Goal: Task Accomplishment & Management: Complete application form

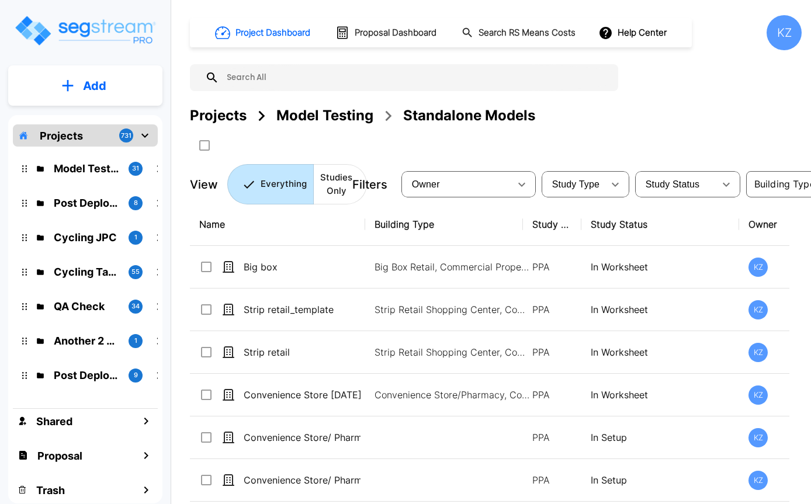
click at [785, 27] on div "KZ" at bounding box center [784, 32] width 35 height 35
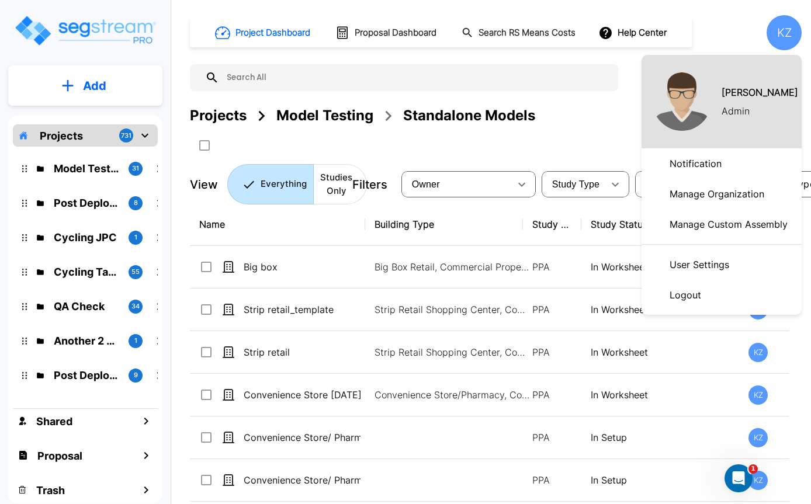
click at [790, 29] on div at bounding box center [405, 252] width 811 height 504
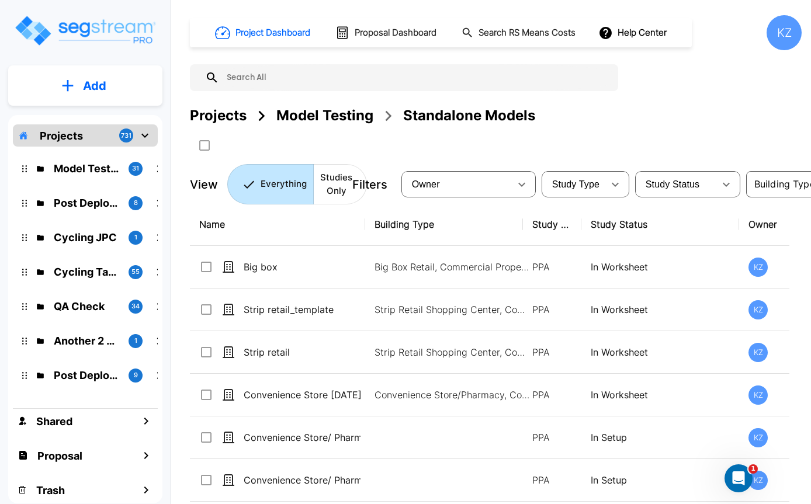
click at [104, 83] on p "Add" at bounding box center [94, 86] width 23 height 18
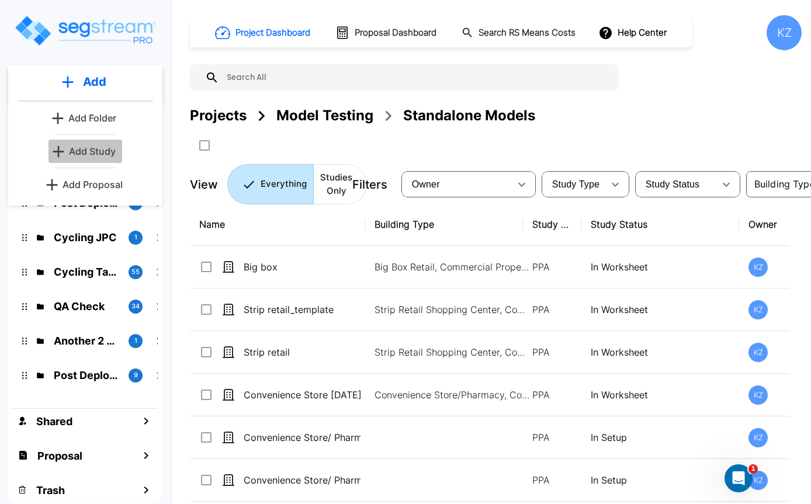
click at [94, 154] on p "Add Study" at bounding box center [92, 151] width 47 height 14
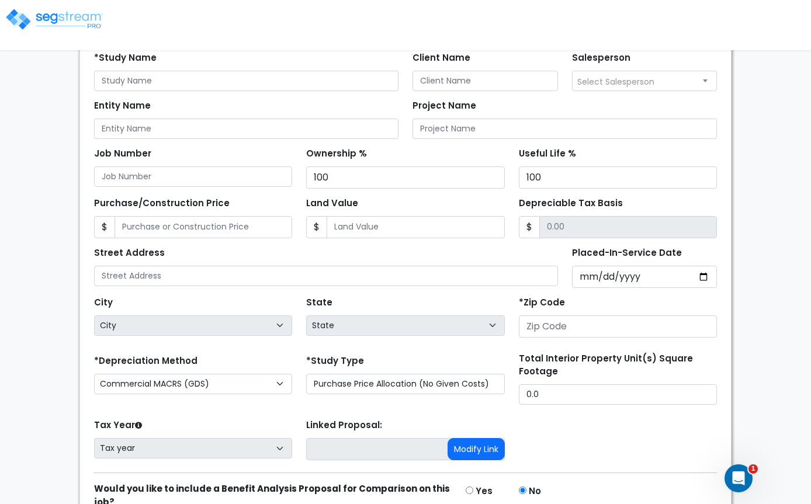
scroll to position [151, 0]
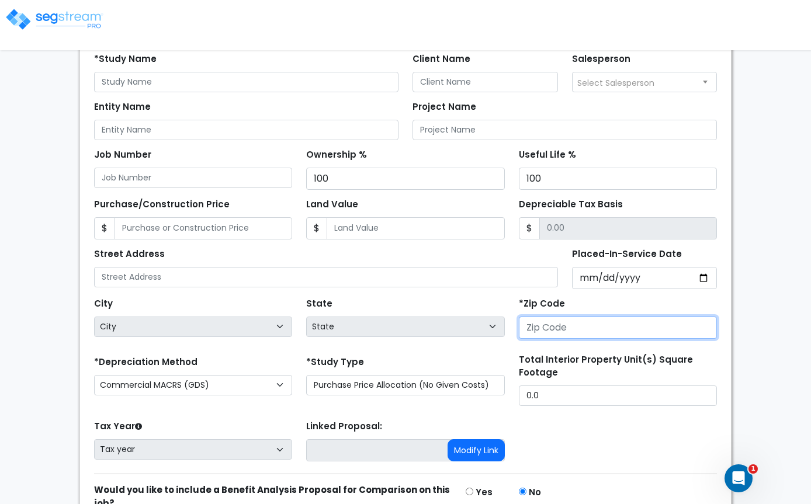
click at [569, 331] on input "number" at bounding box center [618, 328] width 198 height 22
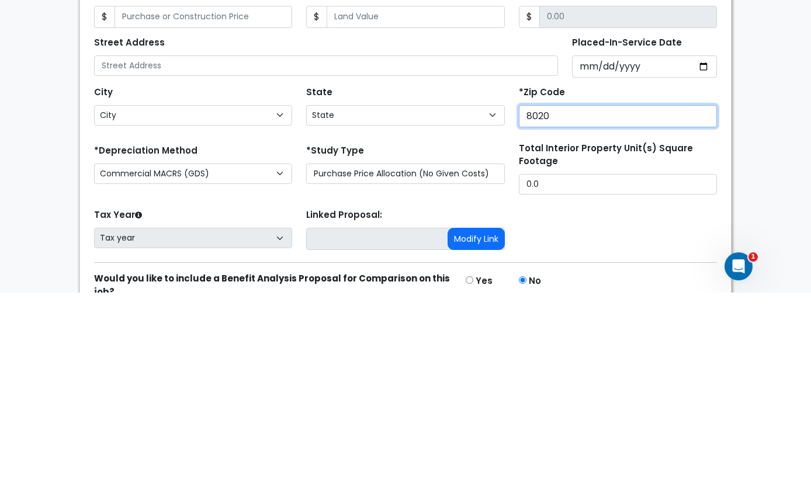
type input "80206"
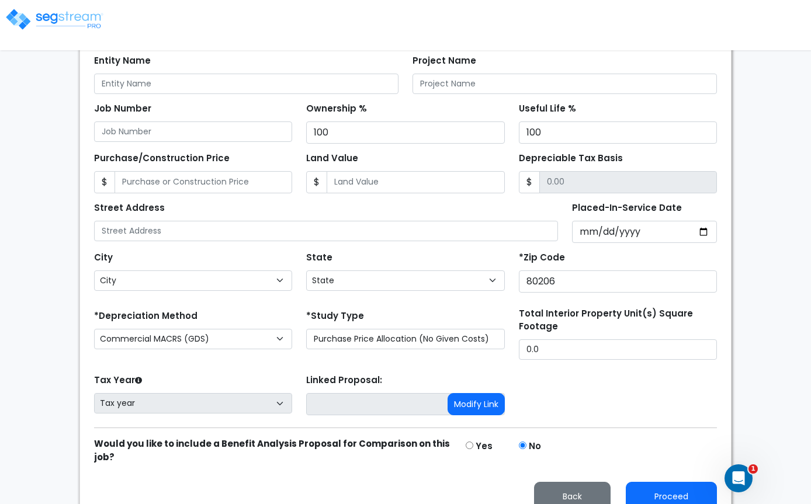
select select "CO"
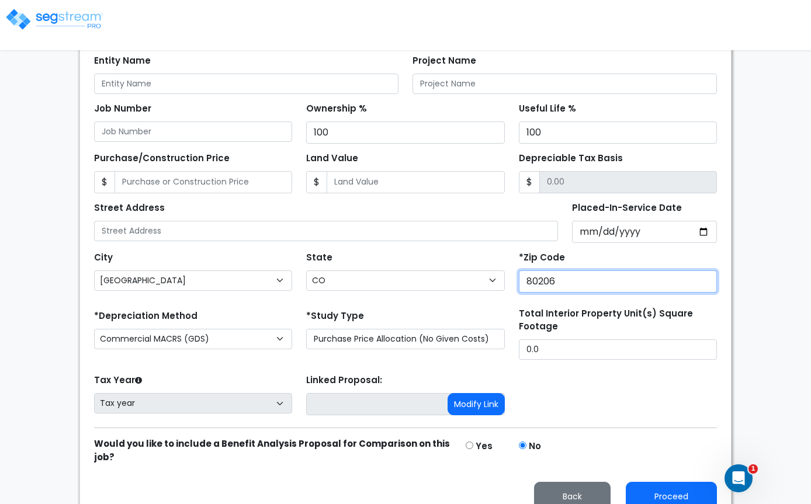
type input "80206"
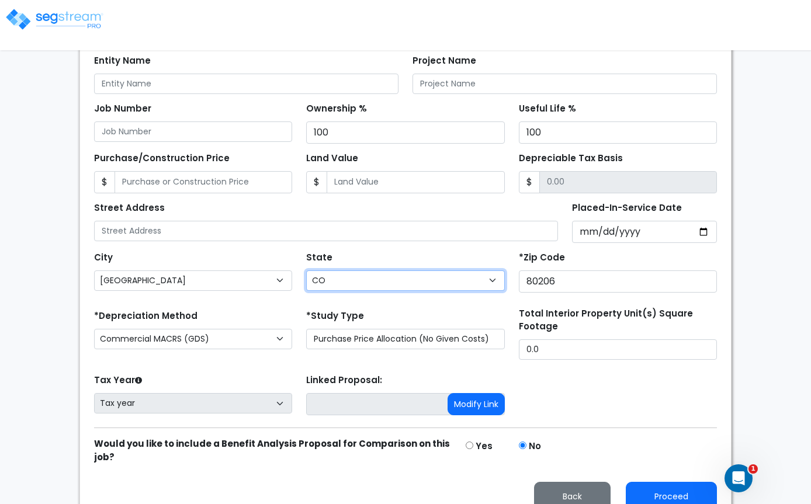
click at [397, 281] on select "State National Average AB AK AL AR AZ [GEOGRAPHIC_DATA] CA CO CT DC DE FL GA HI…" at bounding box center [405, 281] width 198 height 20
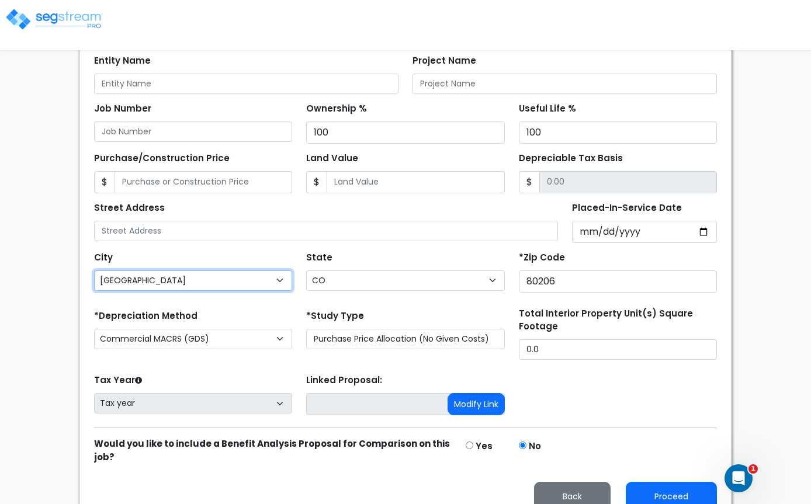
click at [274, 283] on select "City [GEOGRAPHIC_DATA] [PERSON_NAME] [GEOGRAPHIC_DATA] [GEOGRAPHIC_DATA] [GEOGR…" at bounding box center [193, 281] width 198 height 20
click at [317, 321] on label "*Study Type" at bounding box center [335, 316] width 58 height 13
click at [317, 329] on select "Purchase Price Allocation (No Given Costs) New Construction / Reno / TI's (Give…" at bounding box center [405, 339] width 198 height 20
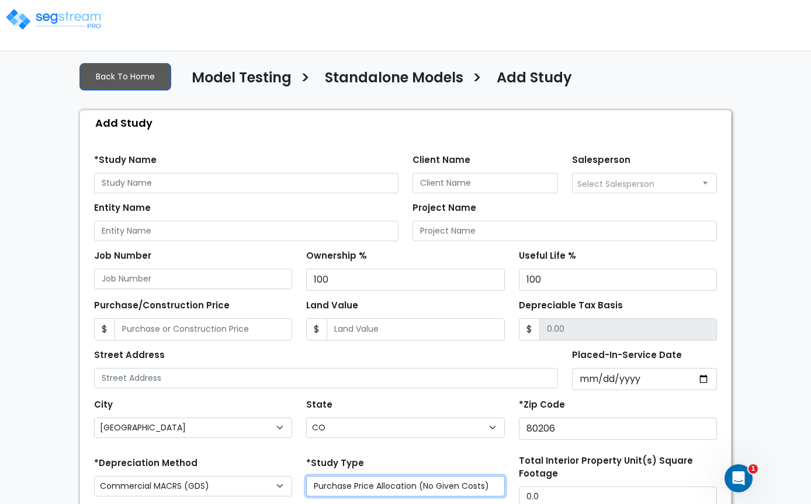
scroll to position [0, 0]
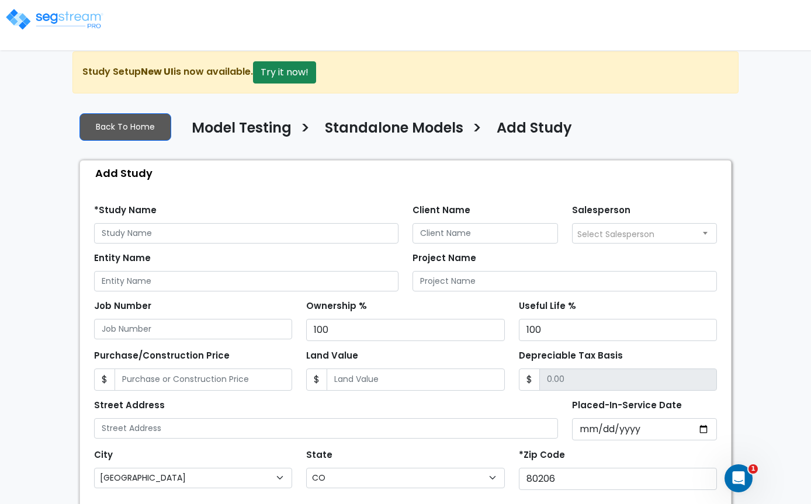
click at [294, 77] on button "Try it now!" at bounding box center [284, 72] width 63 height 22
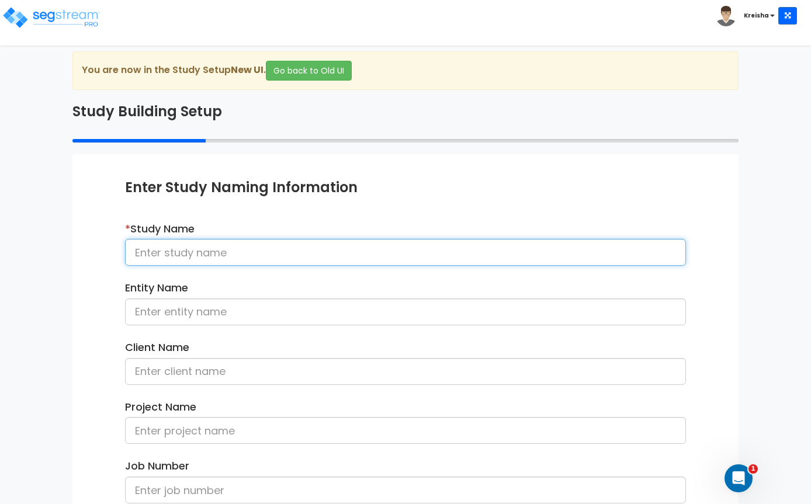
click at [271, 255] on input at bounding box center [405, 252] width 561 height 27
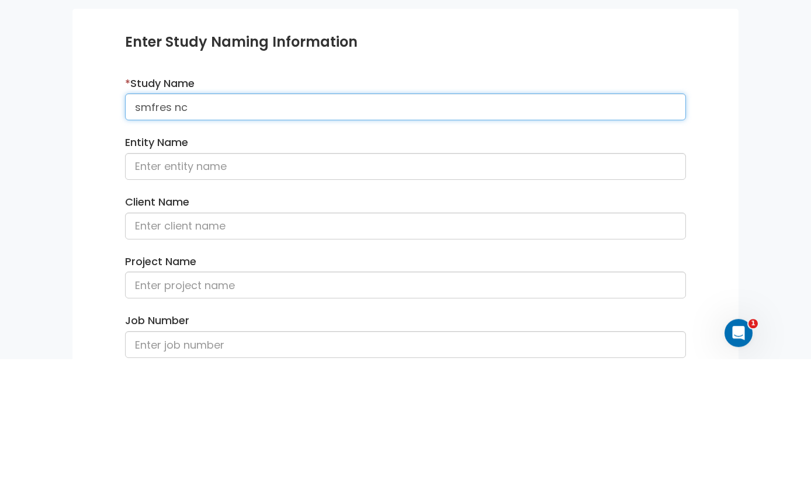
type input "smfres nc"
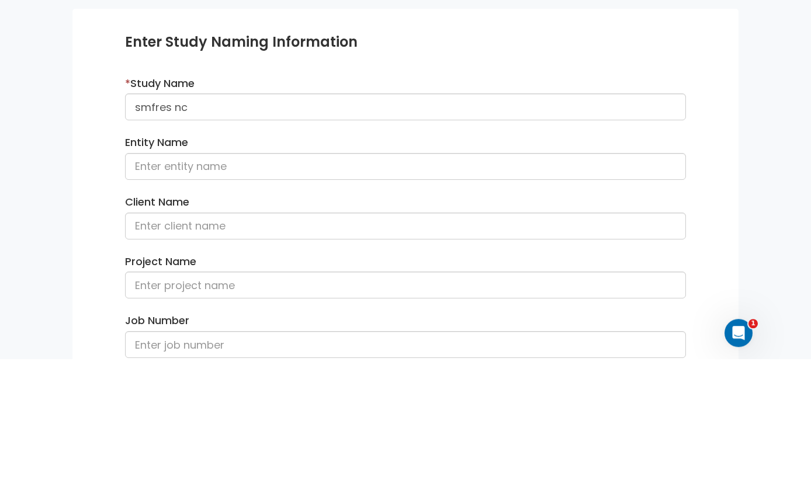
click div "We are Building your Study. So please grab a coffee and let us do the heavy lif…"
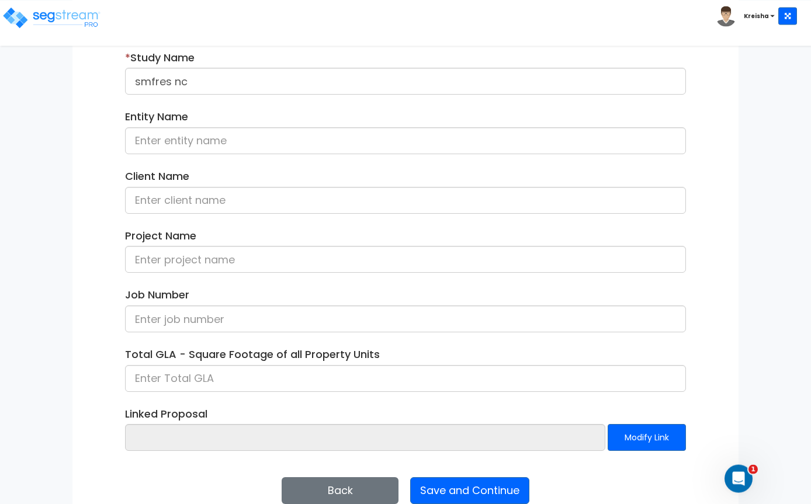
click button "Save and Continue"
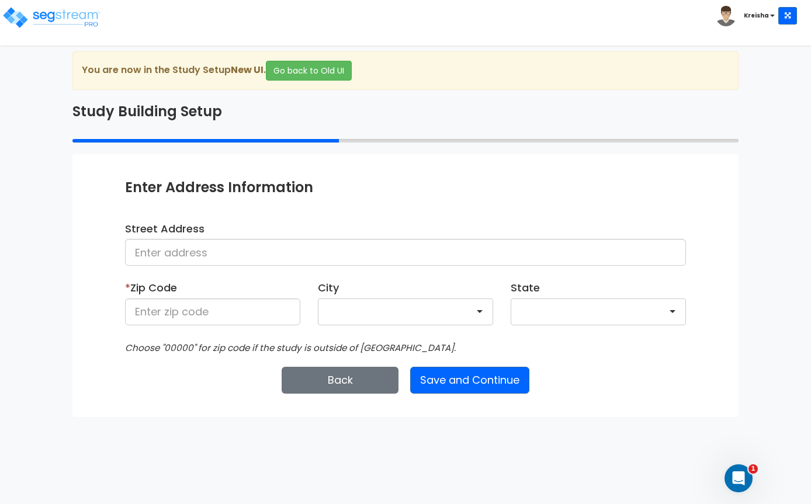
click at [450, 313] on div at bounding box center [405, 312] width 175 height 27
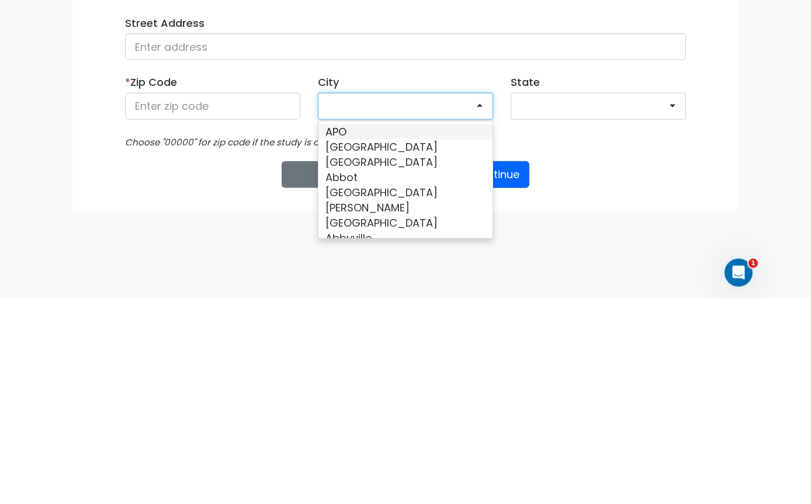
click at [589, 340] on div "Choose "00000" for zip code if the study is outside of [GEOGRAPHIC_DATA]." at bounding box center [405, 347] width 579 height 15
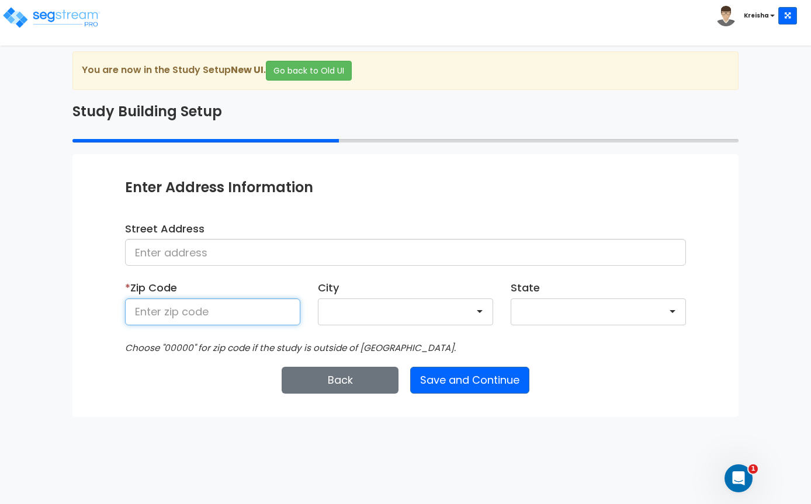
click at [247, 316] on input at bounding box center [212, 312] width 175 height 27
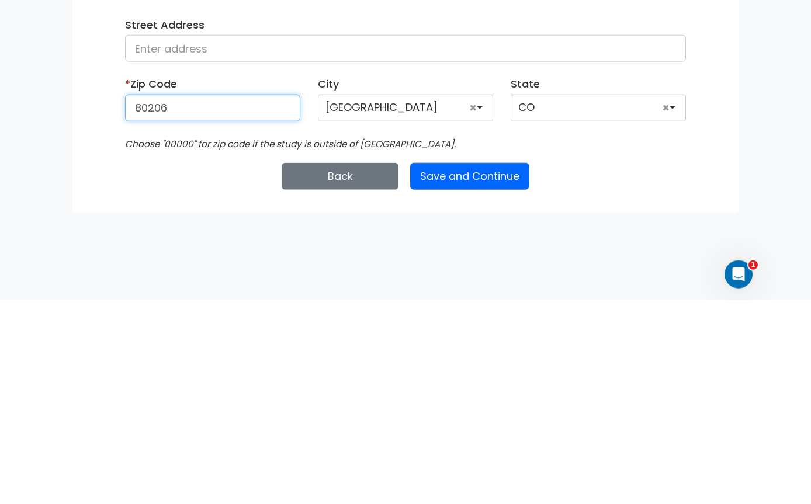
type input "80206"
click at [790, 176] on div "We are Building your Study. So please grab a coffee and let us do the heavy lif…" at bounding box center [405, 234] width 811 height 366
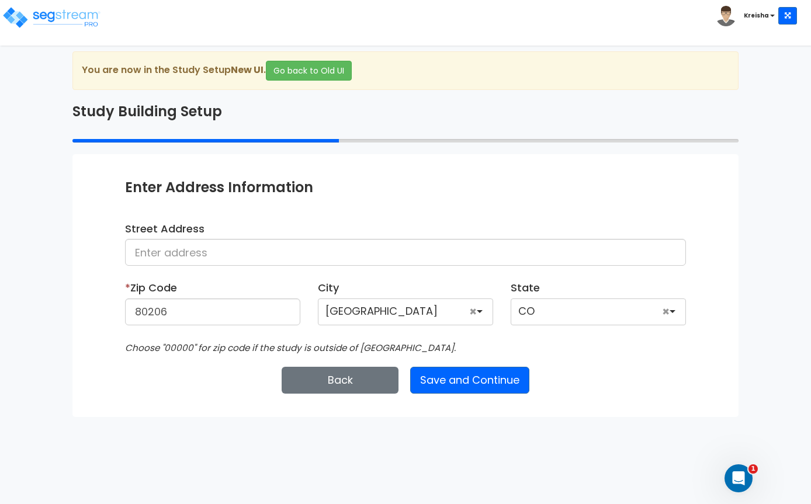
click at [487, 309] on div "Denver" at bounding box center [405, 312] width 175 height 27
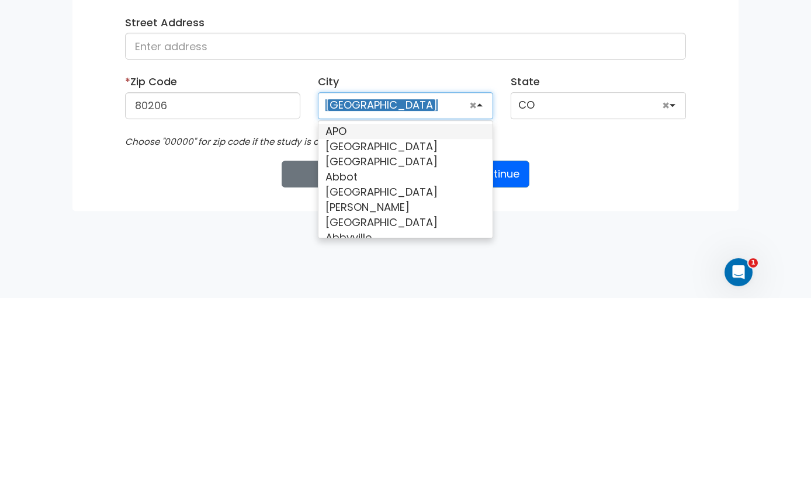
click at [737, 174] on div "Enter Study Naming Information * Study Name smfres nc Entity Name Client Name P…" at bounding box center [405, 285] width 666 height 262
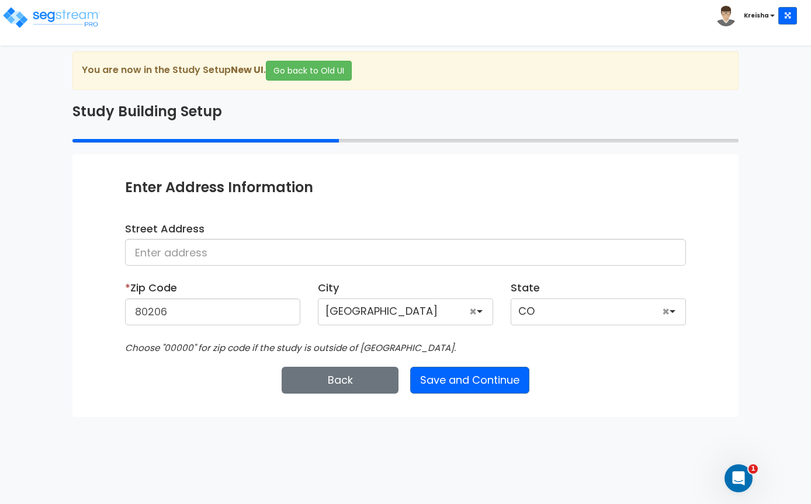
click at [670, 312] on link "×" at bounding box center [666, 312] width 15 height 27
click at [651, 312] on div at bounding box center [598, 312] width 175 height 27
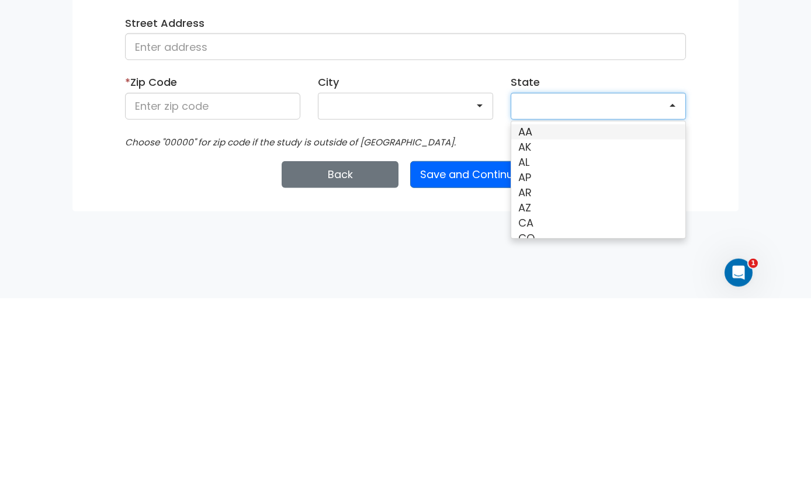
click at [764, 134] on div "We are Building your Study. So please grab a coffee and let us do the heavy lif…" at bounding box center [405, 234] width 811 height 366
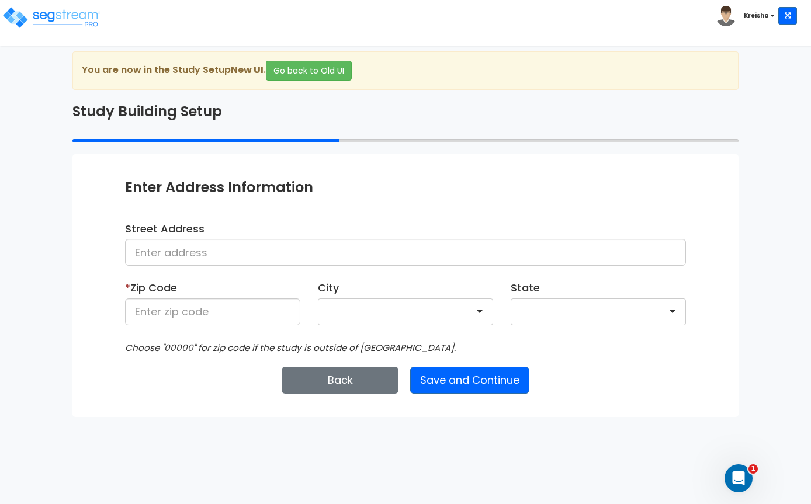
click at [403, 309] on div at bounding box center [405, 312] width 175 height 27
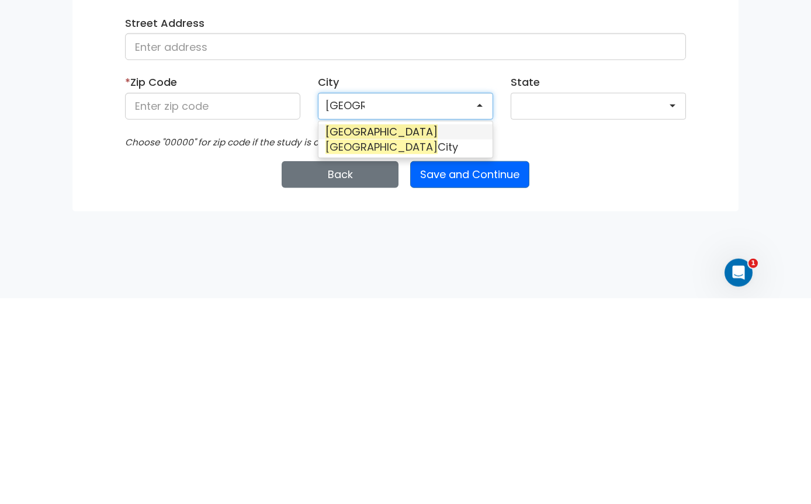
type input "Denver"
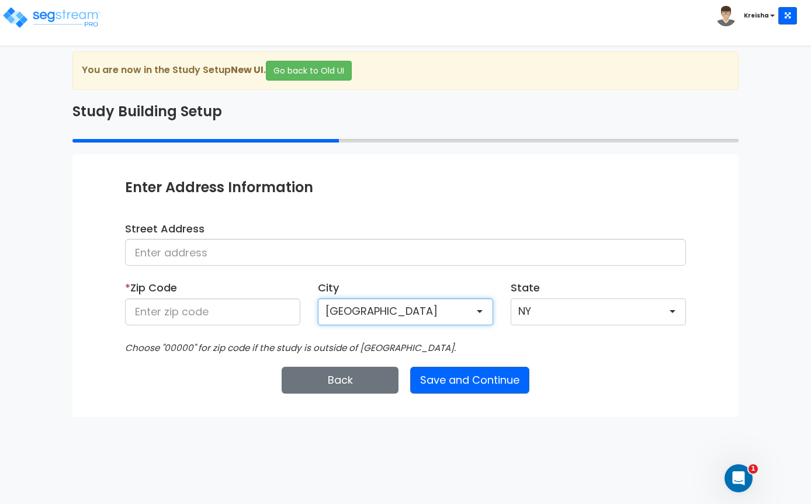
click at [611, 309] on div "NY" at bounding box center [598, 312] width 175 height 27
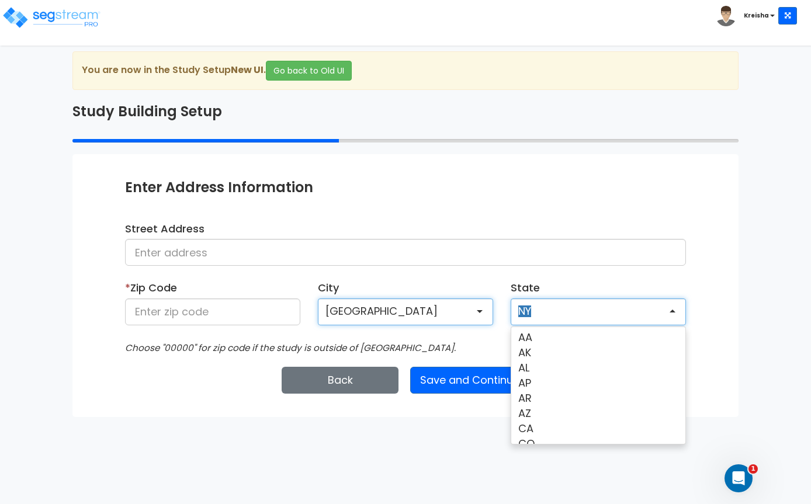
scroll to position [500, 0]
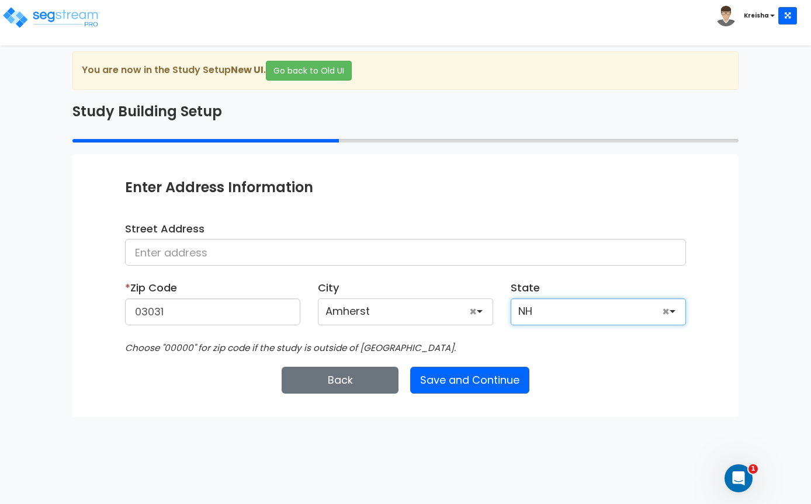
click at [596, 309] on div "NH" at bounding box center [598, 312] width 175 height 27
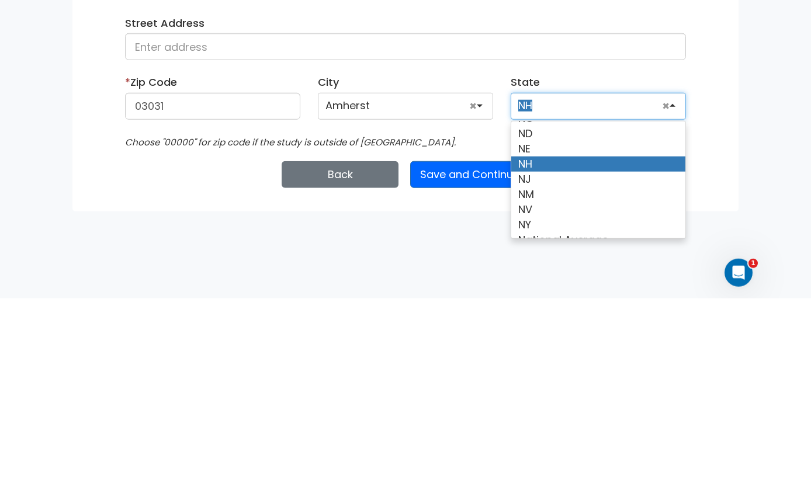
click at [800, 191] on div "We are Building your Study. So please grab a coffee and let us do the heavy lif…" at bounding box center [405, 234] width 811 height 366
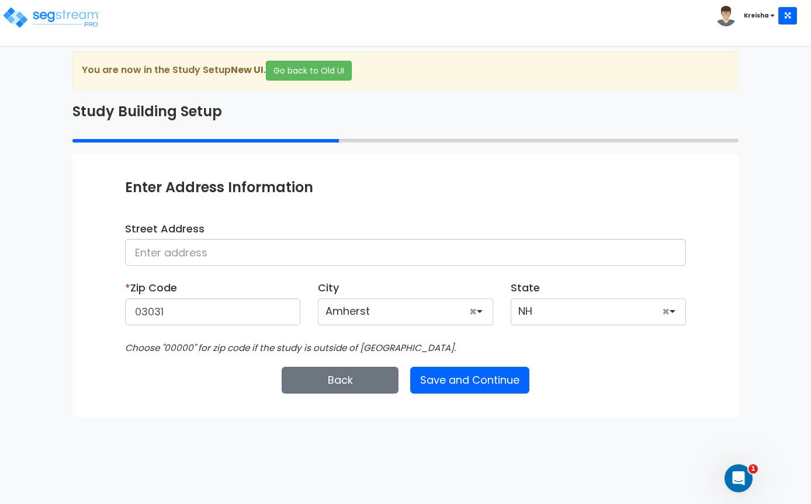
click at [651, 320] on div "NH" at bounding box center [598, 312] width 175 height 27
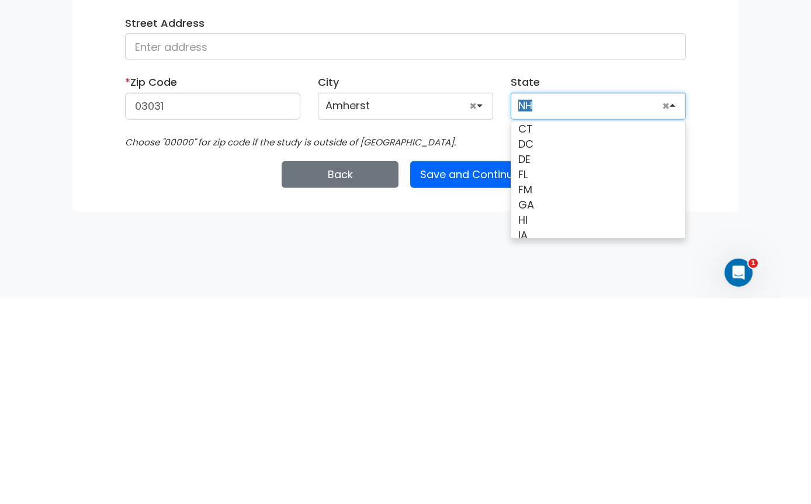
scroll to position [103, 0]
type input "80001"
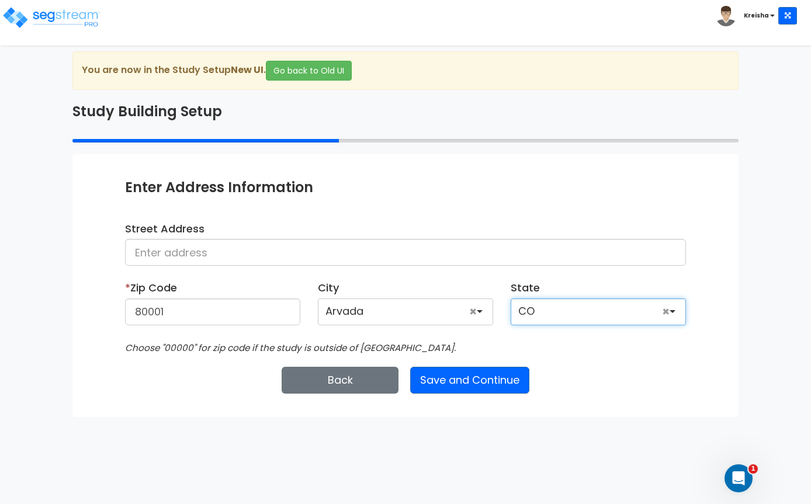
click at [410, 313] on div "Arvada" at bounding box center [405, 312] width 175 height 27
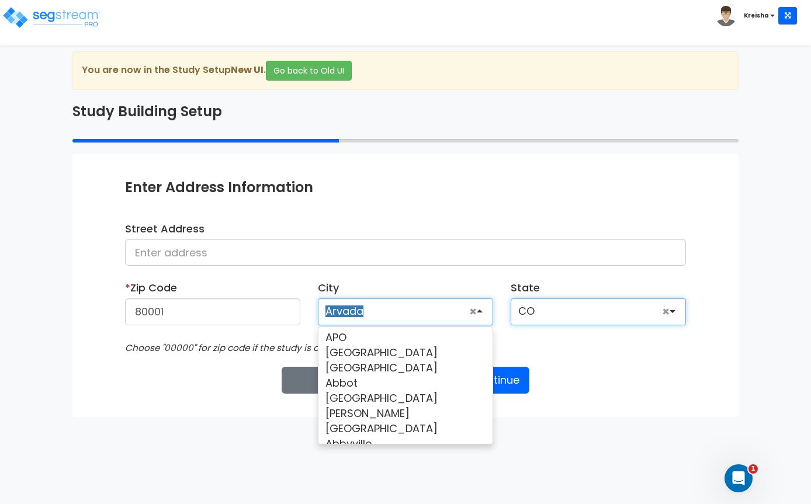
scroll to position [8631, 0]
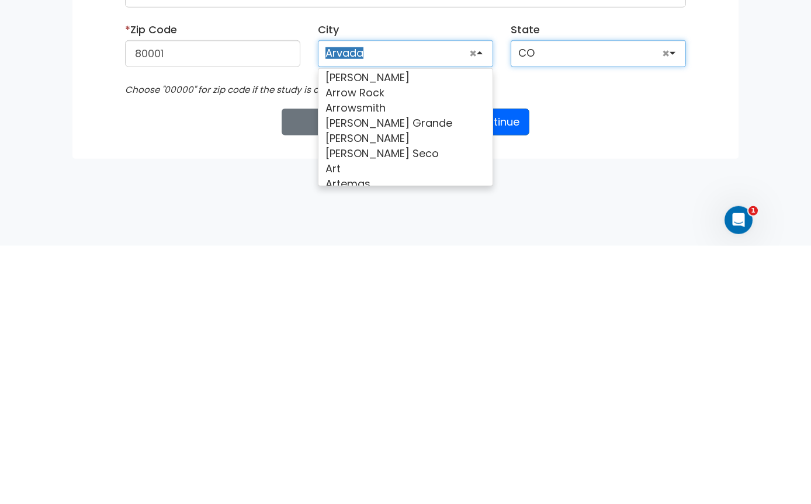
click at [480, 299] on div "Arvada" at bounding box center [405, 312] width 175 height 27
click at [473, 299] on link "×" at bounding box center [473, 312] width 15 height 27
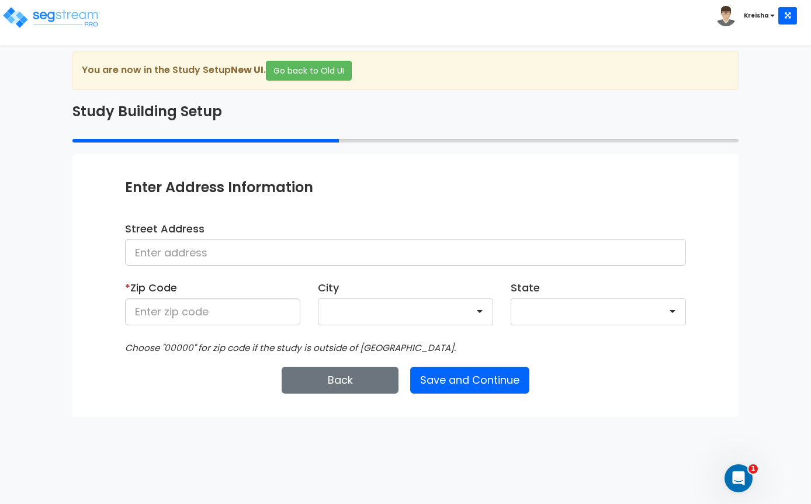
click at [404, 303] on div at bounding box center [405, 312] width 175 height 27
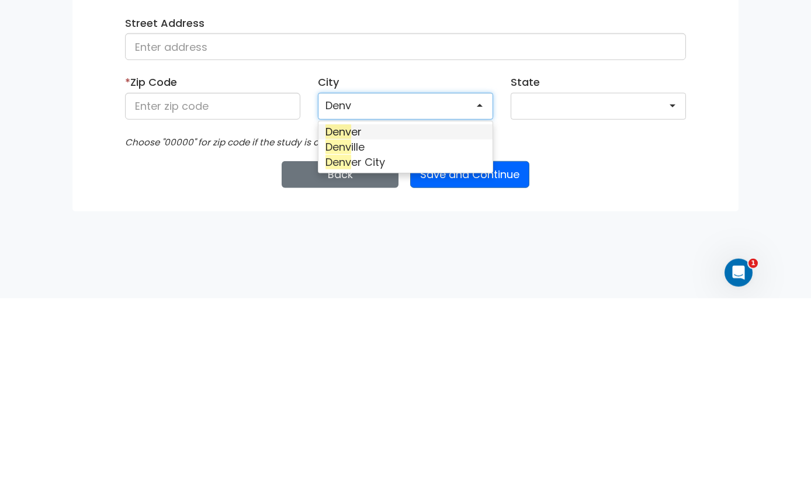
scroll to position [0, 0]
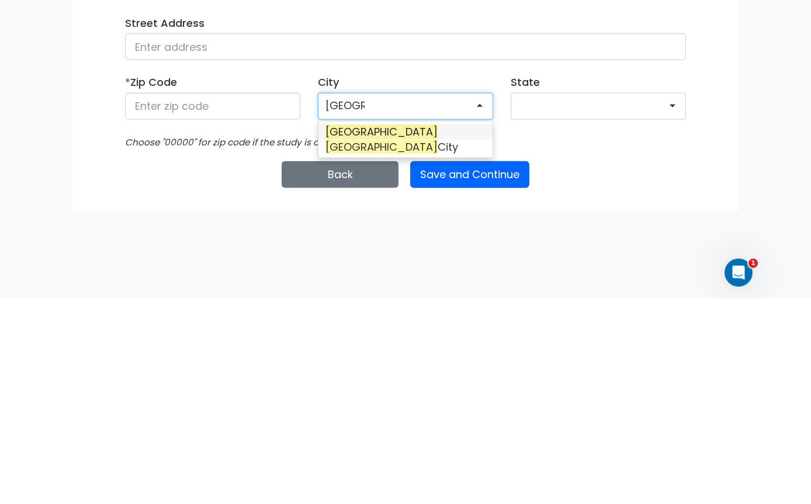
type input "Denver"
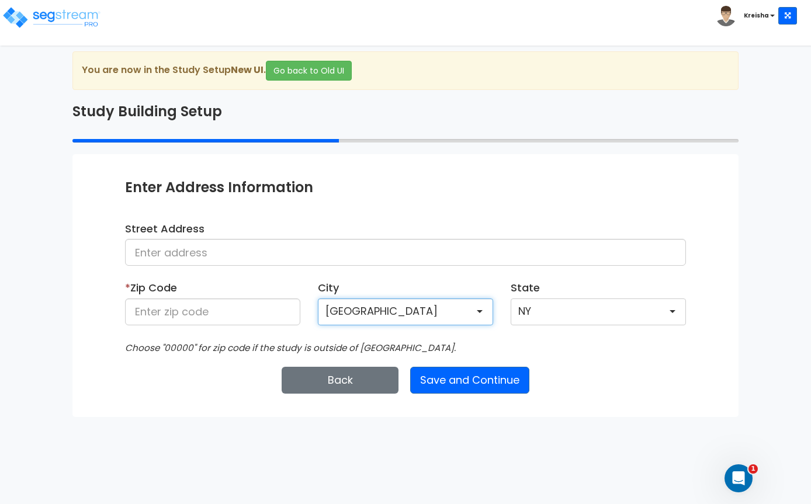
click at [447, 314] on div "Denver" at bounding box center [405, 312] width 175 height 27
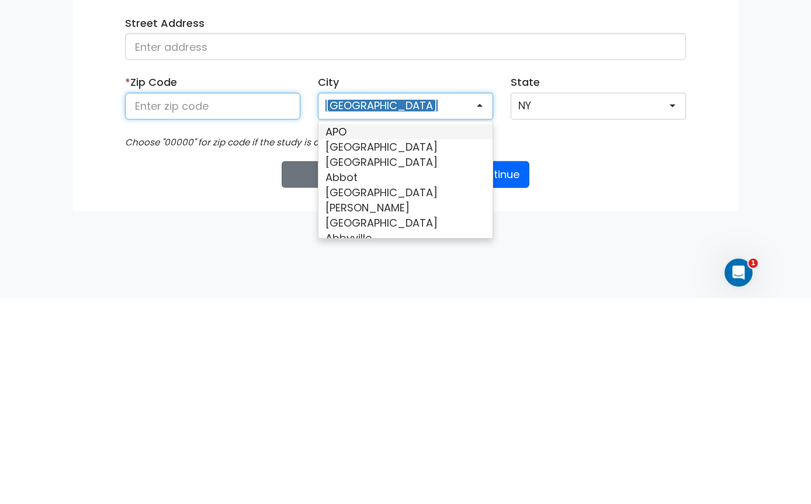
click at [230, 299] on input at bounding box center [212, 312] width 175 height 27
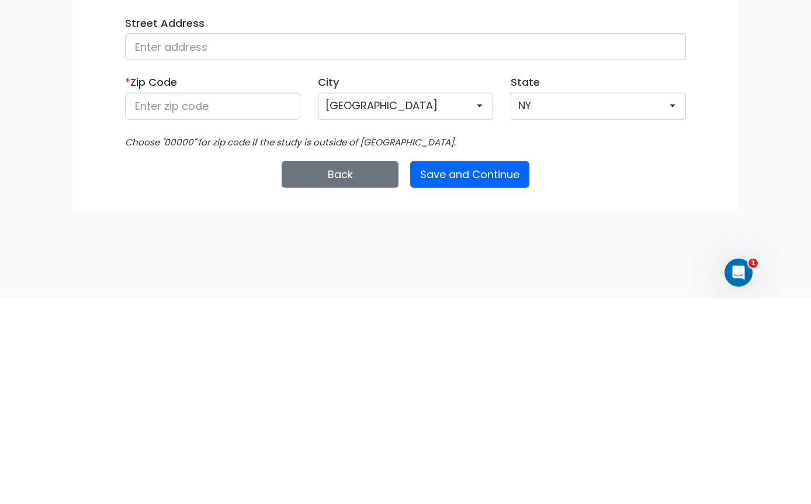
click at [234, 281] on div "* Zip Code" at bounding box center [212, 308] width 193 height 54
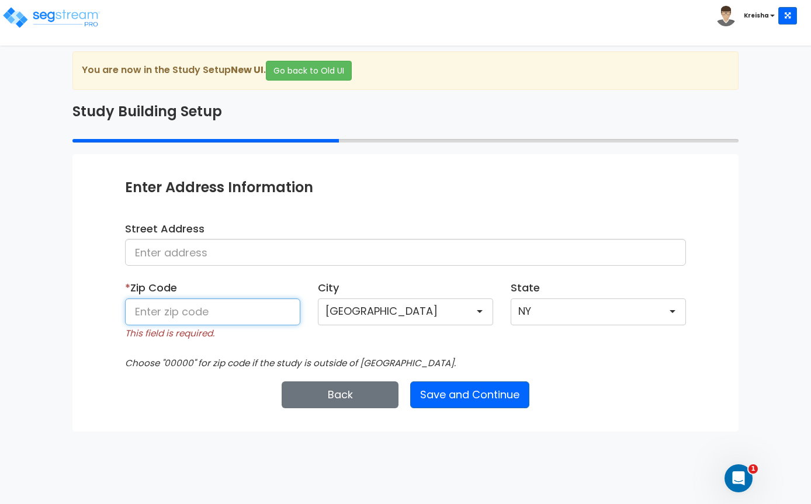
click at [227, 311] on input at bounding box center [212, 312] width 175 height 27
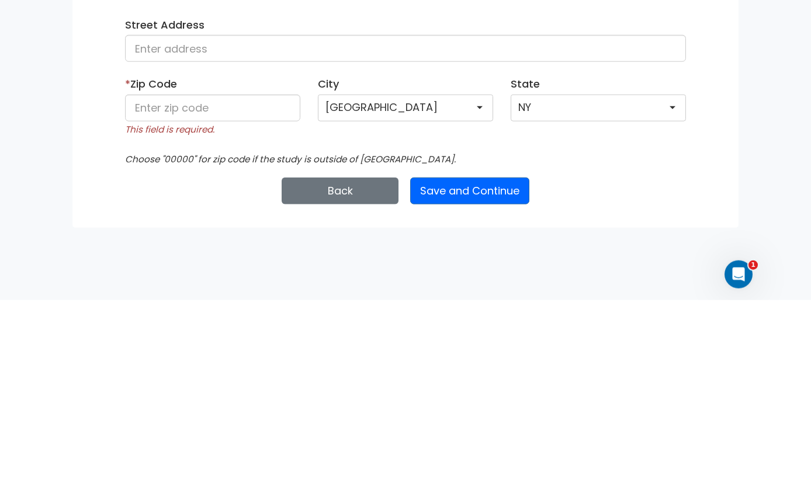
click at [344, 382] on button "Back" at bounding box center [340, 395] width 117 height 27
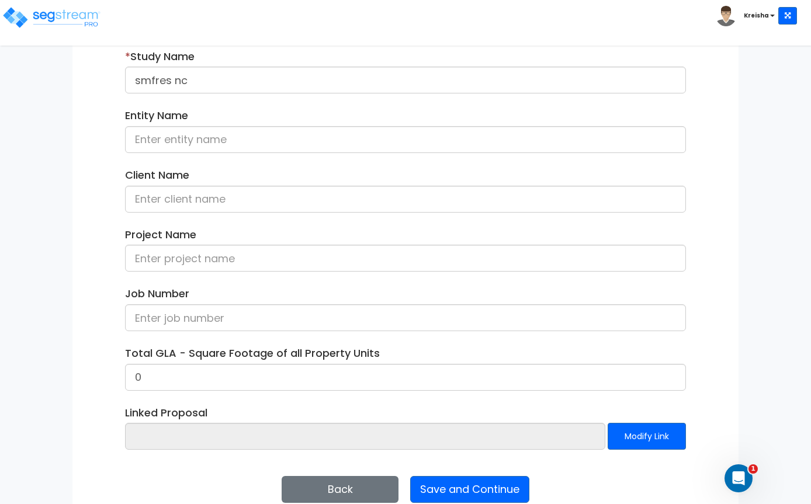
scroll to position [172, 0]
click at [335, 486] on button "Back" at bounding box center [340, 490] width 117 height 27
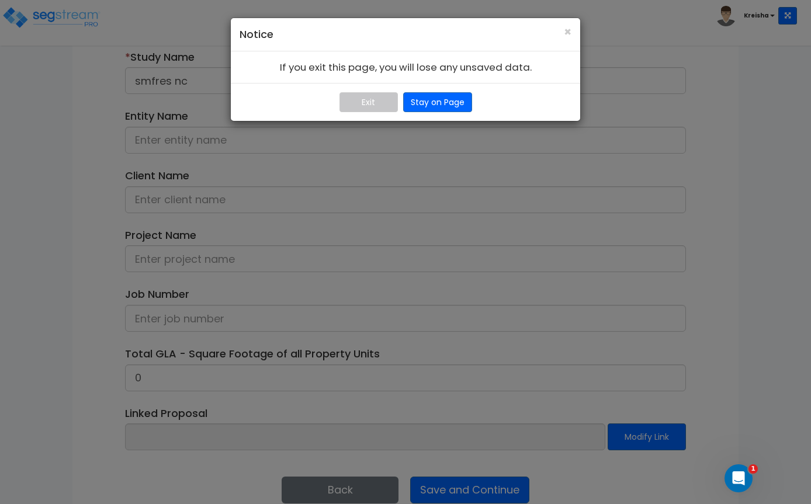
click at [361, 103] on button "Exit" at bounding box center [369, 102] width 58 height 20
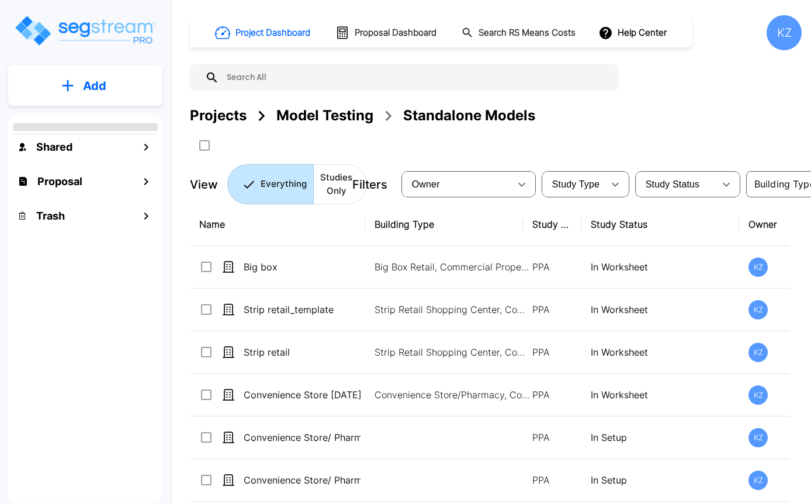
click at [77, 83] on button "Add" at bounding box center [85, 86] width 154 height 34
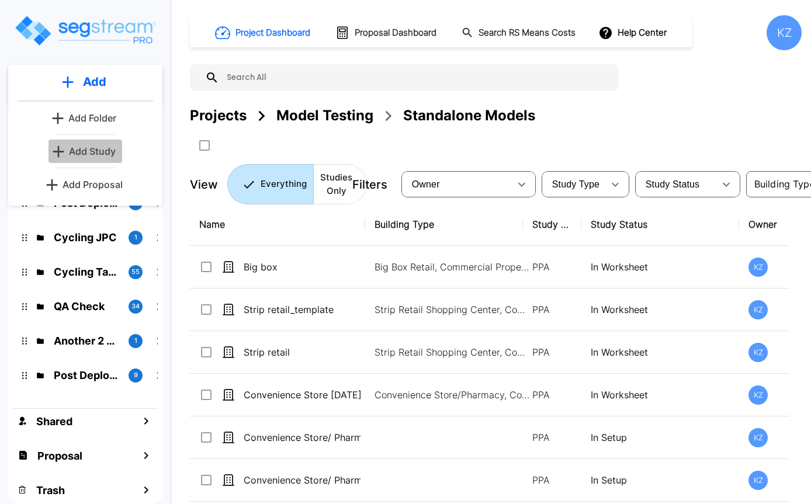
click at [81, 161] on link "Add Study" at bounding box center [86, 151] width 74 height 23
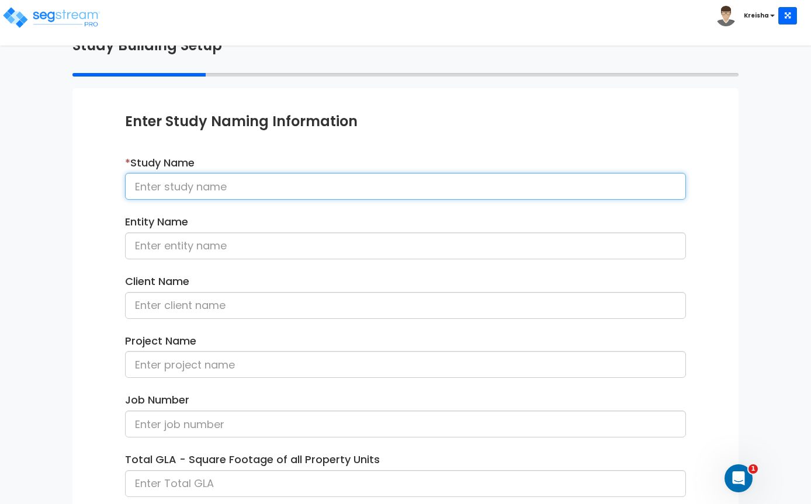
click at [396, 194] on input at bounding box center [405, 186] width 561 height 27
type input "Smfres [GEOGRAPHIC_DATA]"
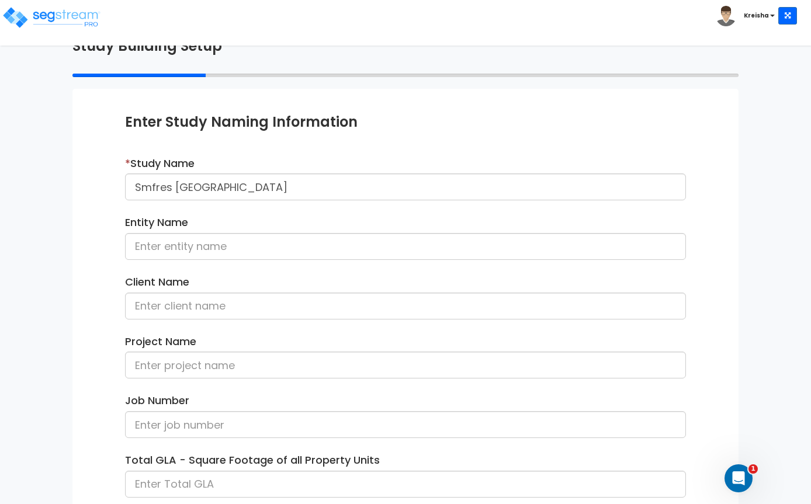
click at [702, 137] on div "Enter Study Naming Information * Study Name Smfres nc Entity Name Client Name P…" at bounding box center [405, 361] width 666 height 545
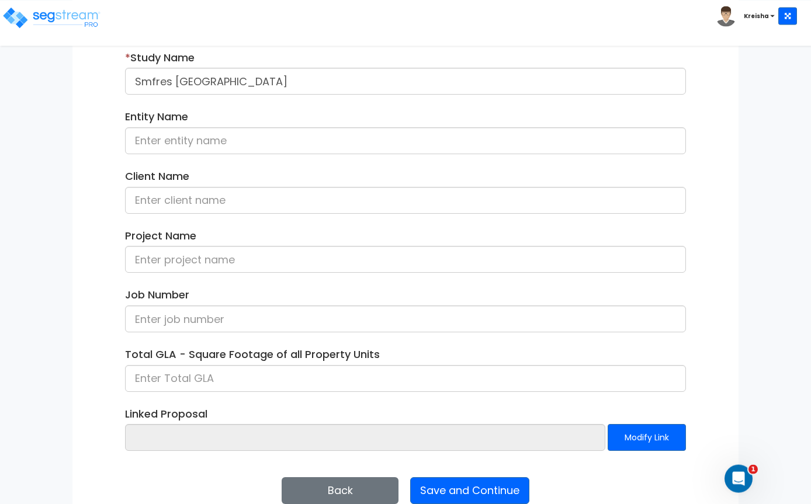
scroll to position [172, 0]
click at [454, 480] on button "Save and Continue" at bounding box center [469, 490] width 119 height 27
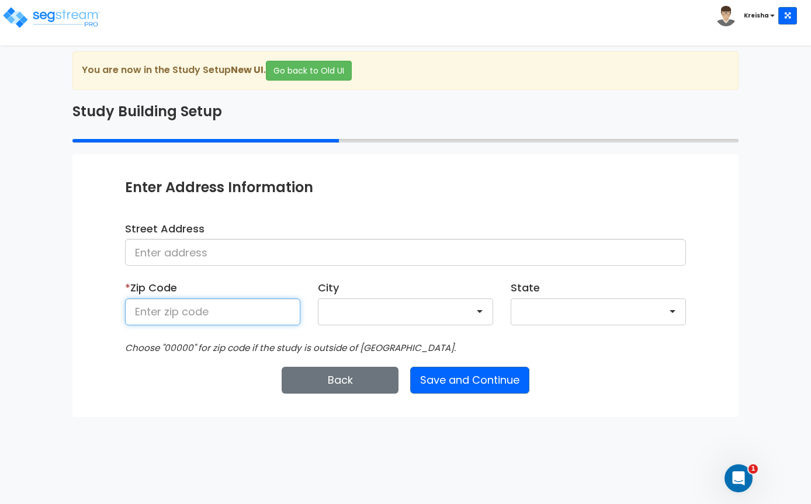
click at [226, 307] on input at bounding box center [212, 312] width 175 height 27
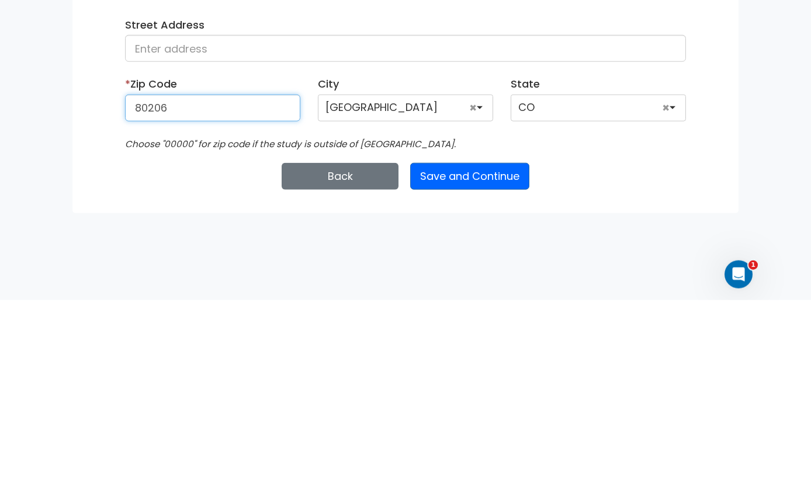
type input "80206"
click at [500, 367] on button "Save and Continue" at bounding box center [469, 380] width 119 height 27
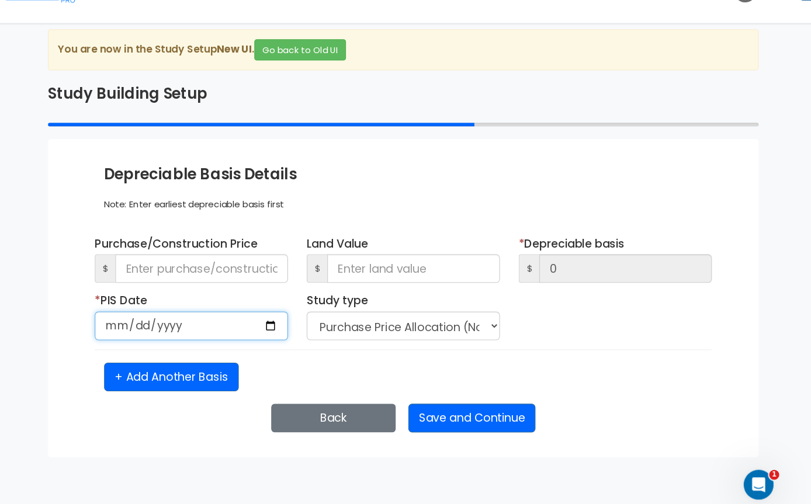
click at [238, 316] on input "date" at bounding box center [206, 329] width 181 height 27
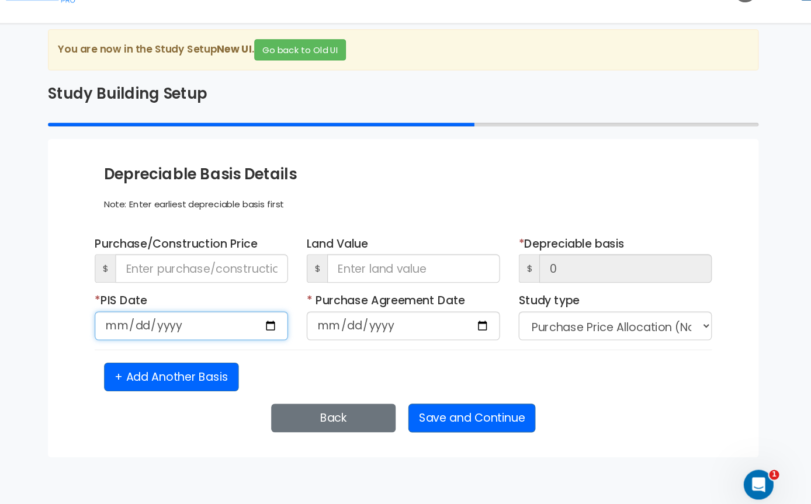
type input "[DATE]"
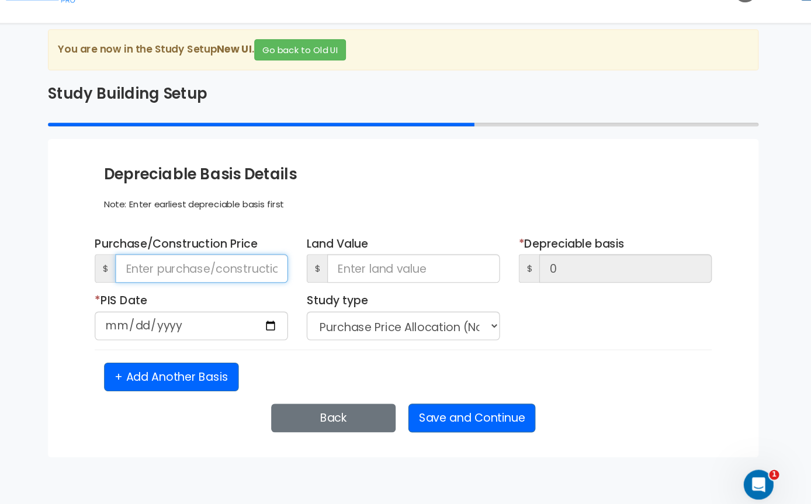
click at [230, 262] on input at bounding box center [217, 275] width 162 height 27
type input "1"
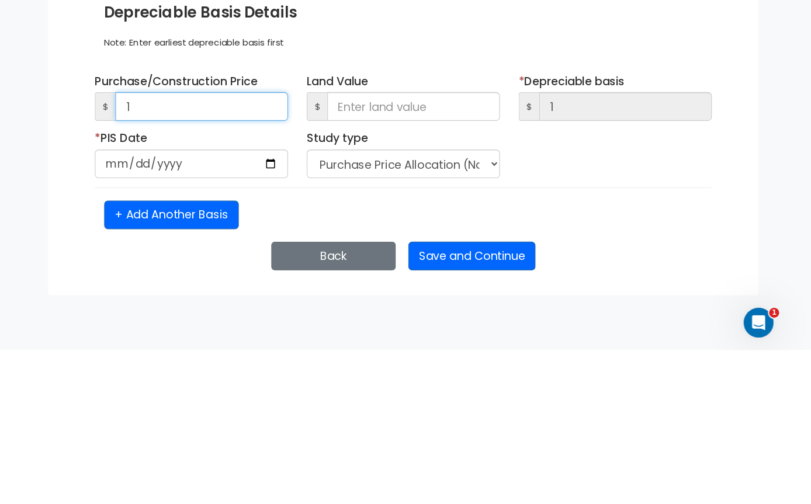
type input "15"
type input "153"
type input "1,536"
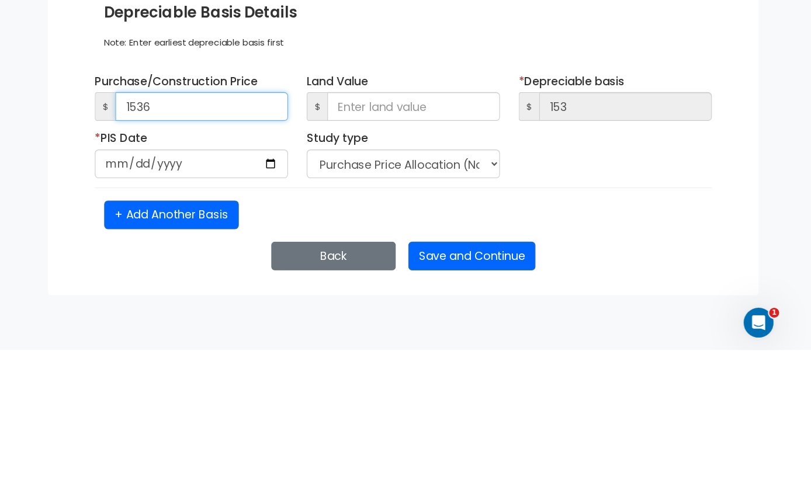
type input "1,536"
type input "15,367"
type input "153,675"
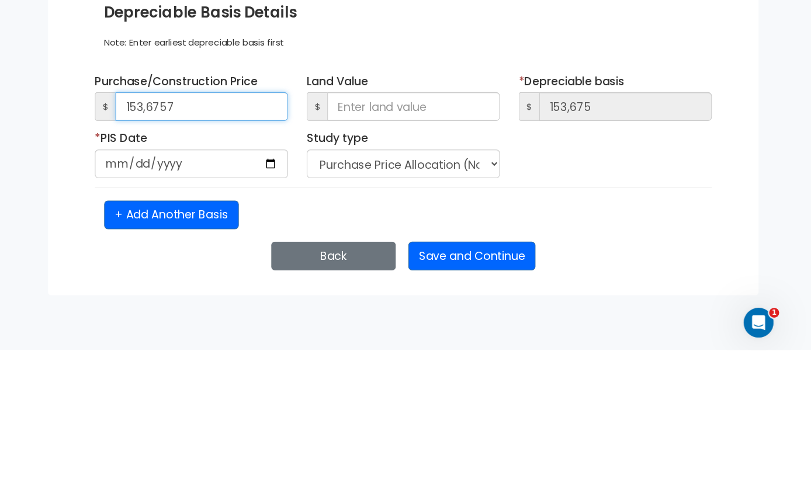
type input "1,536,757"
click at [732, 181] on div "We are Building your Study. So please grab a coffee and let us do the heavy lif…" at bounding box center [405, 252] width 811 height 402
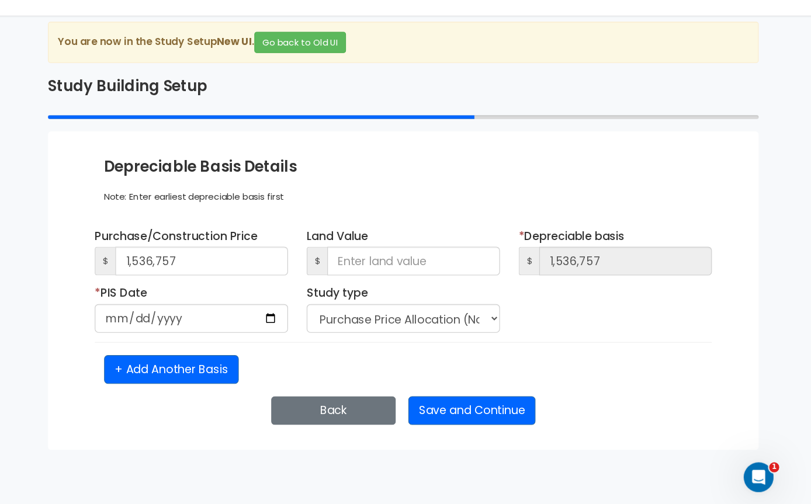
click at [482, 403] on button "Save and Continue" at bounding box center [469, 416] width 119 height 27
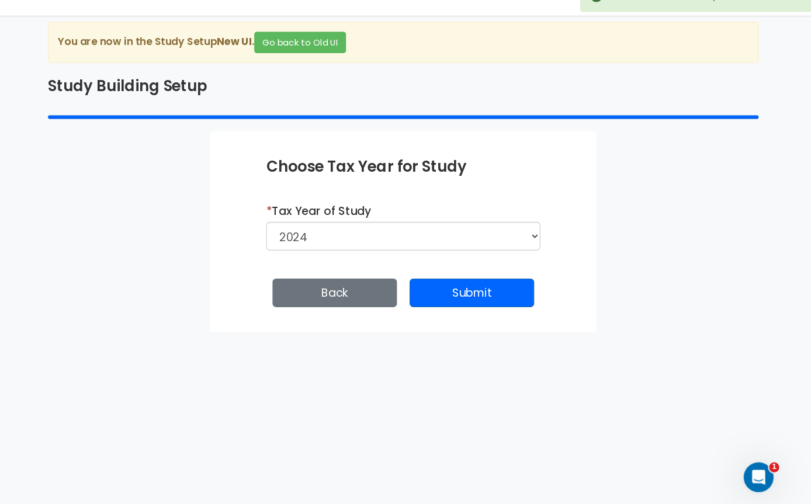
click at [471, 292] on button "Submit" at bounding box center [470, 305] width 117 height 27
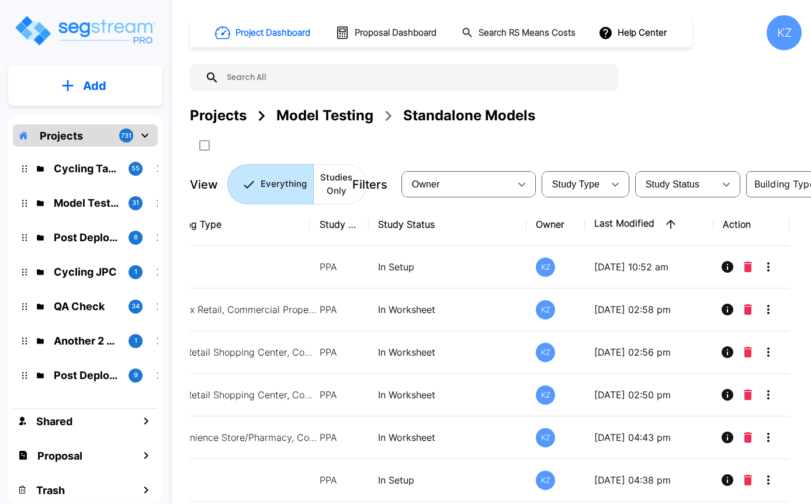
scroll to position [0, 213]
click at [751, 264] on icon "Delete" at bounding box center [748, 267] width 8 height 11
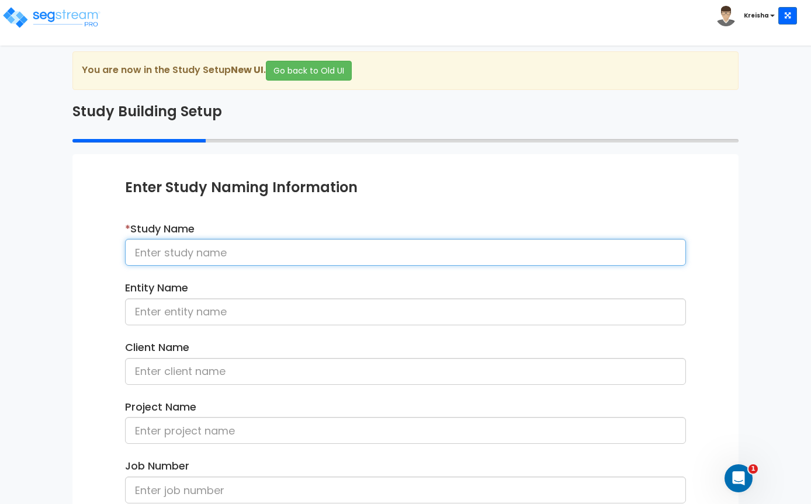
click at [298, 251] on input at bounding box center [405, 252] width 561 height 27
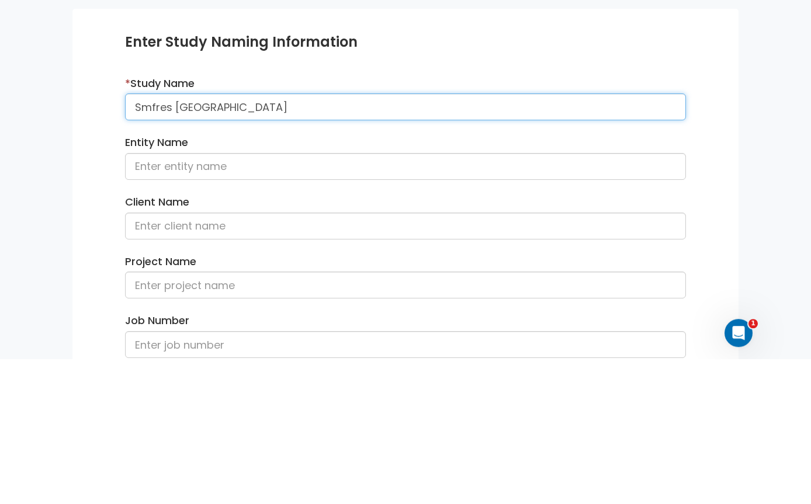
type input "Smfres [GEOGRAPHIC_DATA]"
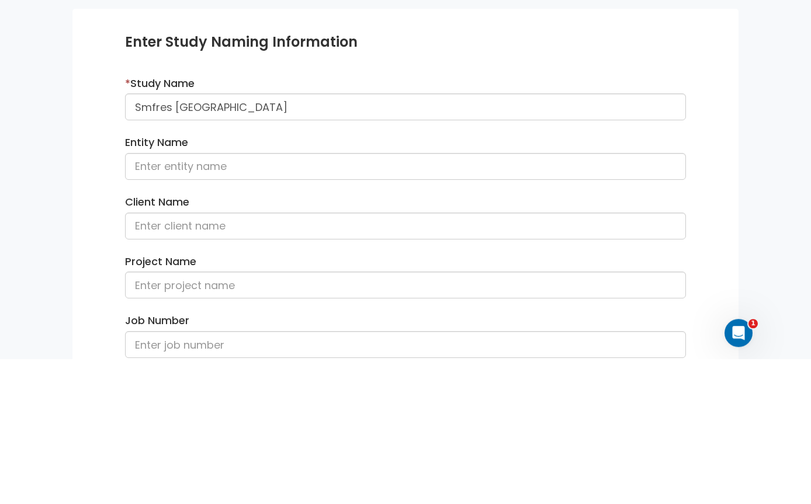
click at [737, 154] on div "Enter Study Naming Information * Study Name Smfres nc Entity Name Client Name P…" at bounding box center [405, 426] width 666 height 545
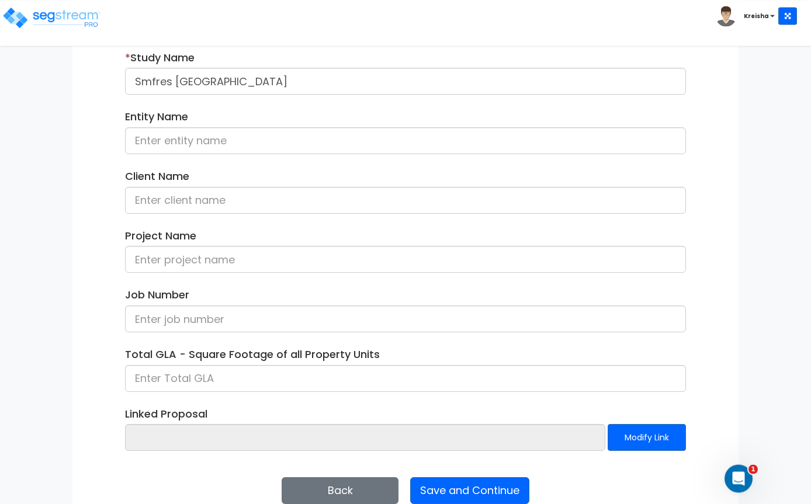
scroll to position [172, 0]
click at [452, 483] on button "Save and Continue" at bounding box center [469, 490] width 119 height 27
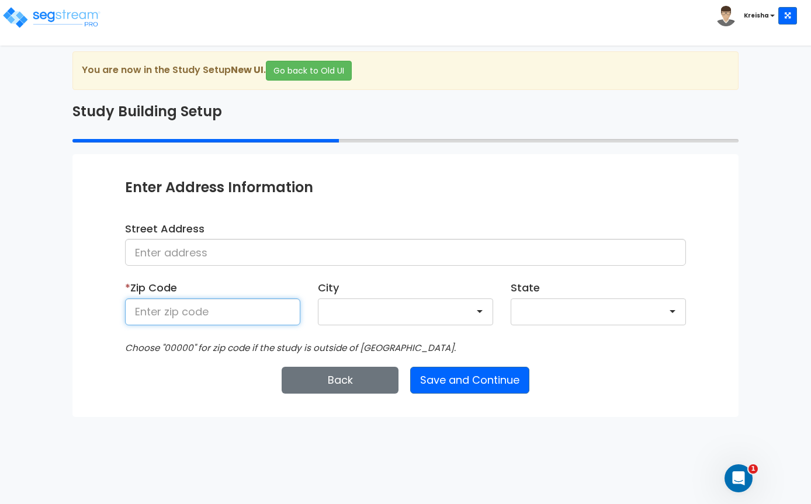
click at [240, 309] on input at bounding box center [212, 312] width 175 height 27
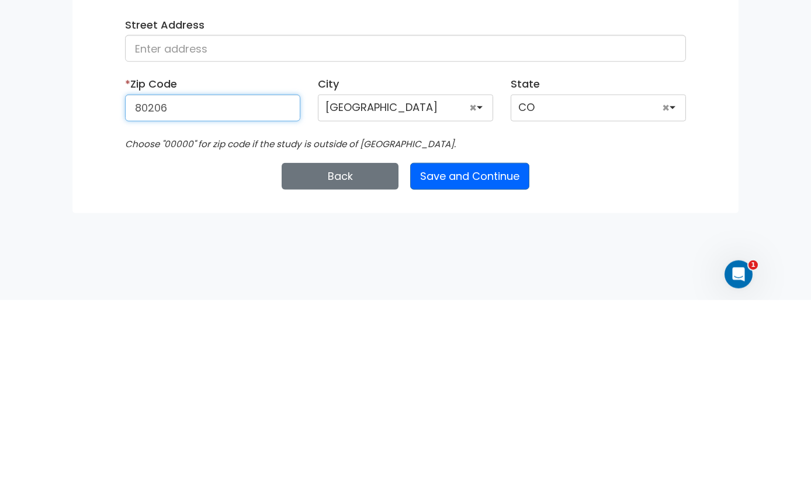
type input "80206"
click at [777, 165] on div "We are Building your Study. So please grab a coffee and let us do the heavy lif…" at bounding box center [405, 234] width 811 height 366
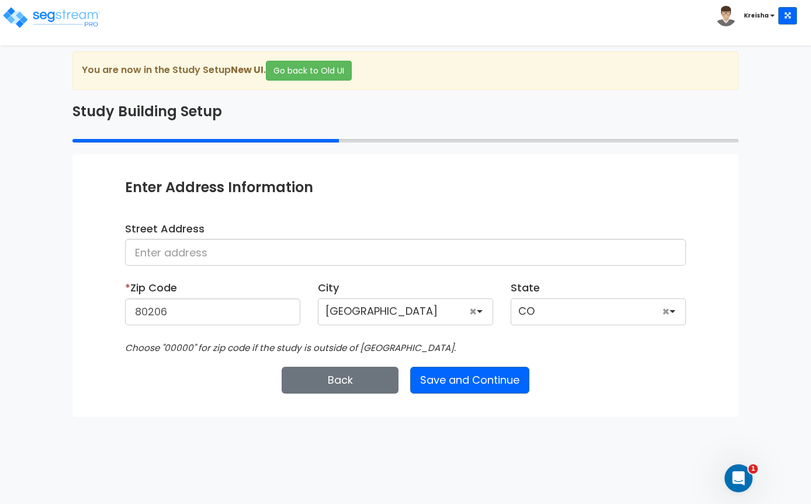
click at [450, 377] on button "Save and Continue" at bounding box center [469, 380] width 119 height 27
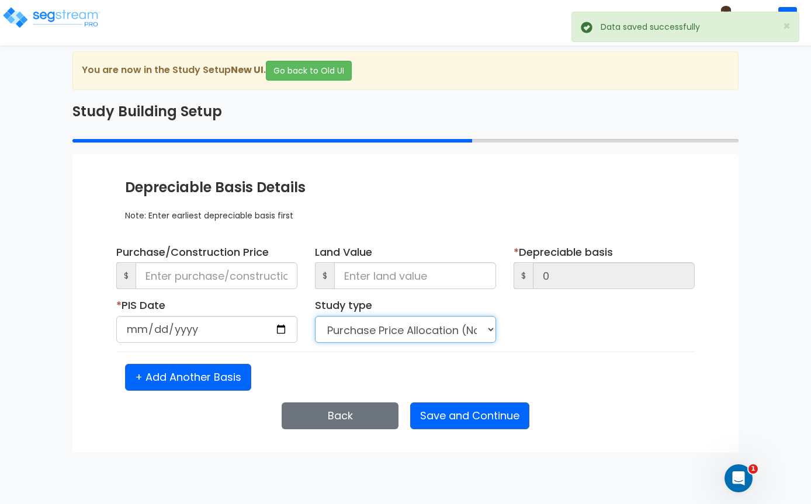
click at [427, 327] on select "Purchase Price Allocation (No Given Costs) New Construction / Reno / TI's (Give…" at bounding box center [405, 329] width 181 height 27
select select "NEW"
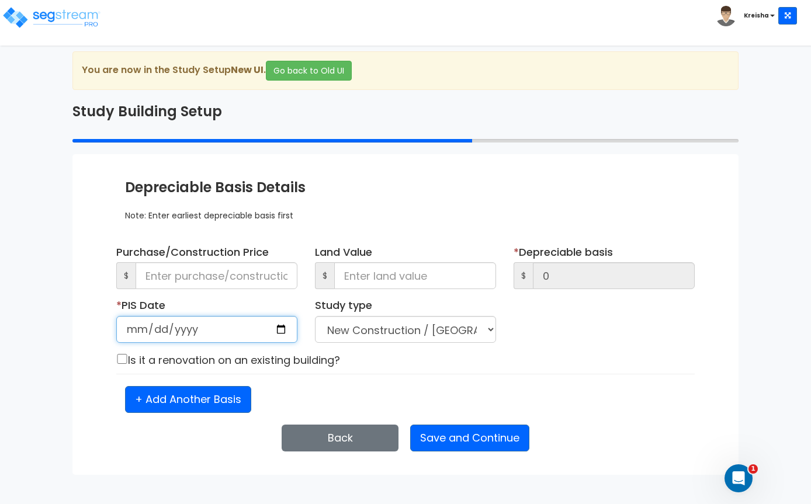
click at [266, 333] on input "date" at bounding box center [206, 329] width 181 height 27
type input "[DATE]"
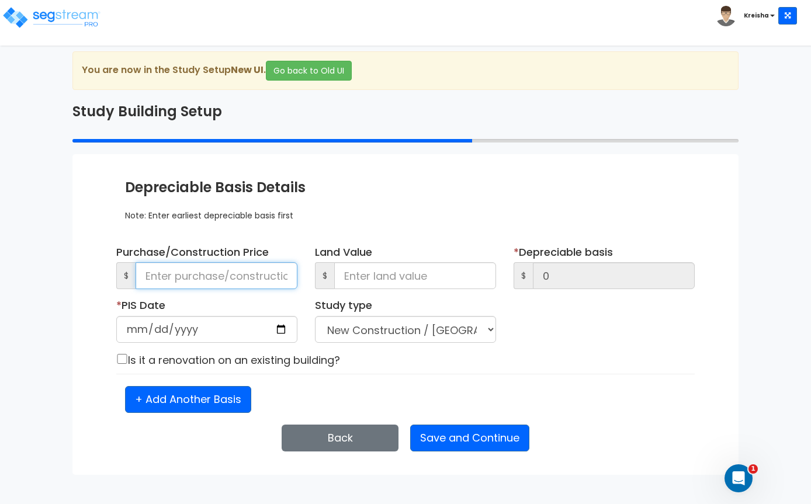
click at [233, 270] on input at bounding box center [217, 275] width 162 height 27
type input "1"
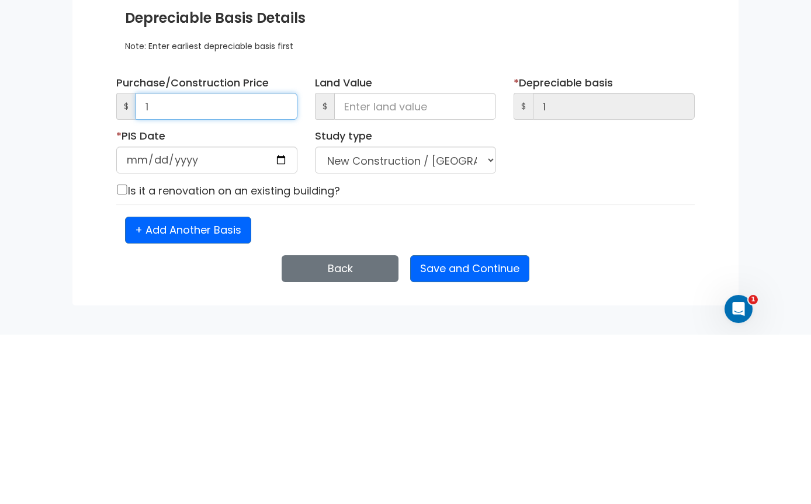
type input "15"
type input "153"
type input "1,536"
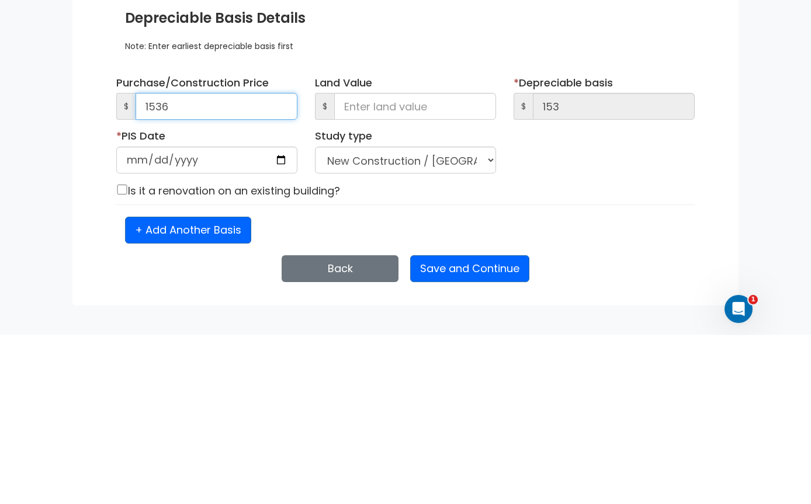
type input "1,536"
type input "15,367"
type input "153,678"
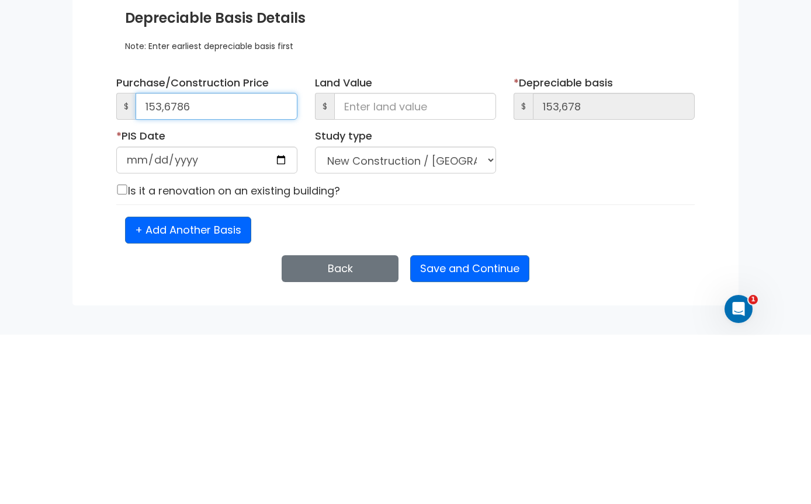
type input "1,536,786"
click at [784, 171] on div "We are Building your Study. So please grab a coffee and let us do the heavy lif…" at bounding box center [405, 263] width 811 height 424
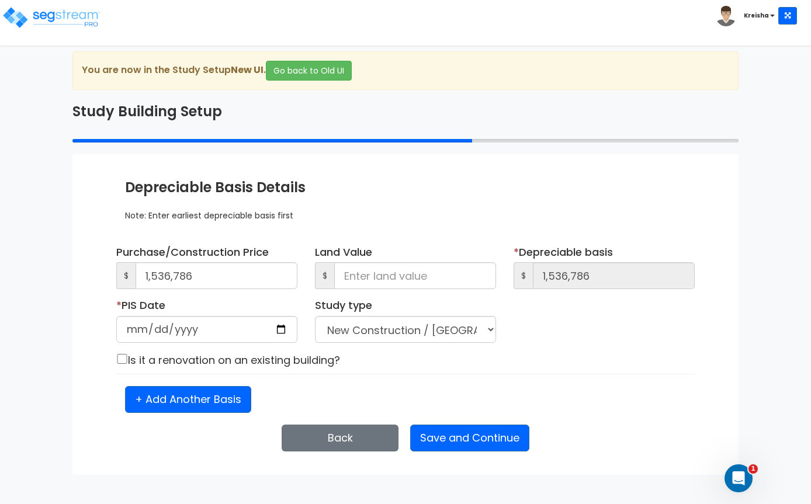
click at [510, 440] on button "Save and Continue" at bounding box center [469, 438] width 119 height 27
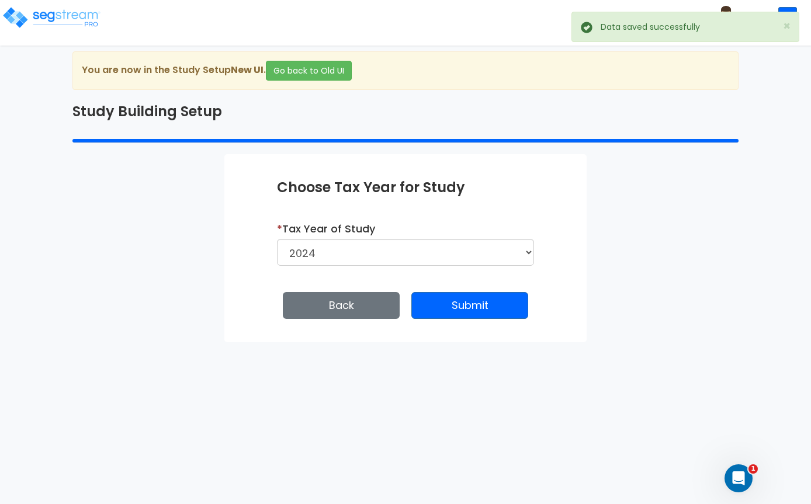
click at [495, 307] on button "Submit" at bounding box center [470, 305] width 117 height 27
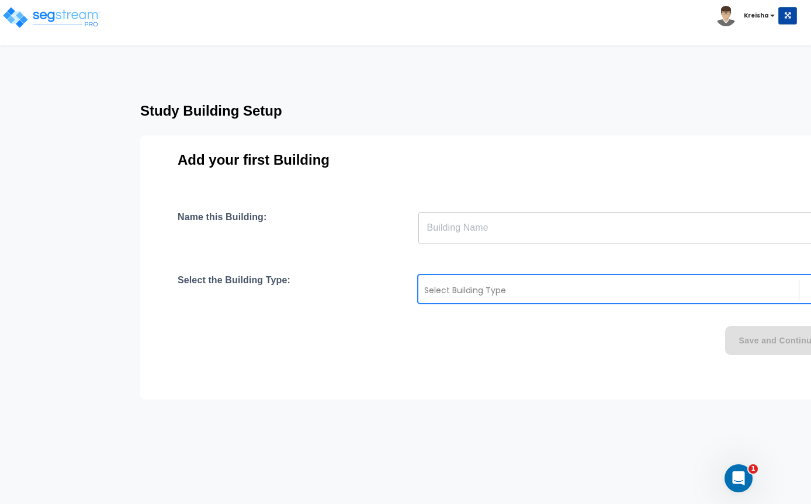
scroll to position [0, 19]
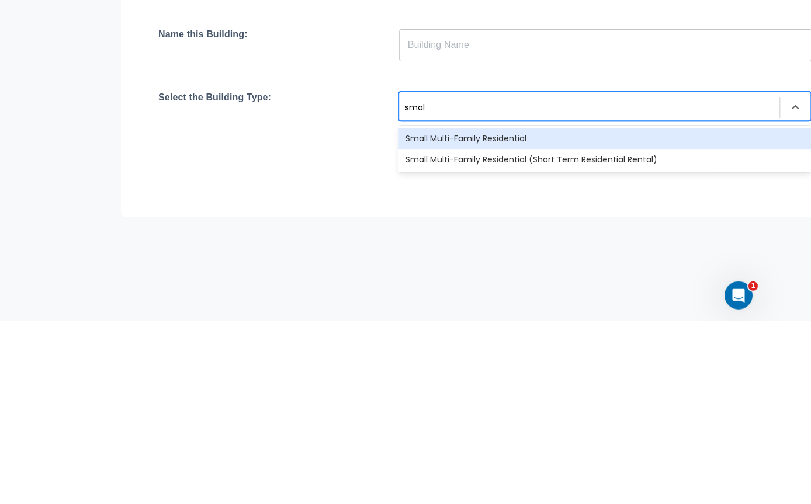
type input "small"
click at [628, 311] on div "Small Multi-Family Residential" at bounding box center [605, 321] width 413 height 21
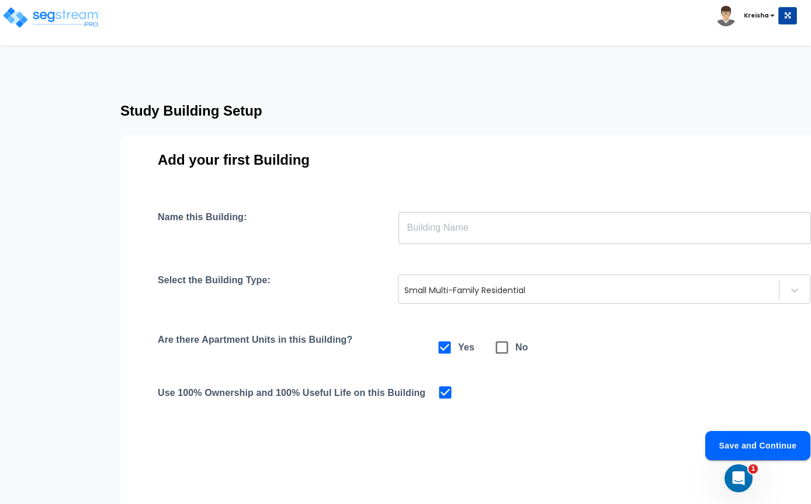
click at [541, 228] on input "text" at bounding box center [605, 228] width 413 height 33
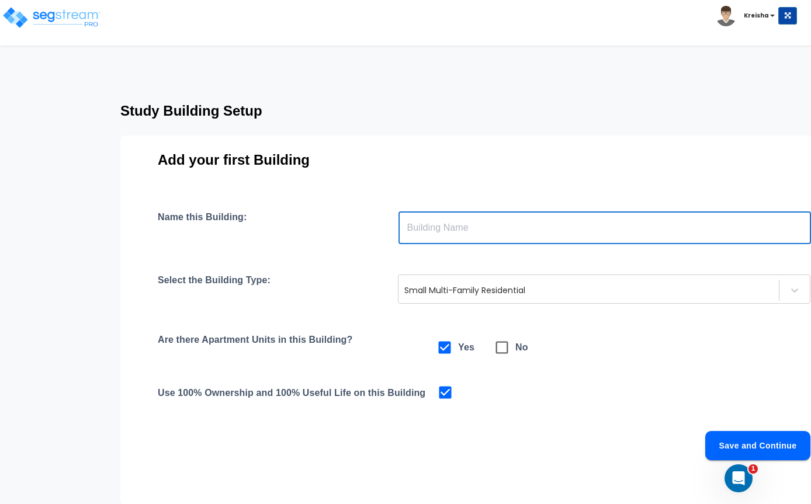
scroll to position [0, 184]
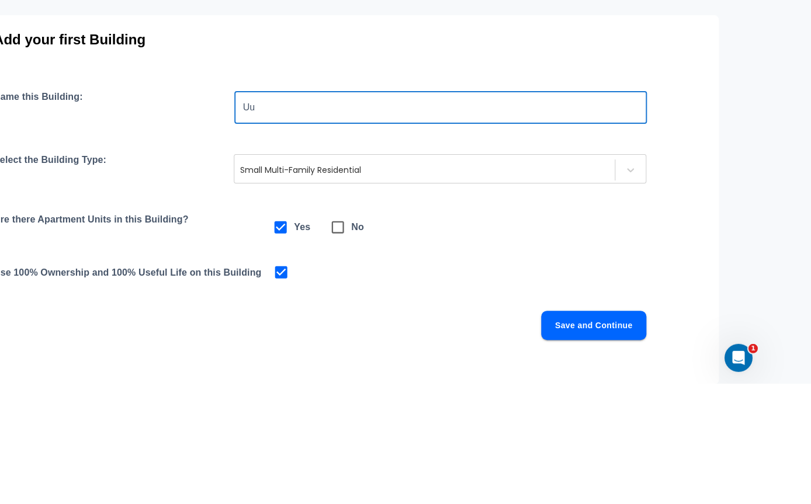
type input "U"
type input "Building"
click at [753, 172] on div "Study Building Setup Add your first Building Name this Building: Building ​ Sel…" at bounding box center [360, 298] width 903 height 409
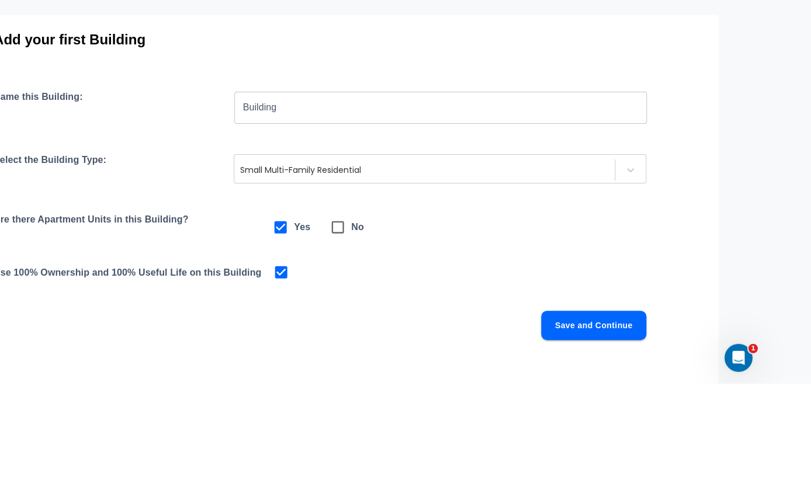
scroll to position [91, 185]
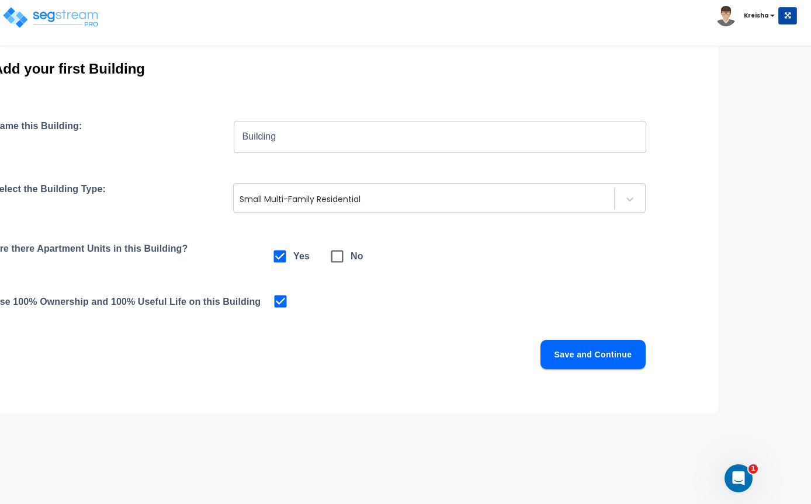
click at [575, 365] on button "Save and Continue" at bounding box center [593, 354] width 105 height 29
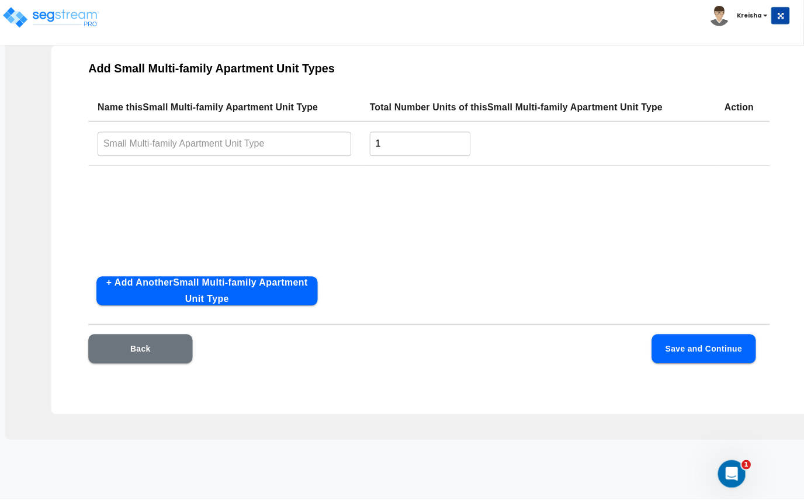
scroll to position [83, 93]
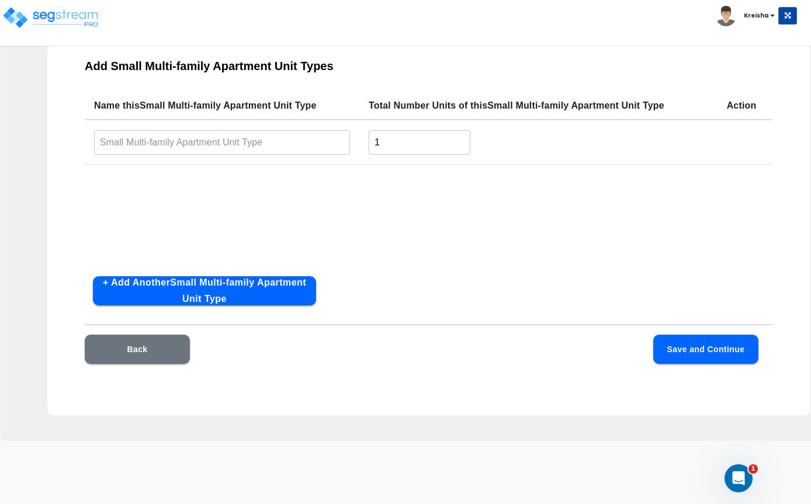
click at [285, 303] on button "+ Add Another Small Multi-family Apartment Unit Type" at bounding box center [204, 290] width 223 height 29
click at [402, 186] on input "1" at bounding box center [420, 189] width 102 height 25
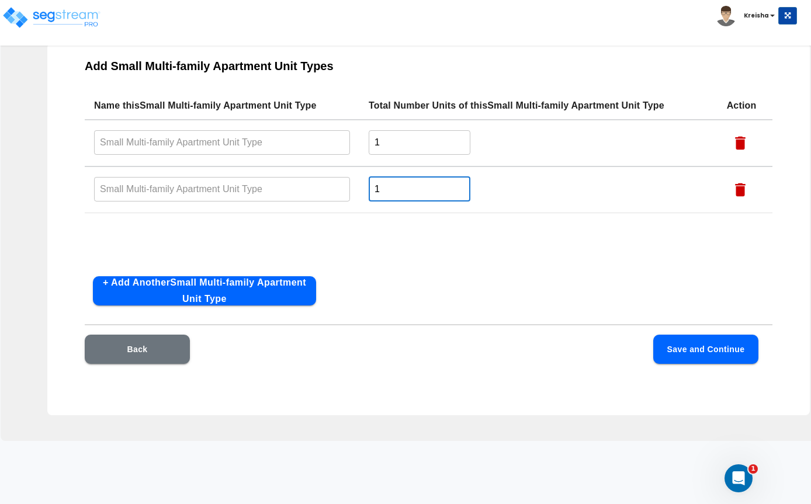
scroll to position [83, 108]
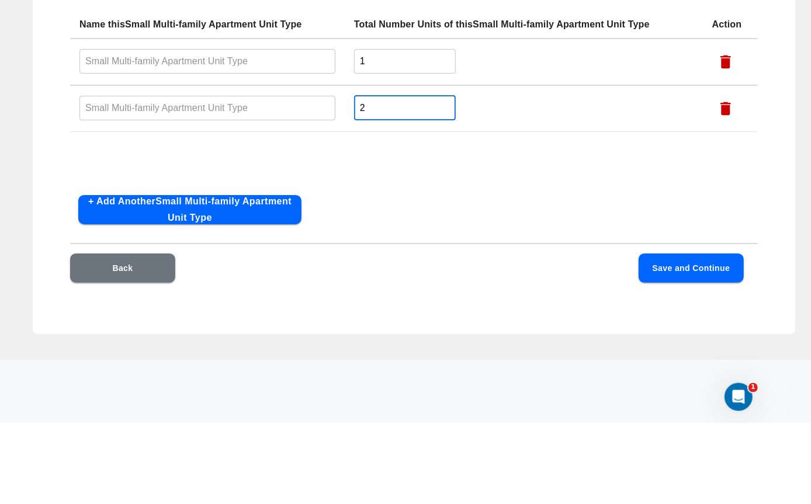
type input "2"
click at [274, 130] on input "text" at bounding box center [207, 142] width 256 height 25
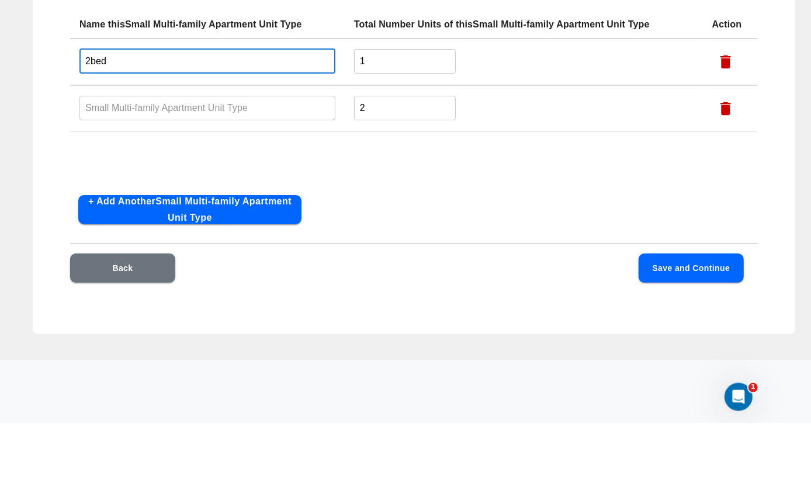
type input "2bed"
click at [139, 177] on input "text" at bounding box center [207, 189] width 256 height 25
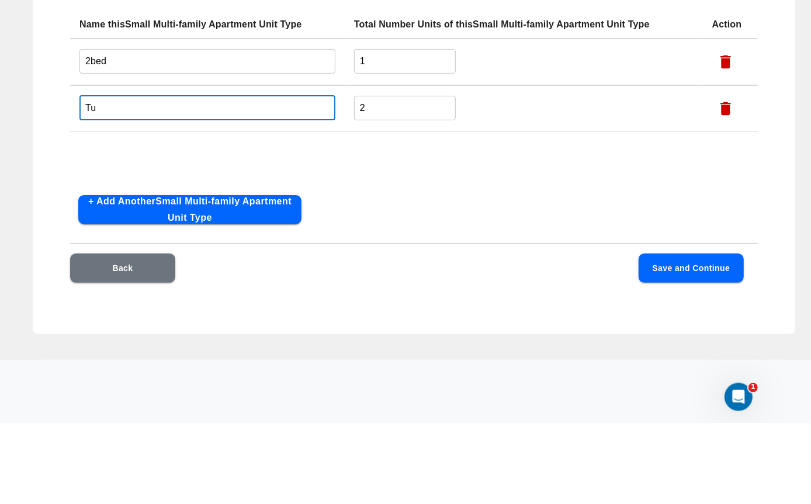
type input "T"
type input "Studio"
click at [676, 184] on div "Name this Small Multi-family Apartment Unit Type Total Number Units of this Sma…" at bounding box center [414, 179] width 688 height 175
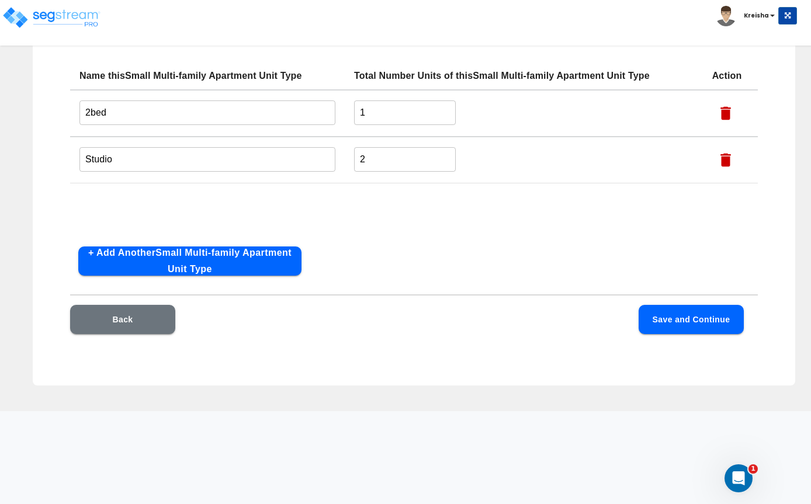
click at [695, 317] on button "Save and Continue" at bounding box center [691, 319] width 105 height 29
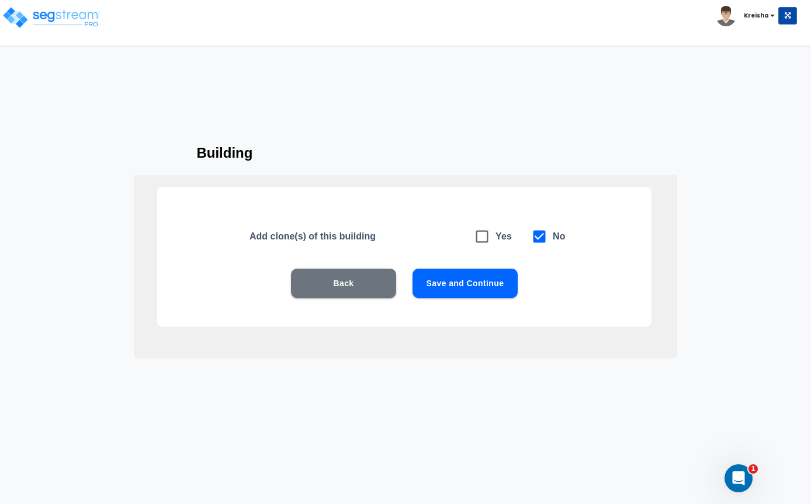
click at [507, 283] on button "Save and Continue" at bounding box center [465, 283] width 105 height 29
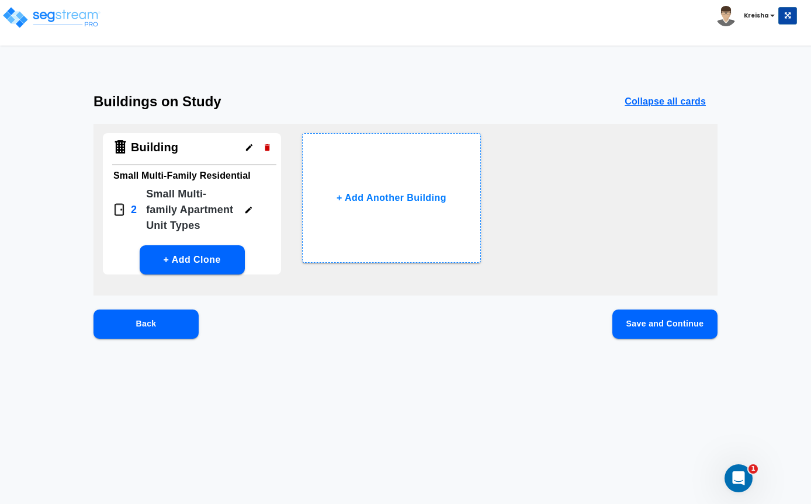
click at [662, 330] on button "Save and Continue" at bounding box center [665, 324] width 105 height 29
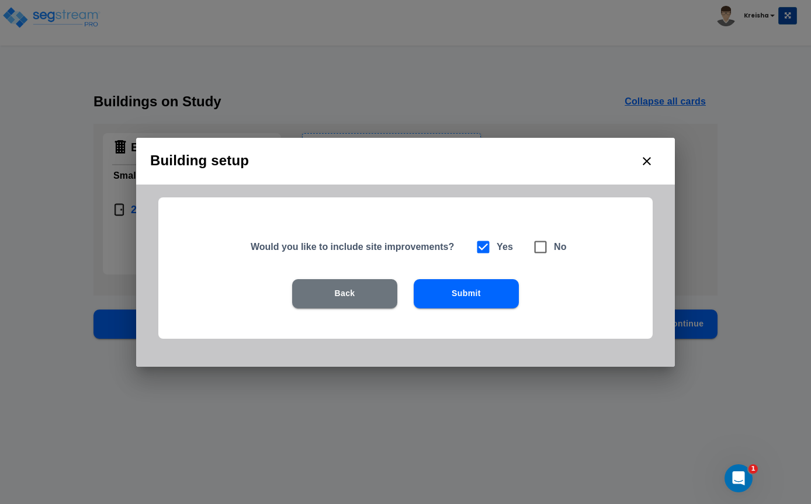
click at [507, 288] on button "Submit" at bounding box center [466, 293] width 105 height 29
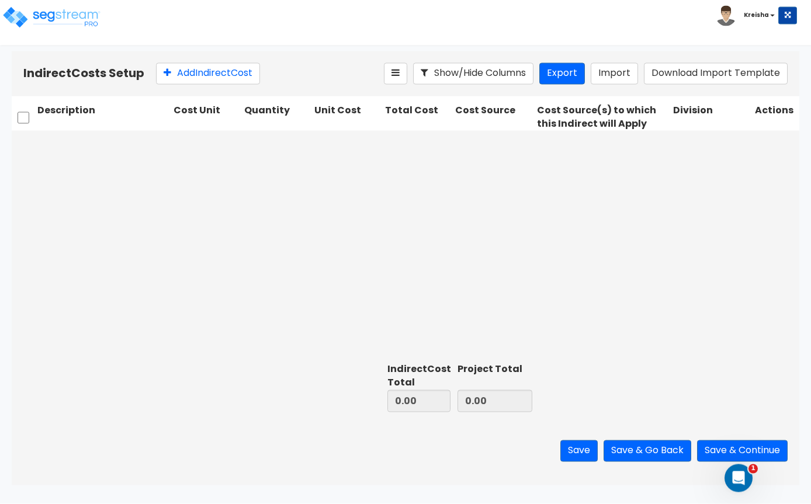
scroll to position [1, 0]
click at [780, 462] on button "Save & Continue" at bounding box center [742, 452] width 91 height 22
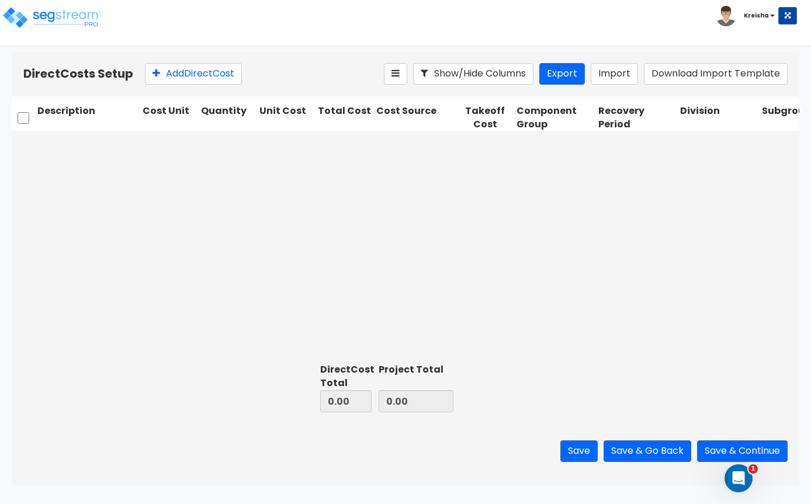
click at [653, 462] on button "Save & Go Back" at bounding box center [648, 452] width 88 height 22
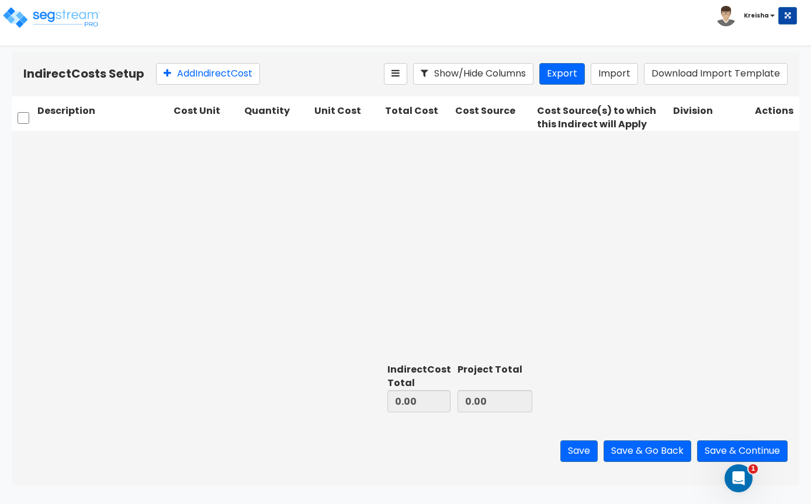
click at [780, 462] on button "Save & Continue" at bounding box center [742, 452] width 91 height 22
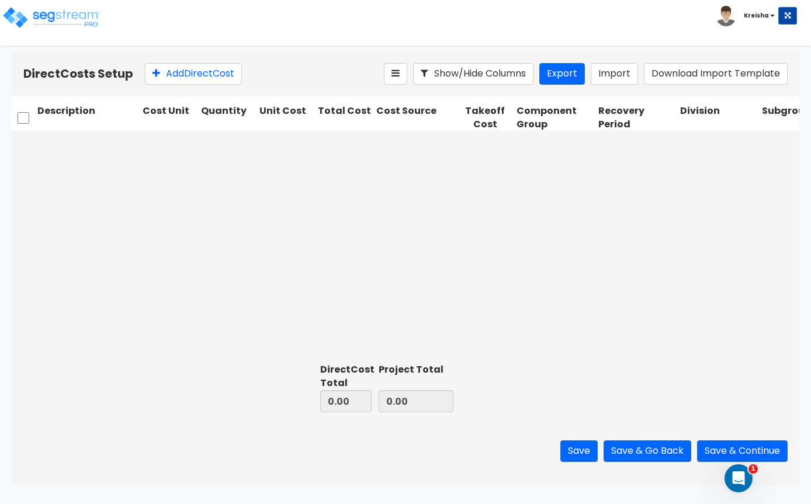
click at [777, 462] on button "Save & Continue" at bounding box center [742, 452] width 91 height 22
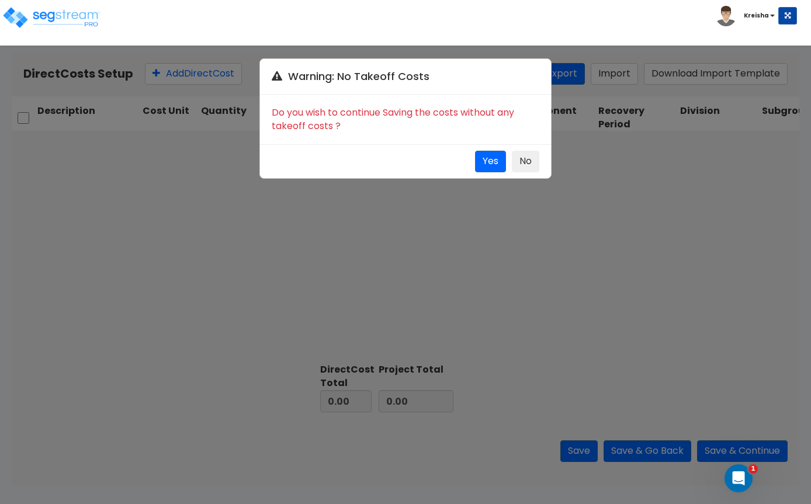
click at [531, 156] on button "No" at bounding box center [525, 162] width 27 height 22
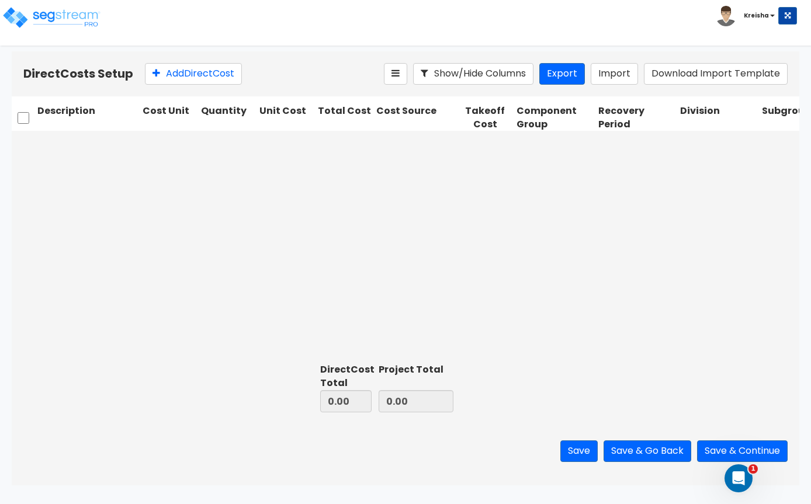
click at [637, 462] on button "Save & Go Back" at bounding box center [648, 452] width 88 height 22
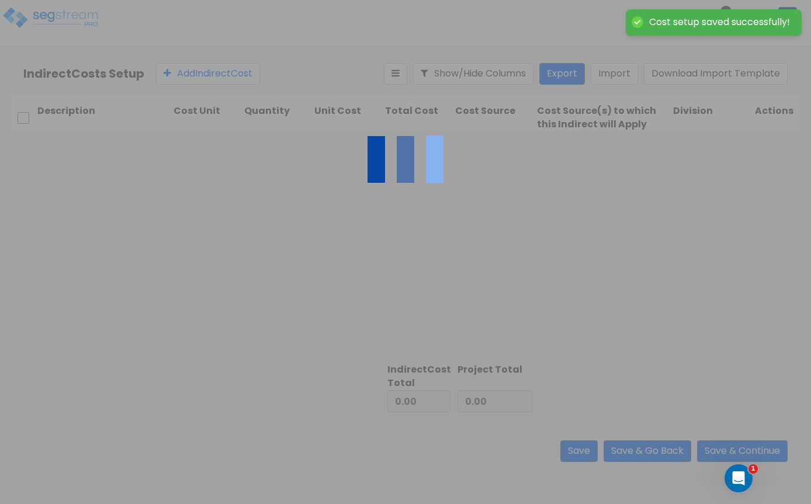
click at [697, 320] on div at bounding box center [406, 245] width 788 height 228
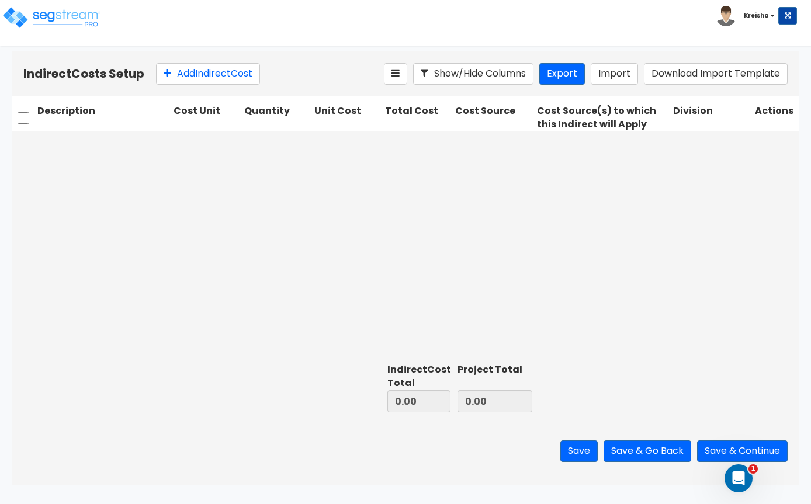
click at [219, 72] on button "Add Indirect Cost" at bounding box center [208, 74] width 104 height 22
type input "10,000.00"
click at [790, 182] on div "Indirect Cost EA 1.00 10,000.00 10,000.00 Client Cost Client Cost 1. General Re…" at bounding box center [406, 245] width 788 height 228
click at [786, 462] on button "Save & Continue" at bounding box center [742, 452] width 91 height 22
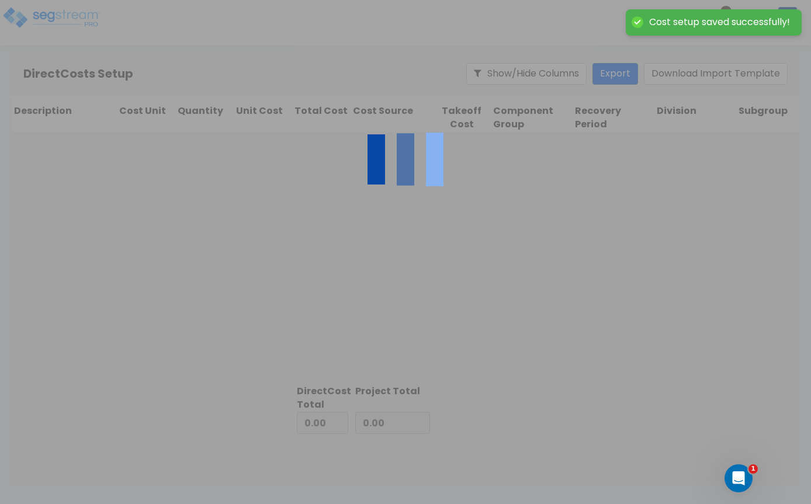
type input "10,000.00"
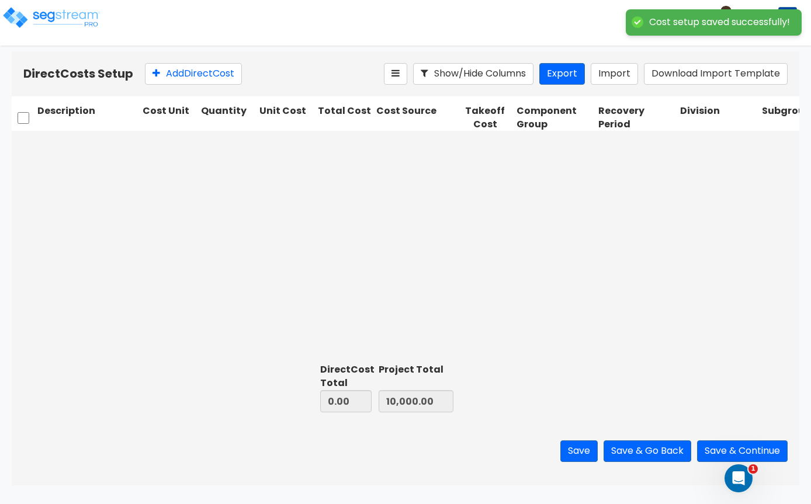
click at [657, 462] on button "Save & Go Back" at bounding box center [648, 452] width 88 height 22
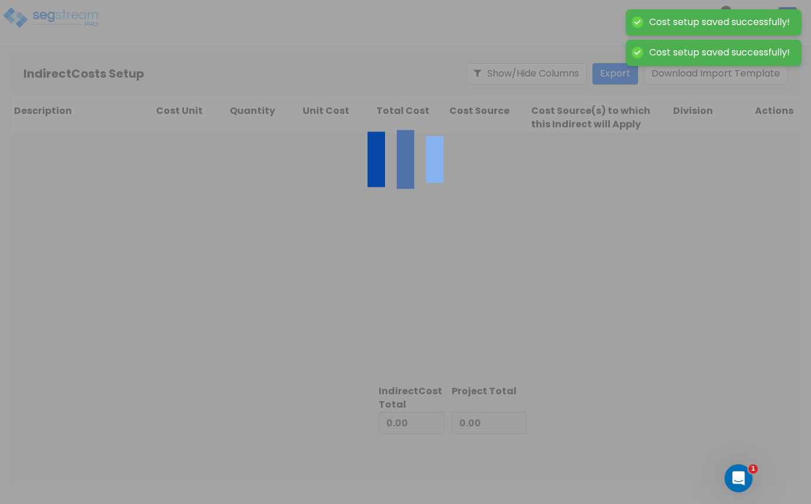
type input "10,000.00"
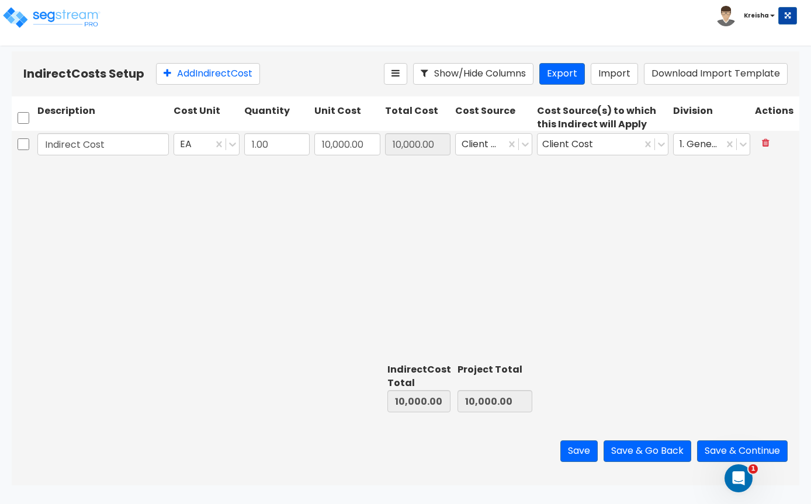
scroll to position [1, 0]
click at [786, 462] on button "Save & Continue" at bounding box center [742, 452] width 91 height 22
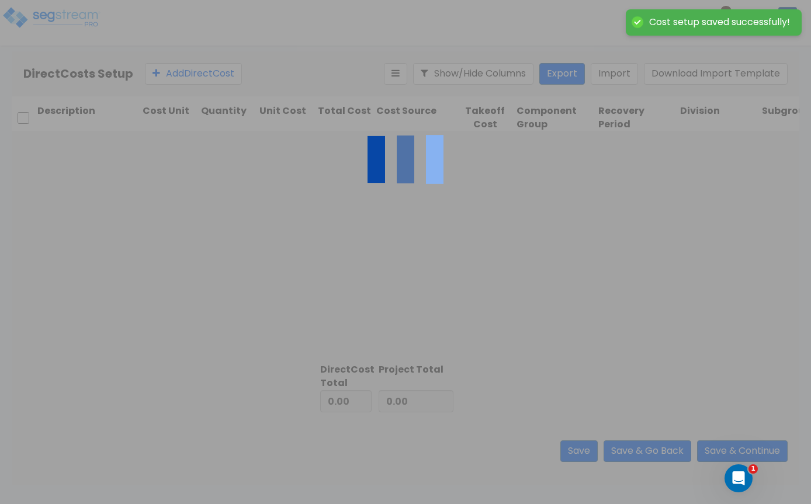
type input "10,000.00"
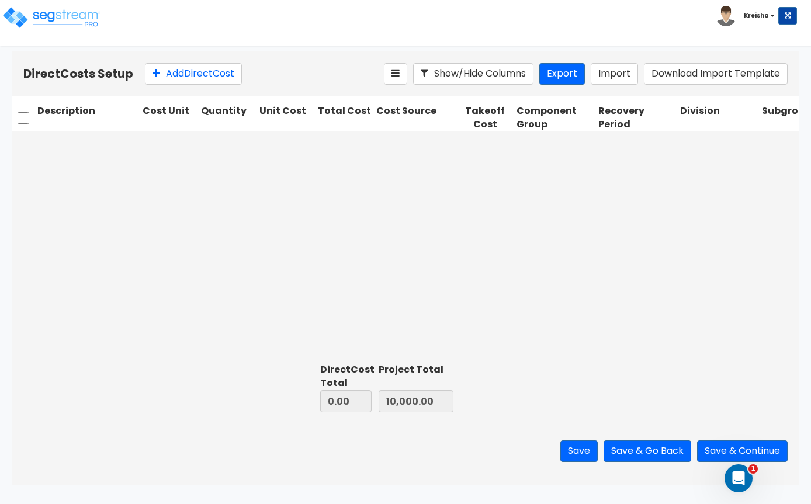
click at [783, 462] on button "Save & Continue" at bounding box center [742, 452] width 91 height 22
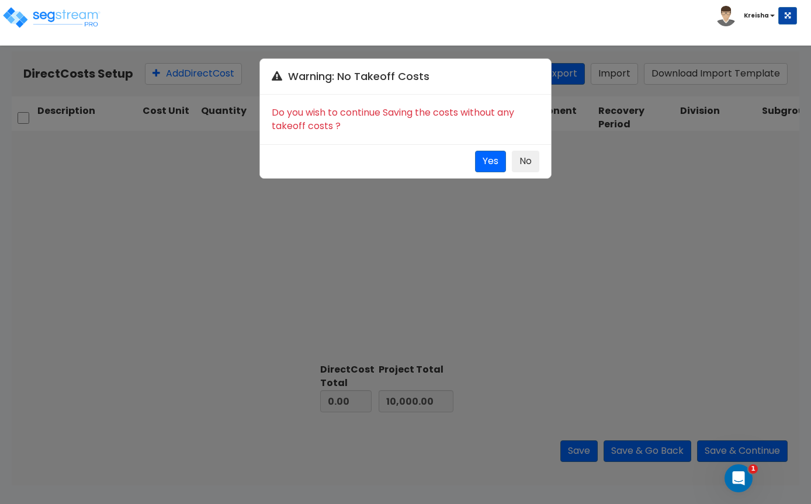
click at [530, 162] on button "No" at bounding box center [525, 162] width 27 height 22
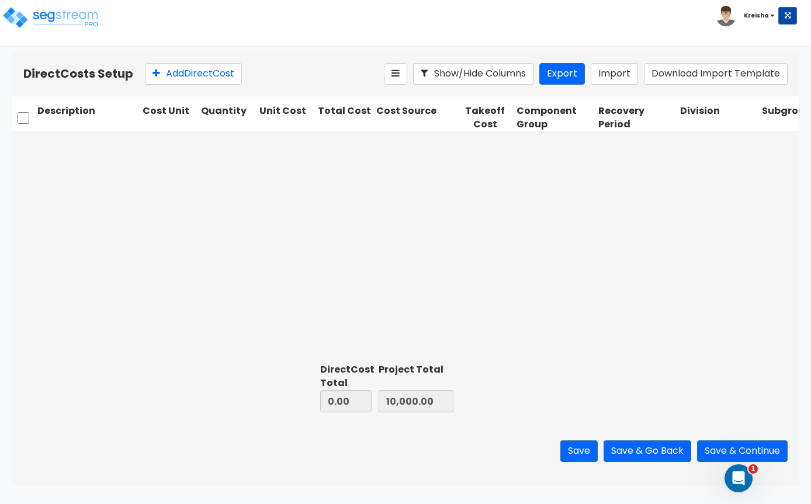
click at [202, 74] on button "Add Direct Cost" at bounding box center [193, 74] width 97 height 22
type input "10,000.00"
type input "20,000.00"
click at [709, 185] on div "Direct cost EA 1.00 10,000.00 10,000.00 Client Cost Select... Select... 1. Gene…" at bounding box center [406, 245] width 788 height 228
click at [786, 462] on button "Save & Continue" at bounding box center [742, 452] width 91 height 22
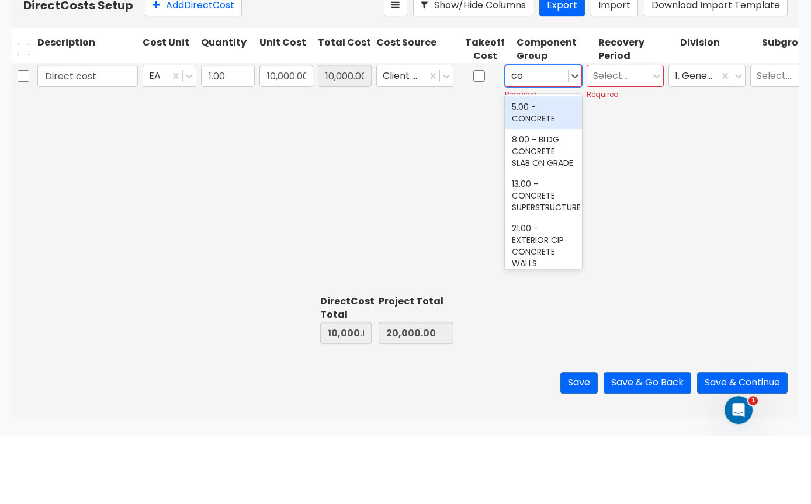
type input "c"
click at [565, 165] on div "144.00 - GENERAL PLUMBING" at bounding box center [543, 187] width 77 height 44
type input "plumb"
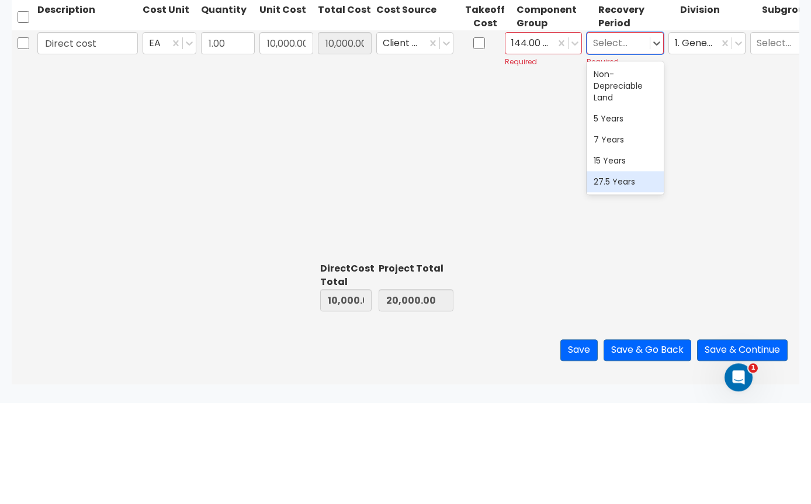
click at [639, 272] on div "27.5 Years" at bounding box center [625, 282] width 77 height 21
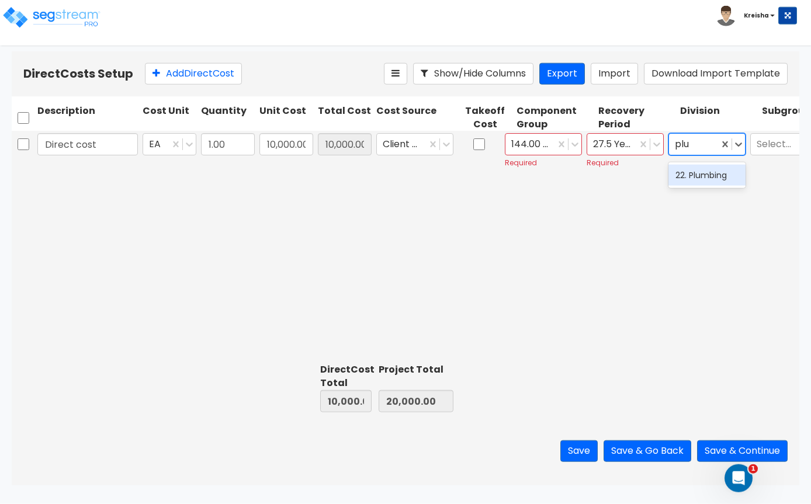
click at [724, 174] on div "22. Plumbing" at bounding box center [707, 175] width 77 height 21
type input "plu"
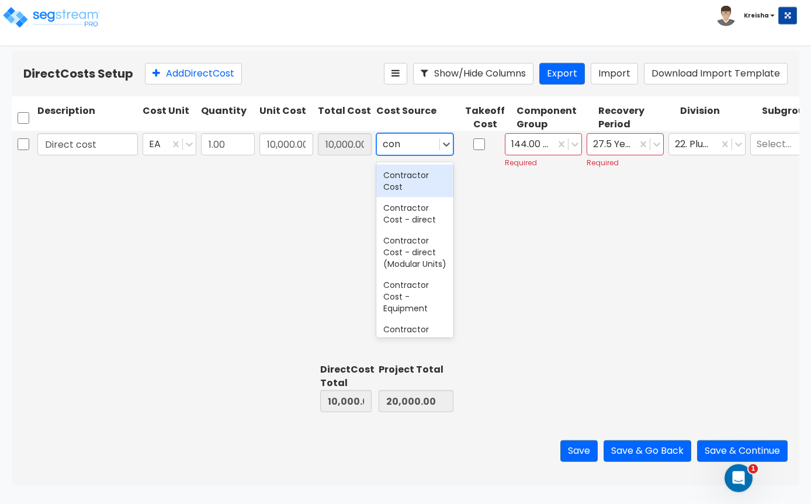
click at [426, 178] on div "Contractor Cost" at bounding box center [414, 181] width 77 height 33
type input "con"
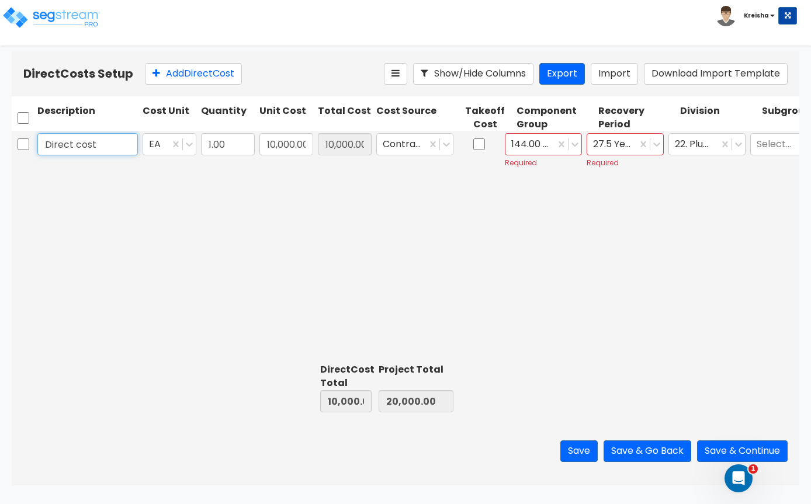
click at [61, 150] on input "Direct cost" at bounding box center [87, 144] width 101 height 22
click at [105, 140] on input "Direct cost" at bounding box center [87, 144] width 101 height 22
click at [105, 139] on input "Direct cost" at bounding box center [87, 144] width 101 height 22
click at [104, 141] on input "Direct cost" at bounding box center [87, 144] width 101 height 22
type input "D"
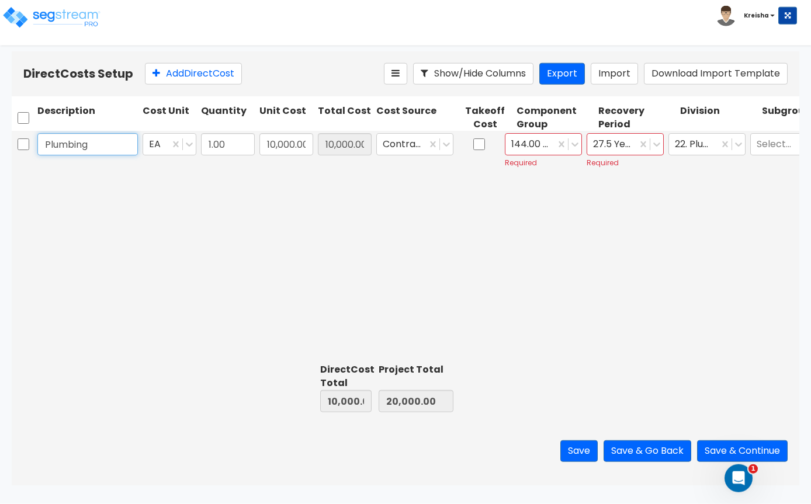
type input "Plumbing"
click at [580, 199] on div "Plumbing EA 1.00 10,000.00 10,000.00 Contractor Cost 144.00 - GENERAL PLUMBING …" at bounding box center [406, 245] width 788 height 228
click at [786, 462] on button "Save & Continue" at bounding box center [742, 452] width 91 height 22
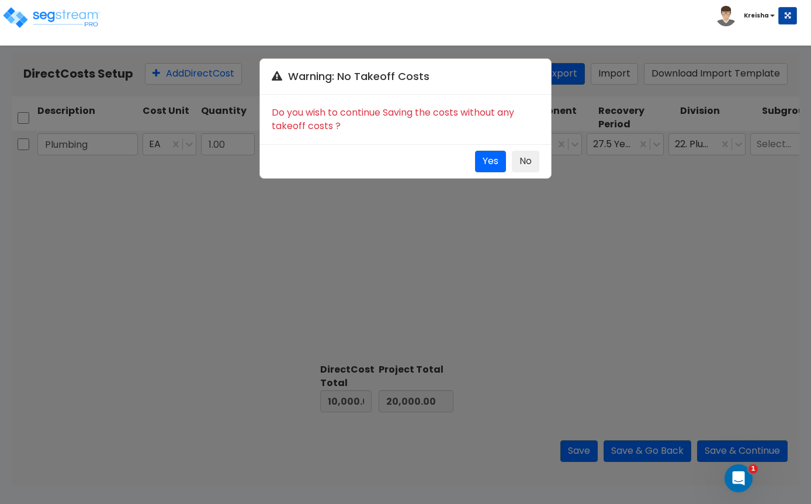
click at [531, 161] on button "No" at bounding box center [525, 162] width 27 height 22
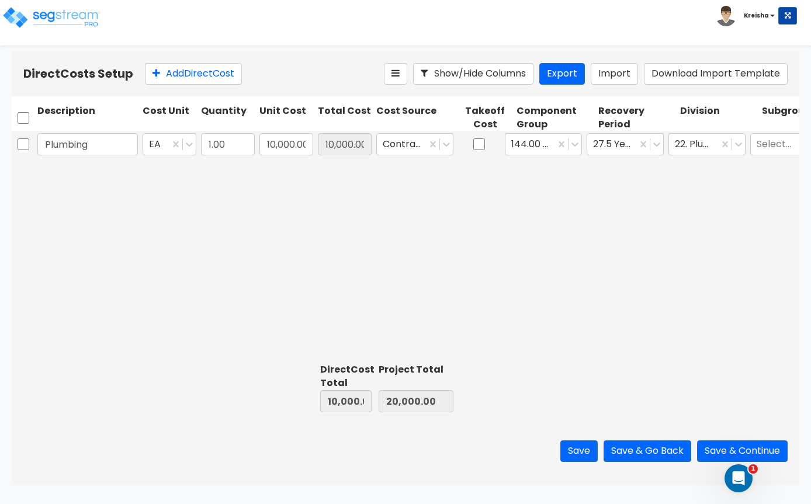
click at [690, 272] on div "Plumbing EA 1.00 10,000.00 10,000.00 Contractor Cost 144.00 - GENERAL PLUMBING …" at bounding box center [406, 245] width 788 height 228
click at [195, 81] on button "Add Direct Cost" at bounding box center [193, 74] width 97 height 22
type input "1.00"
type input "0"
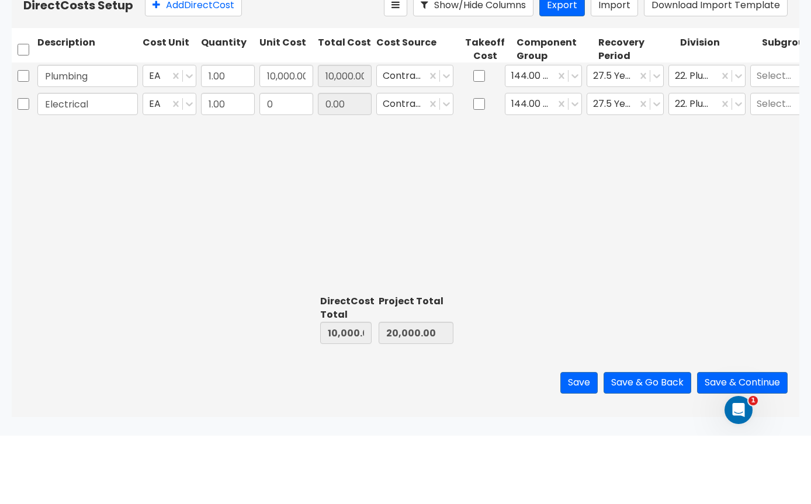
type input "Electrical"
click at [480, 133] on input "checkbox" at bounding box center [479, 144] width 12 height 22
checkbox input "true"
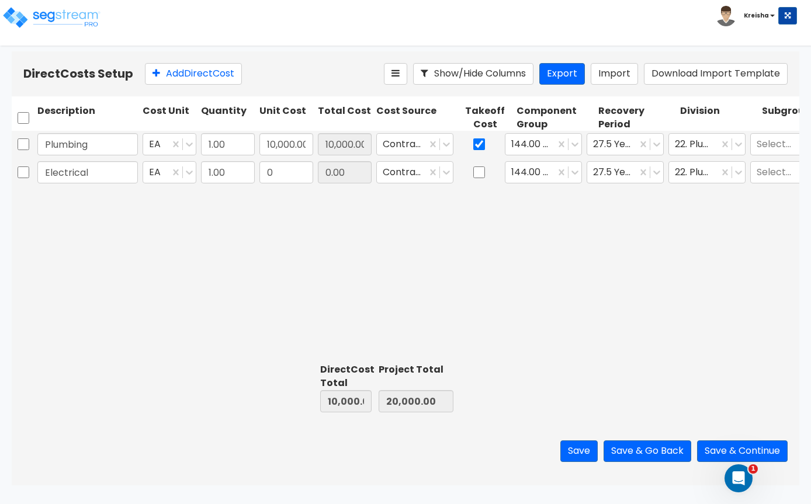
click at [479, 164] on input "checkbox" at bounding box center [479, 172] width 12 height 22
checkbox input "true"
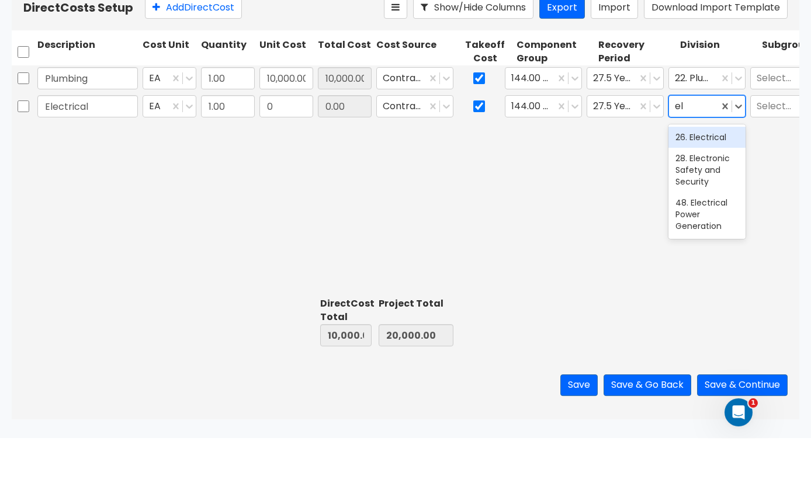
click at [720, 193] on div "26. Electrical" at bounding box center [707, 203] width 77 height 21
type input "el"
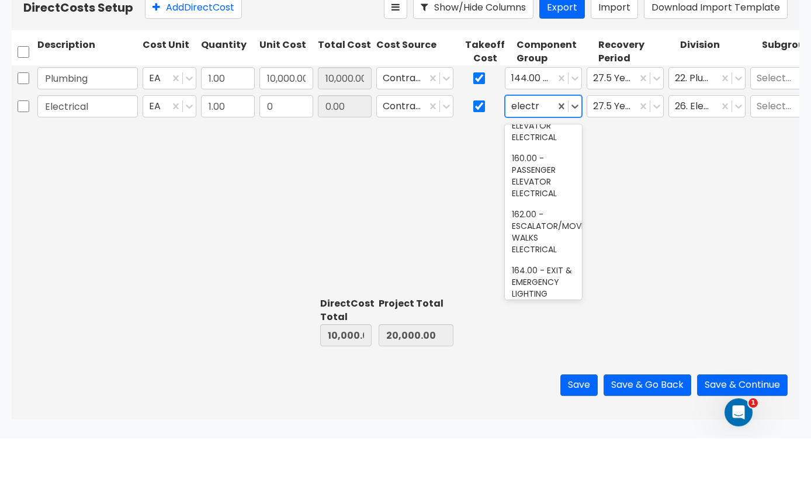
scroll to position [519, -1]
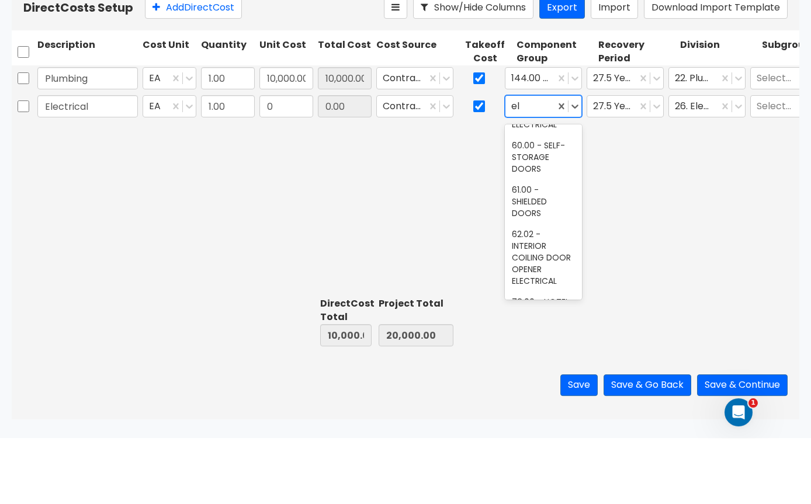
type input "e"
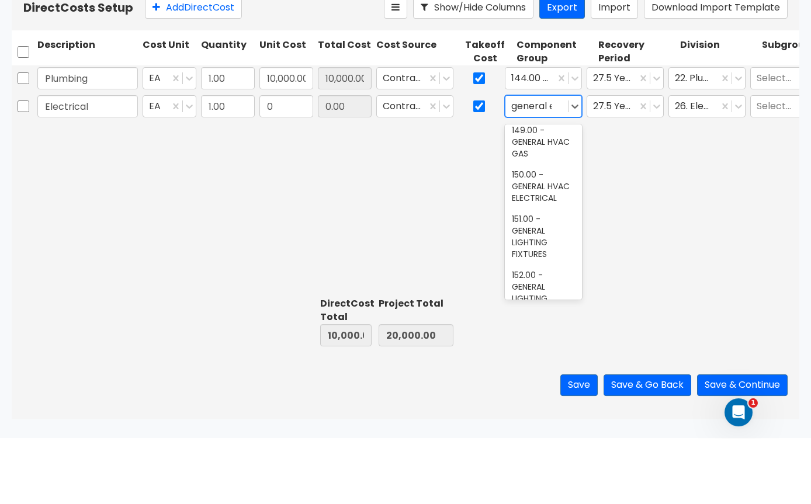
scroll to position [0, 0]
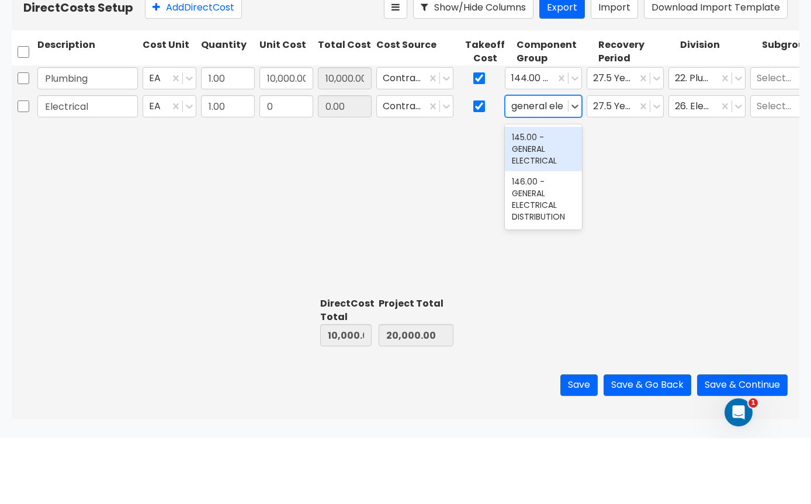
click at [549, 193] on div "145.00 - GENERAL ELECTRICAL" at bounding box center [543, 215] width 77 height 44
type input "general ele"
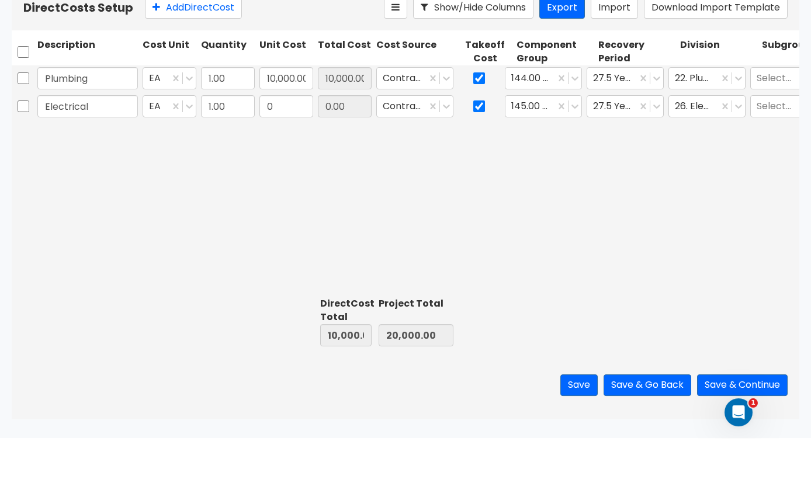
scroll to position [1, 0]
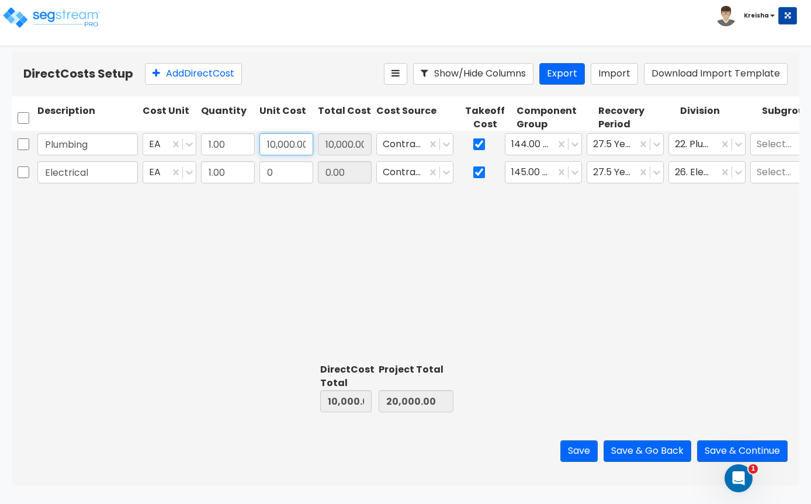
click at [286, 155] on input "10,000.00" at bounding box center [287, 144] width 54 height 22
click at [285, 178] on input "0" at bounding box center [287, 172] width 54 height 22
type input "100,000"
click at [269, 130] on div "Unit Cost" at bounding box center [286, 118] width 58 height 32
type input "110,000.00"
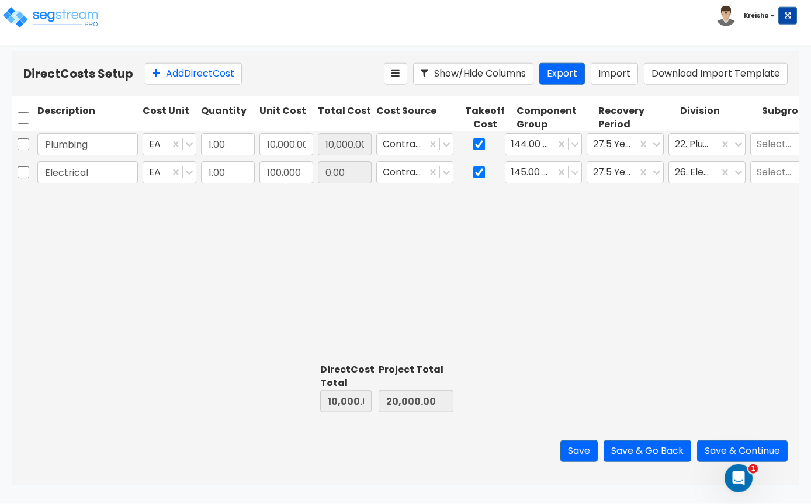
type input "120,000.00"
type input "100,000.00"
click at [275, 148] on input "10,000.00" at bounding box center [287, 144] width 54 height 22
type input "100,000"
click at [704, 295] on div "Plumbing EA 1.00 100,000 10,000.00 Contractor Cost 144.00 - GENERAL PLUMBING 27…" at bounding box center [406, 245] width 788 height 228
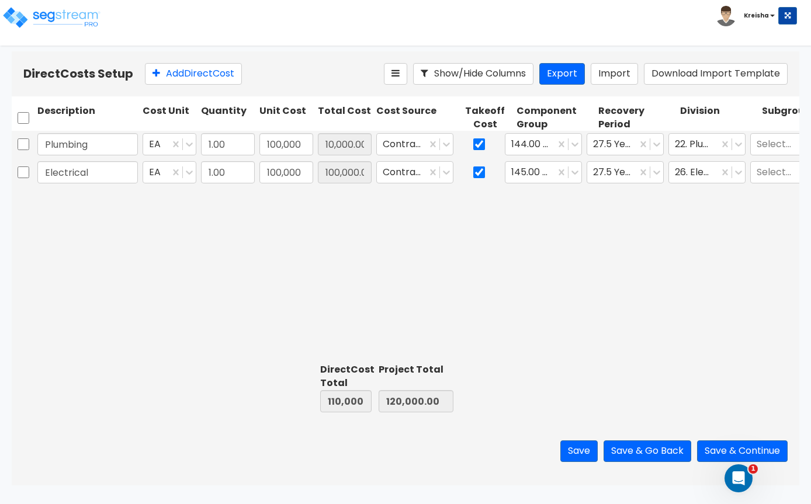
type input "200,000.00"
type input "210,000.00"
type input "100,000.00"
click at [198, 71] on button "Add Direct Cost" at bounding box center [193, 74] width 97 height 22
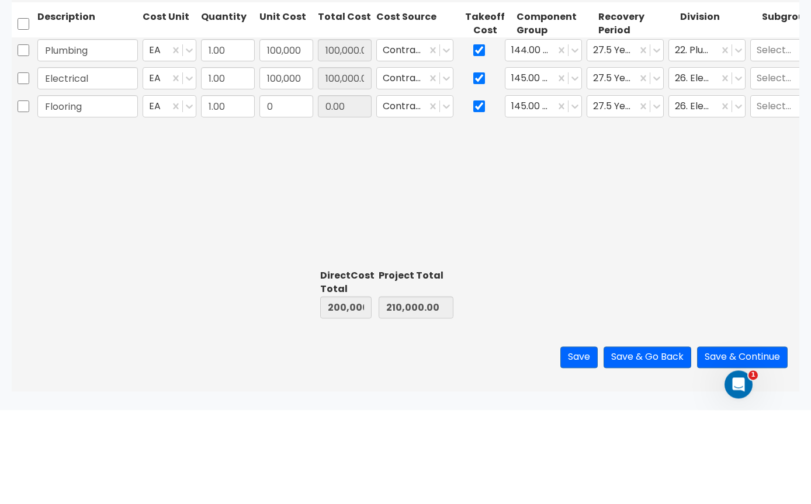
type input "Flooring"
click at [288, 189] on input "0" at bounding box center [287, 200] width 54 height 22
type input "20,000"
type input "220,000.00"
type input "230,000.00"
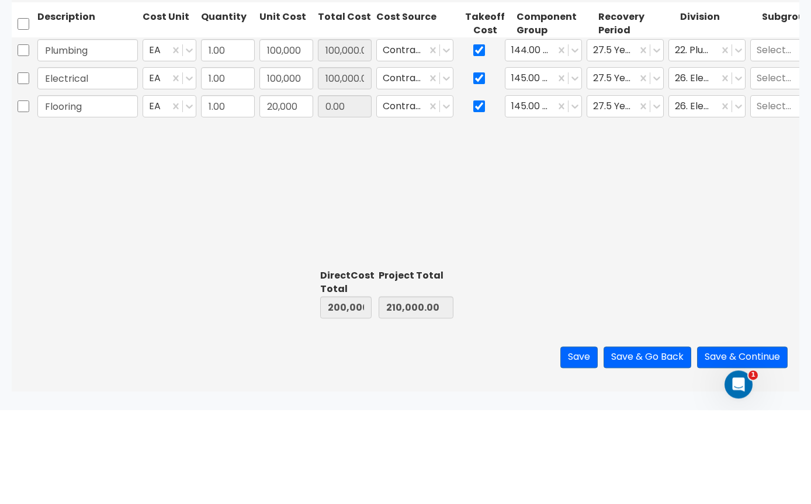
type input "20,000.00"
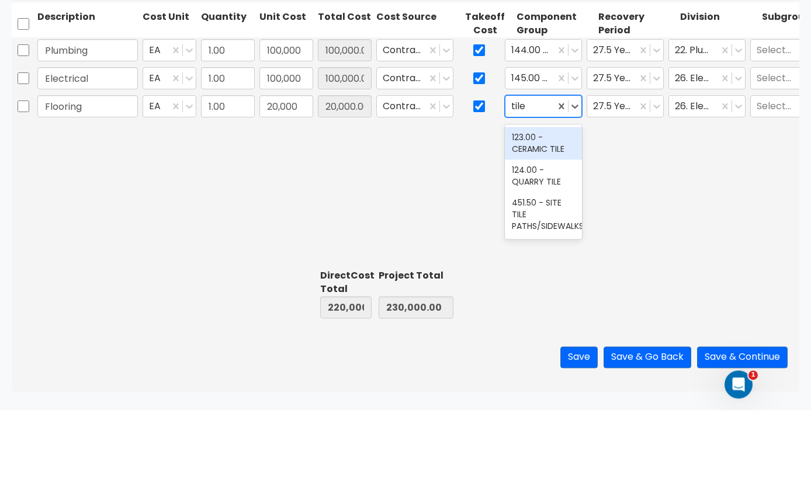
scroll to position [0, 0]
click at [552, 221] on div "123.00 - CERAMIC TILE" at bounding box center [543, 237] width 77 height 33
type input "tile"
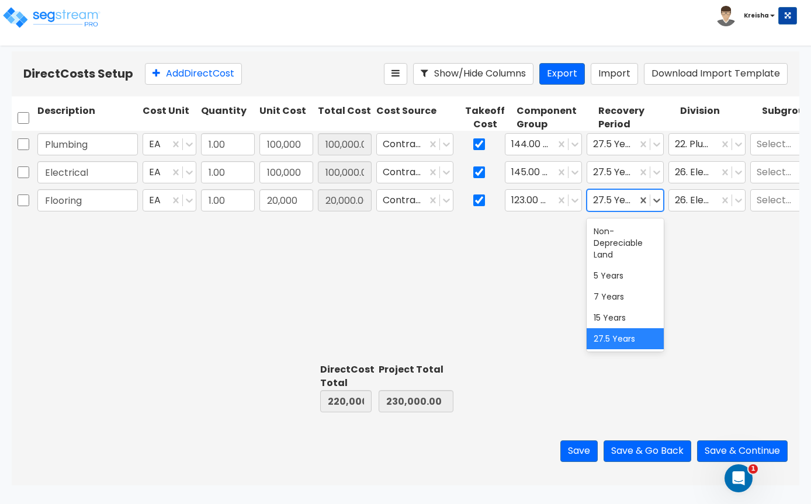
scroll to position [1, 0]
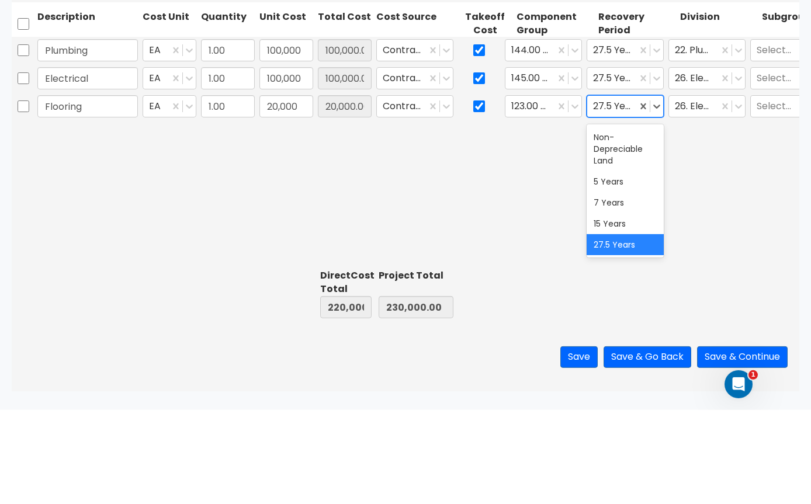
click at [477, 189] on input "checkbox" at bounding box center [479, 200] width 12 height 22
checkbox input "false"
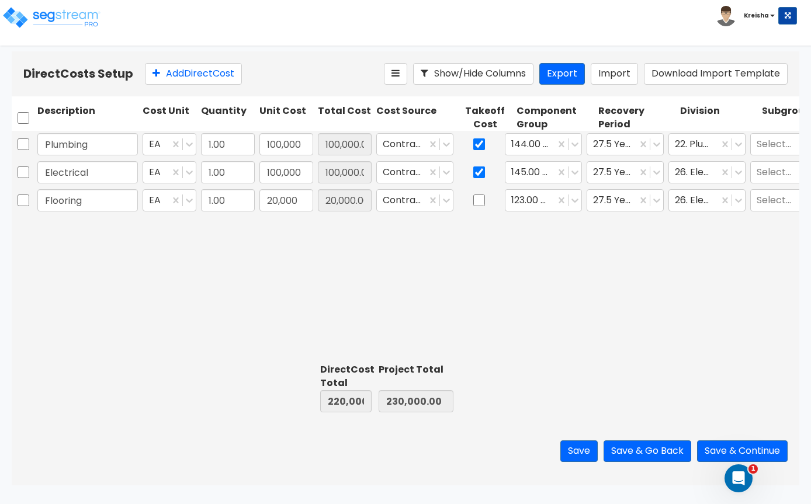
click at [711, 261] on div "Plumbing EA 1.00 100,000 100,000.00 Contractor Cost 144.00 - GENERAL PLUMBING 2…" at bounding box center [406, 245] width 788 height 228
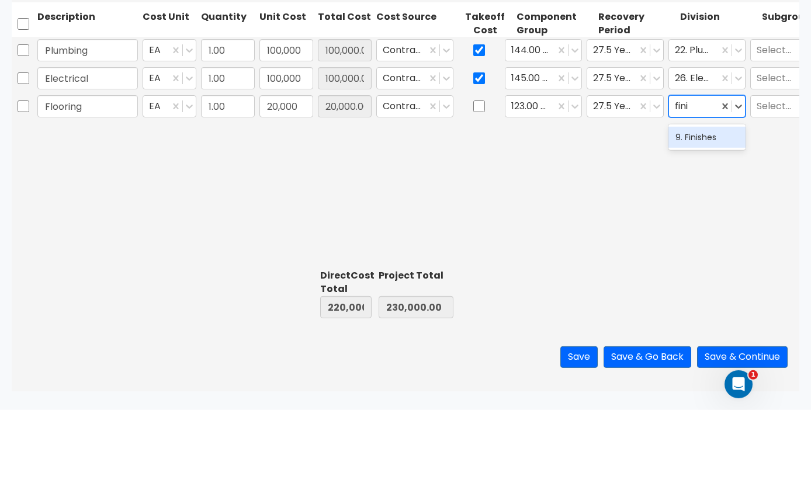
click at [725, 221] on div "9. Finishes" at bounding box center [707, 231] width 77 height 21
type input "fini"
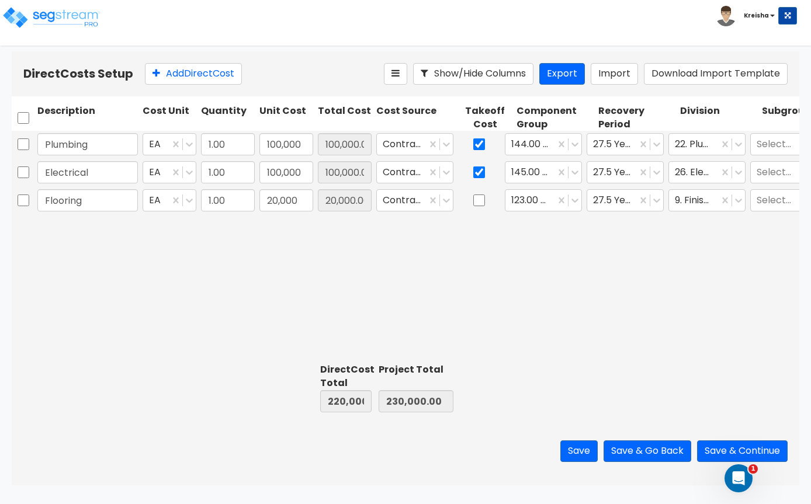
scroll to position [0, 0]
click at [651, 462] on button "Save & Go Back" at bounding box center [648, 452] width 88 height 22
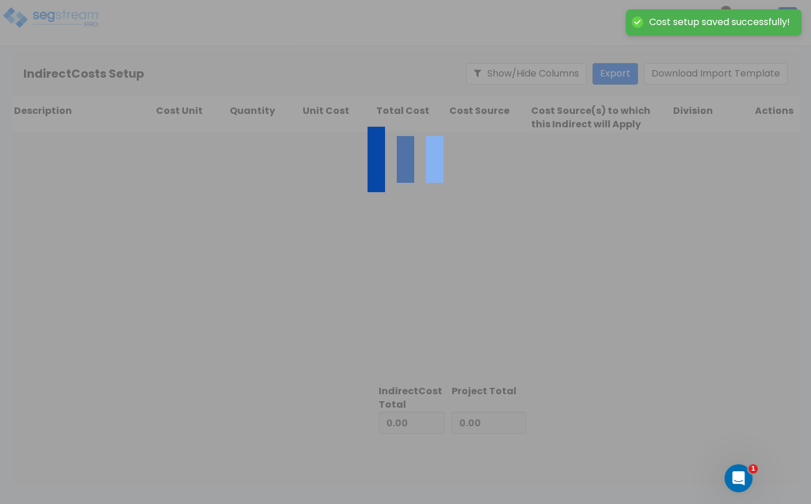
type input "220,000.00"
type input "10,000.00"
type input "230,000.00"
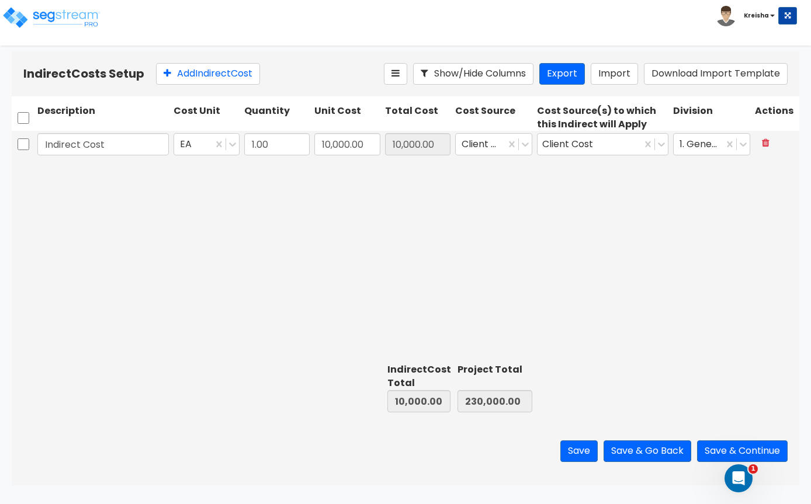
click at [240, 71] on button "Add Indirect Cost" at bounding box center [208, 74] width 104 height 22
type input "Fees"
click at [325, 172] on input "0" at bounding box center [347, 172] width 66 height 22
type input "100,000"
type input "110,000.00"
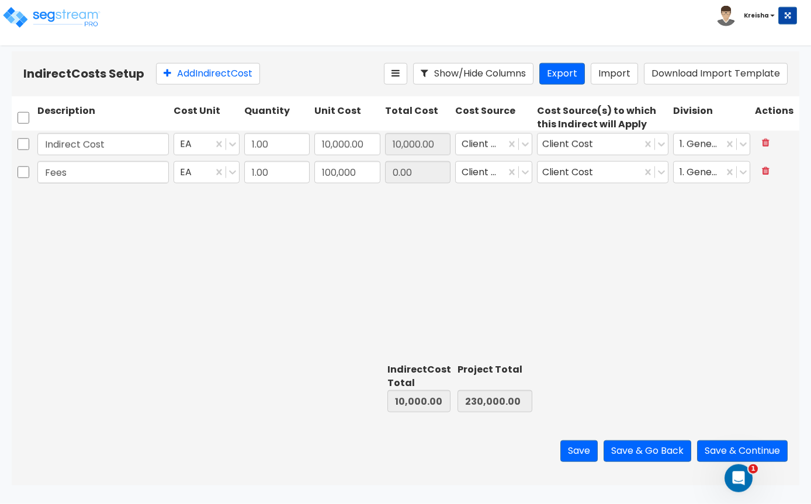
type input "330,000.00"
type input "100,000.00"
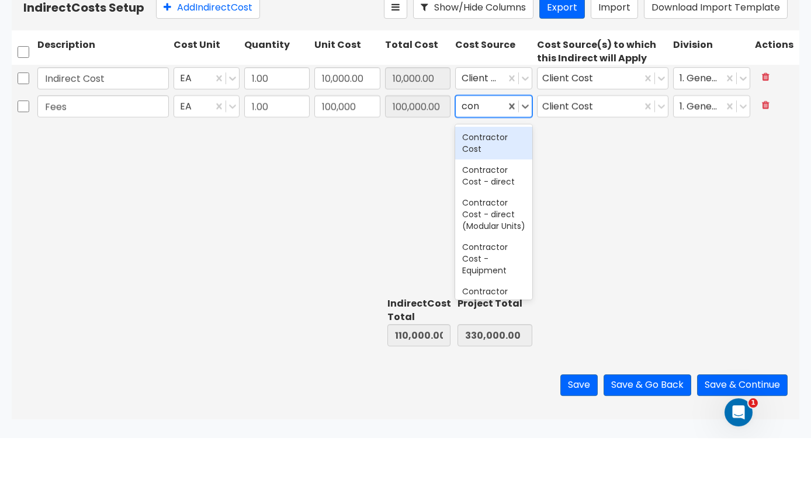
click at [507, 193] on div "Contractor Cost" at bounding box center [493, 209] width 77 height 33
type input "con"
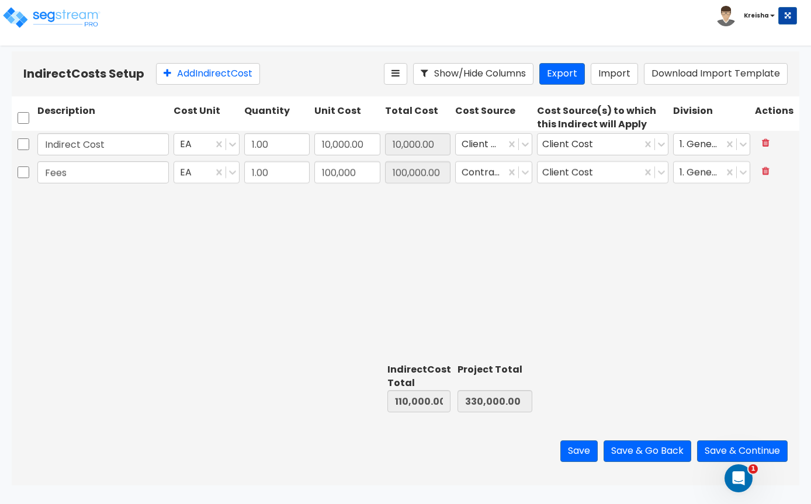
click at [777, 462] on button "Save & Continue" at bounding box center [742, 452] width 91 height 22
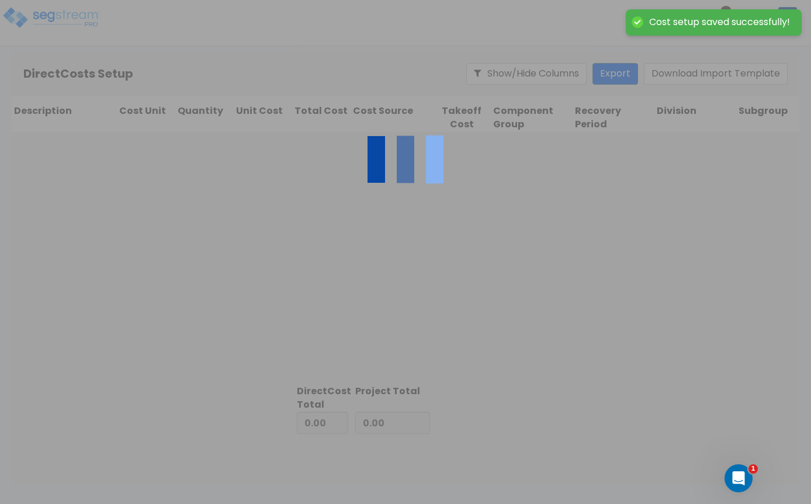
type input "110,000.00"
type input "220,000.00"
type input "330,000.00"
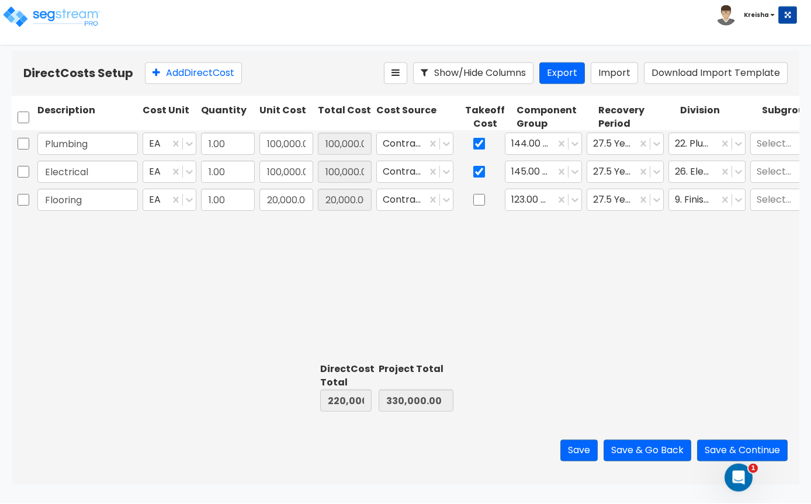
scroll to position [1, 0]
click at [471, 75] on button "Show/Hide Columns" at bounding box center [473, 74] width 120 height 22
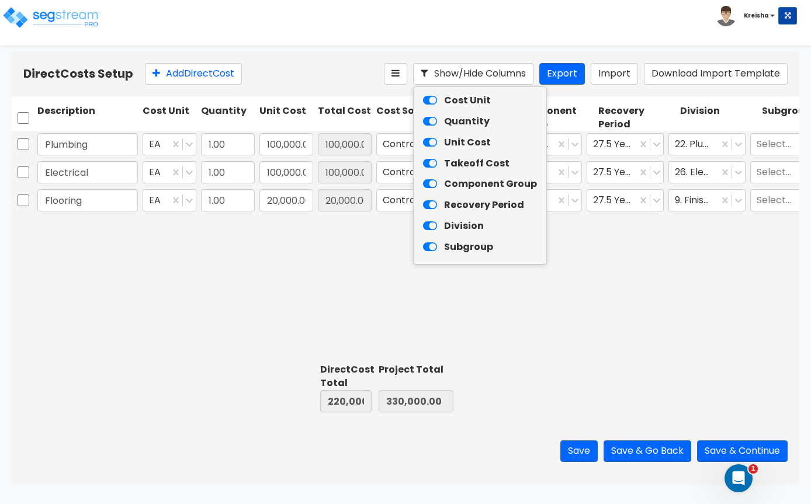
scroll to position [1, 0]
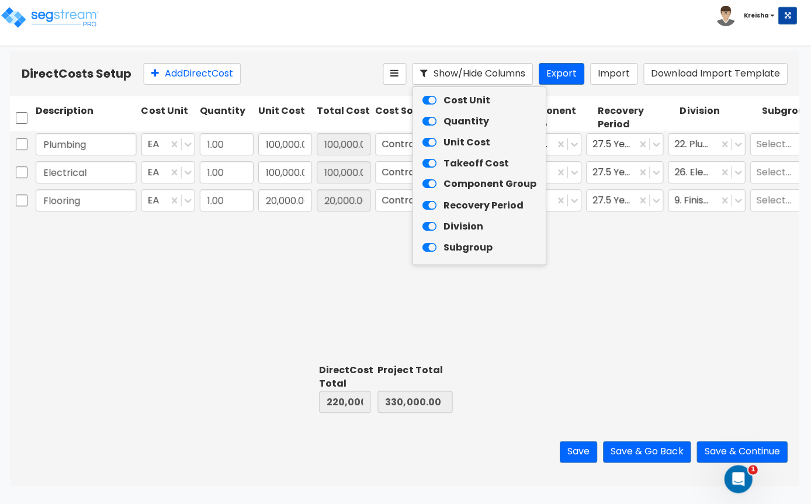
click at [429, 95] on icon at bounding box center [430, 101] width 14 height 12
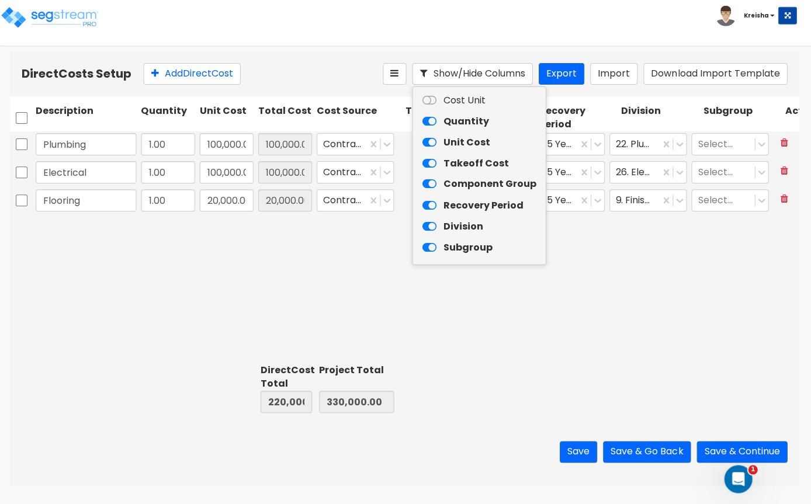
click at [460, 64] on button "Show/Hide Columns" at bounding box center [473, 74] width 120 height 22
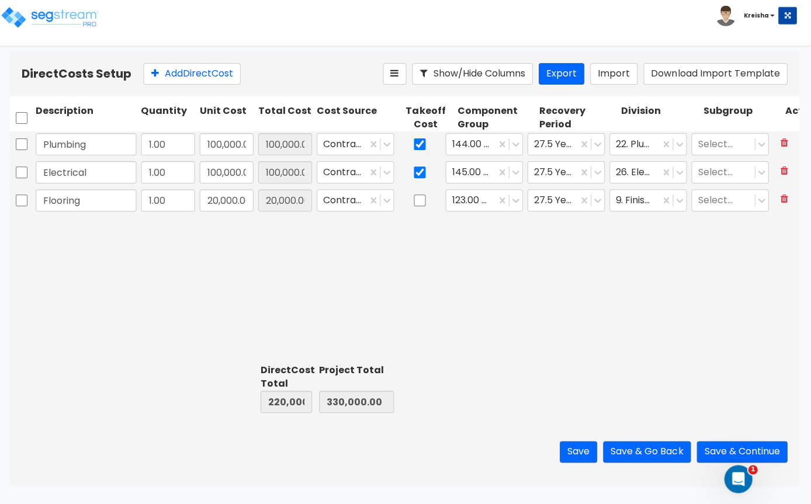
click at [388, 71] on button at bounding box center [395, 74] width 23 height 22
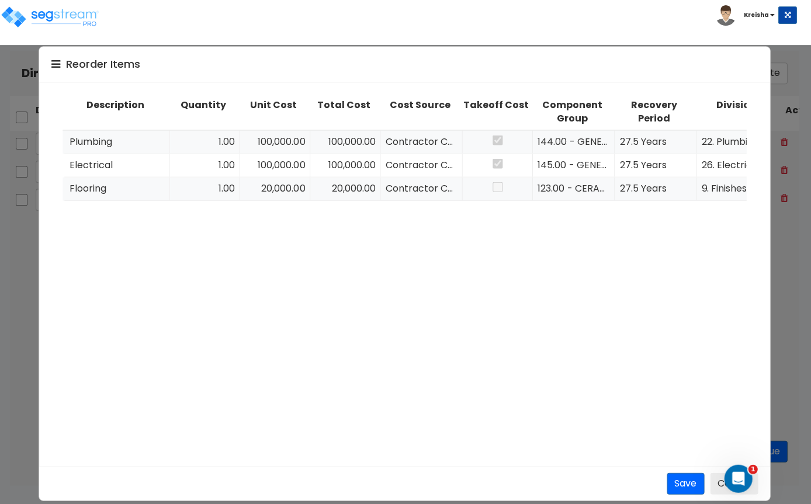
scroll to position [0, 0]
click at [152, 270] on div "Flooring 1.00 20,000.00 20,000.00 Contractor Cost 123.00 - CERAMIC TILE 27.5 Ye…" at bounding box center [405, 292] width 682 height 323
click at [678, 491] on button "Save" at bounding box center [686, 484] width 37 height 22
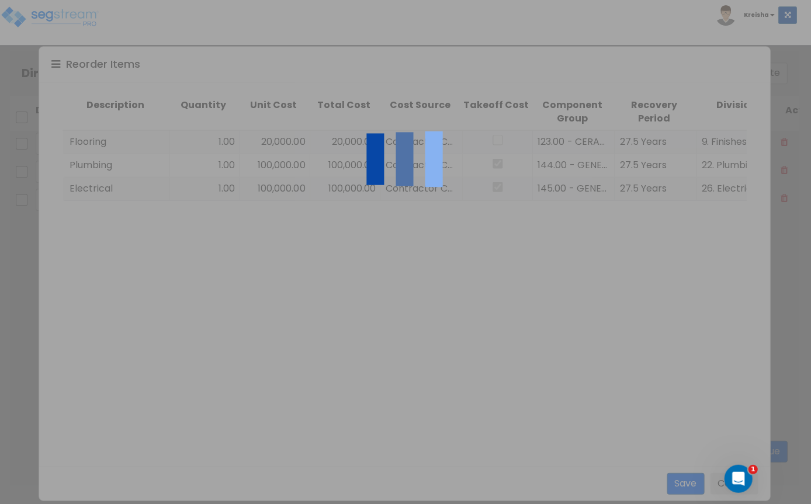
type input "Flooring"
type input "20,000.00"
checkbox input "false"
type input "Plumbing"
type input "Electrical"
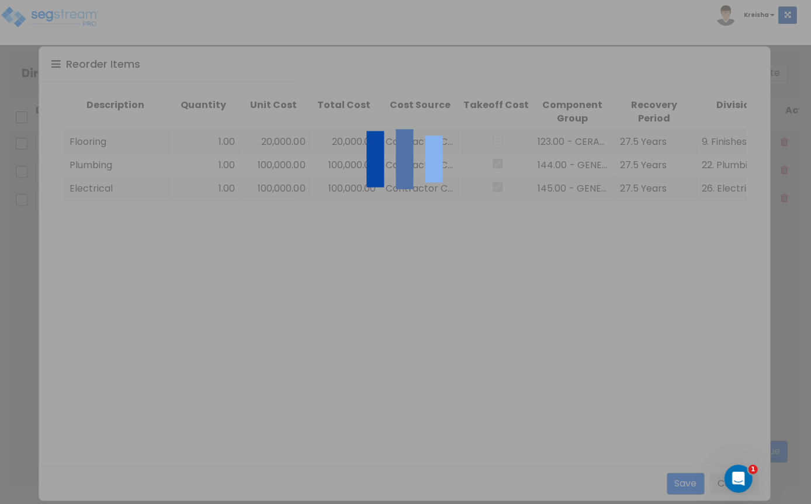
type input "100,000.00"
checkbox input "true"
type input "20,000.00"
type input "100,000.00"
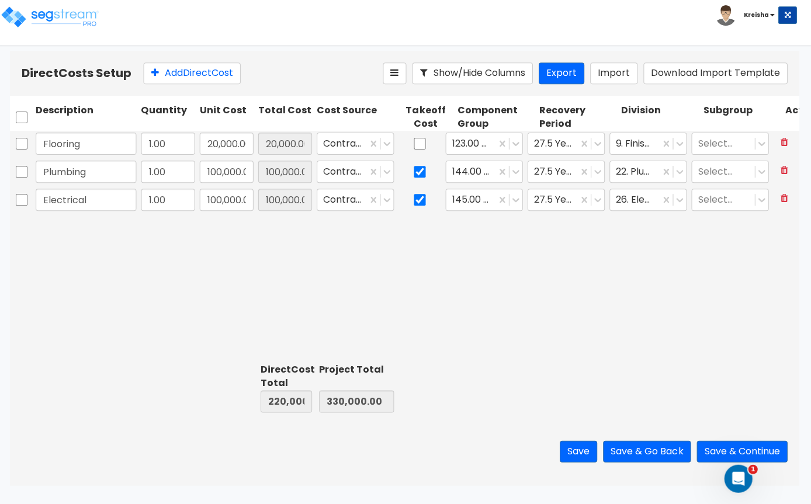
click at [567, 66] on button "Export" at bounding box center [563, 74] width 46 height 22
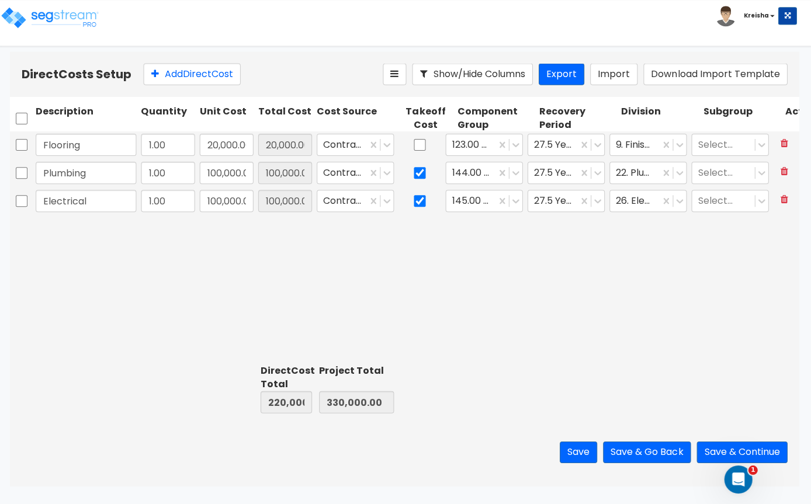
scroll to position [1, 0]
click at [777, 462] on button "Save & Continue" at bounding box center [742, 452] width 91 height 22
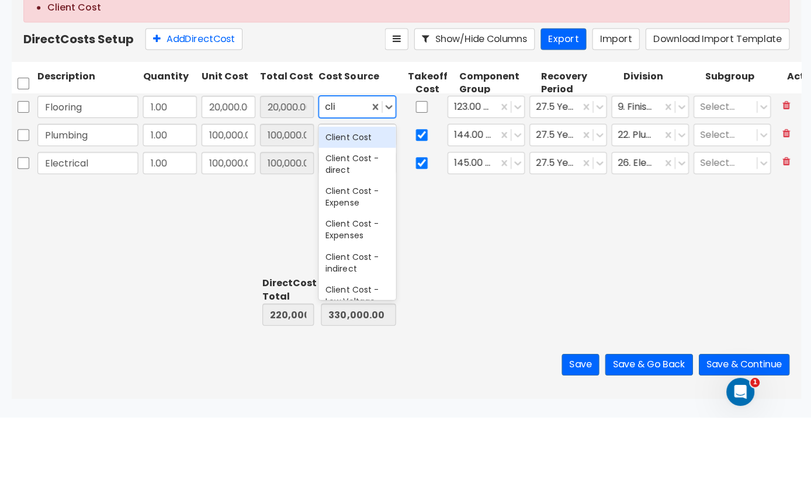
scroll to position [0, 0]
click at [365, 214] on div "Client Cost" at bounding box center [356, 224] width 77 height 21
type input "cli"
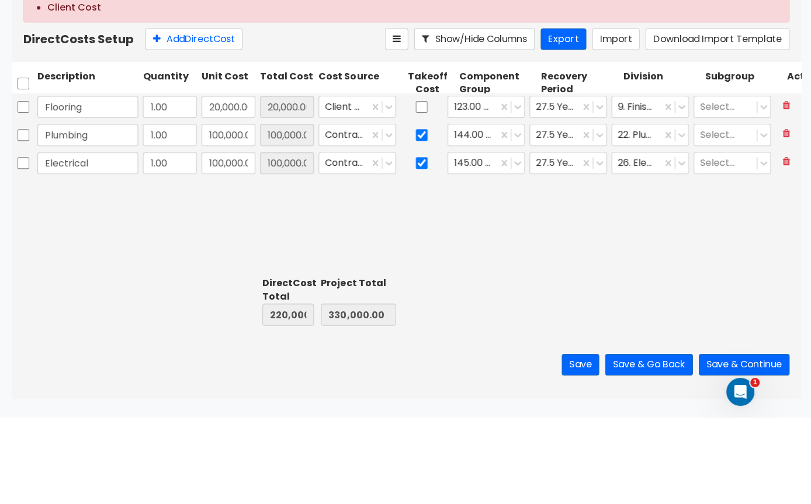
scroll to position [2, 0]
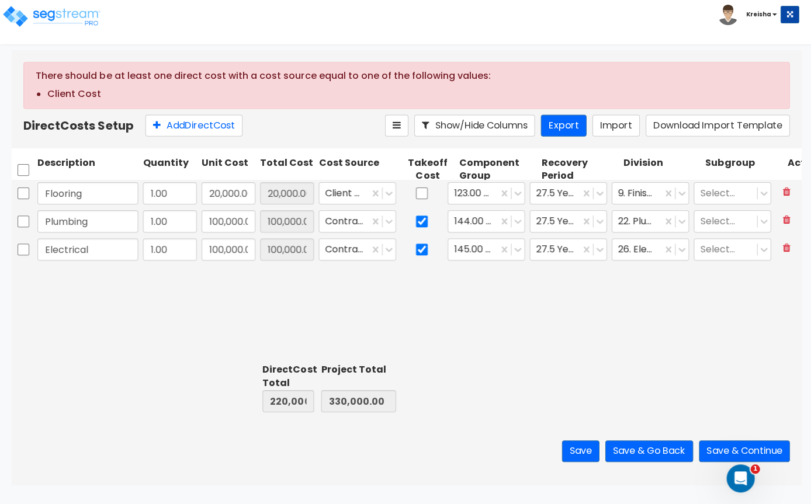
click at [706, 359] on div "Flooring 1.00 20,000.00 20,000.00 Client Cost 123.00 - CERAMIC TILE 27.5 Years …" at bounding box center [406, 270] width 788 height 179
click at [783, 462] on button "Save & Continue" at bounding box center [742, 452] width 91 height 22
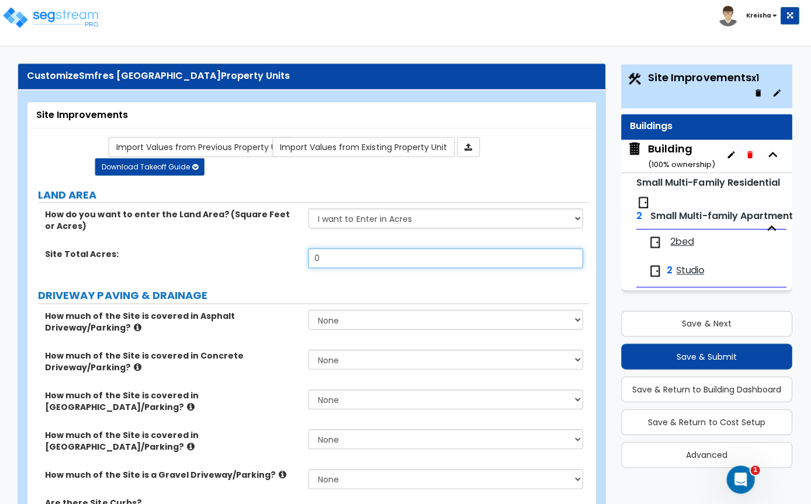
click at [542, 258] on input "0" at bounding box center [444, 258] width 274 height 20
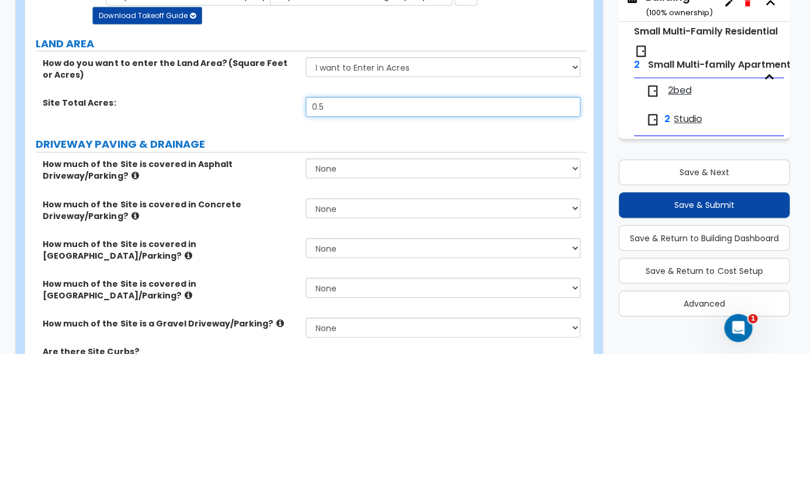
type input "0.5"
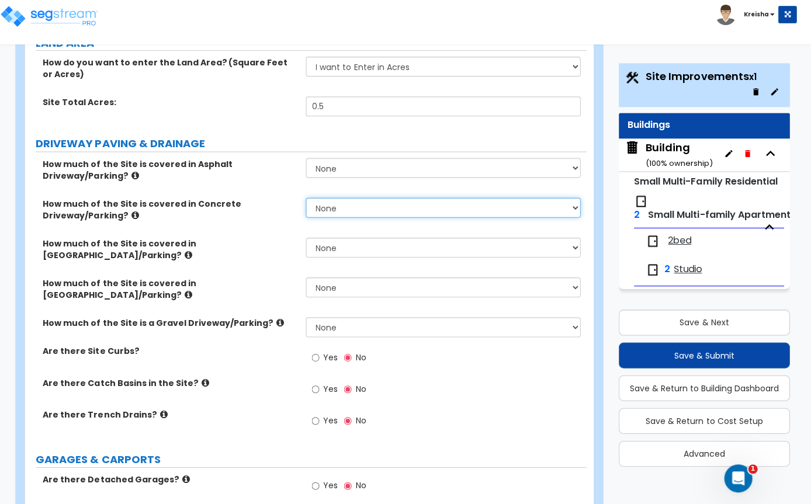
click at [547, 200] on select "None I want to Enter an Approximate Percentage I want to Enter the Square Foota…" at bounding box center [444, 209] width 274 height 20
select select "2"
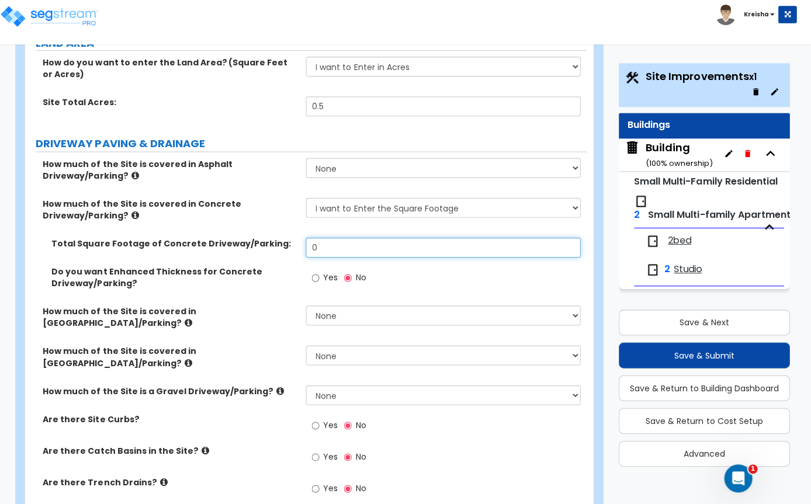
click at [407, 253] on input "0" at bounding box center [444, 248] width 274 height 20
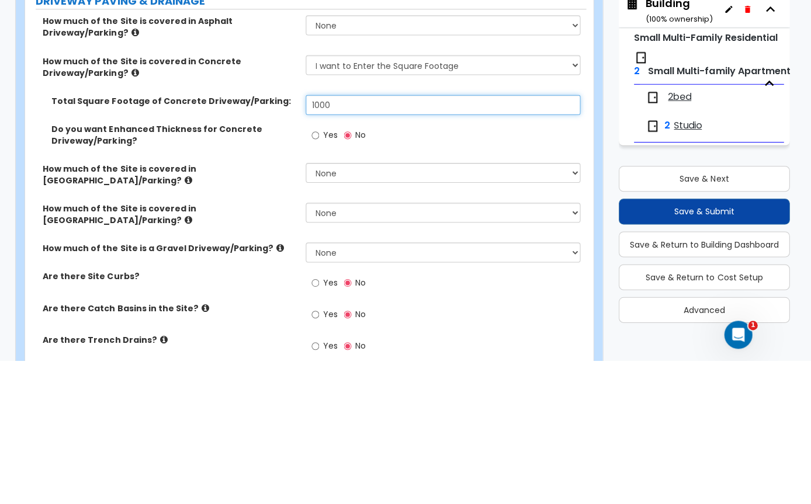
type input "1,000"
click at [529, 267] on div "Yes No" at bounding box center [447, 283] width 280 height 32
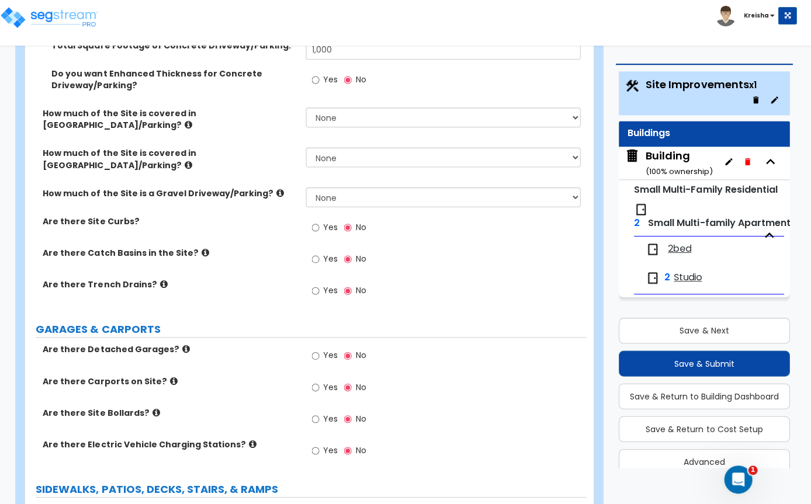
scroll to position [24, 0]
click at [311, 208] on select "None I want to Enter an Approximate Percentage I want to Enter the Square Foota…" at bounding box center [444, 198] width 274 height 20
click at [318, 230] on input "Yes" at bounding box center [317, 228] width 8 height 13
radio input "true"
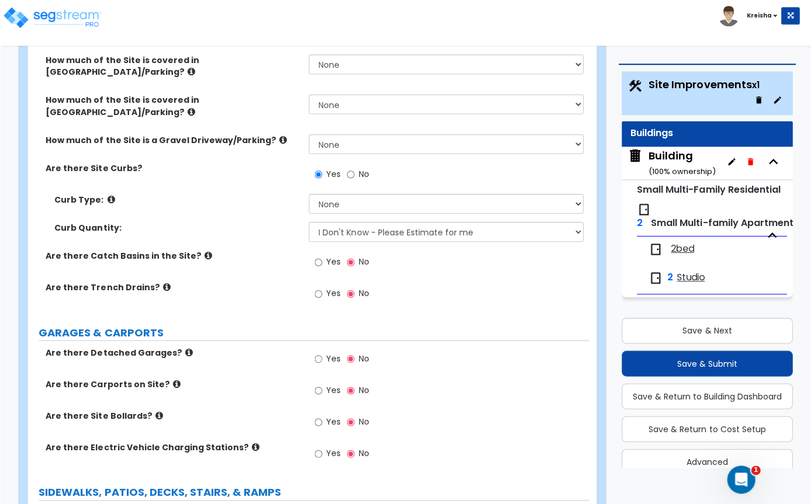
scroll to position [402, 0]
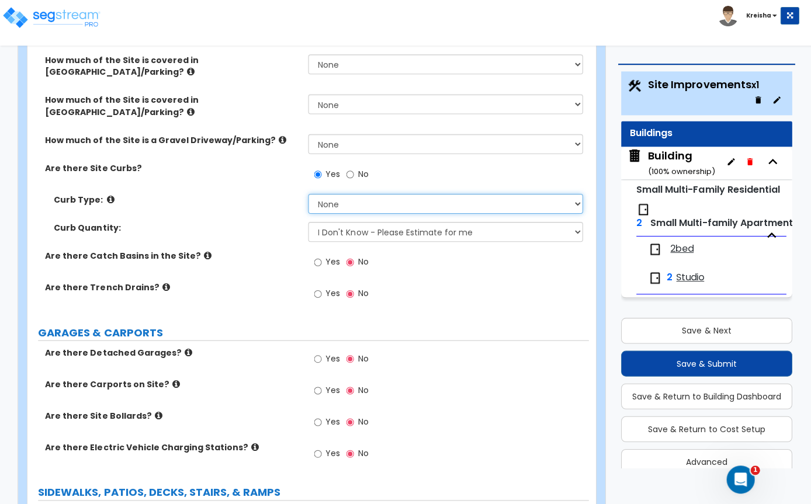
click at [381, 213] on select "None Curb (Only) Curb & Gutter Asphalt Berm" at bounding box center [444, 203] width 274 height 20
select select "1"
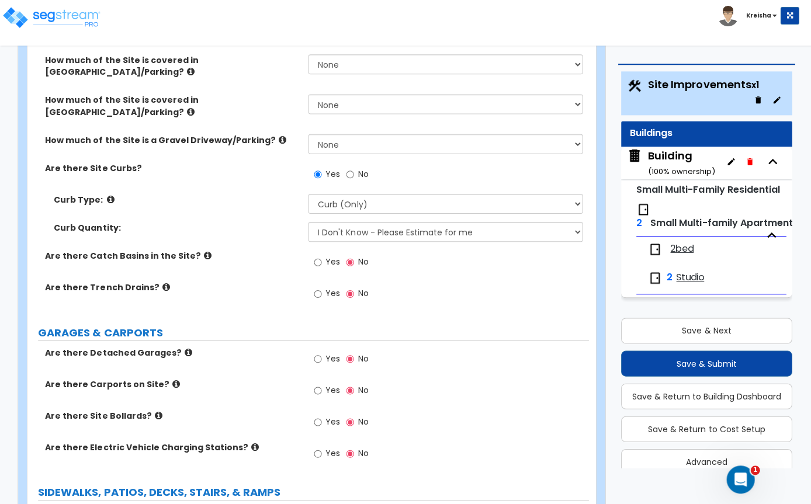
click at [464, 281] on div "Yes No" at bounding box center [447, 266] width 280 height 32
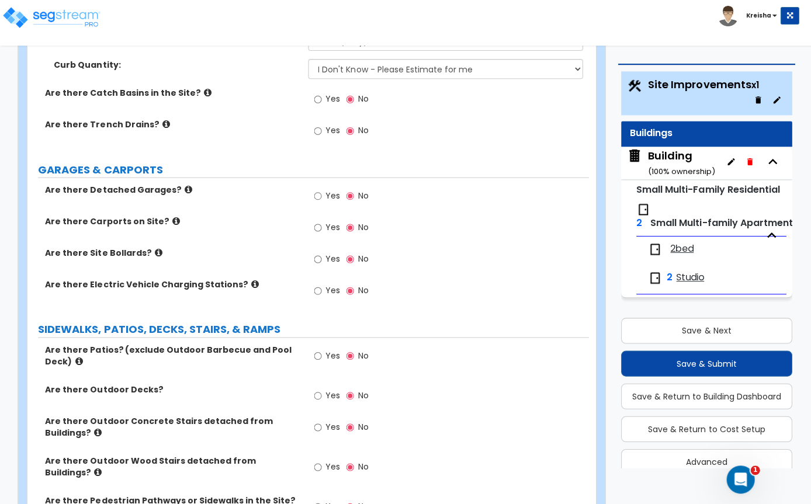
scroll to position [566, 0]
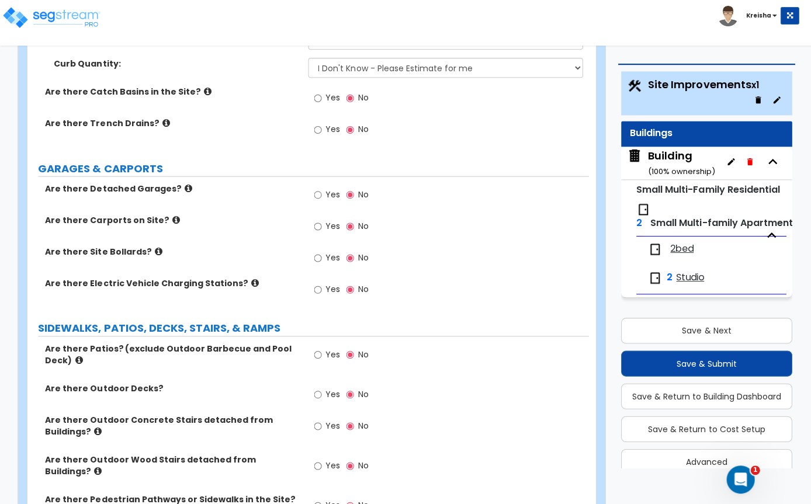
click at [318, 264] on input "Yes" at bounding box center [317, 257] width 8 height 13
radio input "true"
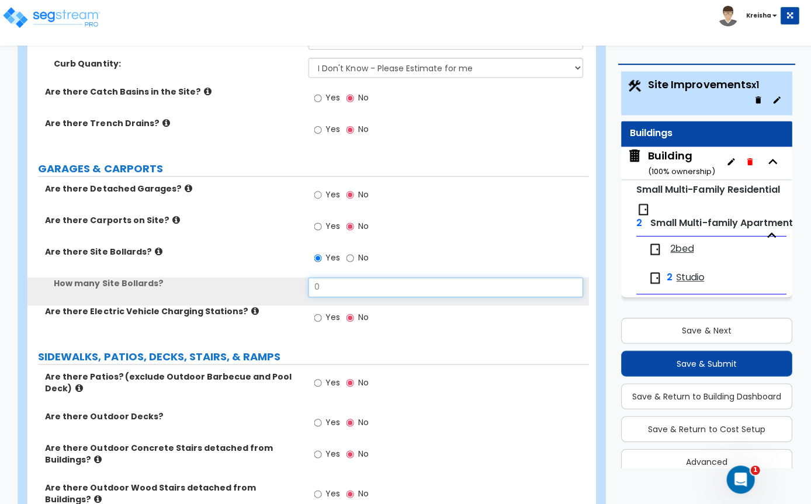
click at [333, 297] on input "0" at bounding box center [444, 287] width 274 height 20
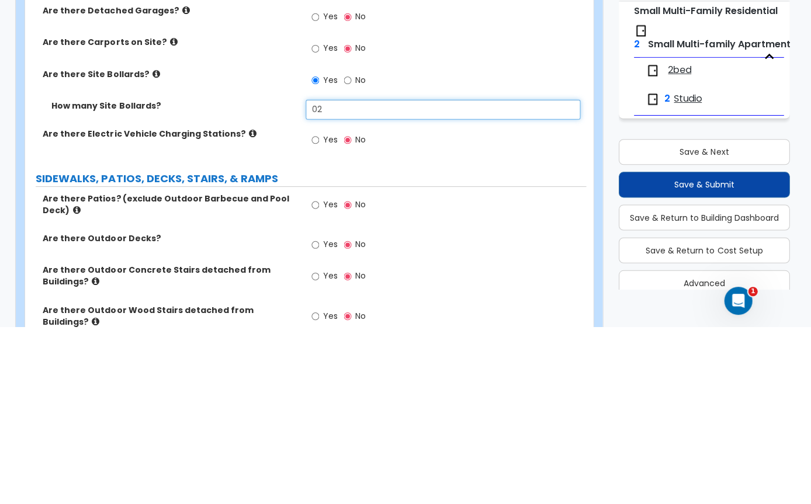
type input "2"
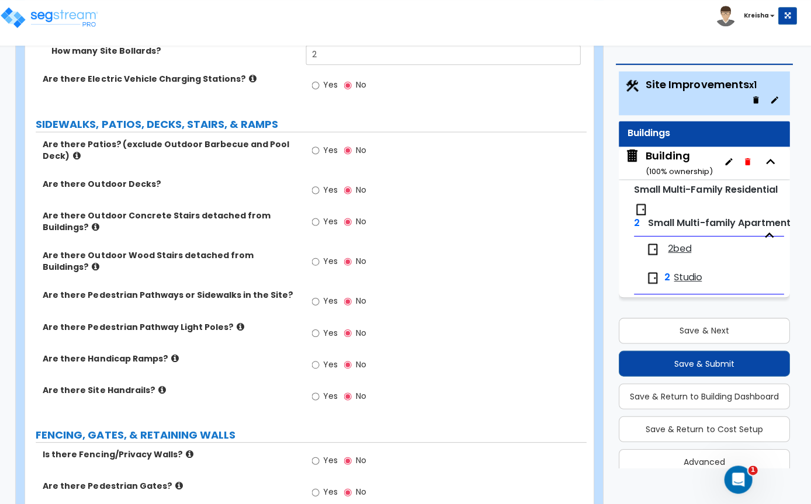
click at [313, 157] on input "Yes" at bounding box center [317, 150] width 8 height 13
radio input "true"
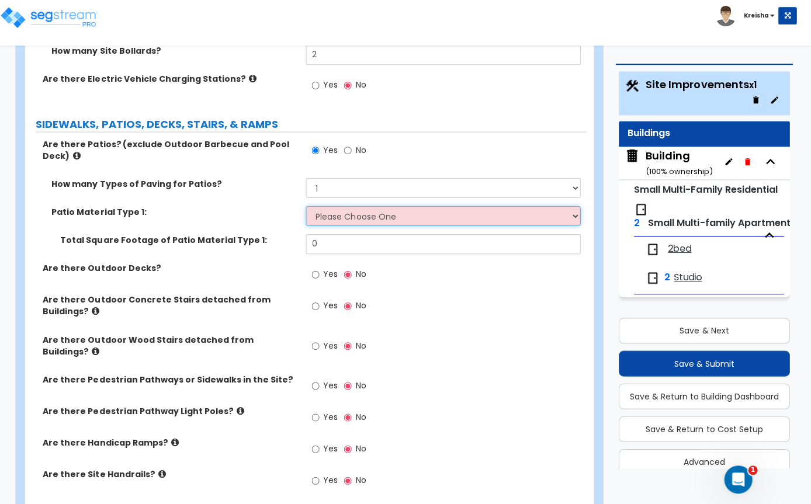
click at [349, 226] on select "Please Choose One Bare Concrete Stamped Concrete Brick Pavers Stone Pavers Tile…" at bounding box center [444, 216] width 274 height 20
select select "2"
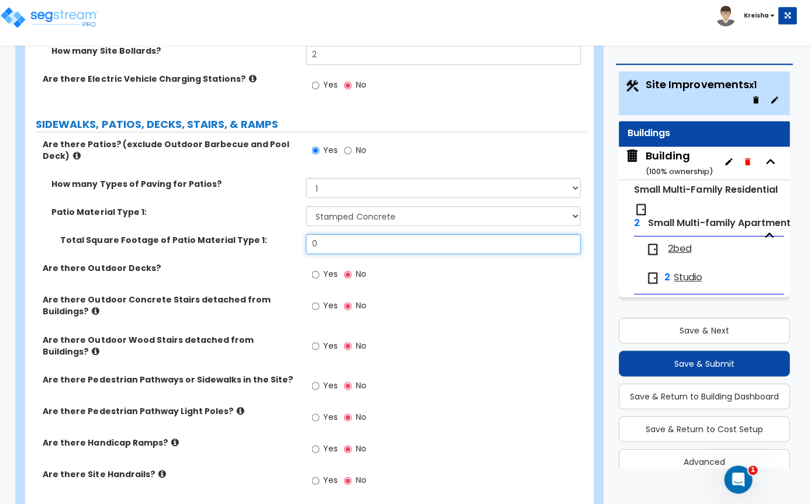
click at [418, 248] on input "0" at bounding box center [444, 244] width 274 height 20
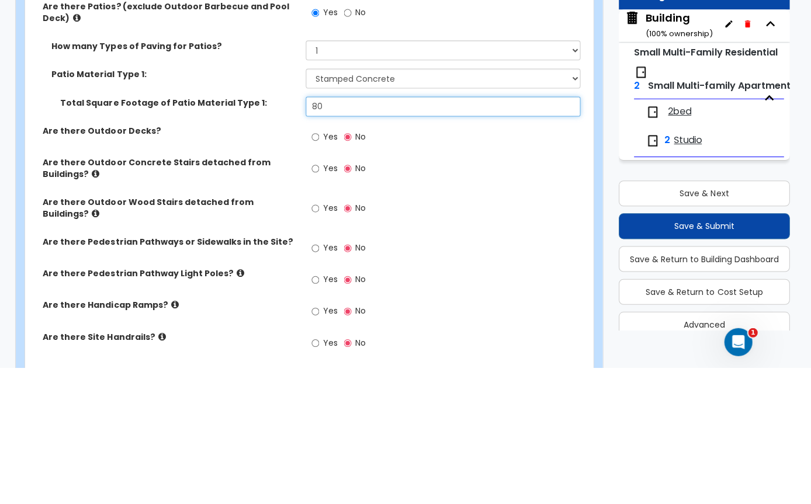
type input "80"
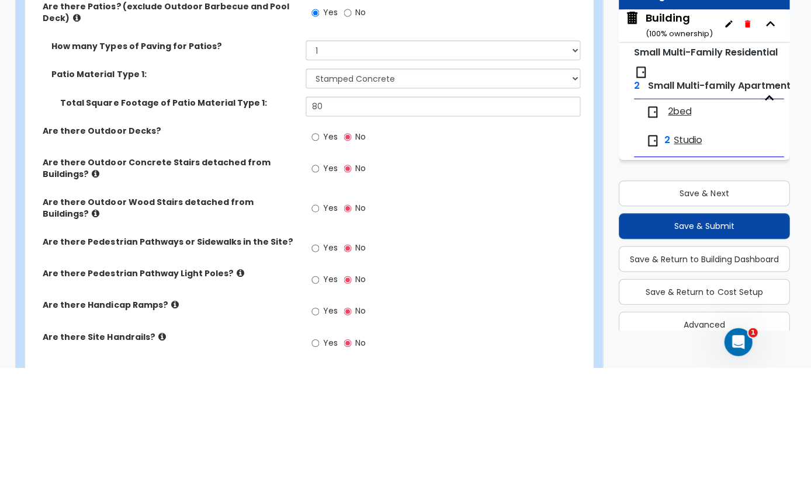
click at [533, 293] on div "Yes No" at bounding box center [447, 309] width 280 height 32
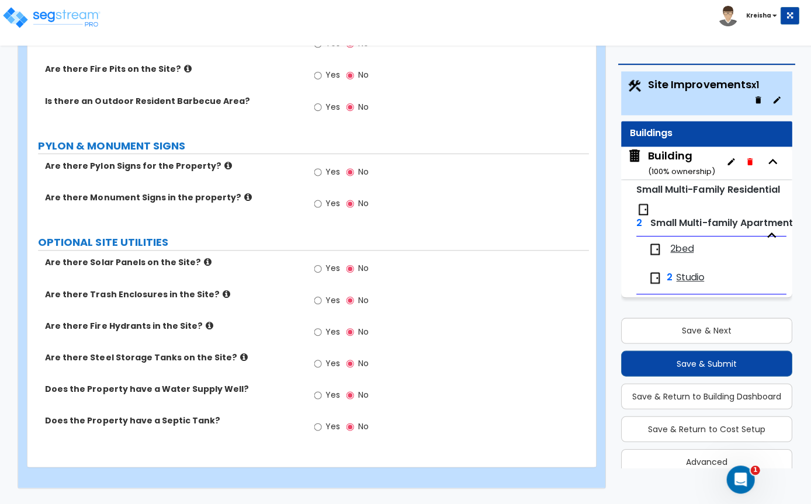
scroll to position [1835, 0]
click at [317, 210] on input "Yes" at bounding box center [317, 204] width 8 height 13
radio input "true"
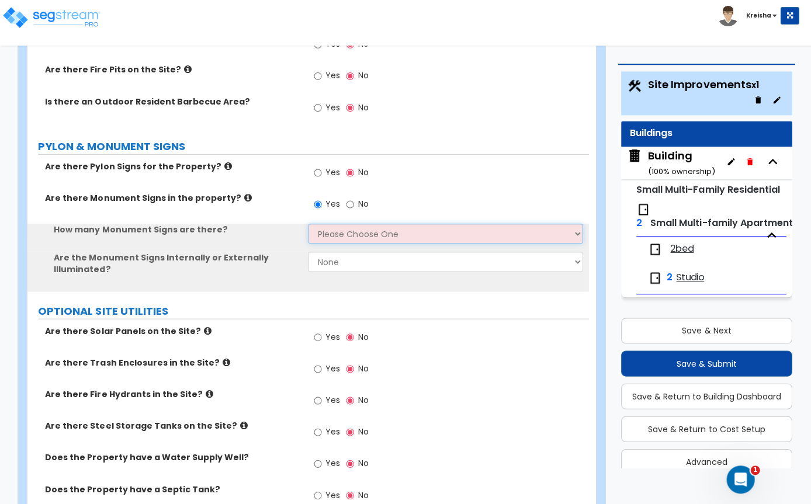
click at [345, 243] on select "Please Choose One 1 2 3" at bounding box center [444, 233] width 274 height 20
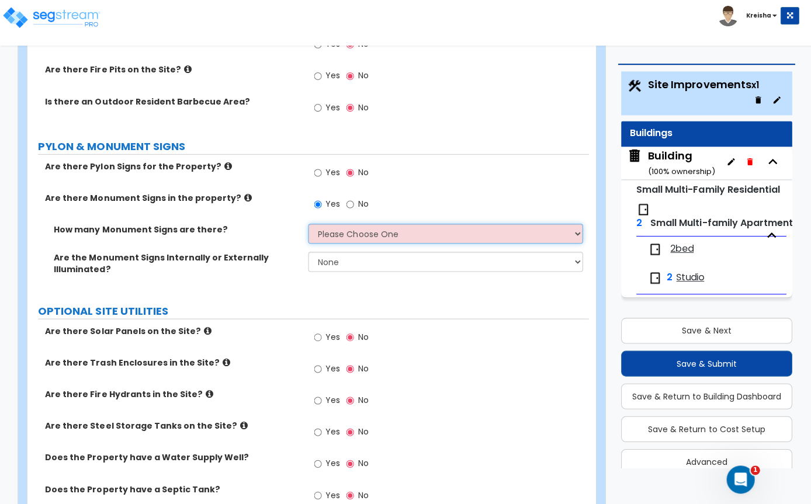
select select "1"
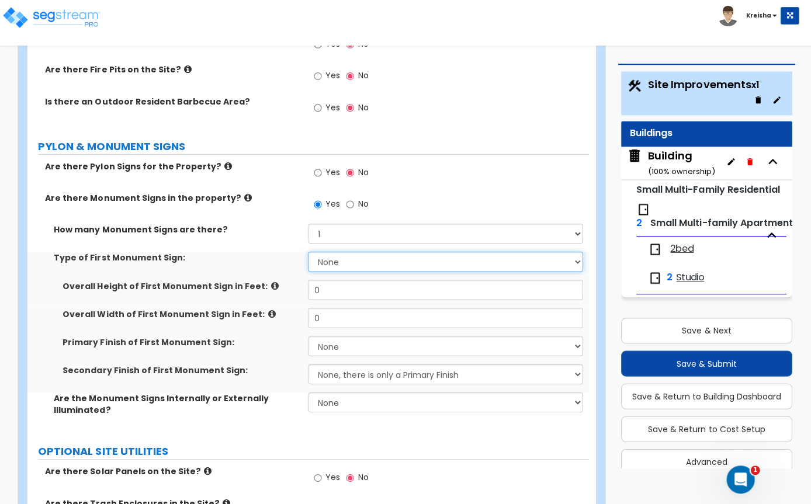
click at [353, 271] on select "None Flat Signboard on top of a Base Flat Signboard attached to a Back Board/Wa…" at bounding box center [444, 261] width 274 height 20
click at [355, 271] on select "None Flat Signboard on top of a Base Flat Signboard attached to a Back Board/Wa…" at bounding box center [444, 261] width 274 height 20
select select "1"
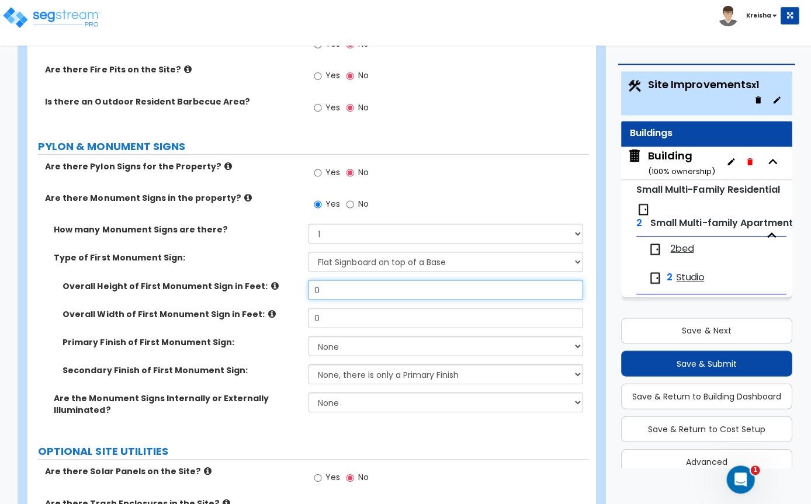
click at [348, 299] on input "0" at bounding box center [444, 289] width 274 height 20
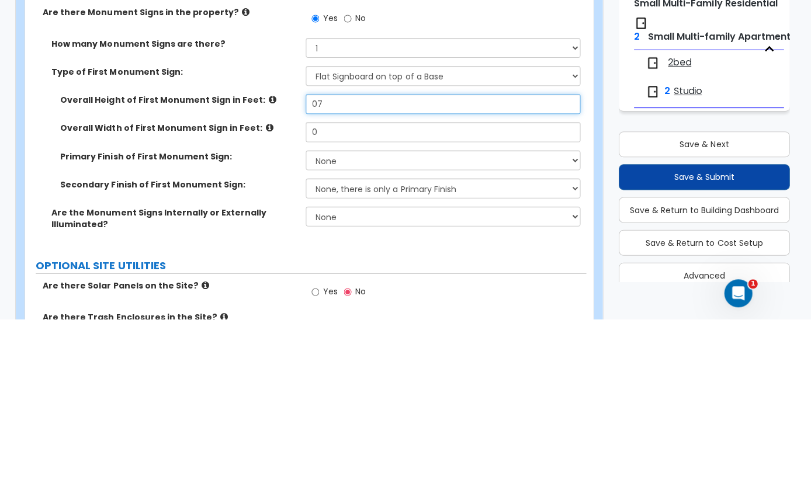
type input "7"
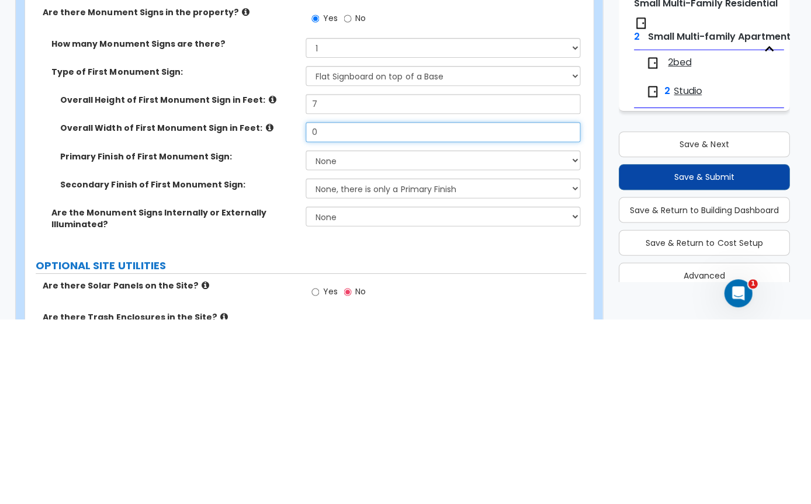
click at [447, 308] on input "0" at bounding box center [444, 318] width 274 height 20
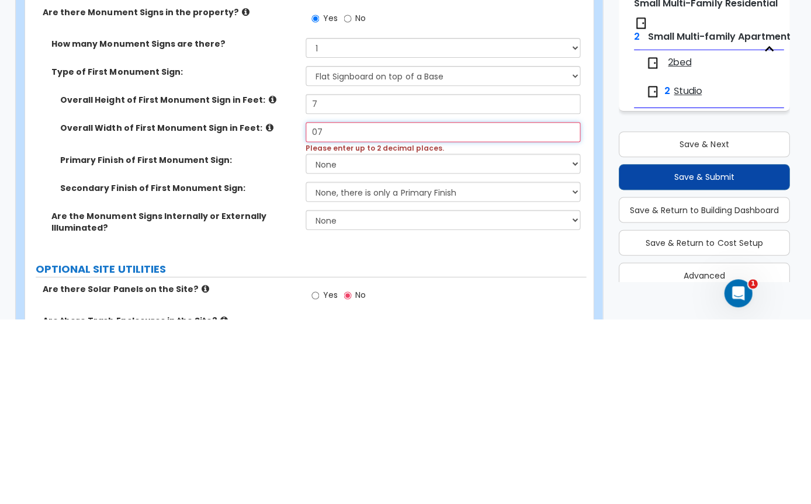
type input "7"
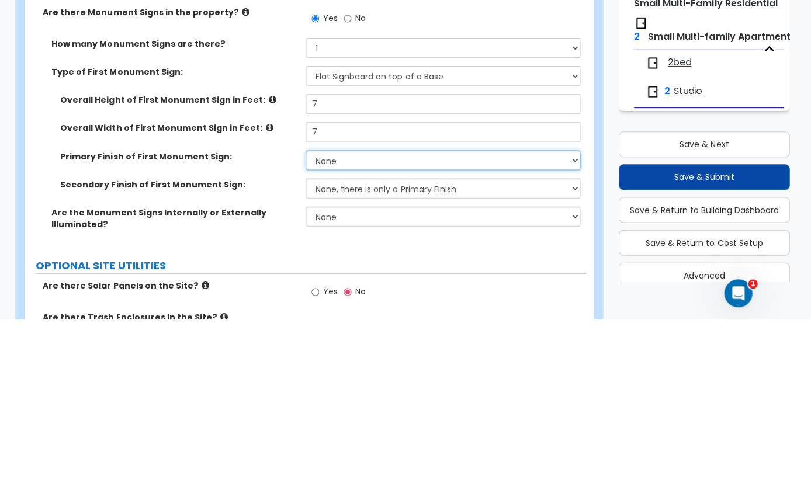
click at [496, 336] on select "None Paint/Stucco Finish Brick Finish Stone Finish Metal Composite Finish Vinyl…" at bounding box center [444, 346] width 274 height 20
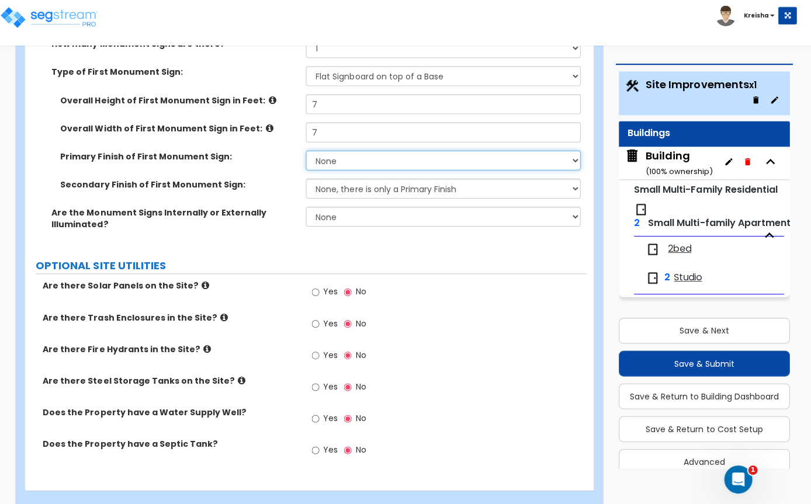
select select "2"
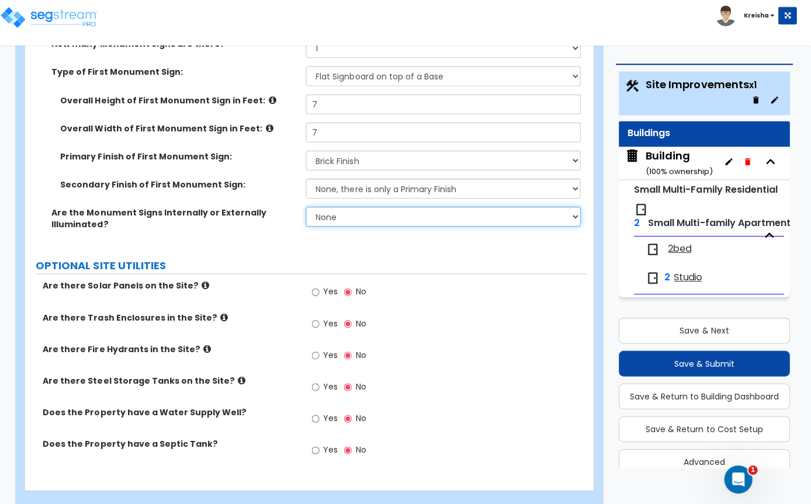
click at [426, 223] on select "None Internally Illuminated Externally Illuminated" at bounding box center [444, 216] width 274 height 20
select select "1"
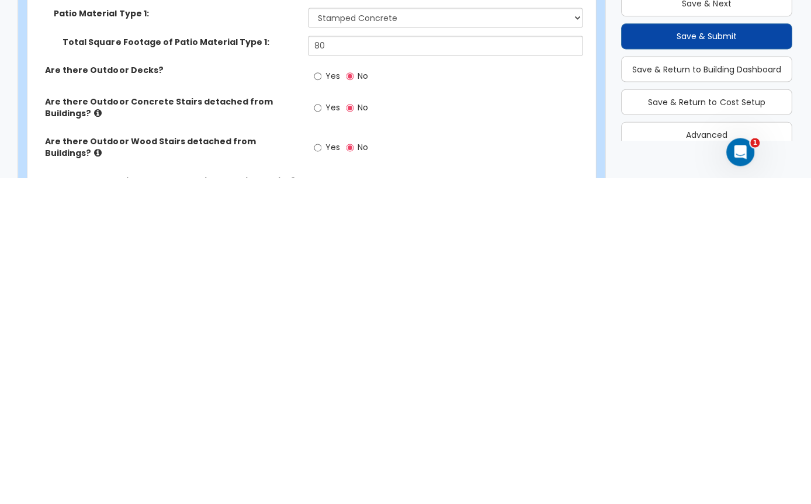
scroll to position [774, 0]
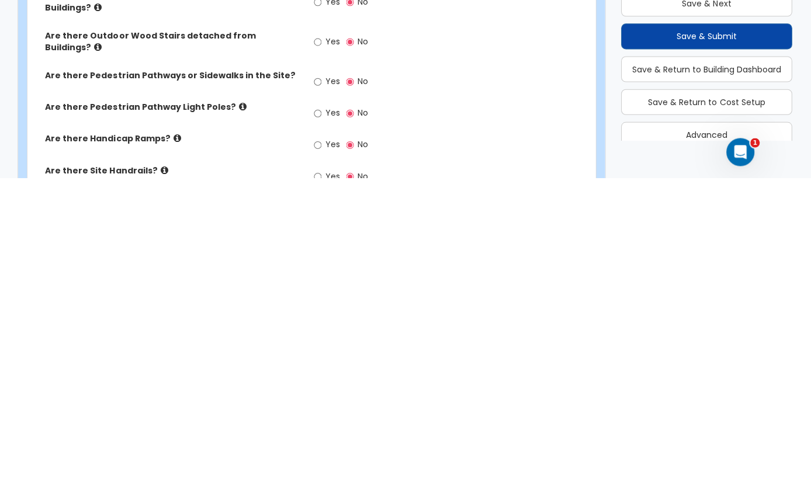
click at [511, 428] on div "Yes No" at bounding box center [447, 444] width 280 height 32
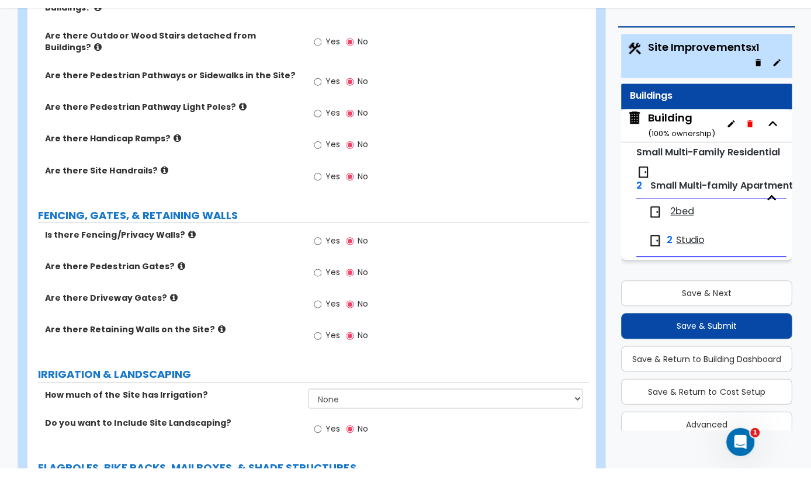
click at [321, 144] on input "Yes" at bounding box center [317, 150] width 8 height 13
radio input "true"
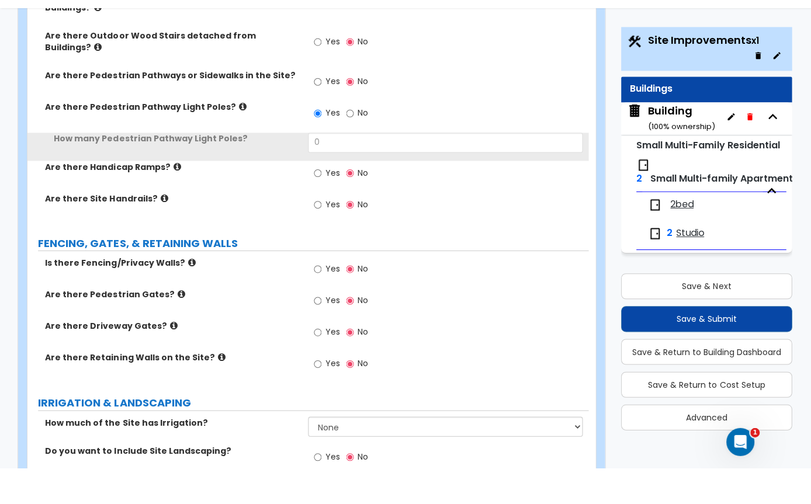
scroll to position [31, 0]
click at [337, 170] on input "0" at bounding box center [444, 180] width 274 height 20
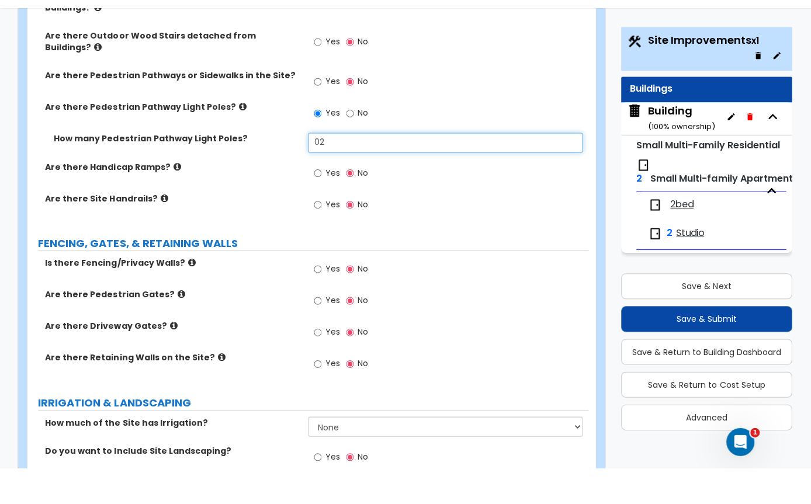
type input "2"
click at [507, 107] on div "Yes No" at bounding box center [447, 123] width 280 height 32
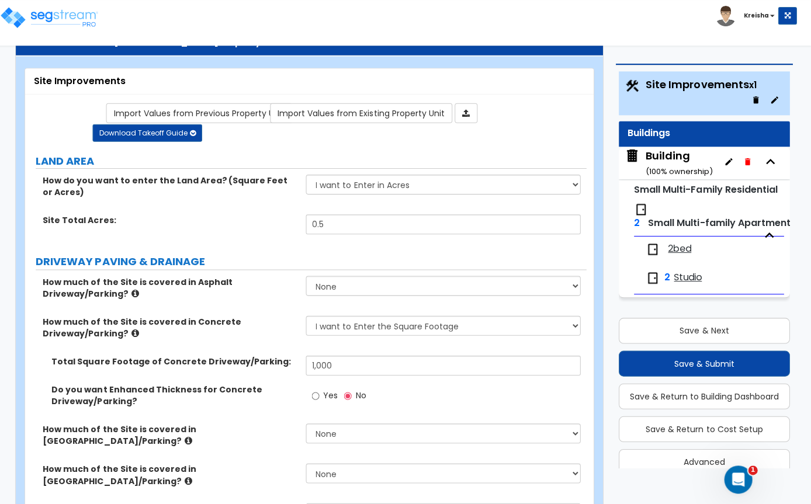
scroll to position [29, 0]
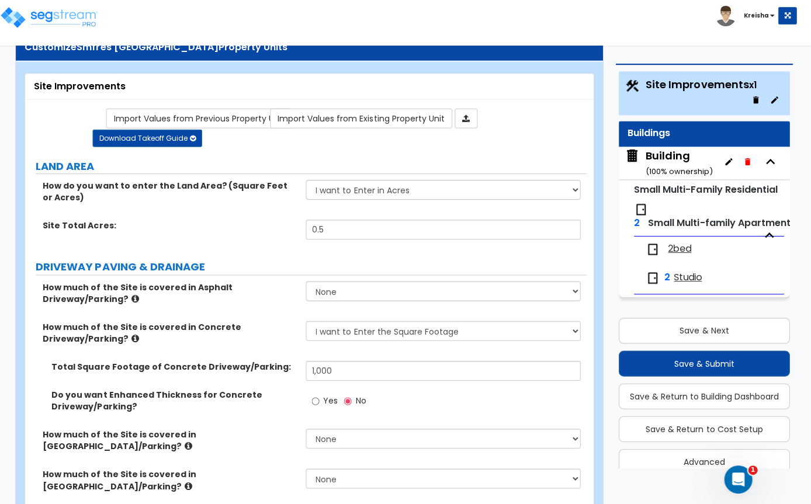
click at [752, 334] on button "Save & Next" at bounding box center [705, 330] width 171 height 26
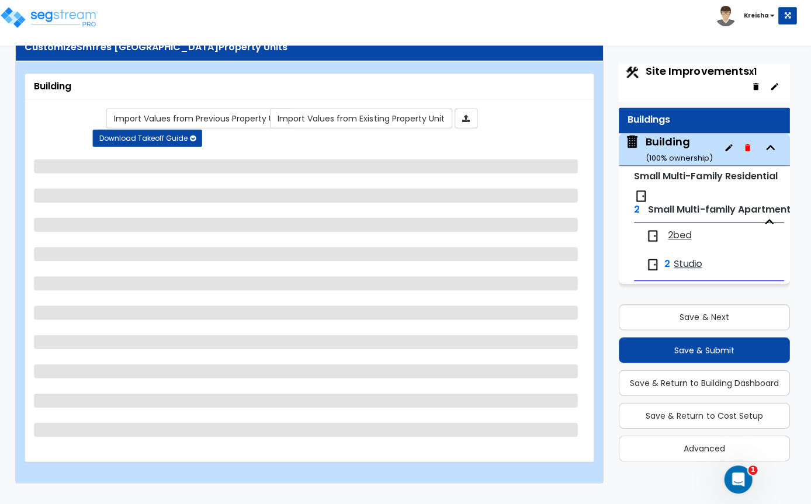
scroll to position [39, 0]
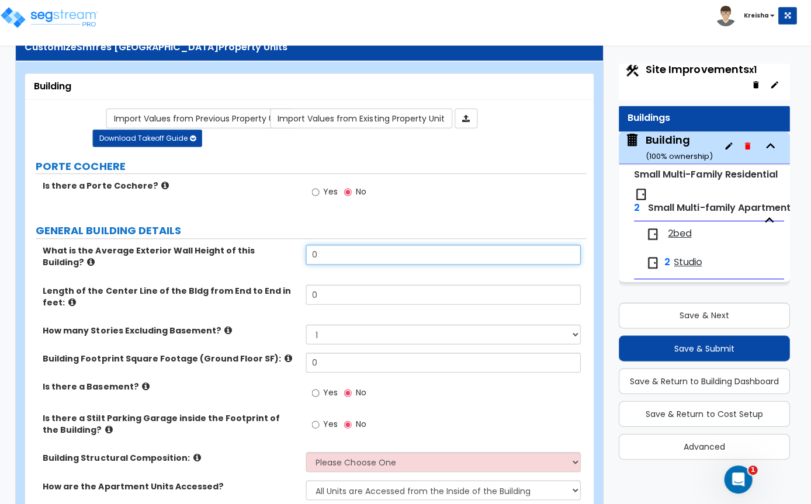
click at [532, 254] on input "0" at bounding box center [444, 254] width 274 height 20
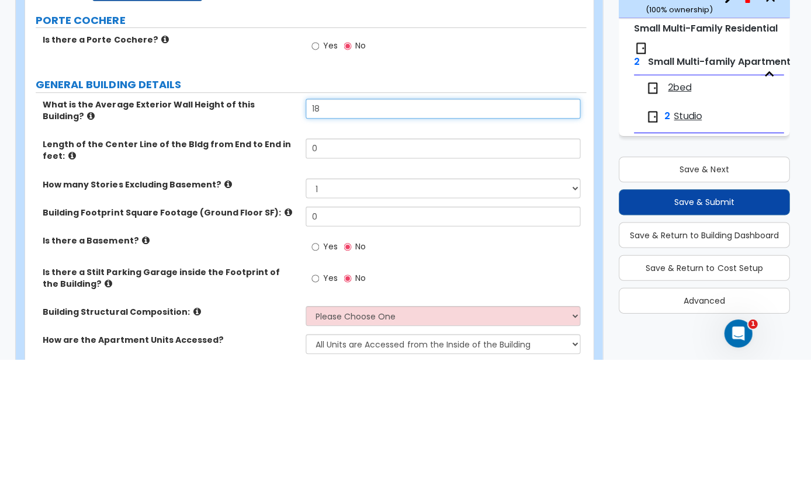
type input "18"
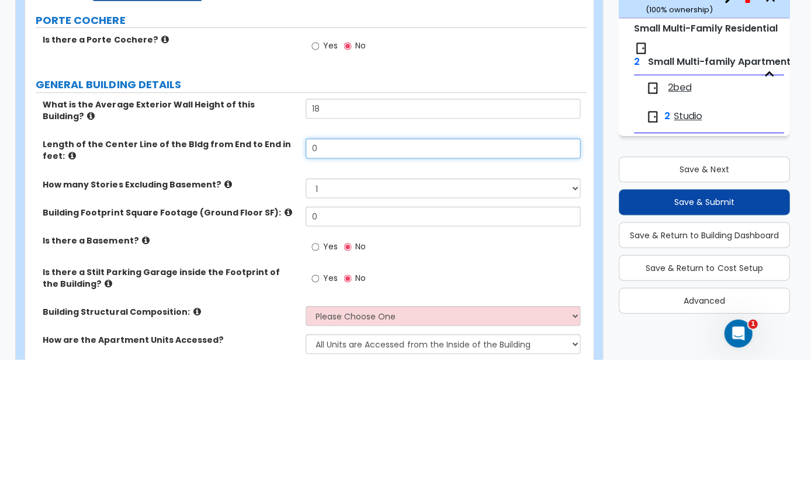
click at [451, 284] on input "0" at bounding box center [444, 294] width 274 height 20
type input "6"
type input "80"
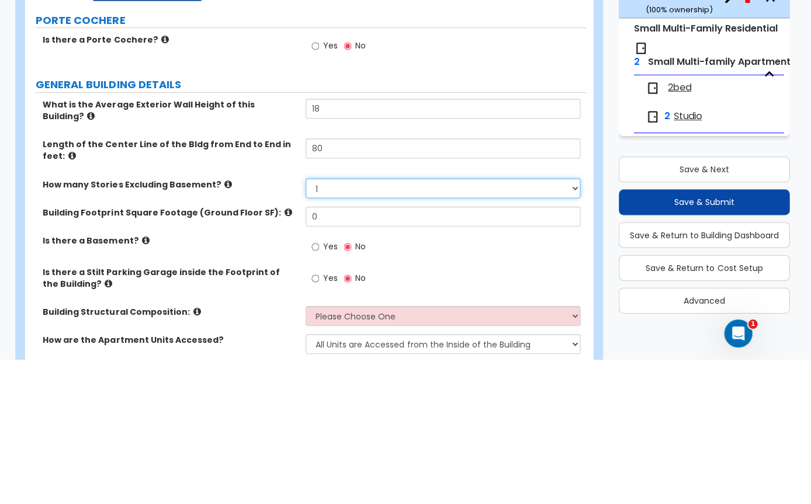
click at [460, 324] on select "1 2 3 4 5" at bounding box center [444, 334] width 274 height 20
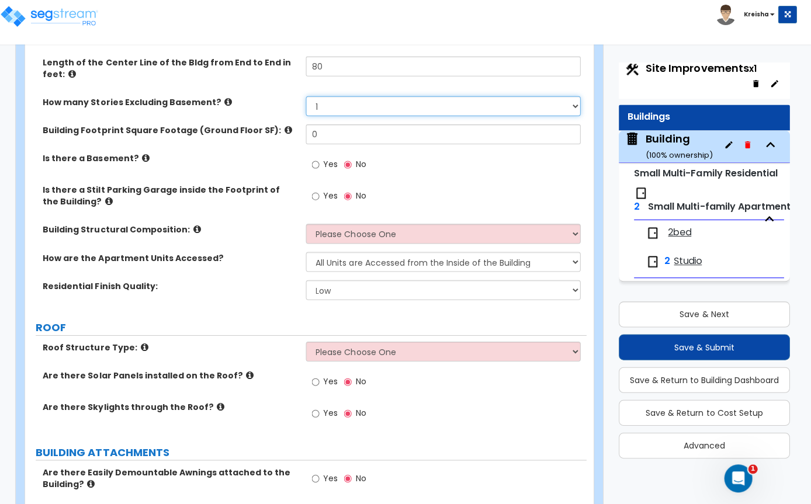
select select "2"
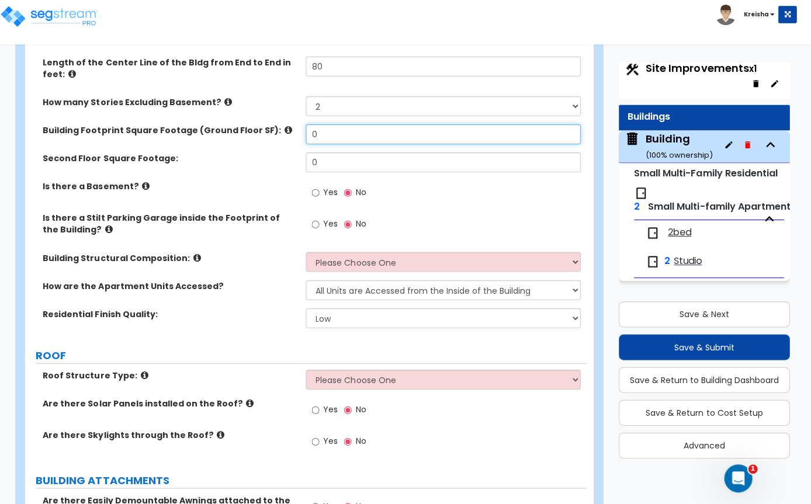
click at [384, 131] on input "0" at bounding box center [444, 135] width 274 height 20
type input "3,000"
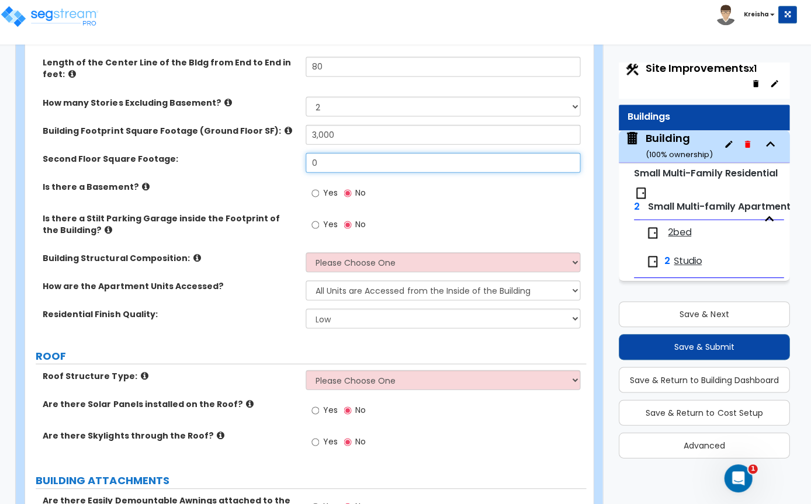
click at [537, 167] on input "0" at bounding box center [444, 164] width 274 height 20
type input "3,000"
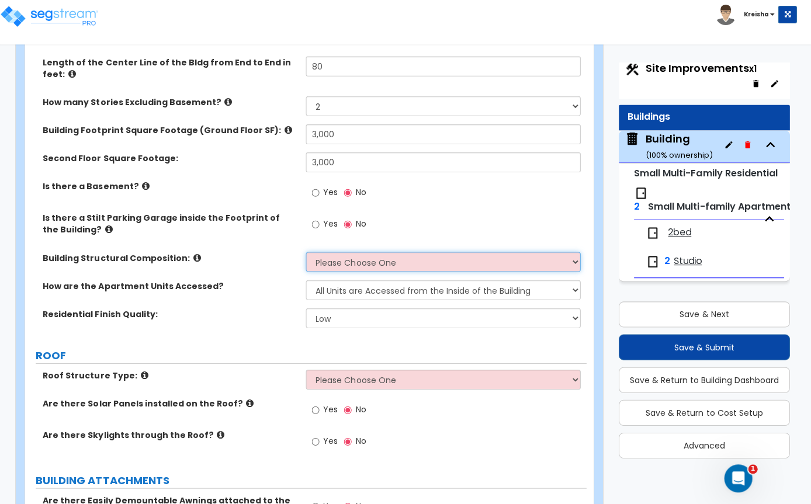
click at [355, 265] on select "Please Choose One Reinforced Concrete Structural Steel Brick Masonry CMU Masonr…" at bounding box center [444, 263] width 274 height 20
select select "3"
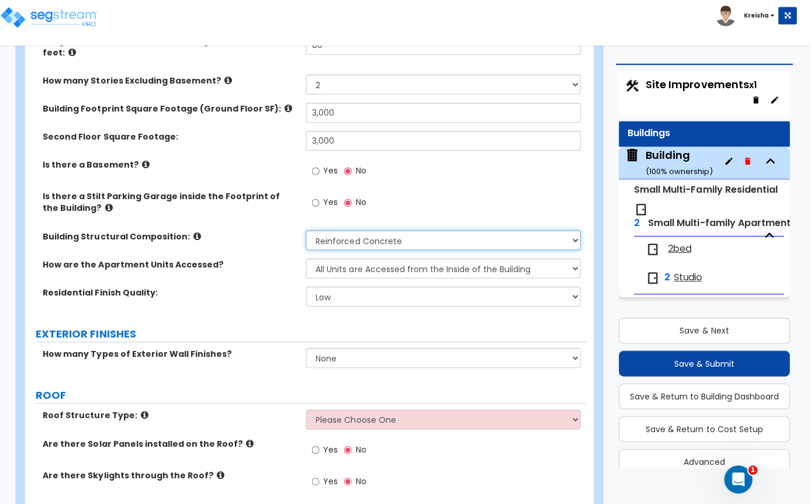
scroll to position [278, 0]
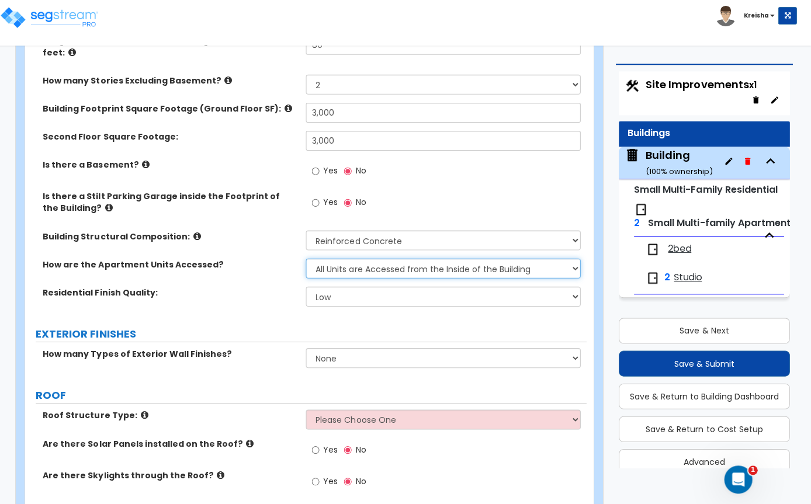
click at [393, 274] on select "All Units are Accessed from the Inside of the Building All Units are Accessed f…" at bounding box center [444, 268] width 274 height 20
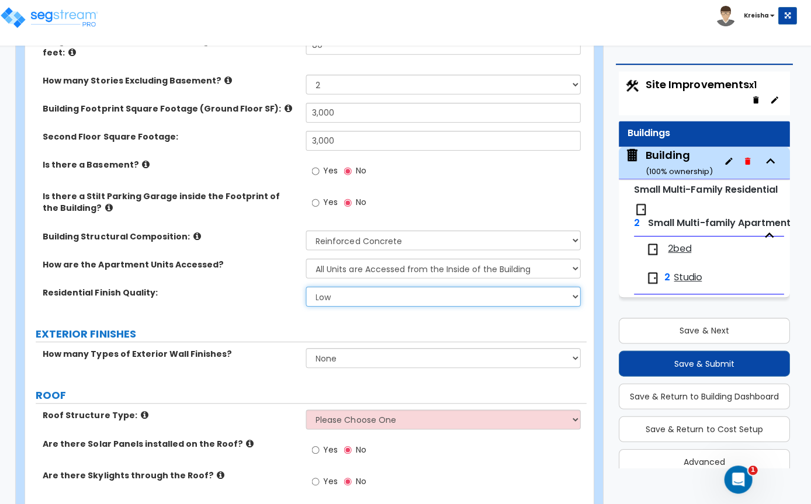
click at [357, 299] on select "Low Average High" at bounding box center [444, 296] width 274 height 20
select select "1"
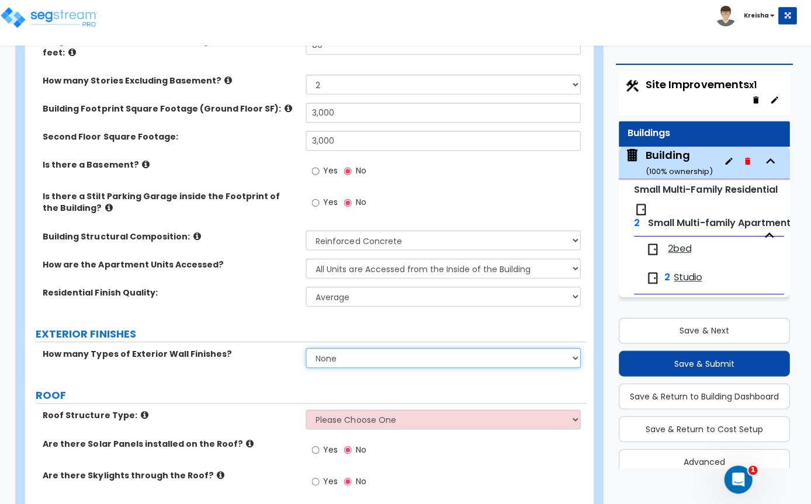
click at [334, 362] on select "None 1 2 3" at bounding box center [444, 357] width 274 height 20
click at [335, 353] on select "None 1 2 3" at bounding box center [444, 357] width 274 height 20
select select "1"
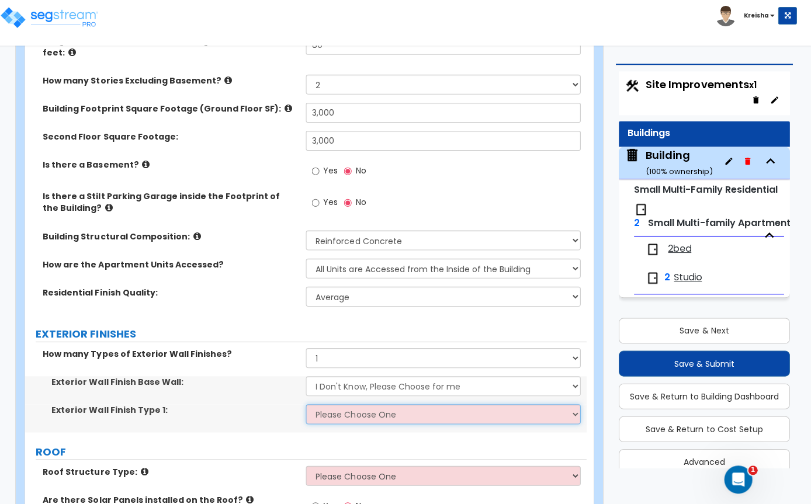
click at [385, 421] on select "Please Choose One No Finish/Shared Wall No Wall Brick Veneer Stone Veneer Wood …" at bounding box center [444, 413] width 274 height 20
click at [386, 389] on select "I Don't Know, Please Choose for me Concrete Masonry Units (CMU) Cast-in-Place C…" at bounding box center [444, 385] width 274 height 20
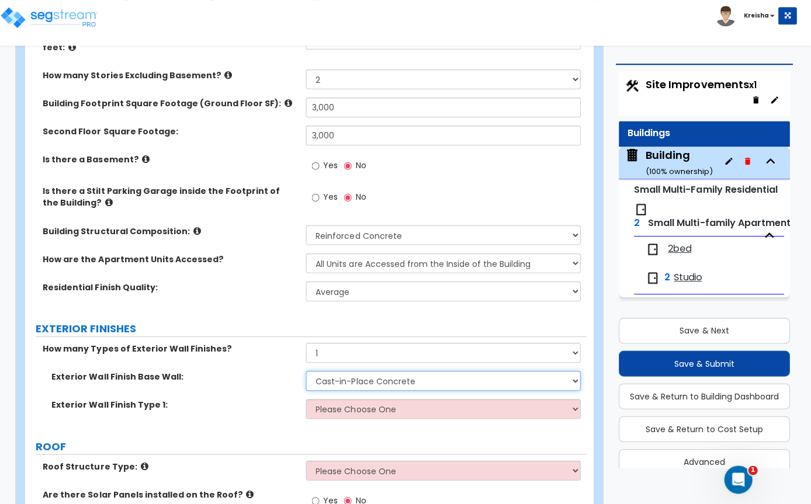
scroll to position [284, 0]
click at [409, 376] on select "I Don't Know, Please Choose for me Concrete Masonry Units (CMU) Cast-in-Place C…" at bounding box center [444, 379] width 274 height 20
click at [440, 389] on select "I Don't Know, Please Choose for me Concrete Masonry Units (CMU) Cast-in-Place C…" at bounding box center [444, 379] width 274 height 20
select select "1"
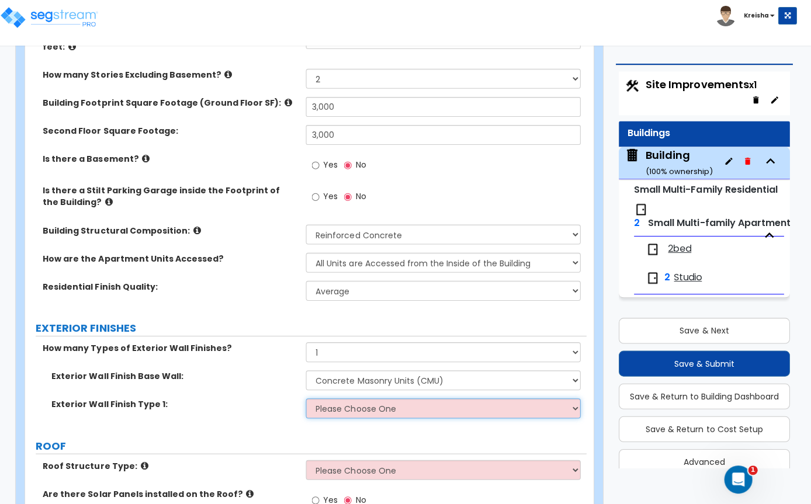
click at [438, 413] on select "Please Choose One No Finish/Shared Wall No Wall Brick Veneer Stone Veneer Wood …" at bounding box center [444, 407] width 274 height 20
click at [416, 414] on select "Please Choose One No Finish/Shared Wall No Wall Brick Veneer Stone Veneer Wood …" at bounding box center [444, 407] width 274 height 20
select select "5"
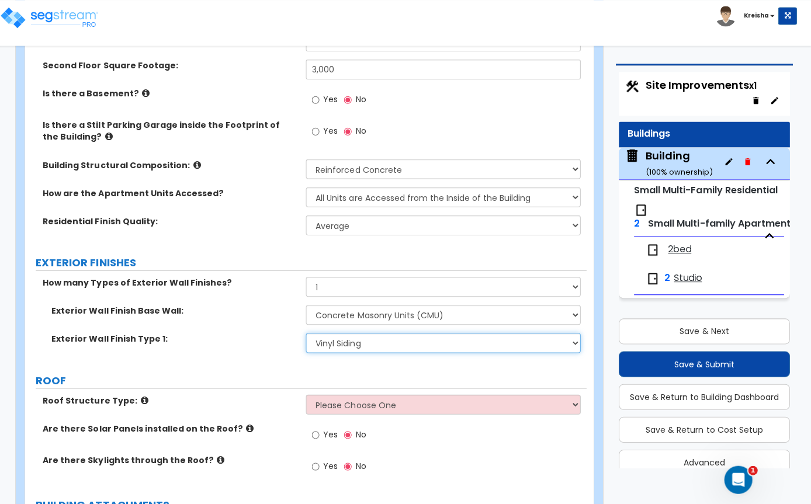
scroll to position [355, 0]
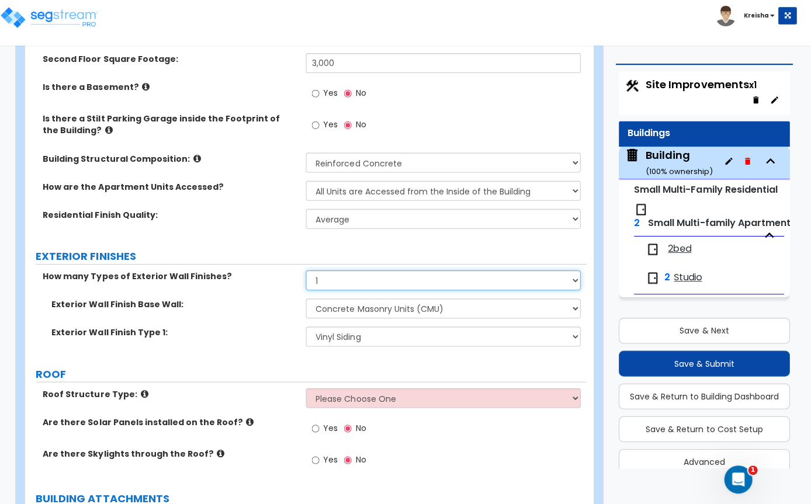
click at [440, 286] on select "None 1 2 3" at bounding box center [444, 280] width 274 height 20
select select "2"
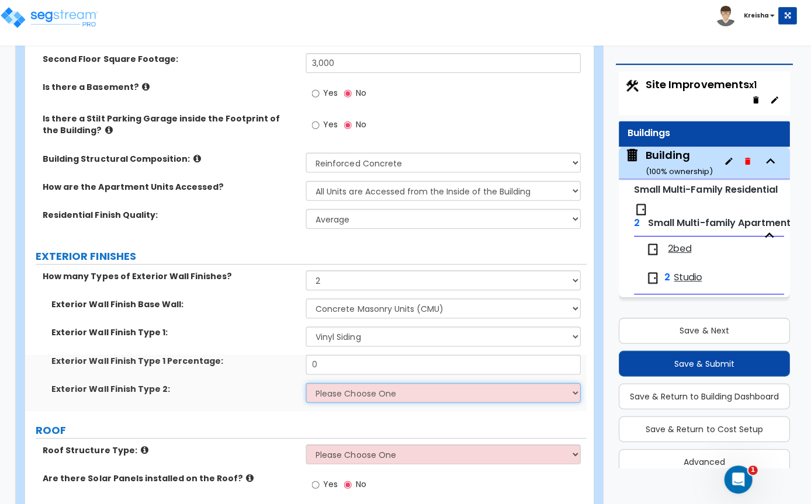
click at [406, 402] on select "Please Choose One No Finish/Shared Wall No Wall Brick Veneer Stone Veneer Wood …" at bounding box center [444, 392] width 274 height 20
click at [419, 402] on select "Please Choose One No Finish/Shared Wall No Wall Brick Veneer Stone Veneer Wood …" at bounding box center [444, 392] width 274 height 20
select select "10"
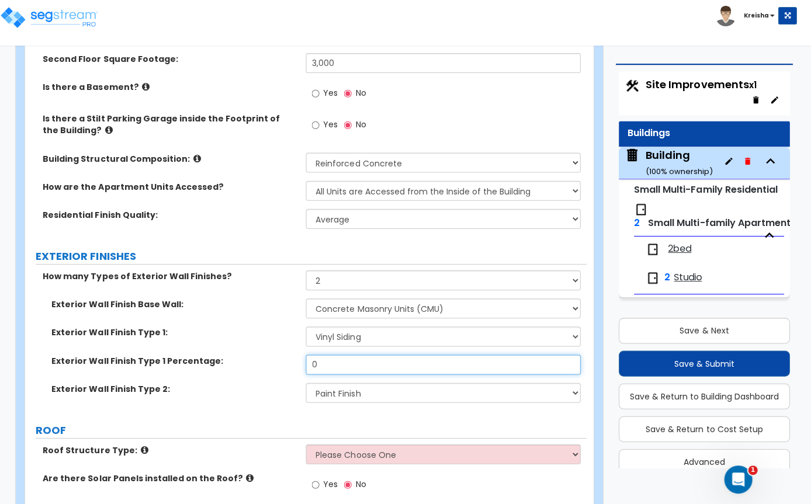
click at [409, 365] on input "0" at bounding box center [444, 364] width 274 height 20
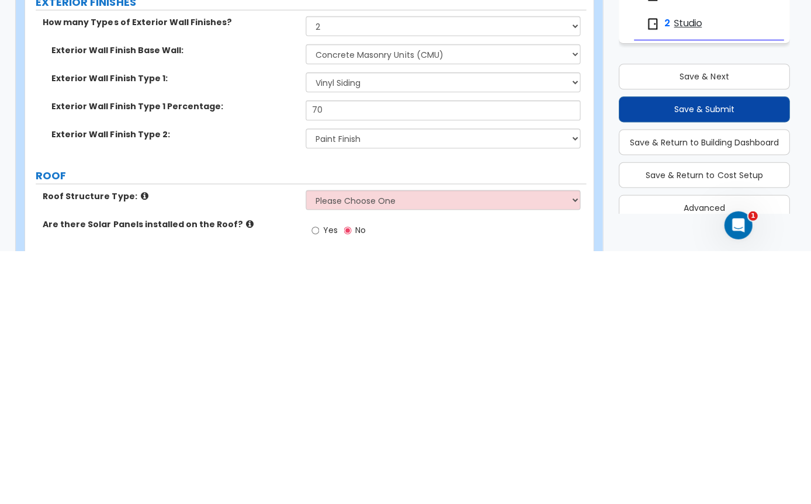
scroll to position [610, 0]
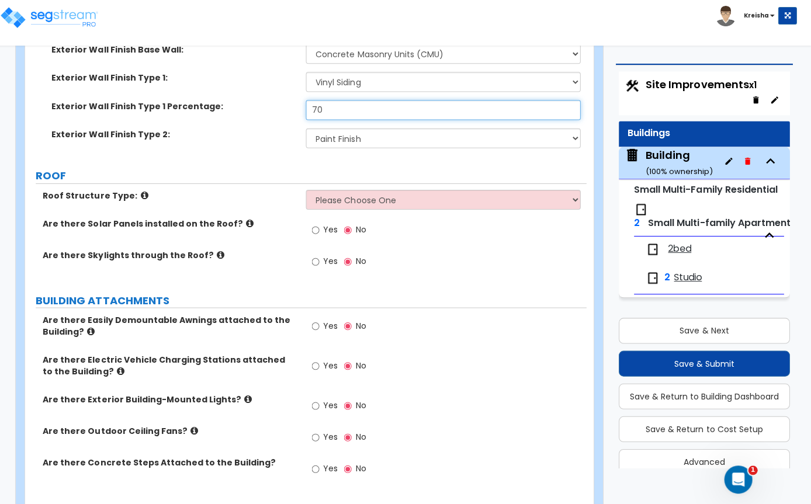
type input "70"
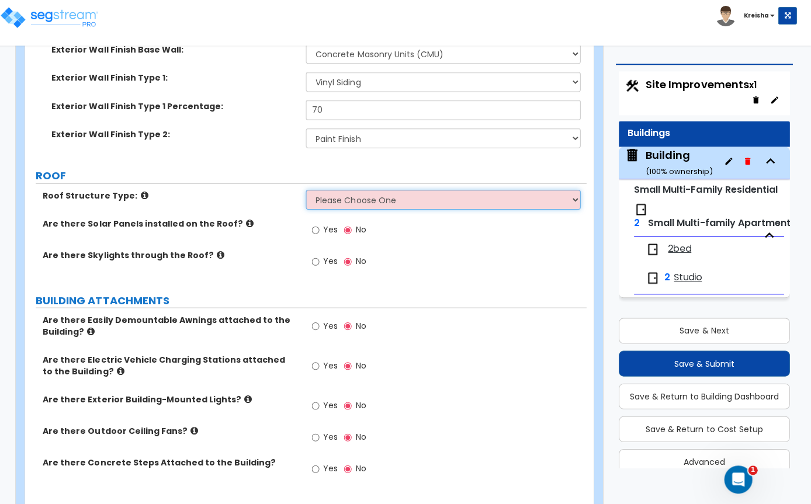
click at [541, 205] on select "Please Choose One Gabled Roof Flat Roof Hybrid [PERSON_NAME] & Flat Roof" at bounding box center [444, 199] width 274 height 20
select select "1"
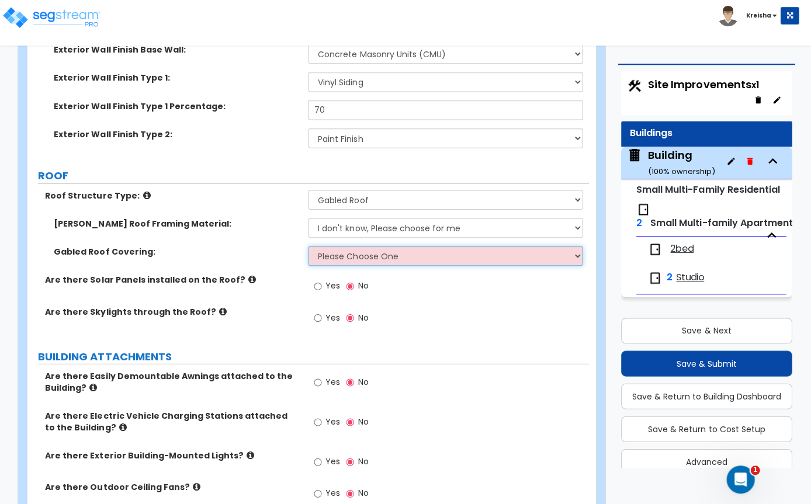
click at [469, 264] on select "Please Choose One Asphalt Shingle Clay Tile Wood Shingle Metal Shingle Standing…" at bounding box center [444, 256] width 274 height 20
select select "1"
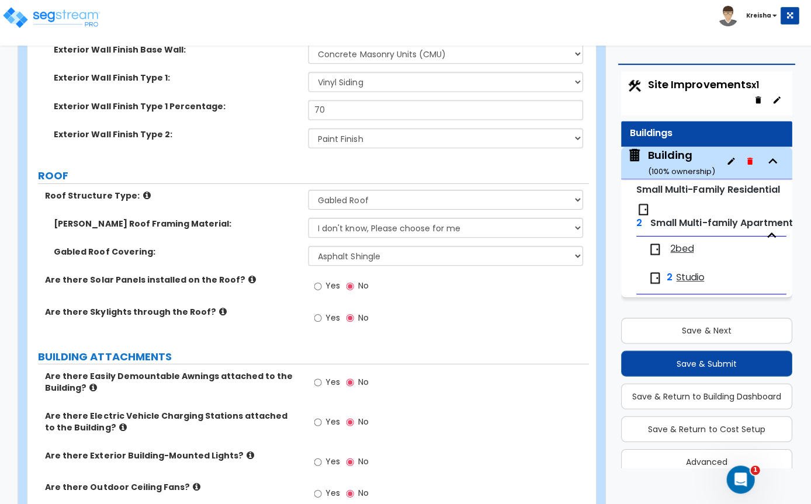
click at [519, 390] on div "Yes No" at bounding box center [447, 385] width 280 height 32
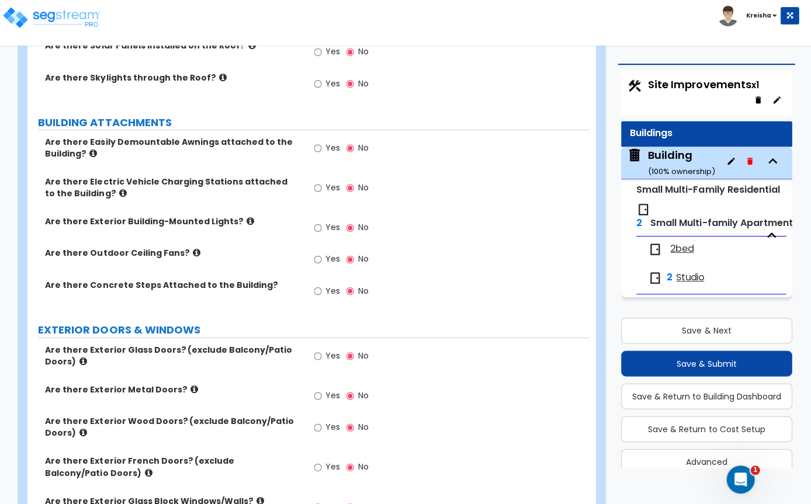
scroll to position [895, 0]
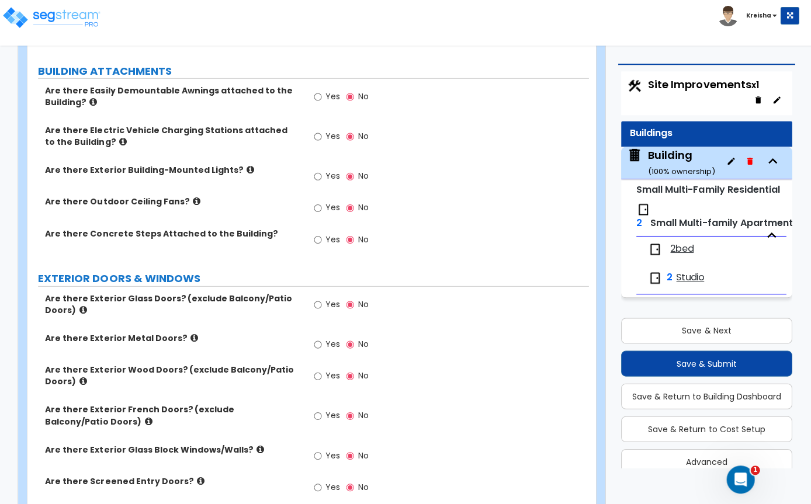
click at [326, 309] on span "Yes" at bounding box center [332, 304] width 15 height 12
click at [321, 310] on input "Yes" at bounding box center [317, 304] width 8 height 13
radio input "true"
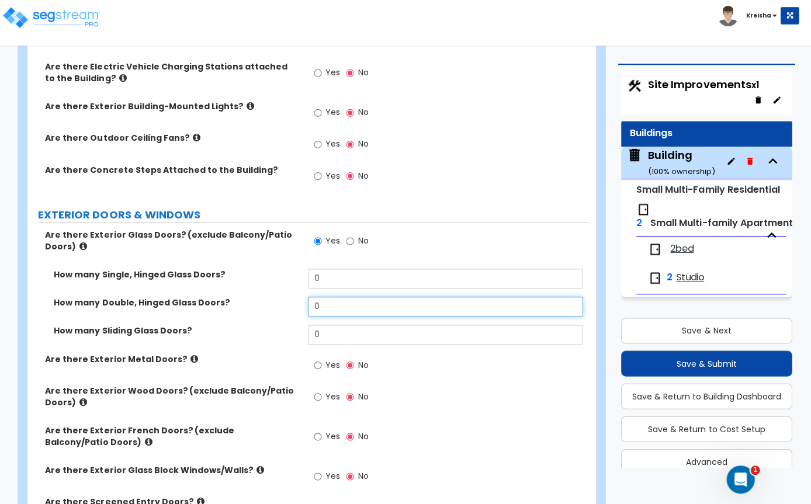
click at [345, 316] on input "0" at bounding box center [444, 306] width 274 height 20
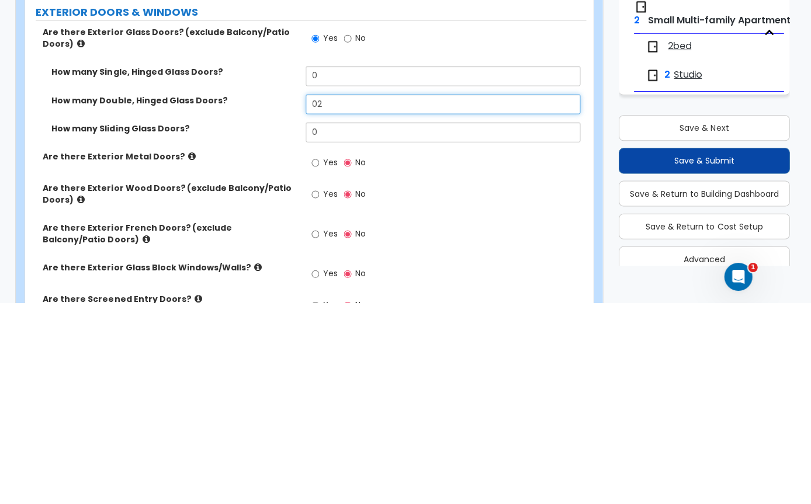
type input "2"
click at [241, 352] on label "Are there Exterior Metal Doors?" at bounding box center [172, 358] width 254 height 12
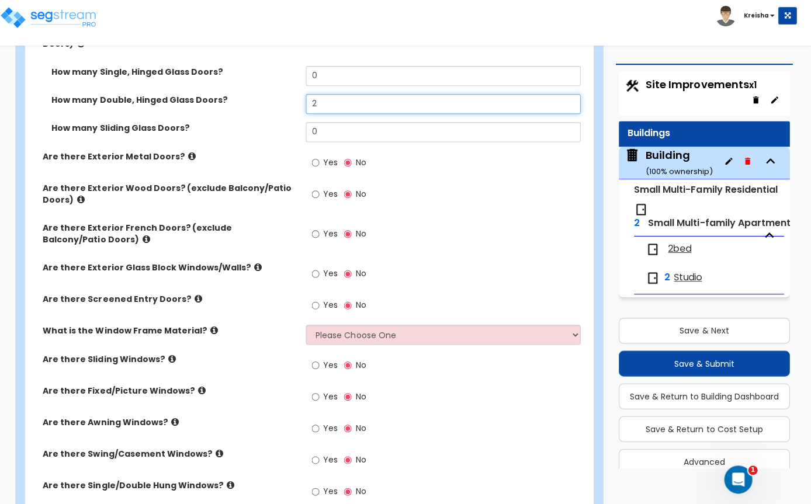
click at [358, 113] on input "2" at bounding box center [444, 104] width 274 height 20
type input "1"
click at [365, 66] on div "Are there Exterior Glass Doors? (exclude Balcony/Patio Doors) Yes No" at bounding box center [307, 46] width 560 height 40
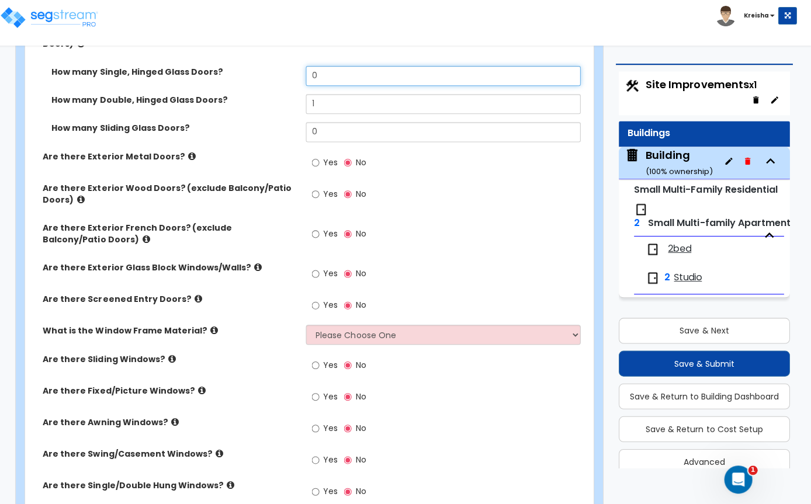
click at [349, 86] on input "0" at bounding box center [444, 76] width 274 height 20
type input "1"
click at [264, 182] on div "Are there Exterior Metal Doors? Yes No" at bounding box center [307, 166] width 560 height 32
click at [326, 199] on span "Yes" at bounding box center [332, 194] width 15 height 12
click at [321, 200] on input "Yes" at bounding box center [317, 194] width 8 height 13
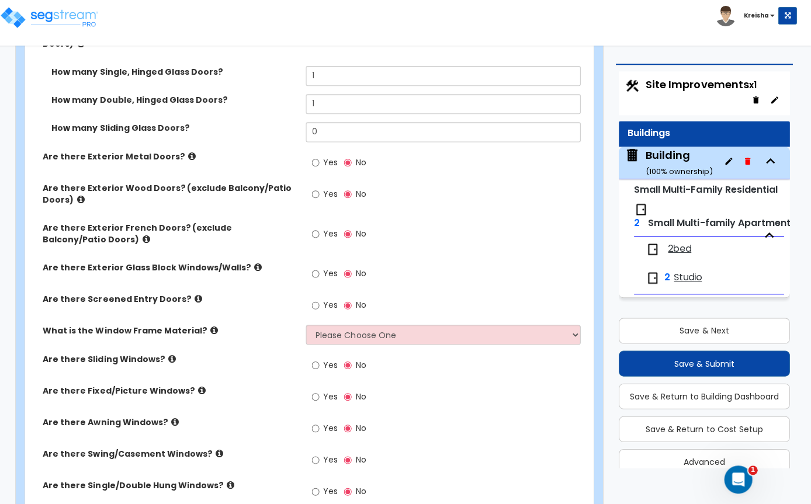
radio input "true"
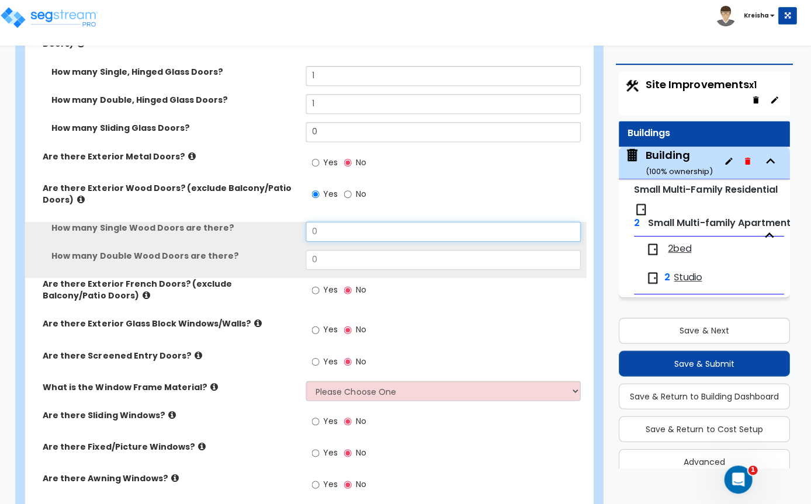
click at [314, 241] on input "0" at bounding box center [444, 232] width 274 height 20
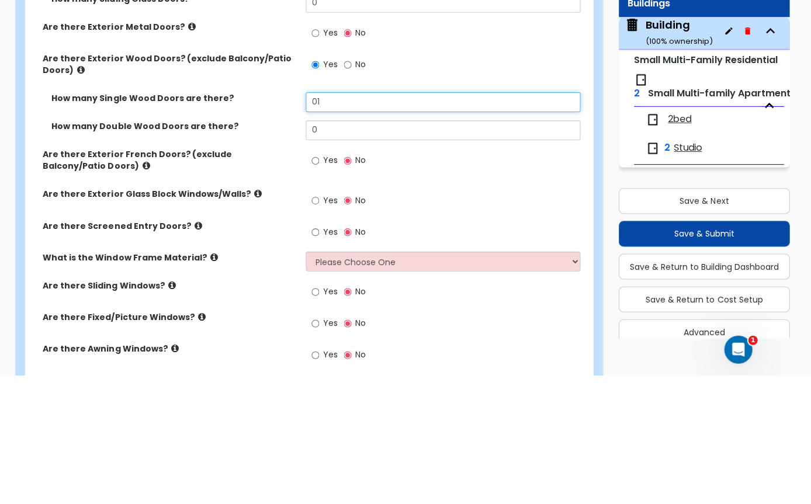
type input "1"
click at [206, 278] on div "Are there Exterior French Doors? (exclude Balcony/Patio Doors) Yes No" at bounding box center [307, 298] width 560 height 40
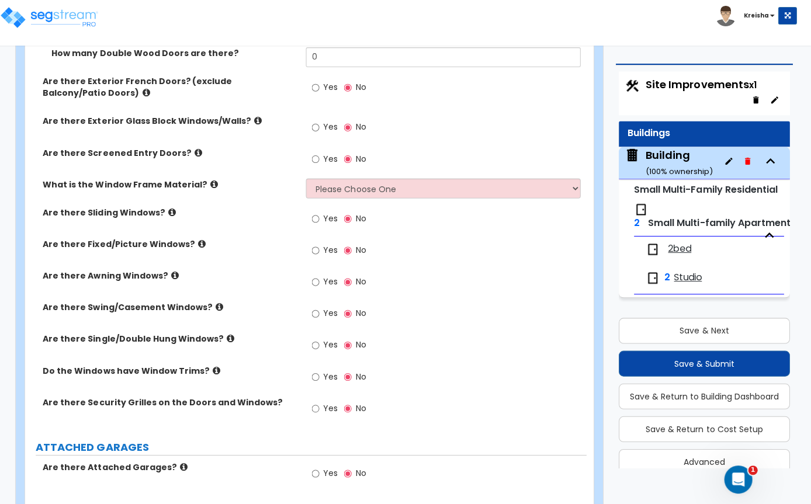
scroll to position [1364, 0]
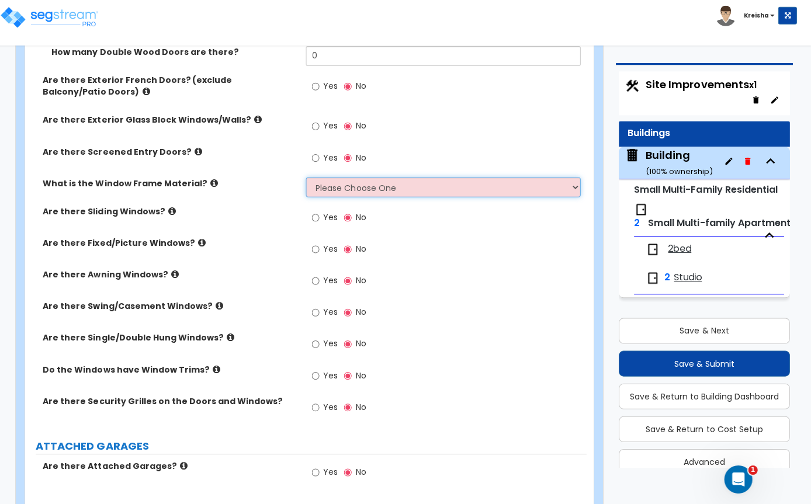
click at [548, 197] on select "Please Choose One Vinyl Aluminum Wood" at bounding box center [444, 187] width 274 height 20
select select "2"
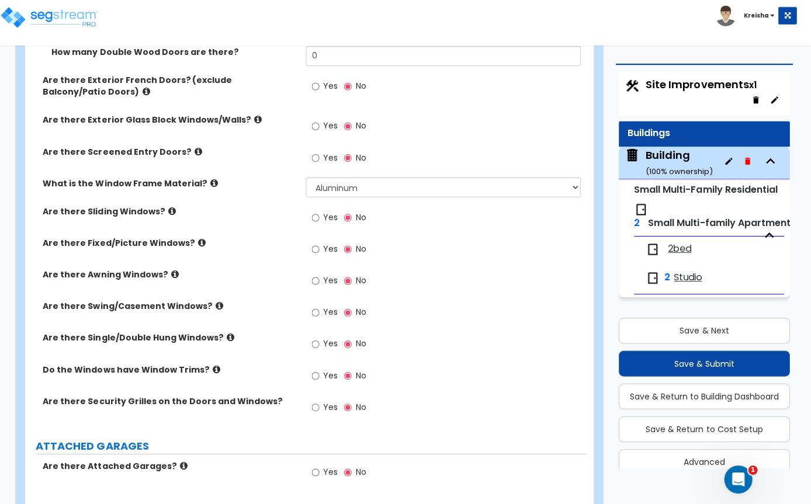
click at [521, 268] on div "Yes No" at bounding box center [447, 253] width 280 height 32
click at [313, 229] on label "Yes" at bounding box center [326, 219] width 26 height 20
click at [313, 224] on input "Yes" at bounding box center [317, 217] width 8 height 13
radio input "true"
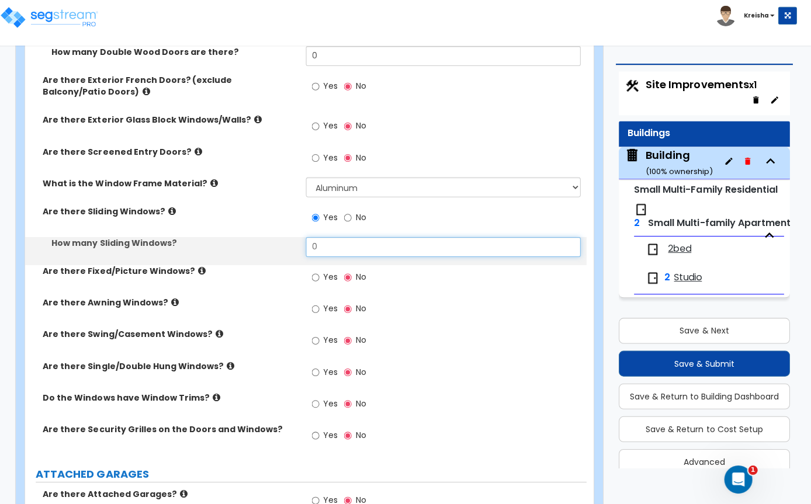
click at [324, 257] on input "0" at bounding box center [444, 247] width 274 height 20
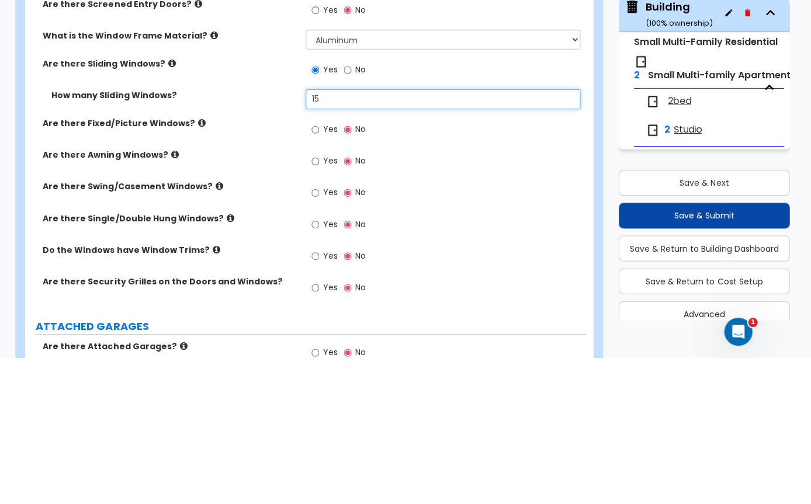
type input "15"
click at [488, 296] on div "Yes No" at bounding box center [447, 312] width 280 height 32
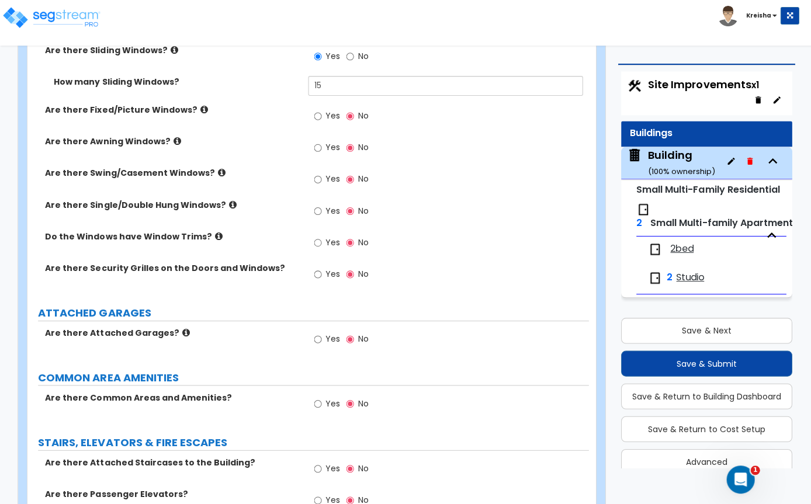
scroll to position [1525, 0]
click at [513, 95] on input "15" at bounding box center [444, 85] width 274 height 20
click at [541, 198] on div "Yes No" at bounding box center [447, 183] width 280 height 32
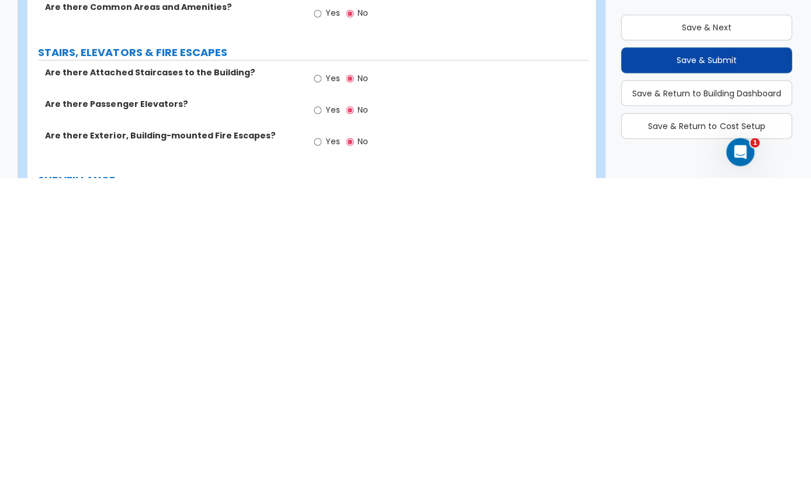
scroll to position [1786, 0]
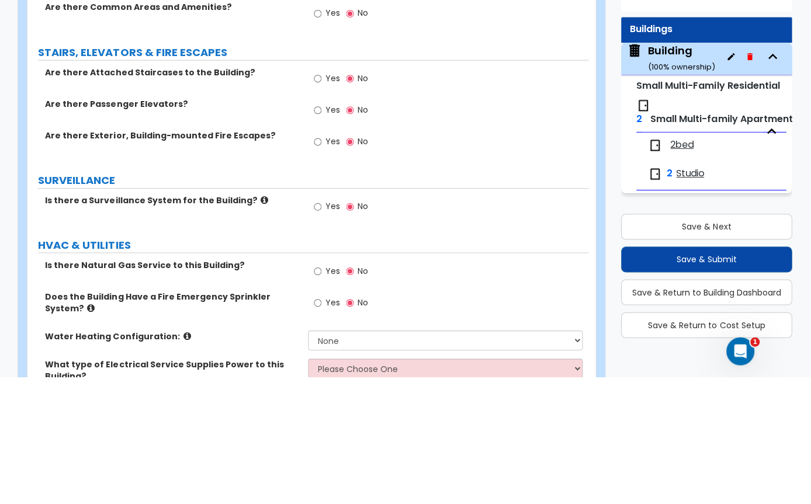
click at [525, 257] on div "Yes No" at bounding box center [447, 273] width 280 height 32
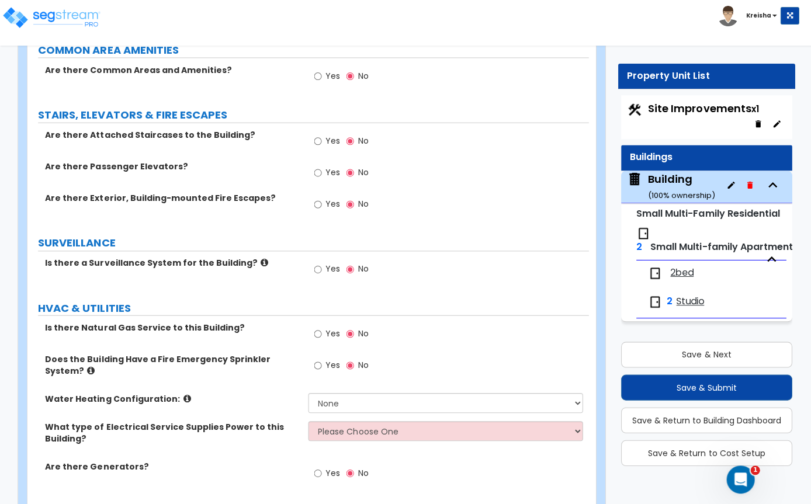
scroll to position [1851, 0]
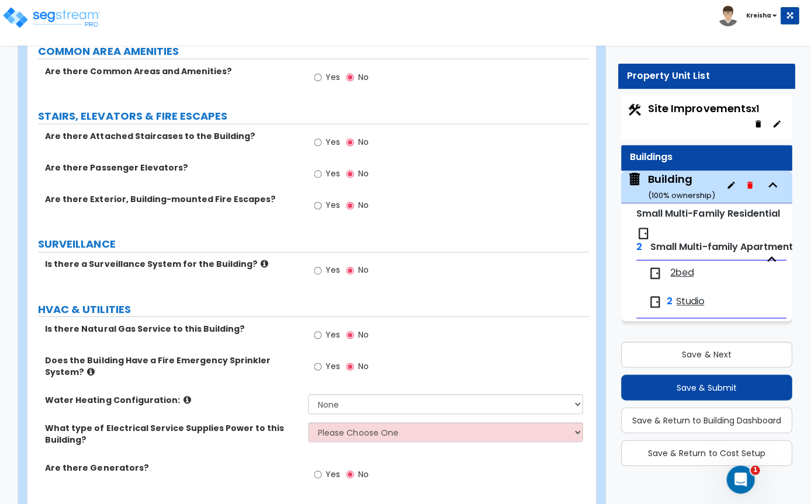
click at [315, 84] on input "Yes" at bounding box center [317, 77] width 8 height 13
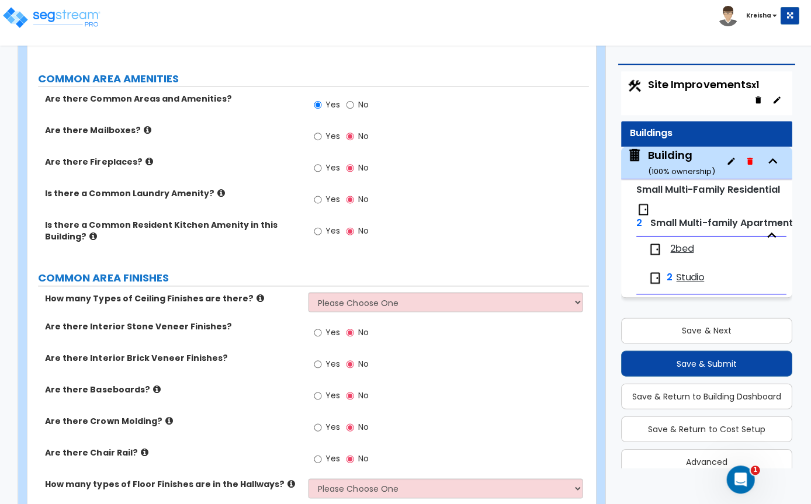
scroll to position [1823, 0]
click at [351, 112] on input "No" at bounding box center [349, 105] width 8 height 13
radio input "false"
radio input "true"
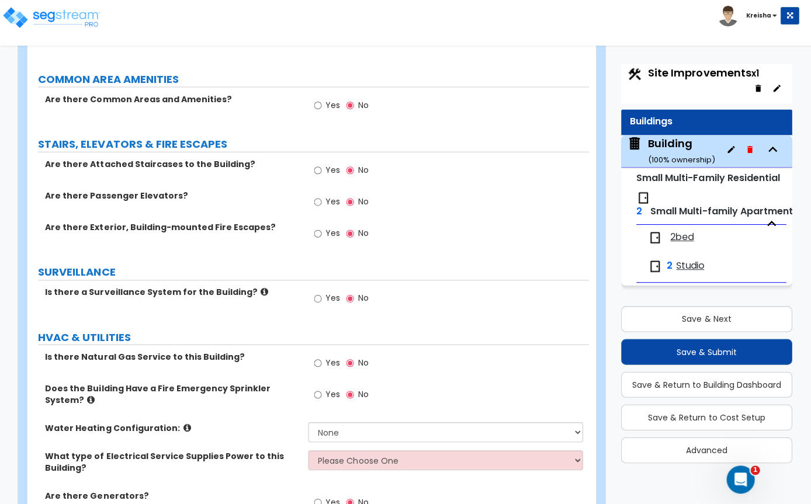
scroll to position [39, 0]
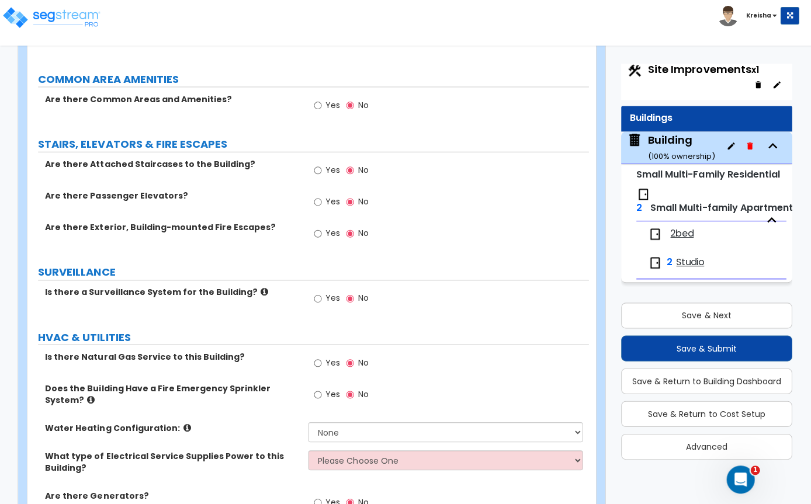
click at [318, 112] on input "Yes" at bounding box center [317, 105] width 8 height 13
radio input "true"
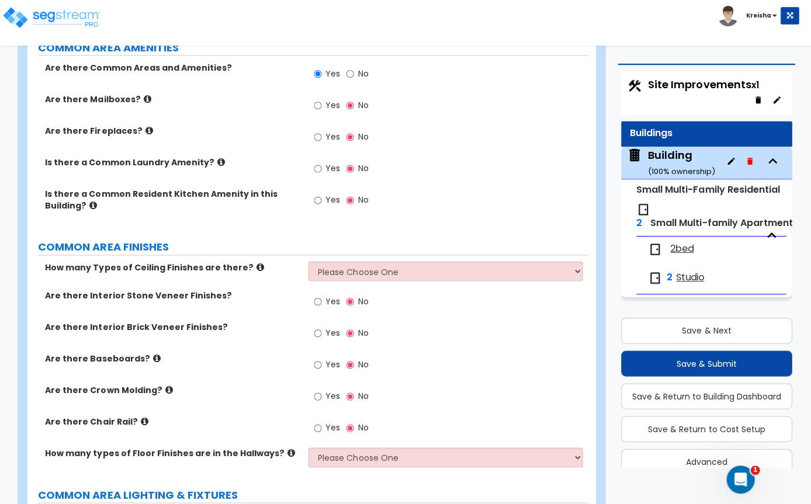
scroll to position [0, 0]
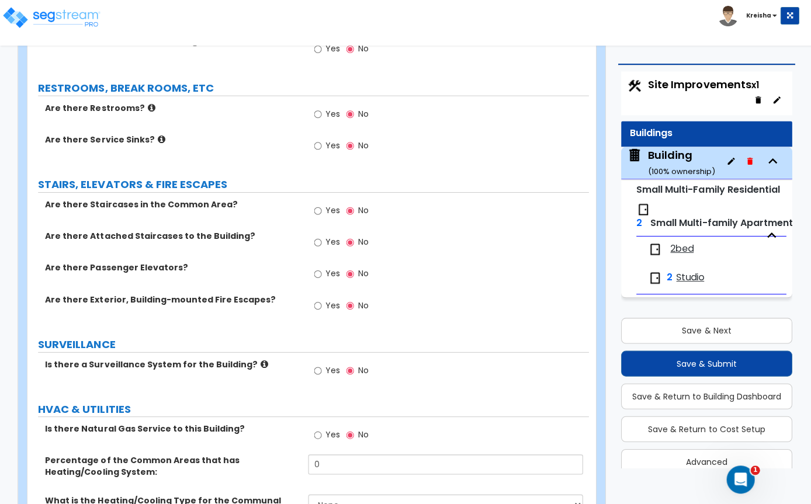
click at [317, 217] on input "Yes" at bounding box center [317, 210] width 8 height 13
radio input "true"
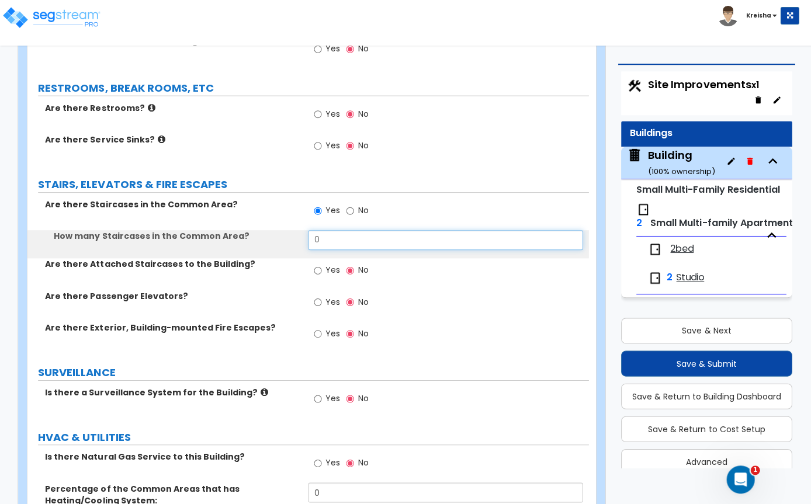
click at [331, 250] on input "0" at bounding box center [444, 240] width 274 height 20
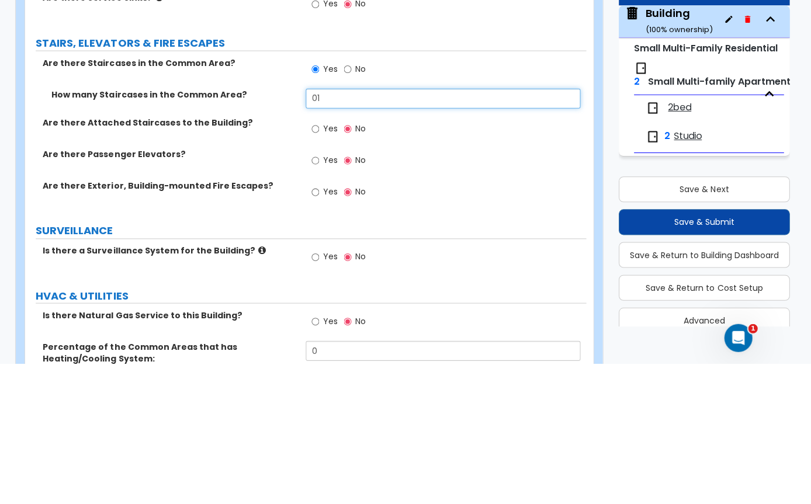
type input "1"
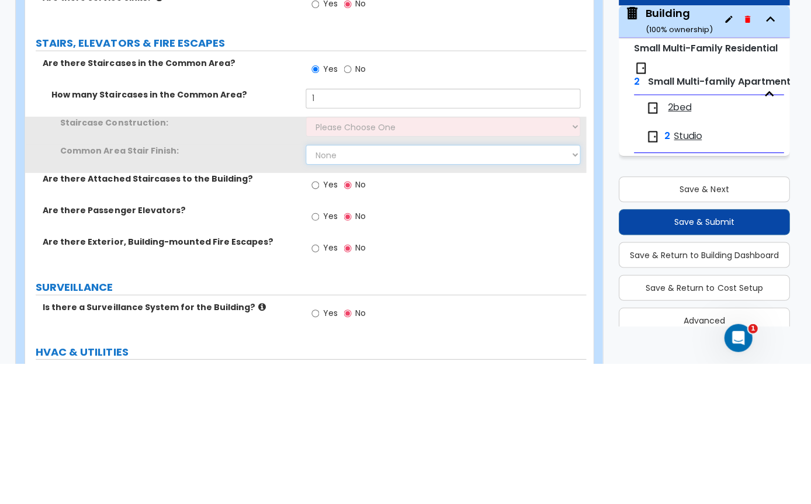
click at [480, 286] on select "None Tile Wood Laminate VCT Sheet Carpet Sheet Vinyl Carpet Tile" at bounding box center [444, 296] width 274 height 20
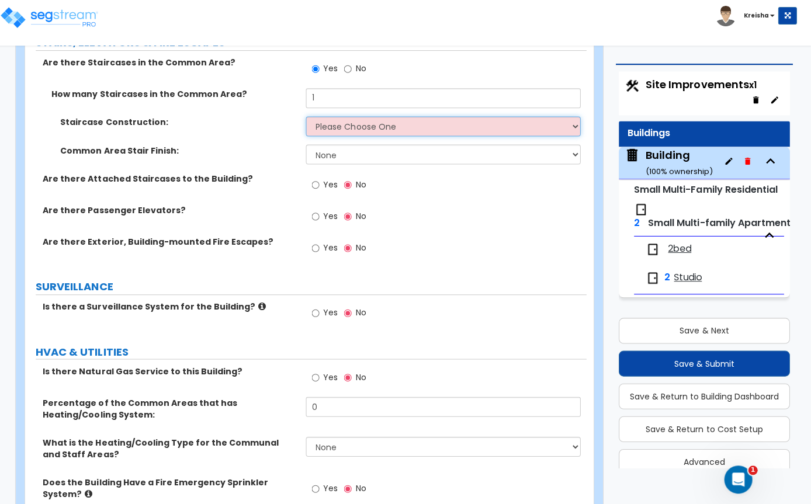
click at [535, 136] on select "Please Choose One Concrete Steel Wood Please Choose For Me" at bounding box center [444, 126] width 274 height 20
click at [532, 136] on select "Please Choose One Concrete Steel Wood Please Choose For Me" at bounding box center [444, 126] width 274 height 20
select select "1"
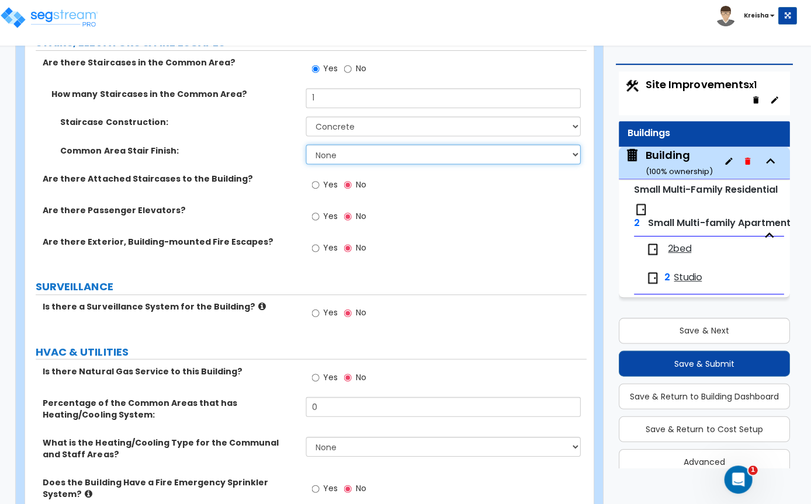
click at [490, 164] on select "None Tile Wood Laminate VCT Sheet Carpet Sheet Vinyl Carpet Tile" at bounding box center [444, 154] width 274 height 20
click at [493, 164] on select "None Tile Wood Laminate VCT Sheet Carpet Sheet Vinyl Carpet Tile" at bounding box center [444, 154] width 274 height 20
select select "1"
click at [497, 232] on div "Yes No" at bounding box center [447, 220] width 280 height 32
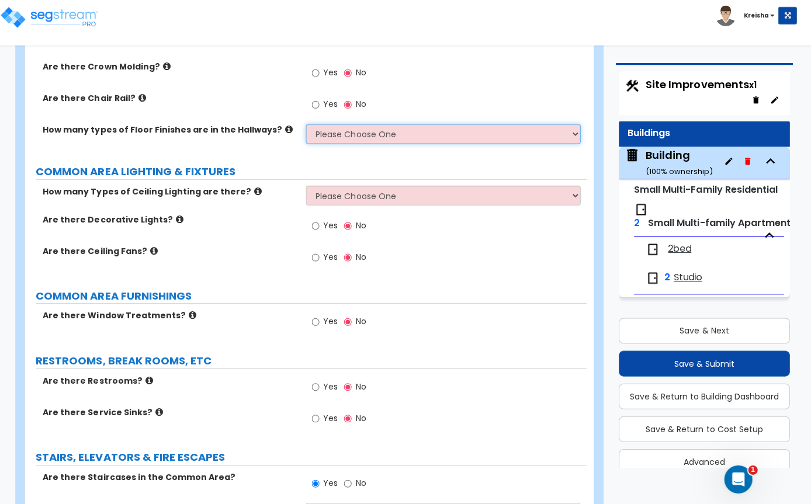
click at [516, 144] on select "Please Choose One 1 2 3 4" at bounding box center [444, 134] width 274 height 20
select select "1"
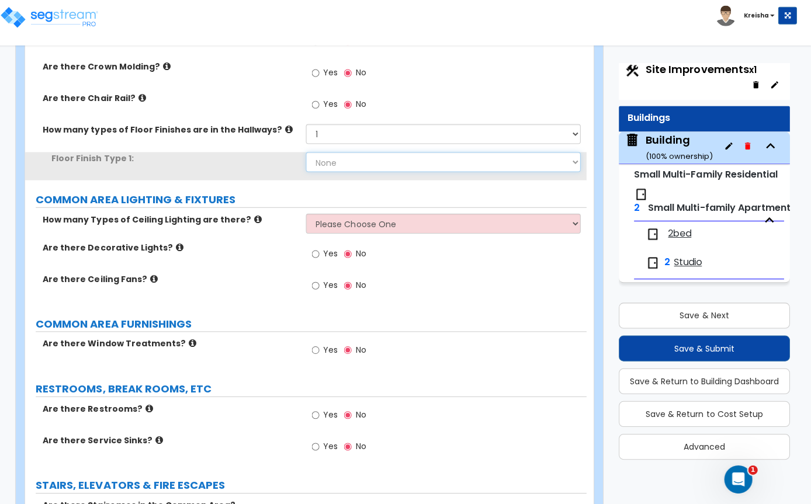
click at [493, 172] on select "None Tile Flooring Hardwood Flooring Resilient Laminate Flooring VCT Flooring S…" at bounding box center [444, 162] width 274 height 20
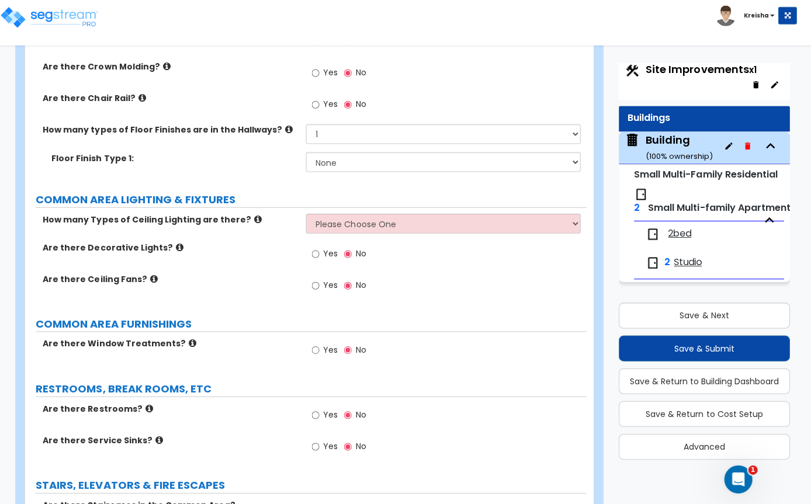
click at [487, 172] on select "None Tile Flooring Hardwood Flooring Resilient Laminate Flooring VCT Flooring S…" at bounding box center [444, 162] width 274 height 20
select select "1"
click at [527, 305] on div "Yes No" at bounding box center [447, 289] width 280 height 32
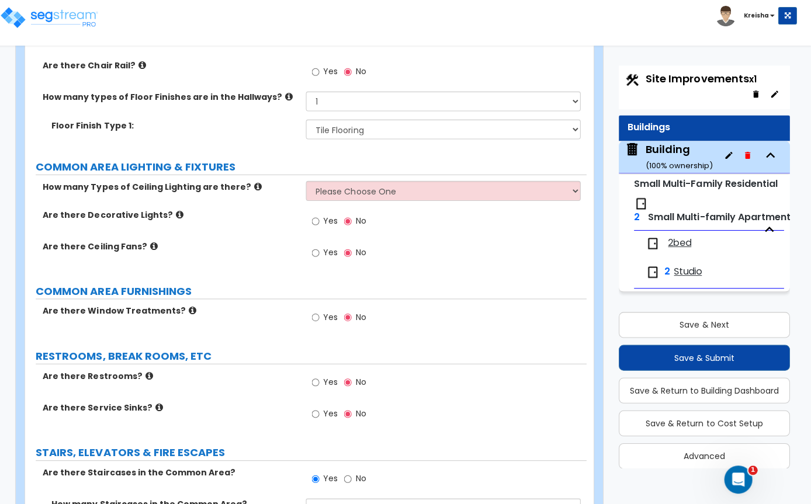
scroll to position [2295, 0]
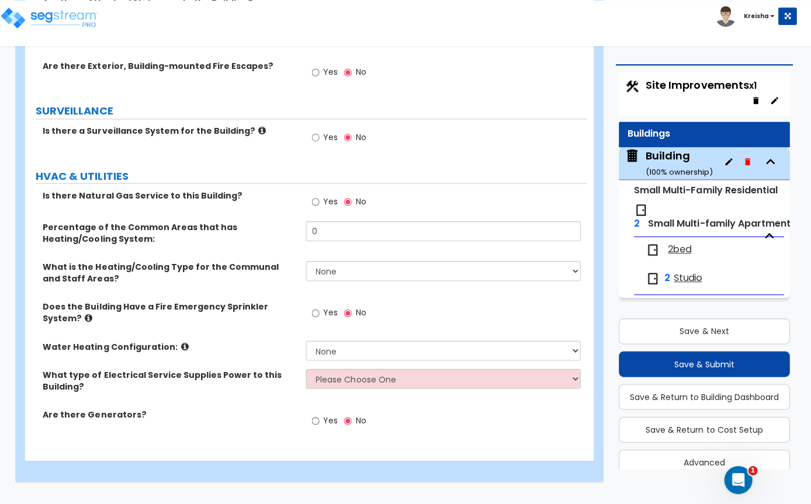
click at [313, 319] on input "Yes" at bounding box center [317, 312] width 8 height 13
radio input "true"
click at [375, 388] on select "Please Choose One Overhead Underground" at bounding box center [444, 378] width 274 height 20
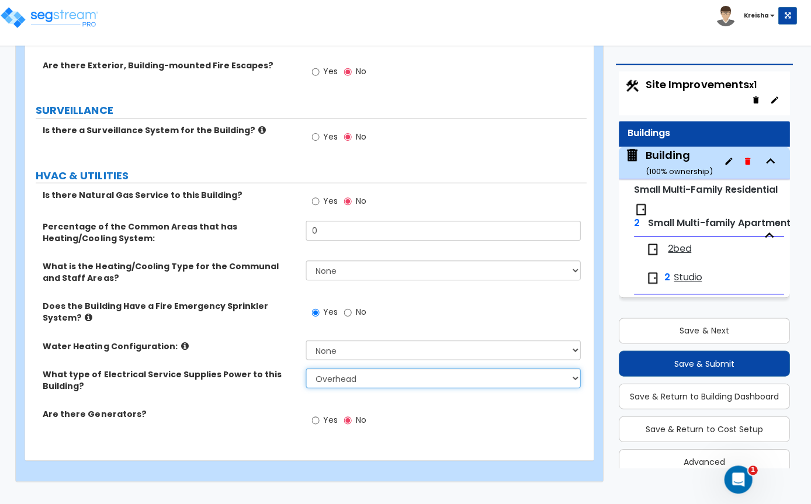
click at [421, 388] on select "Please Choose One Overhead Underground" at bounding box center [444, 378] width 274 height 20
click at [425, 388] on select "Please Choose One Overhead Underground" at bounding box center [444, 378] width 274 height 20
select select "2"
click at [438, 439] on div "Yes No" at bounding box center [447, 423] width 280 height 32
click at [726, 320] on button "Save & Next" at bounding box center [705, 330] width 171 height 26
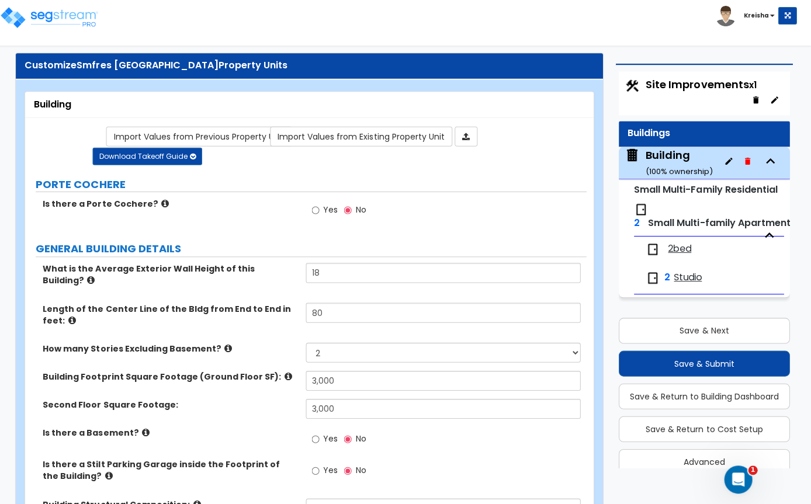
scroll to position [10, 0]
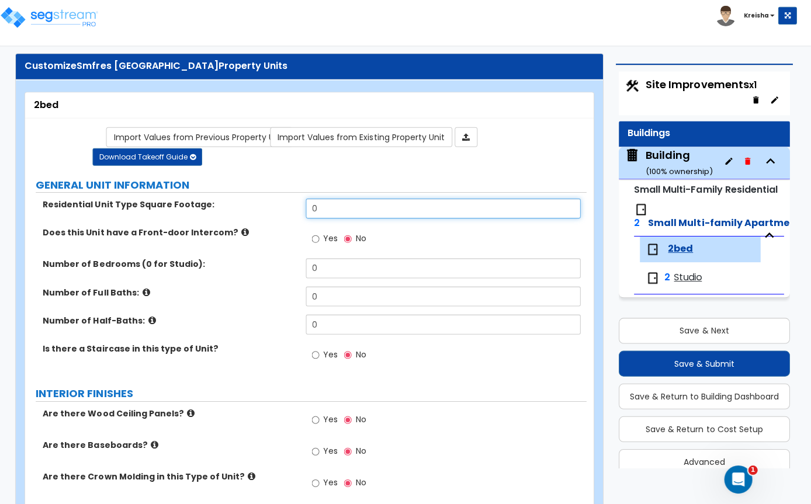
click at [345, 205] on input "0" at bounding box center [444, 208] width 274 height 20
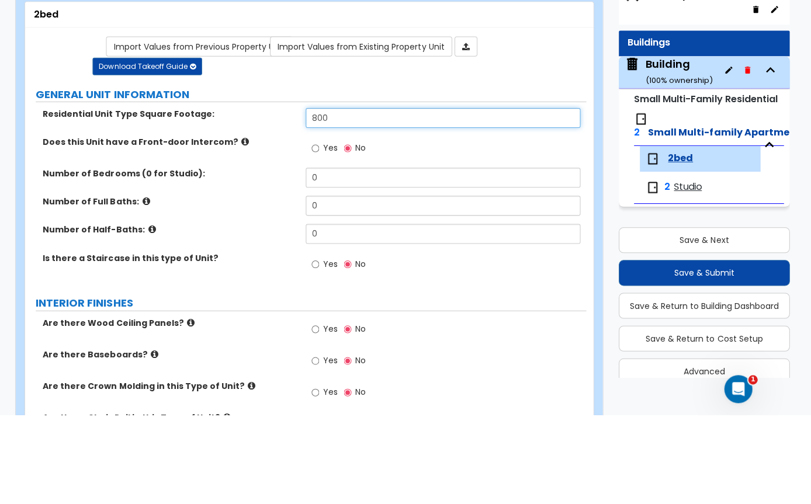
type input "800"
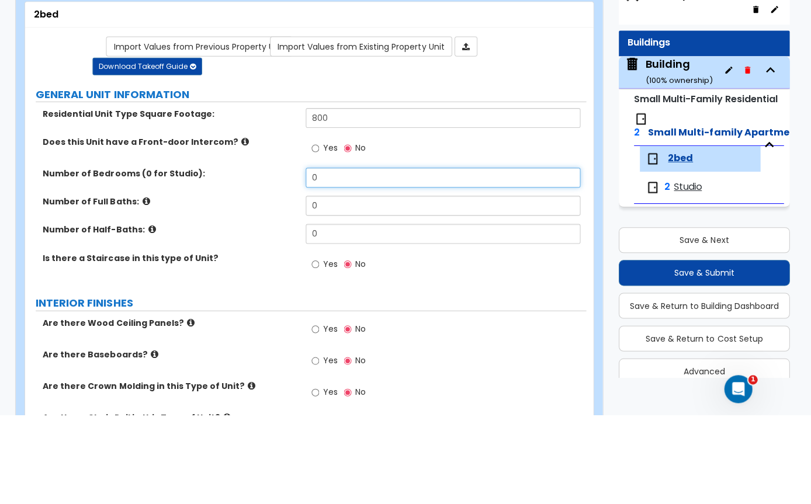
click at [386, 258] on input "0" at bounding box center [444, 268] width 274 height 20
type input "2"
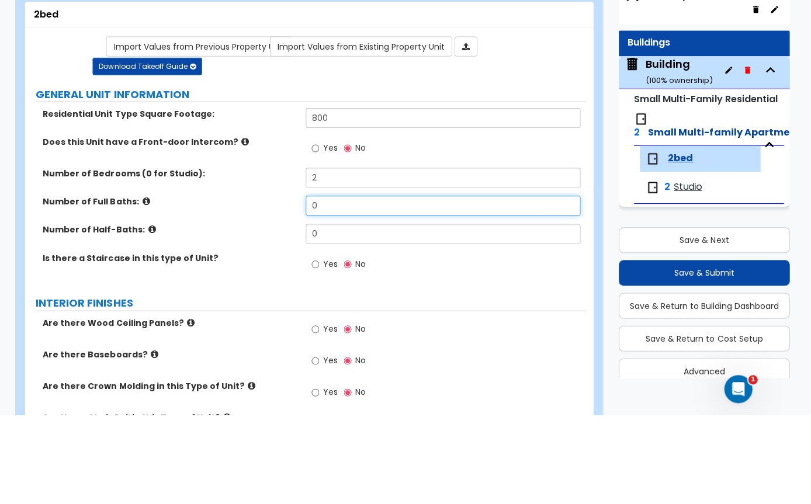
click at [354, 286] on input "0" at bounding box center [444, 296] width 274 height 20
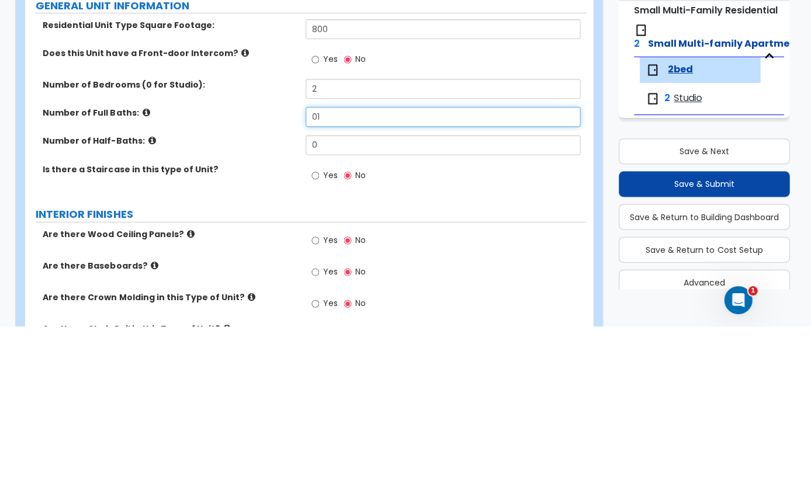
type input "1"
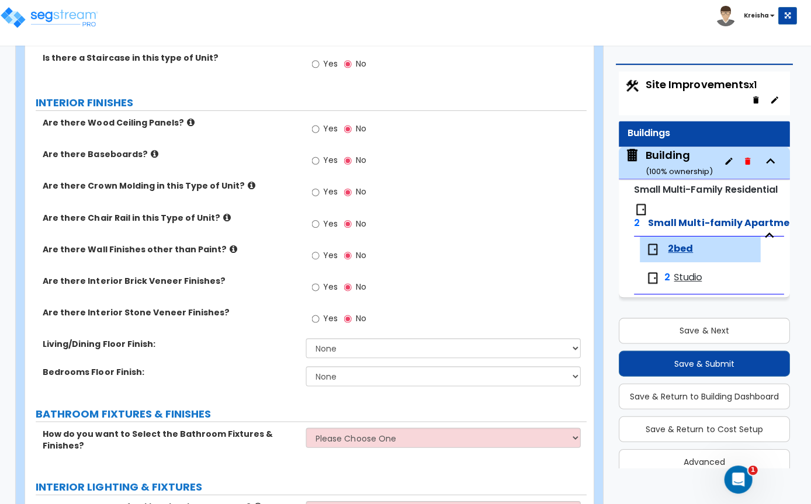
scroll to position [317, 0]
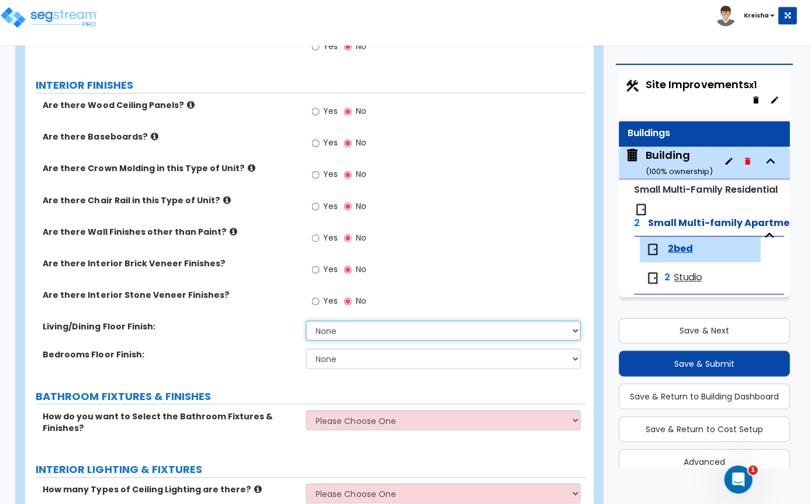
click at [426, 335] on select "None Tile Flooring Hardwood Flooring Resilient Laminate Flooring VCT Flooring S…" at bounding box center [444, 330] width 274 height 20
select select "1"
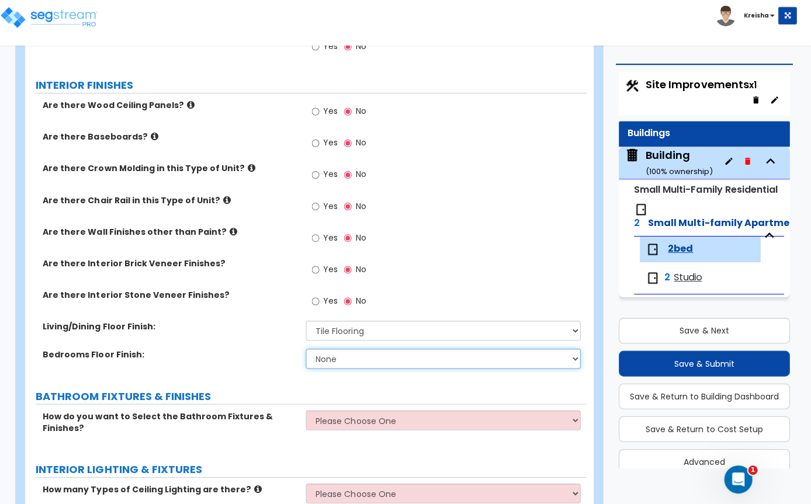
click at [401, 364] on select "None Tile Flooring Hardwood Flooring Resilient Laminate Flooring VCT Flooring S…" at bounding box center [444, 358] width 274 height 20
select select "1"
click at [264, 332] on label "Living/Dining Floor Finish:" at bounding box center [172, 326] width 254 height 12
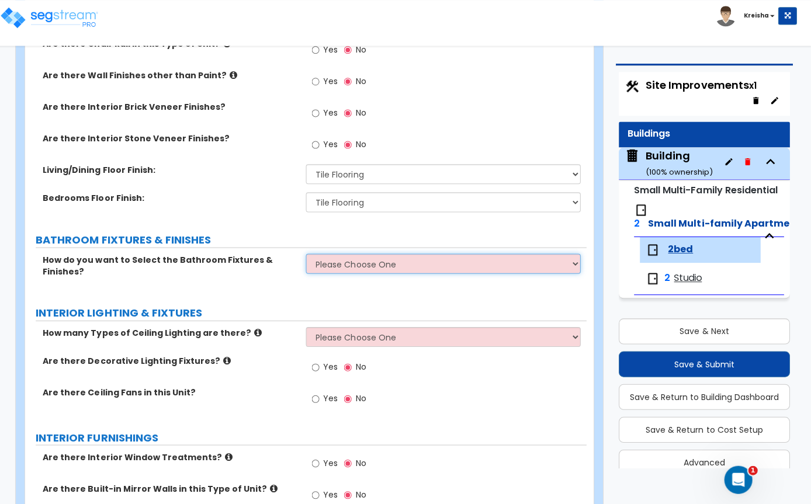
click at [321, 265] on select "Please Choose One Select the type of Fixtures and Finishes only for one Bath an…" at bounding box center [444, 263] width 274 height 20
select select "1"
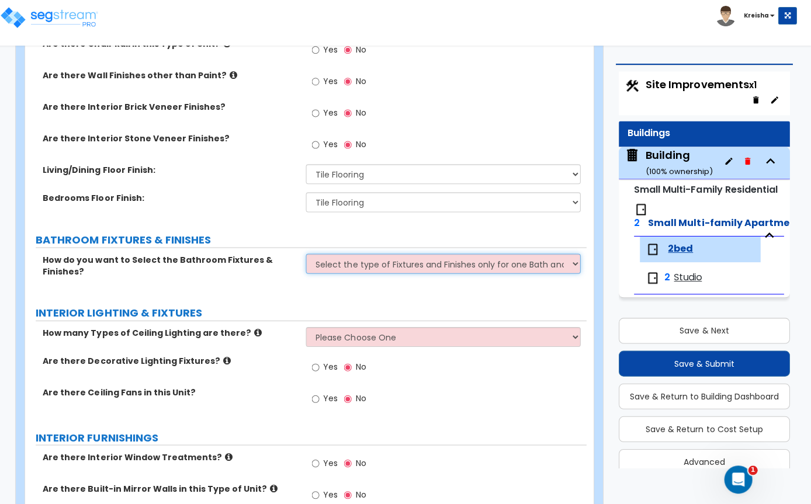
select select "1"
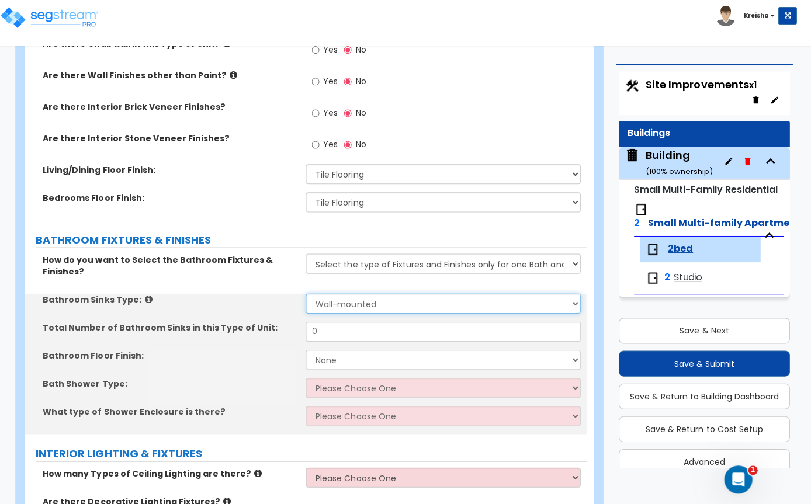
click at [349, 299] on select "Please Choose One Wall-mounted Pedestal-mounted Vanity-mounted" at bounding box center [444, 303] width 274 height 20
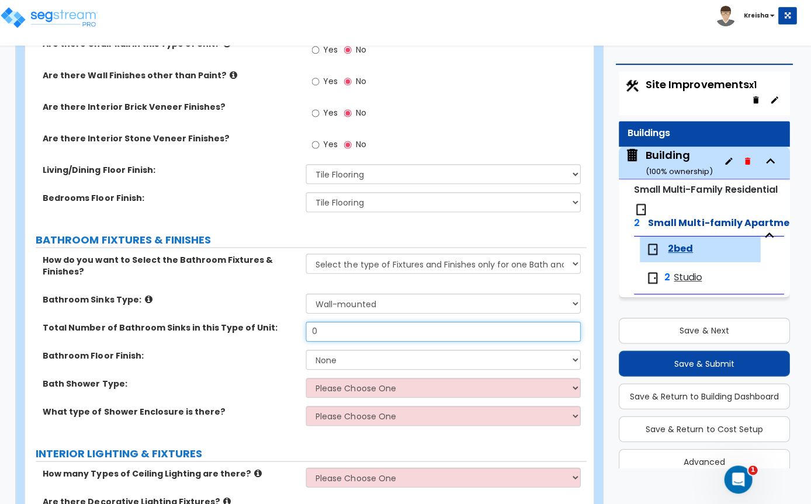
click at [335, 335] on input "0" at bounding box center [444, 331] width 274 height 20
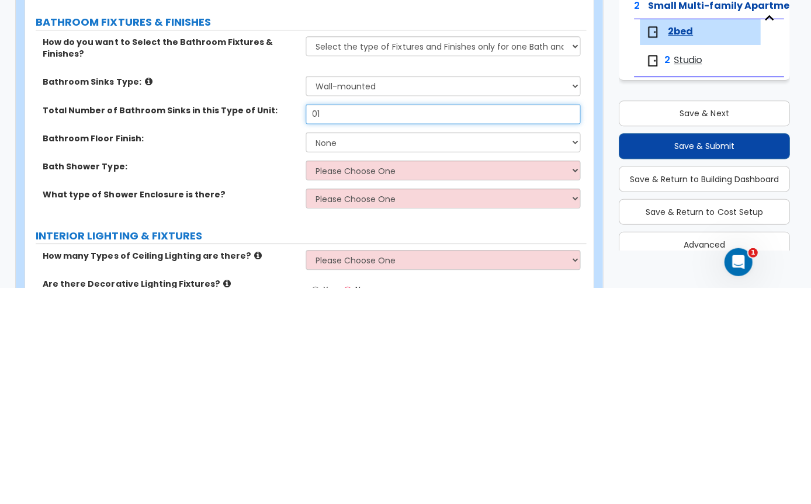
type input "1"
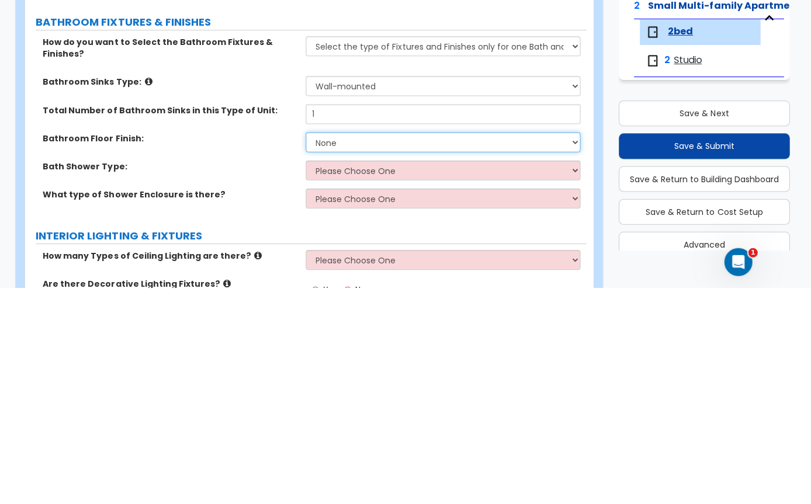
click at [360, 349] on select "None Tile Flooring Hardwood Flooring Resilient Laminate Flooring VCT Flooring S…" at bounding box center [444, 359] width 274 height 20
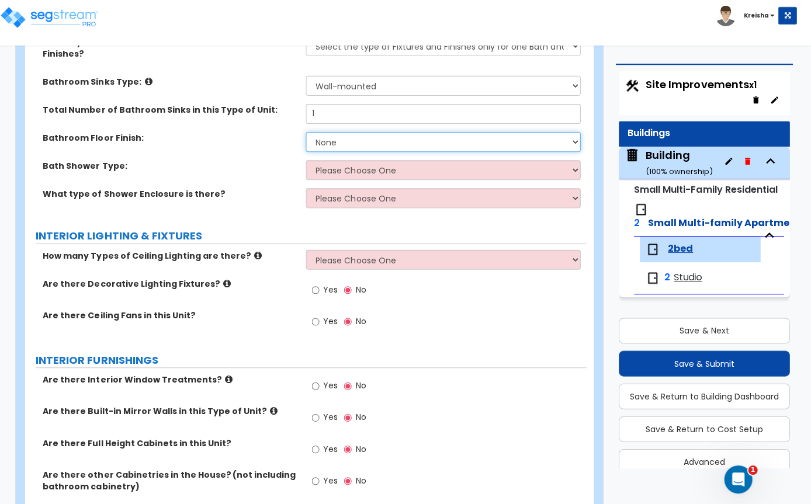
select select "1"
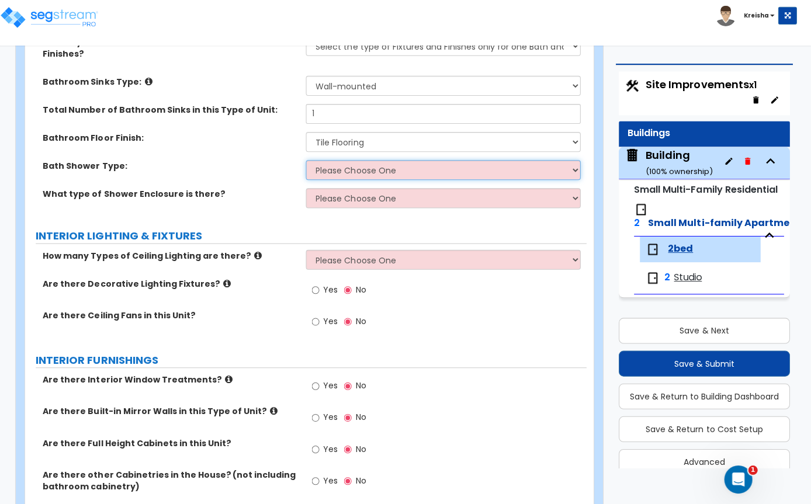
click at [369, 176] on select "Please Choose One Standalone Shower Bathtub - Shower Combination" at bounding box center [444, 170] width 274 height 20
select select "1"
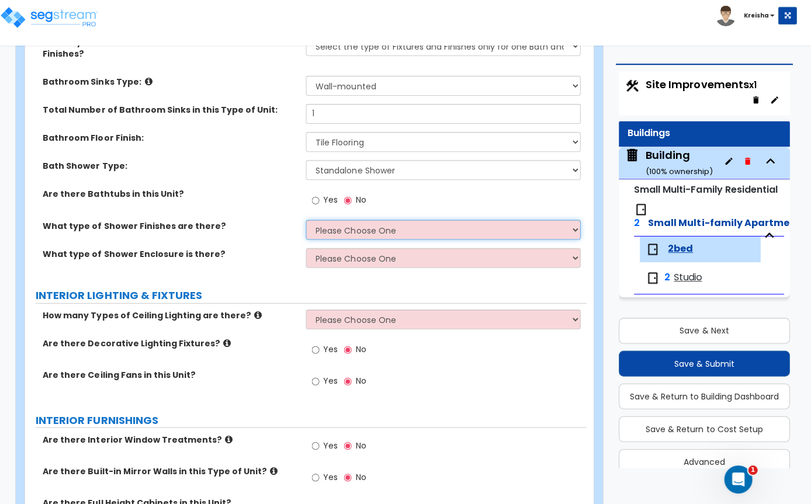
click at [376, 232] on select "Please Choose One Plastic Tile Stone" at bounding box center [444, 230] width 274 height 20
select select "2"
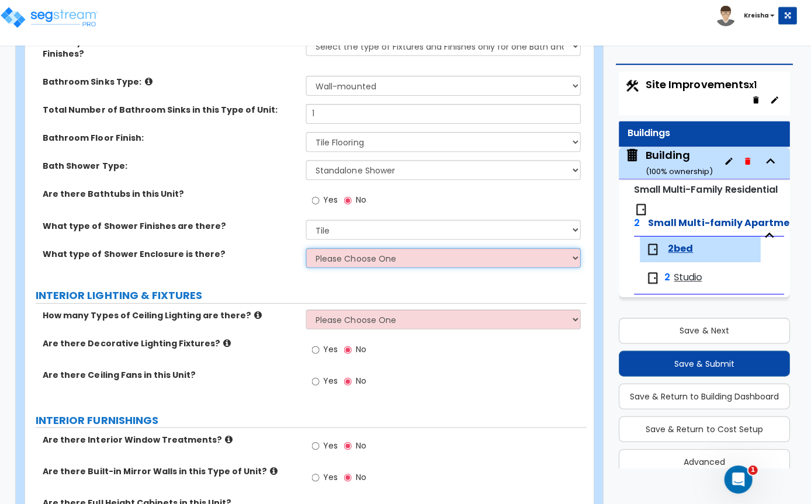
click at [372, 265] on select "Please Choose One Curtain & [PERSON_NAME] Sliding Doors Glass Hinged Doors" at bounding box center [444, 258] width 274 height 20
select select "1"
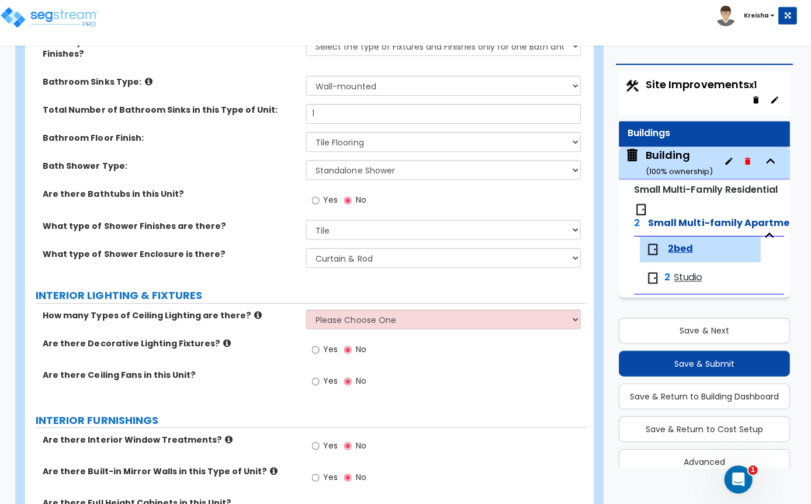
click at [271, 312] on div "GENERAL UNIT INFORMATION Residential Unit Type Square Footage: 800 Does this Un…" at bounding box center [307, 337] width 542 height 1683
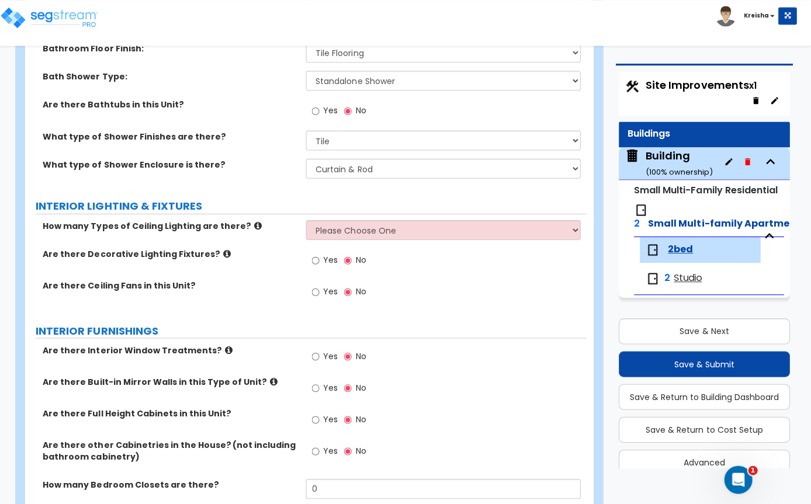
scroll to position [796, 0]
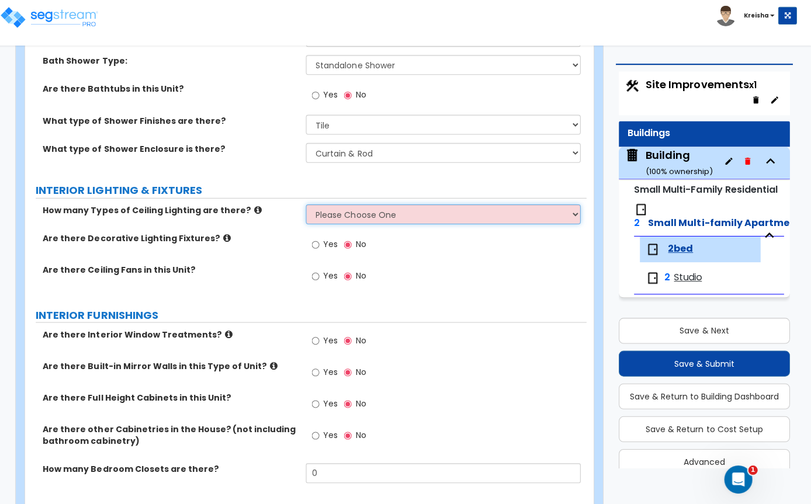
click at [352, 211] on select "Please Choose One 1 2 3" at bounding box center [444, 214] width 274 height 20
select select "1"
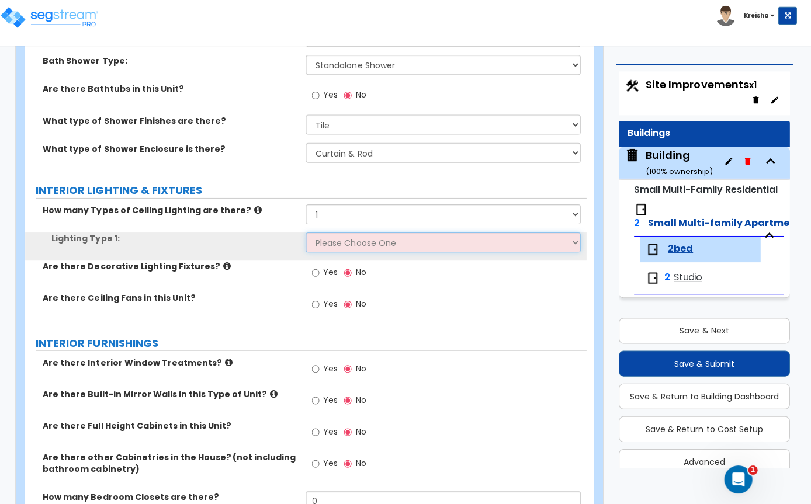
click at [370, 244] on select "Please Choose One LED Surface-Mounted LED Recessed Fluorescent Surface-Mounted …" at bounding box center [444, 242] width 274 height 20
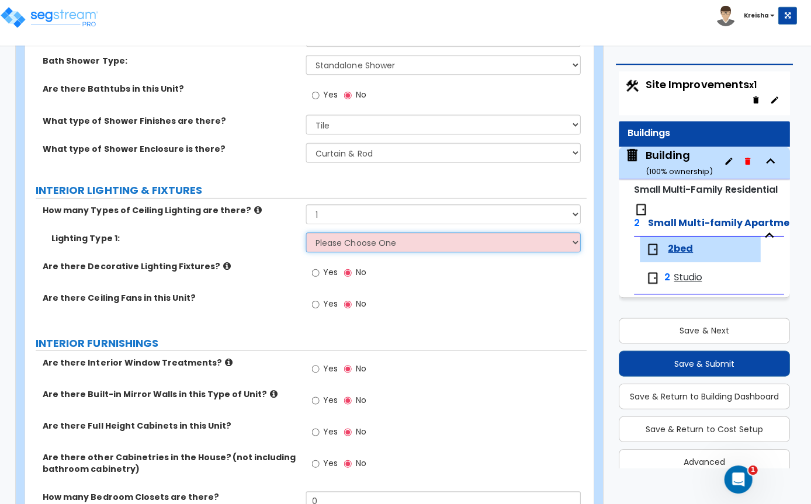
click at [369, 245] on select "Please Choose One LED Surface-Mounted LED Recessed Fluorescent Surface-Mounted …" at bounding box center [444, 242] width 274 height 20
select select "5"
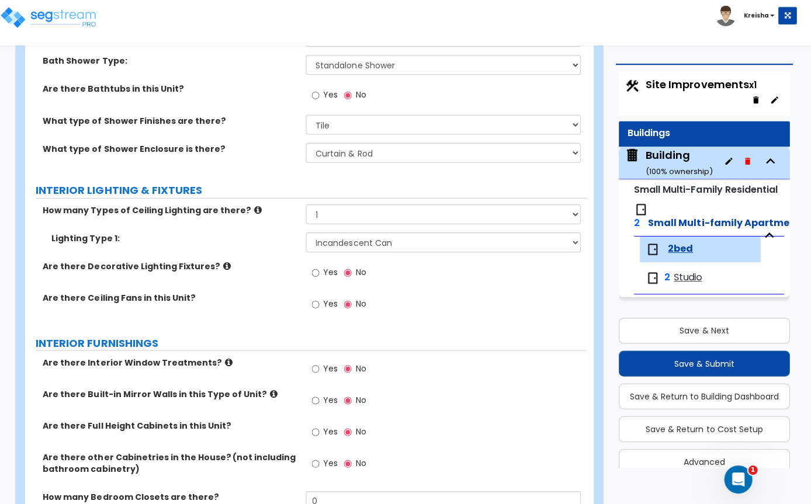
click at [254, 321] on div "Are there Ceiling Fans in this Unit? Yes No" at bounding box center [307, 308] width 560 height 32
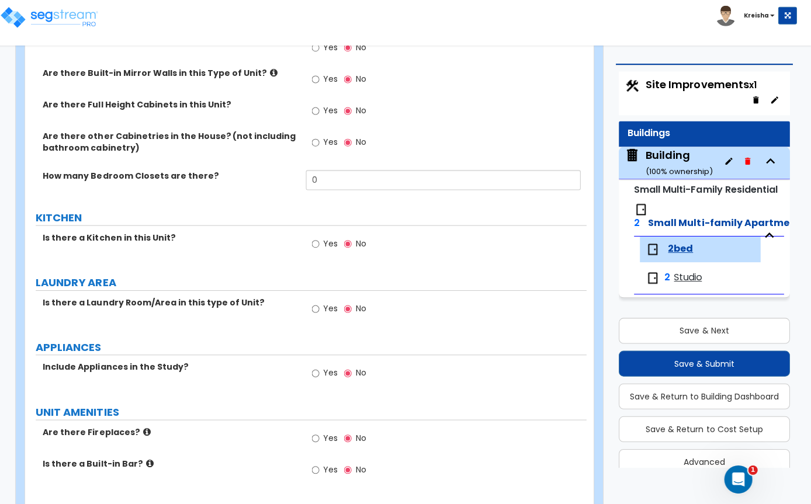
scroll to position [1117, 0]
click at [361, 180] on input "0" at bounding box center [444, 180] width 274 height 20
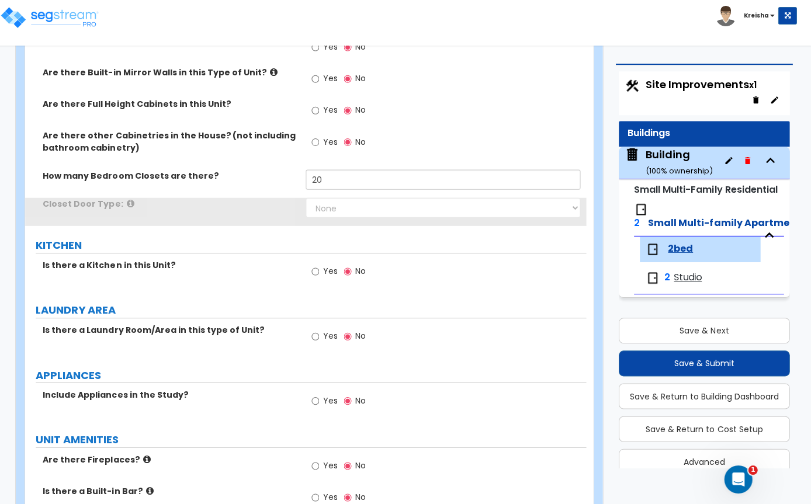
click at [266, 198] on div "How many Bedroom Closets are there? 20" at bounding box center [307, 184] width 560 height 28
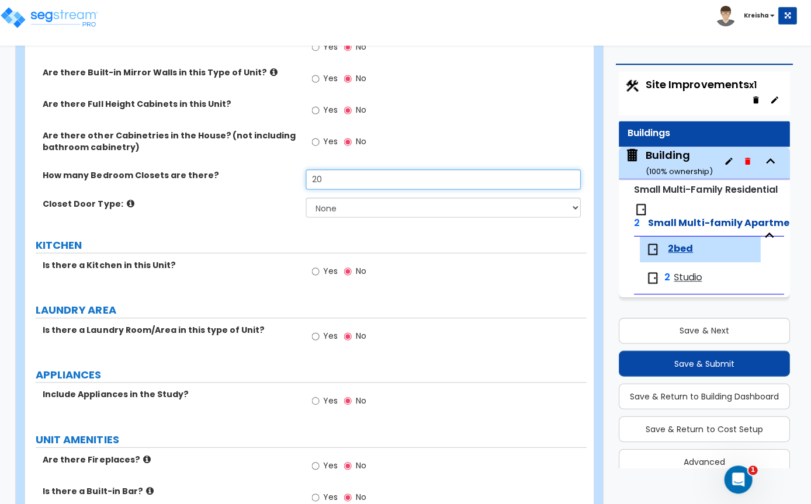
click at [327, 184] on input "20" at bounding box center [444, 180] width 274 height 20
click at [329, 181] on input "20" at bounding box center [444, 180] width 274 height 20
click at [328, 180] on input "20" at bounding box center [444, 180] width 274 height 20
type input "2"
click at [270, 198] on div "How many Bedroom Closets are there? 2" at bounding box center [307, 184] width 560 height 28
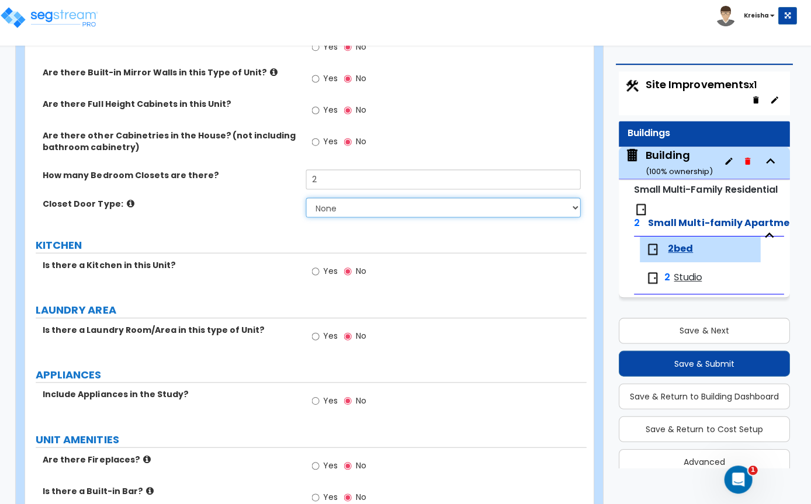
click at [329, 214] on select "None Bi-fold Louvered Doors Bi-fold Panel Doors Sliding Doors Hinged Wood Door" at bounding box center [444, 208] width 274 height 20
select select "3"
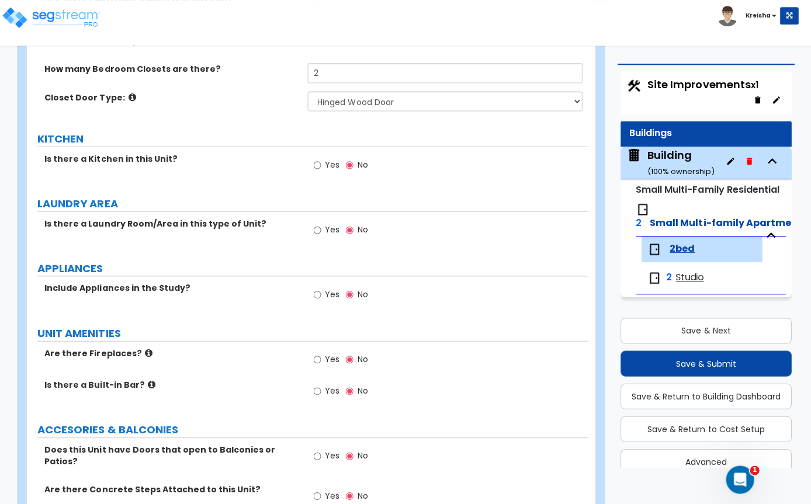
click at [317, 171] on input "Yes" at bounding box center [317, 164] width 8 height 13
radio input "true"
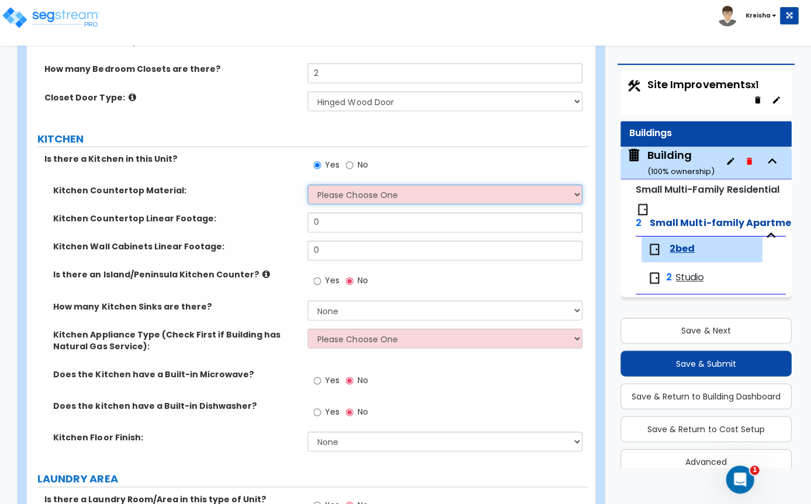
click at [354, 202] on select "Please Choose One Plastic Laminate Solid Surface Stone Quartz Marble Tile Wood …" at bounding box center [444, 194] width 274 height 20
select select "2"
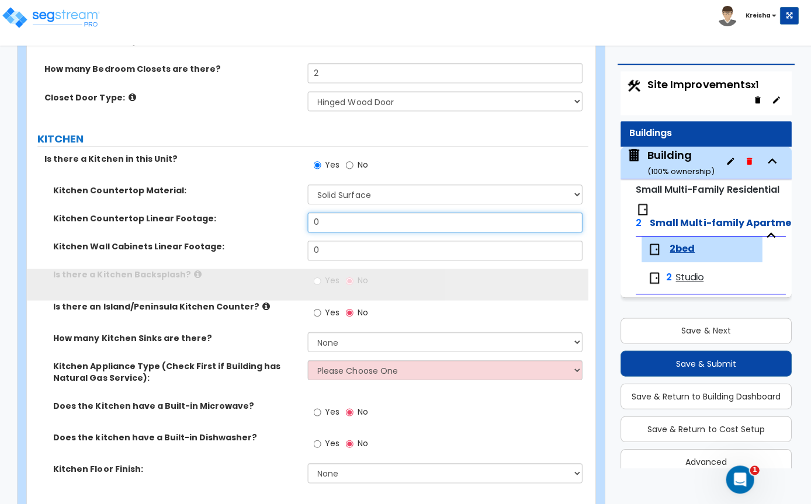
click at [406, 224] on input "0" at bounding box center [444, 222] width 274 height 20
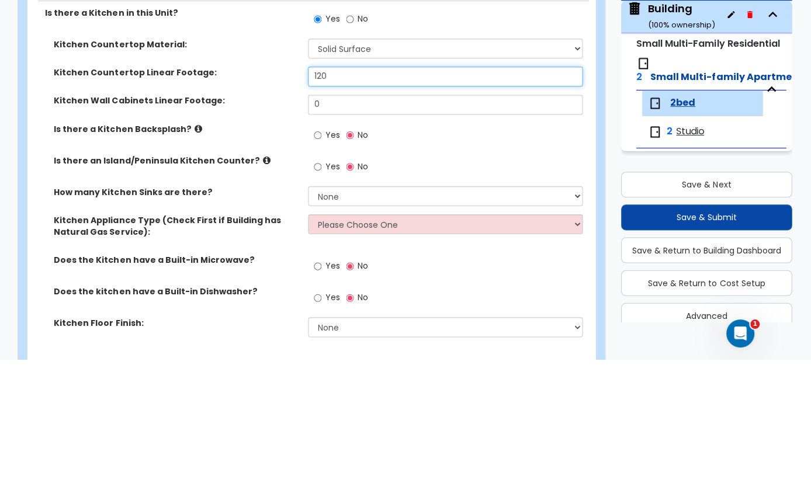
click at [375, 212] on input "120" at bounding box center [444, 222] width 274 height 20
type input "12"
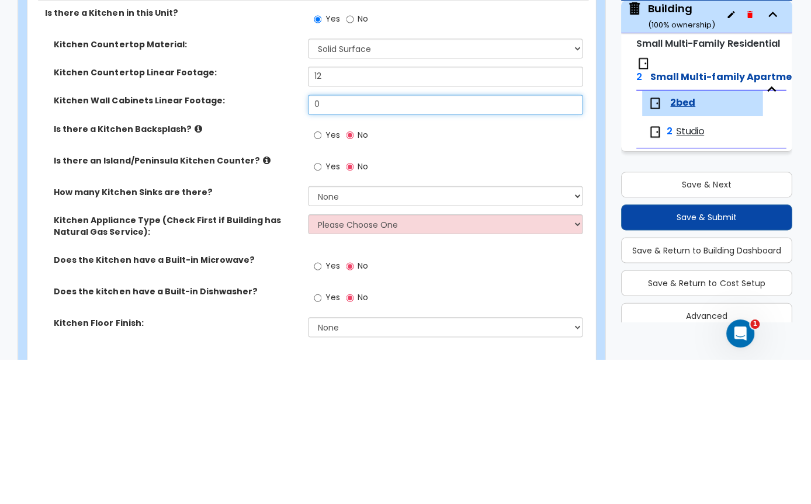
click at [341, 240] on input "0" at bounding box center [444, 250] width 274 height 20
click at [352, 240] on input "0" at bounding box center [444, 250] width 274 height 20
type input "12"
click at [268, 300] on div "Is there an Island/Peninsula Kitchen Counter? Yes No" at bounding box center [307, 316] width 560 height 32
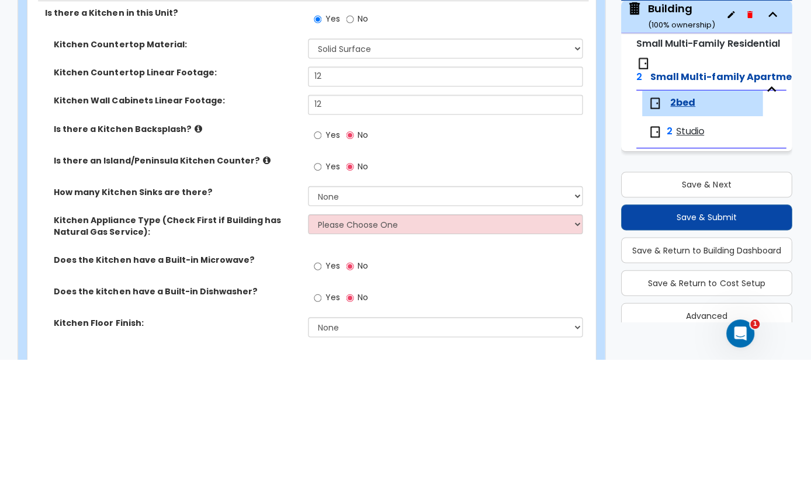
scroll to position [1369, 0]
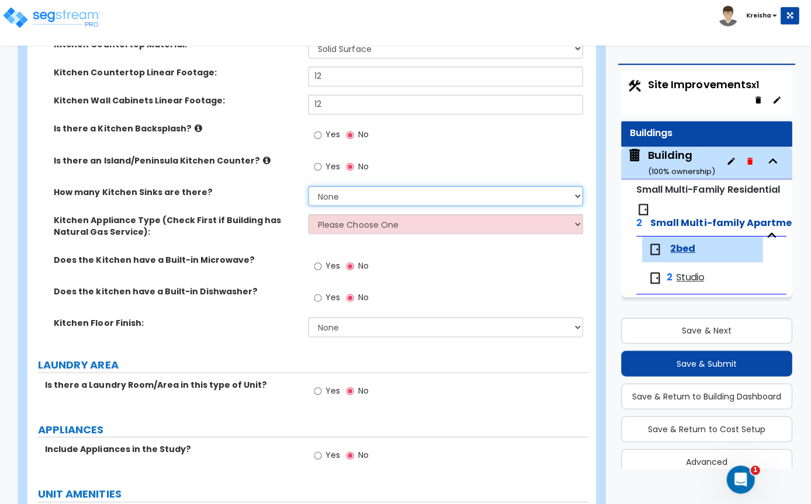
click at [334, 198] on select "None 1 2 3" at bounding box center [444, 196] width 274 height 20
select select "1"
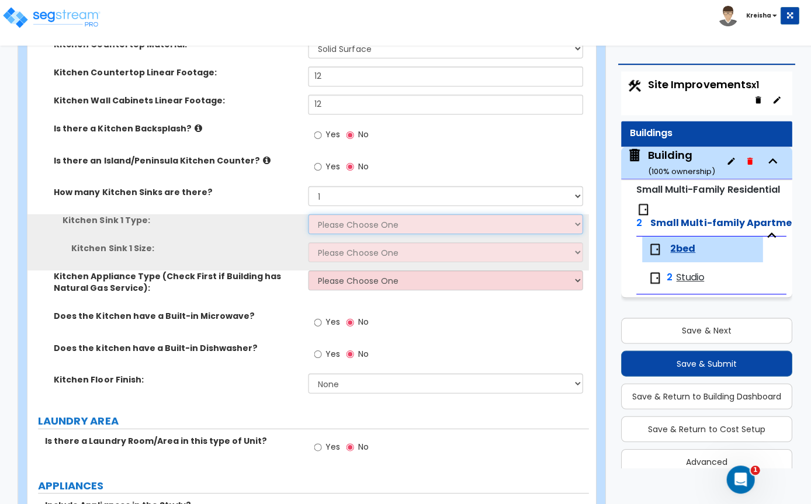
click at [369, 229] on select "Please Choose One Stainless Steel Porcelain Enamel Cast Iron Granite Composite" at bounding box center [444, 224] width 274 height 20
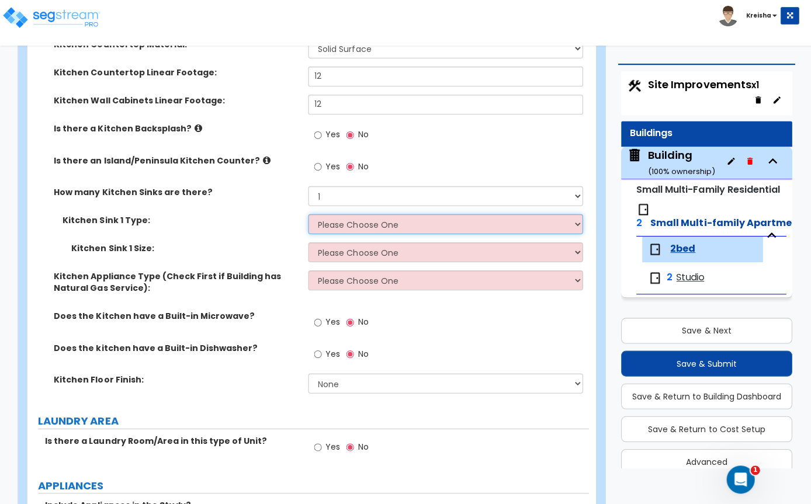
click at [403, 234] on select "Please Choose One Stainless Steel Porcelain Enamel Cast Iron Granite Composite" at bounding box center [444, 224] width 274 height 20
select select "1"
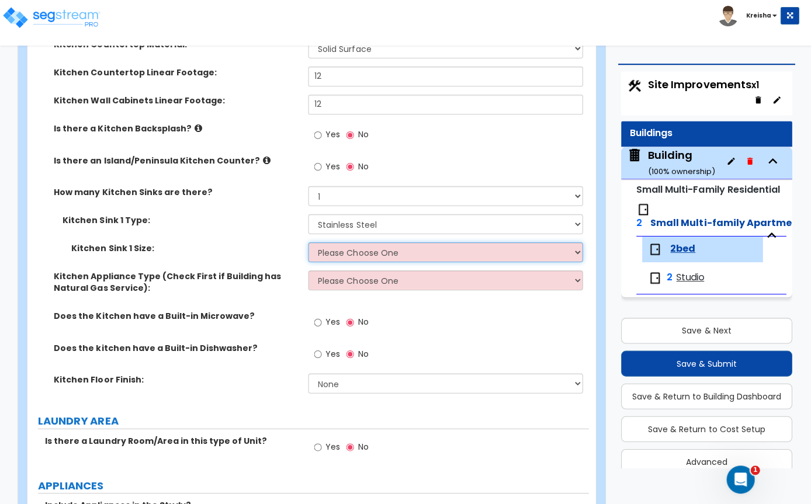
click at [371, 262] on select "Please Choose One Single Sink Double Sink" at bounding box center [444, 252] width 274 height 20
click at [351, 262] on select "Please Choose One Single Sink Double Sink" at bounding box center [444, 252] width 274 height 20
select select "2"
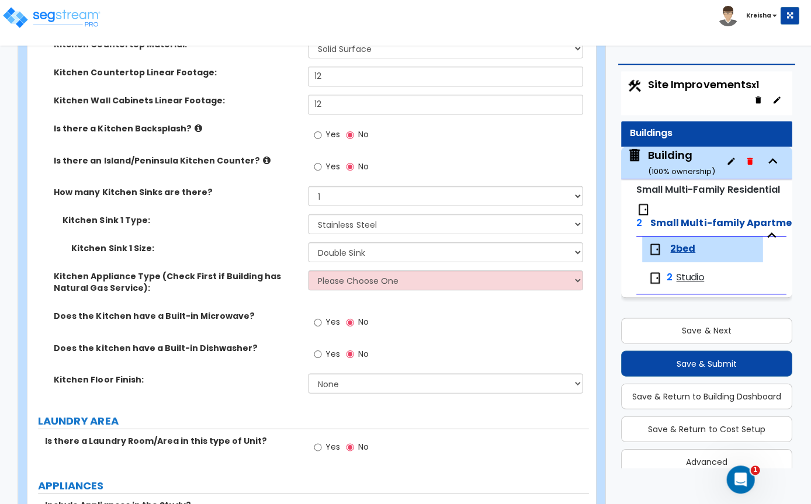
click at [230, 372] on div "Does the kitchen have a Built-in Dishwasher? Yes No" at bounding box center [307, 357] width 560 height 32
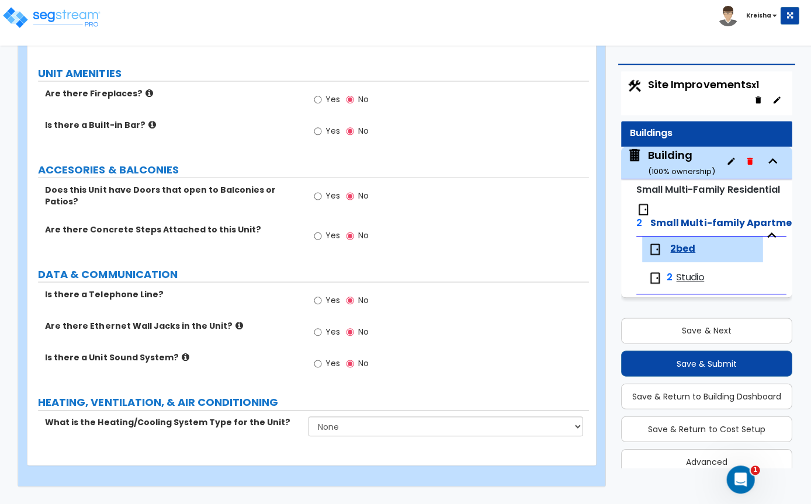
scroll to position [1845, 0]
click at [315, 307] on input "Yes" at bounding box center [317, 300] width 8 height 13
radio input "true"
click at [319, 338] on input "Yes" at bounding box center [317, 332] width 8 height 13
radio input "true"
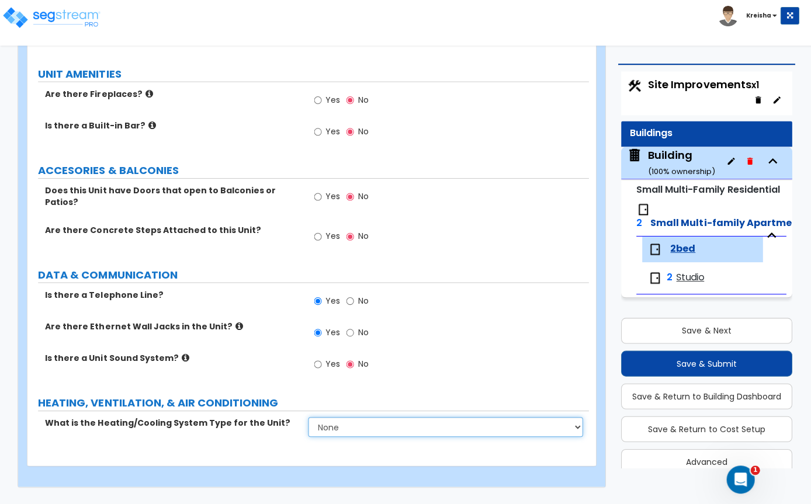
click at [335, 436] on select "None Heat Only Centralized Heating & Cooling Thru Wall Air Conditioners Mini Sp…" at bounding box center [444, 426] width 274 height 20
select select "3"
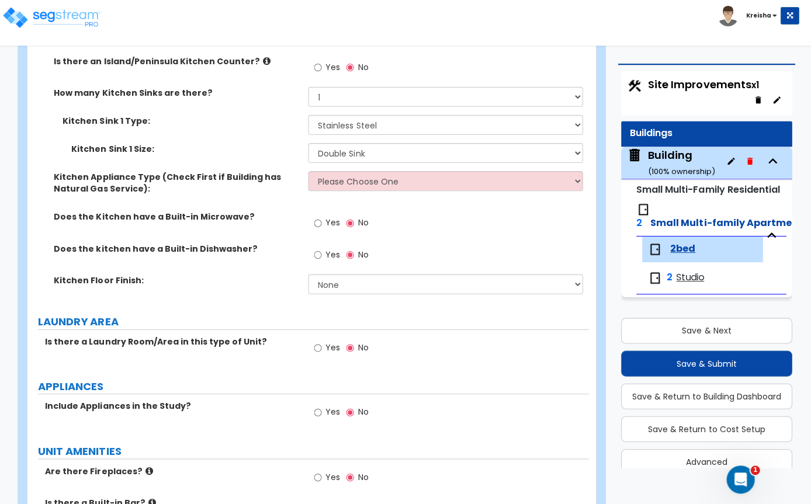
scroll to position [1464, 0]
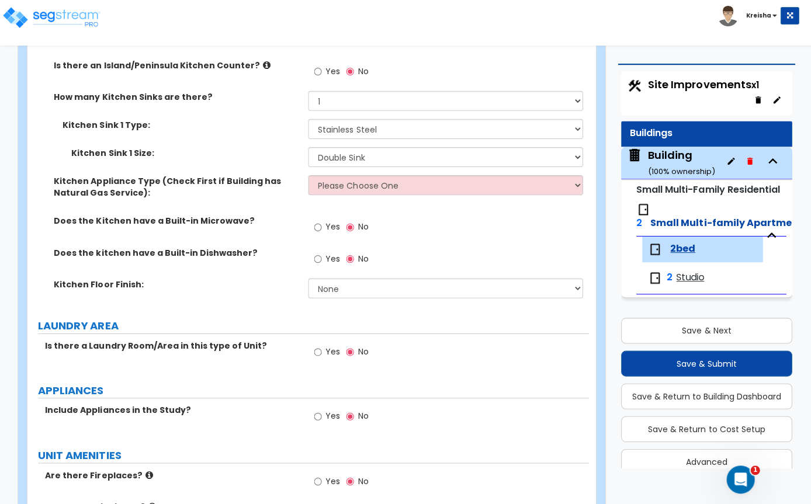
click at [321, 265] on input "Yes" at bounding box center [317, 258] width 8 height 13
radio input "true"
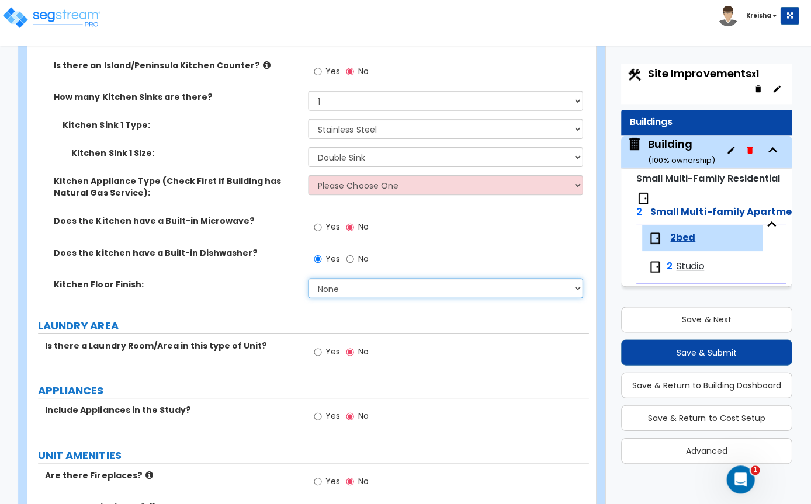
click at [330, 298] on select "None Tile Flooring Hardwood Flooring Resilient Laminate Flooring VCT Flooring S…" at bounding box center [444, 288] width 274 height 20
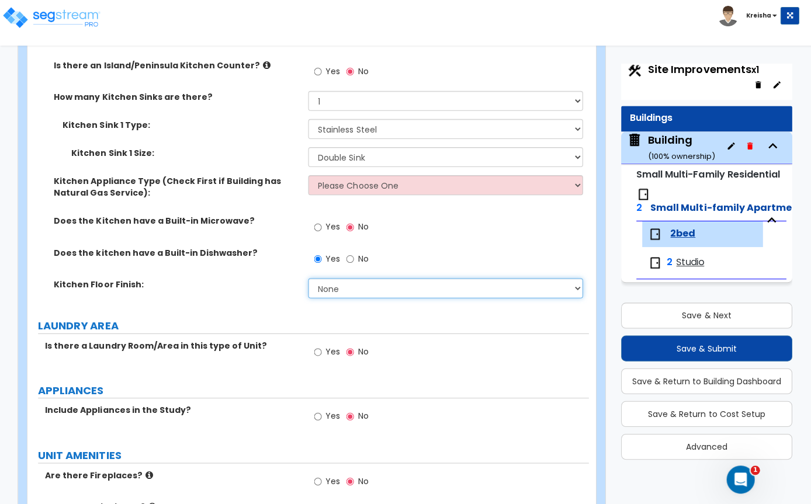
select select "1"
click at [452, 238] on div "Yes No" at bounding box center [447, 231] width 280 height 32
click at [680, 307] on button "Save & Next" at bounding box center [705, 315] width 171 height 26
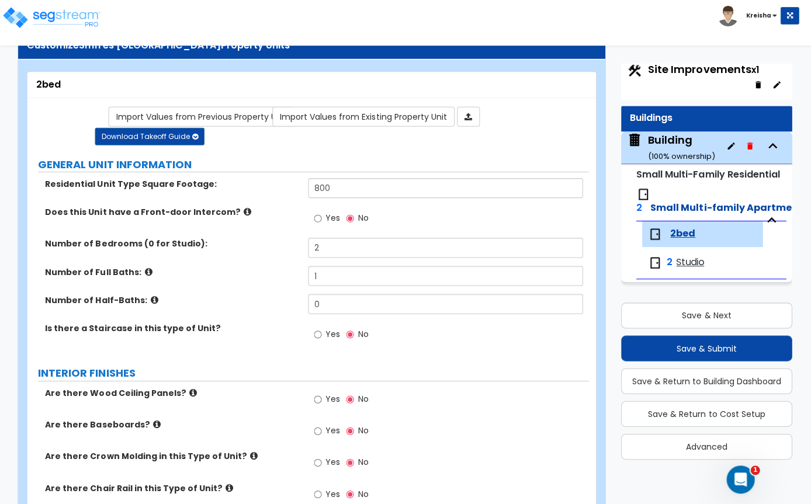
scroll to position [29, 0]
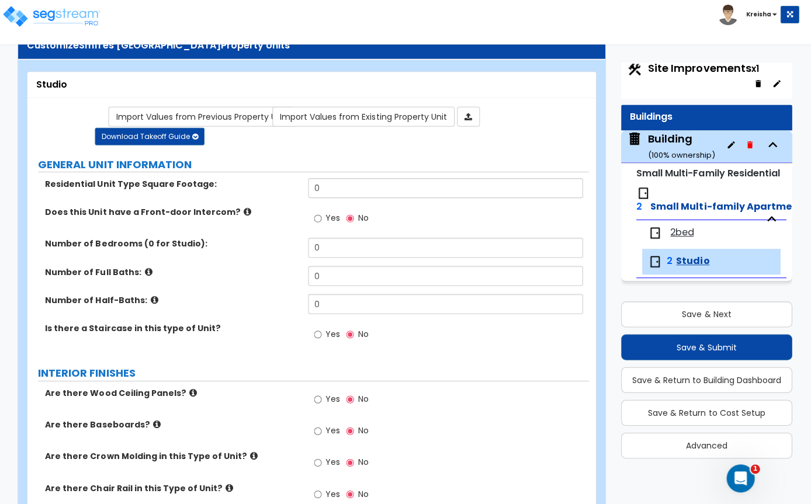
click at [222, 110] on link "Import Values from Previous Property Unit" at bounding box center [201, 118] width 186 height 20
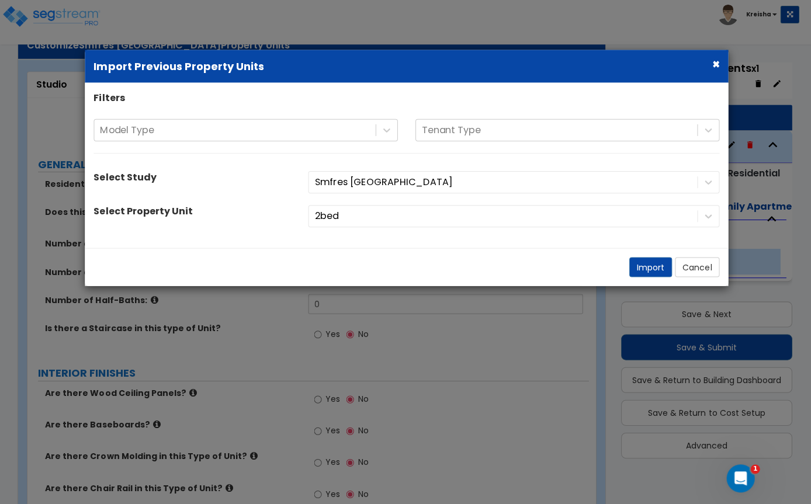
click at [645, 266] on button "Import" at bounding box center [649, 268] width 43 height 20
click at [645, 265] on button "Import" at bounding box center [649, 268] width 43 height 20
click at [644, 264] on button "Import" at bounding box center [649, 268] width 43 height 20
click at [645, 269] on button "Import" at bounding box center [649, 268] width 43 height 20
click at [569, 237] on div "Filters Model Type Tenant Type Select Study Smfres nc Select Property Unit 2bed" at bounding box center [406, 166] width 642 height 148
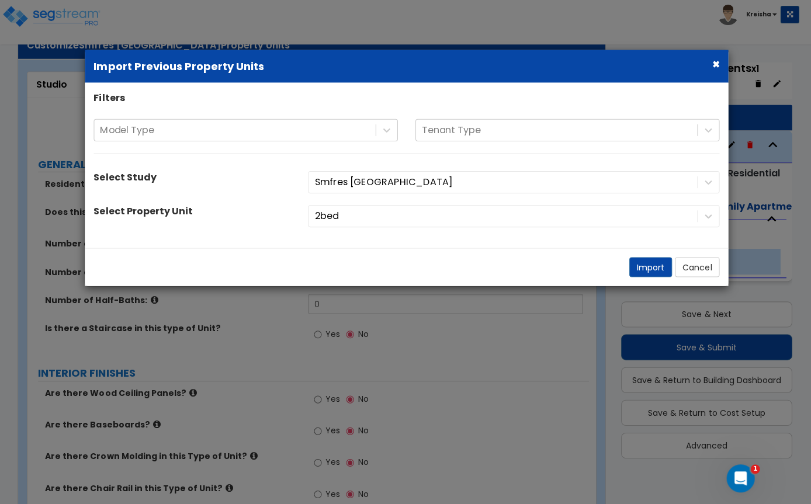
click at [638, 268] on button "Import" at bounding box center [649, 268] width 43 height 20
type input "800"
type input "2"
type input "1"
select select "1"
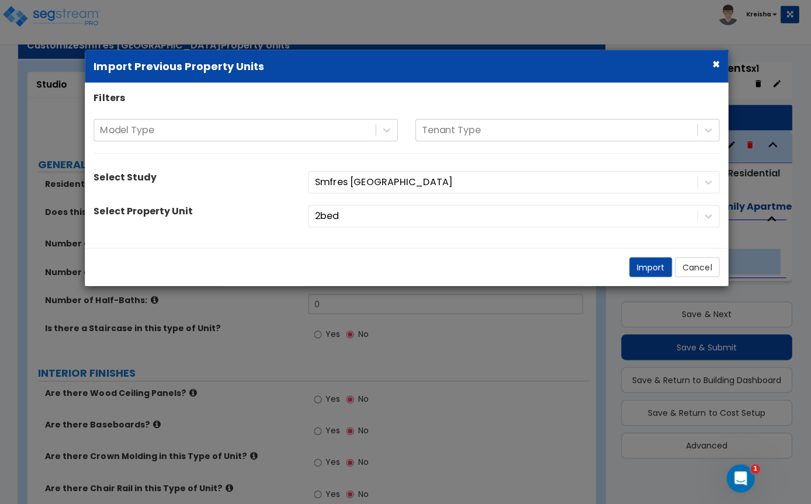
select select "1"
type input "2"
radio input "true"
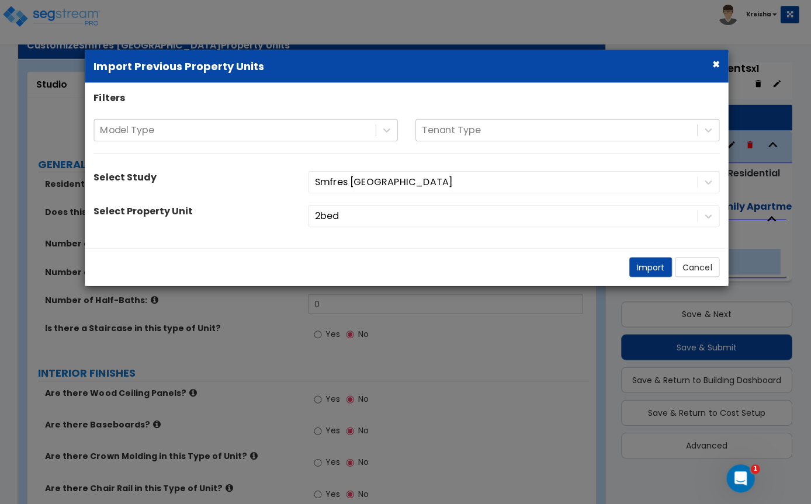
radio input "true"
select select "3"
select select "1"
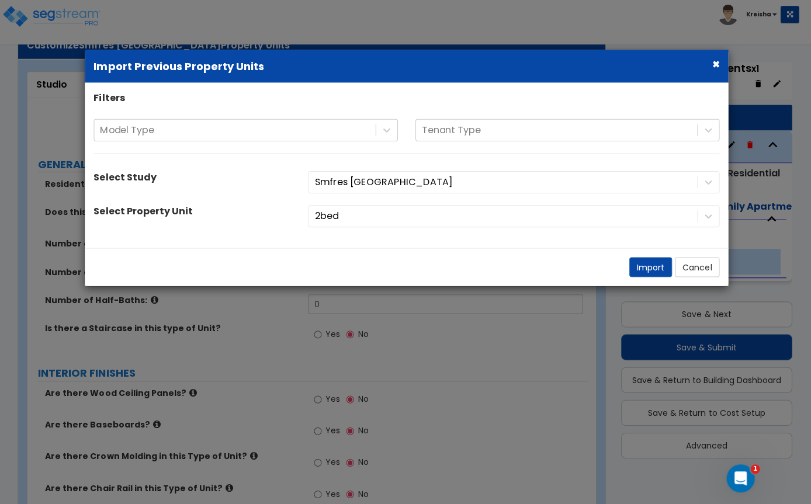
select select "1"
select select "2"
select select "1"
select select "5"
select select "3"
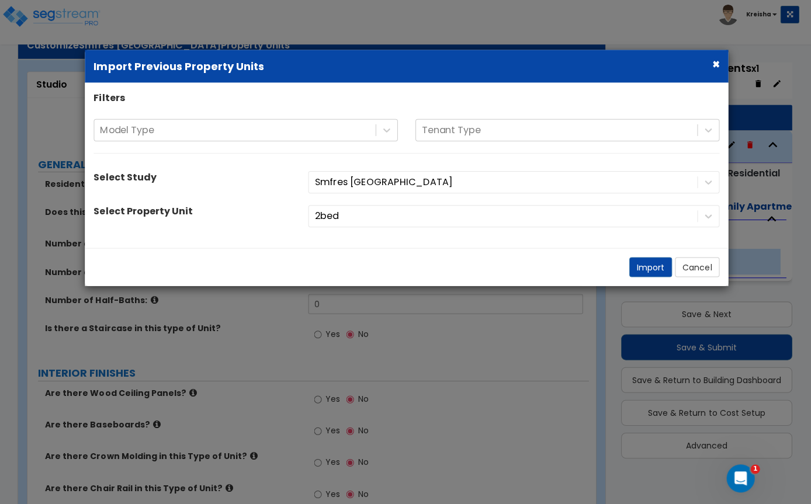
select select "2"
select select "1"
select select "2"
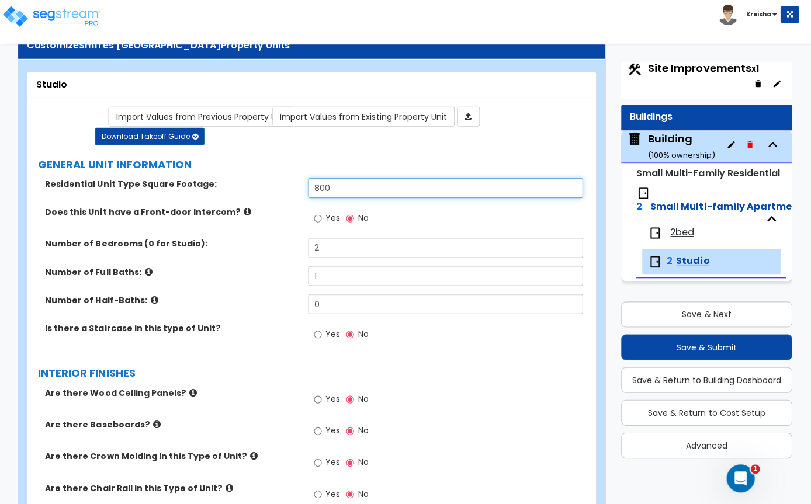
click at [545, 179] on input "800" at bounding box center [444, 189] width 274 height 20
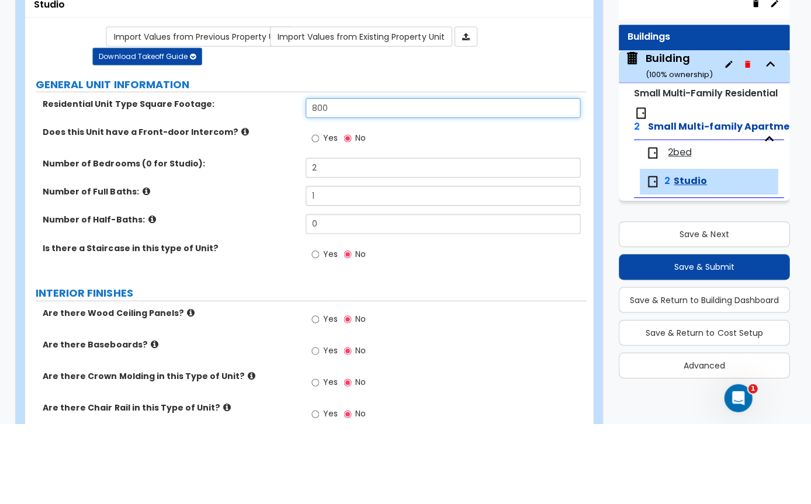
click at [566, 179] on input "800" at bounding box center [444, 189] width 274 height 20
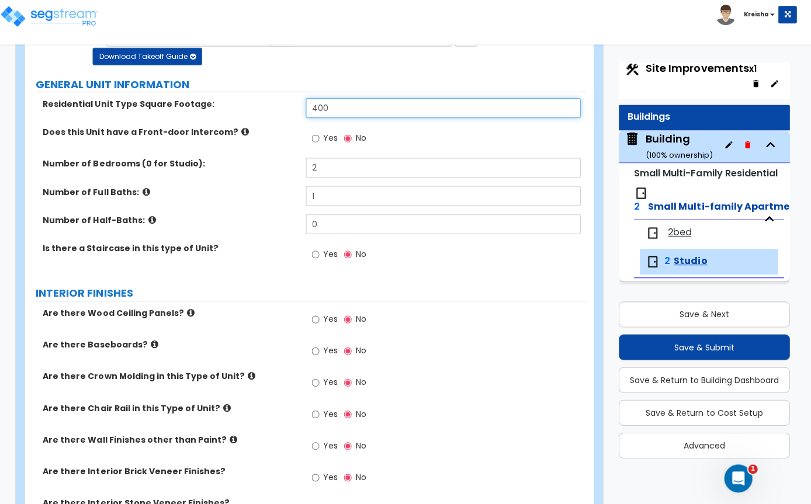
type input "400"
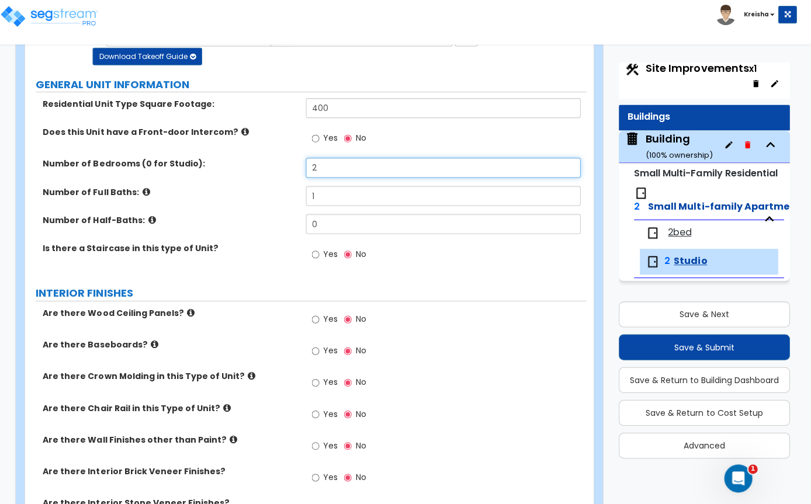
click at [341, 164] on input "2" at bounding box center [444, 168] width 274 height 20
type input "0"
click at [537, 135] on div "Yes No" at bounding box center [447, 143] width 280 height 32
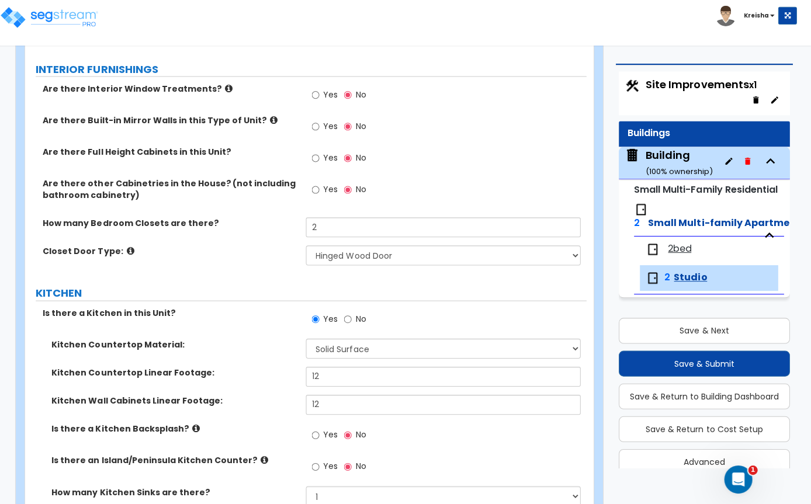
scroll to position [1043, 0]
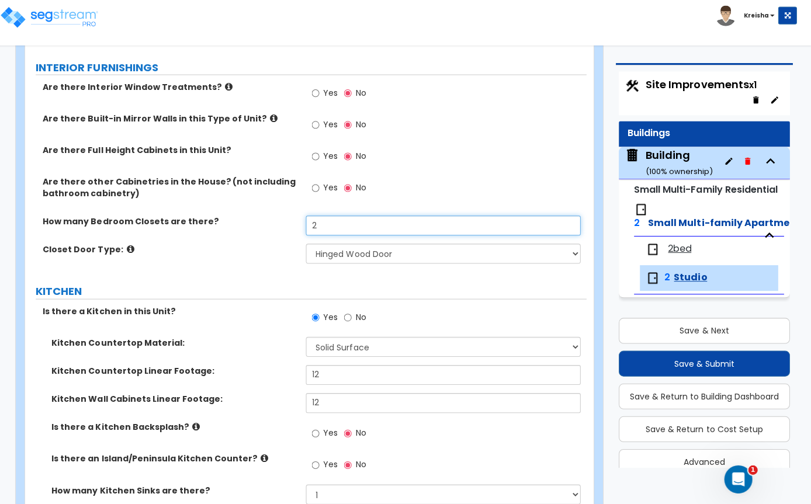
click at [535, 231] on input "2" at bounding box center [444, 226] width 274 height 20
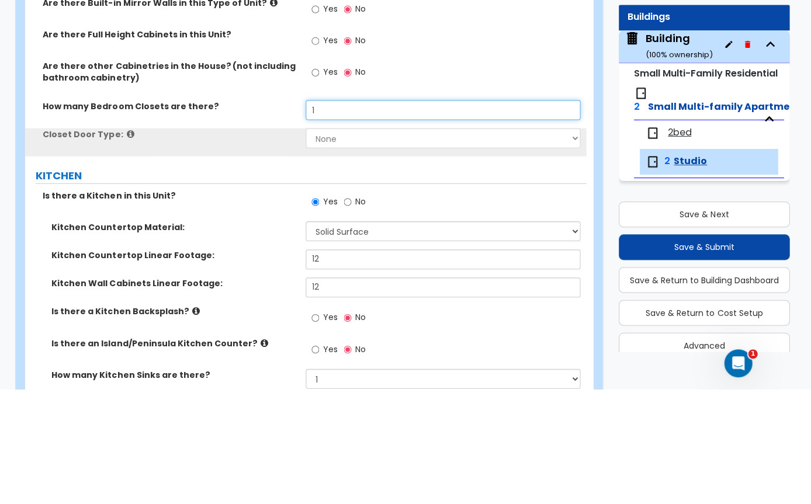
type input "1"
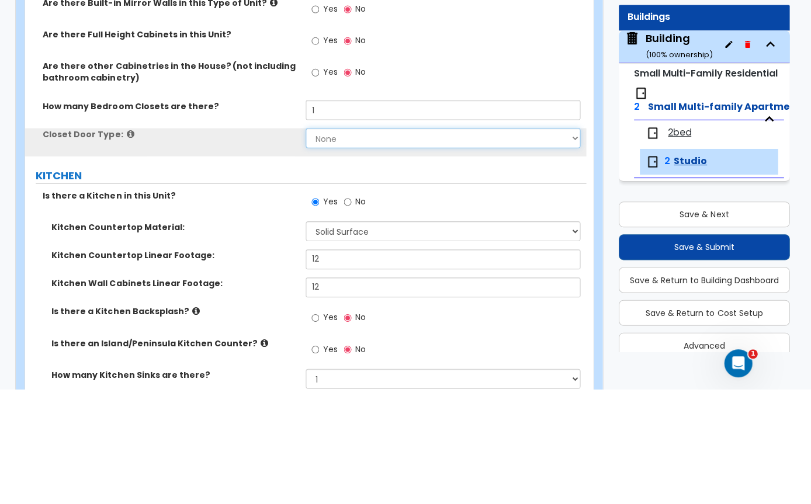
click at [365, 244] on select "None Bi-fold Louvered Doors Bi-fold Panel Doors Sliding Doors Hinged Wood Door" at bounding box center [444, 254] width 274 height 20
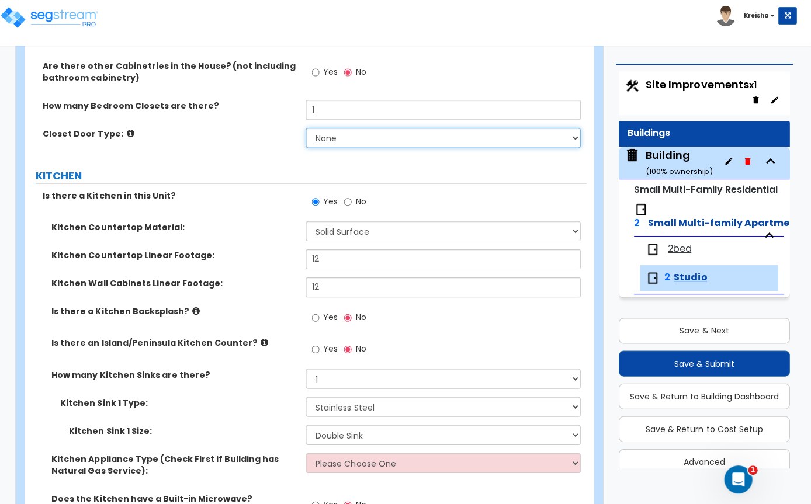
select select "2"
click at [435, 192] on div "GENERAL UNIT INFORMATION Residential Unit Type Square Footage: 400 Does this Un…" at bounding box center [307, 66] width 542 height 2074
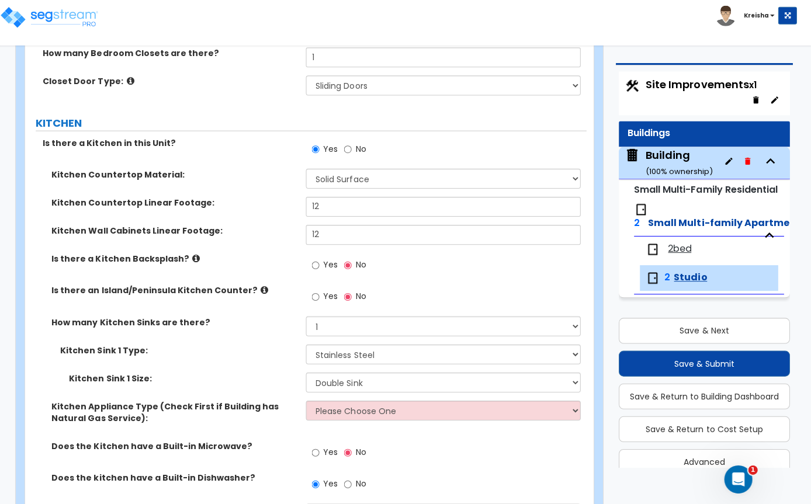
scroll to position [1213, 0]
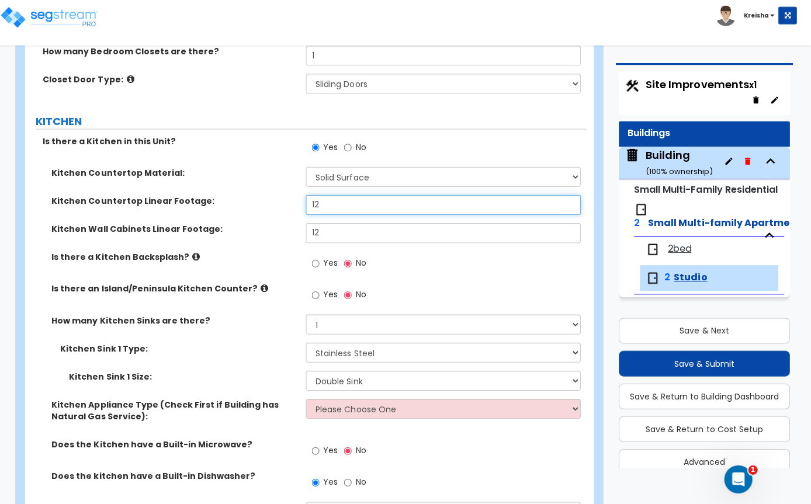
click at [517, 215] on input "12" at bounding box center [444, 205] width 274 height 20
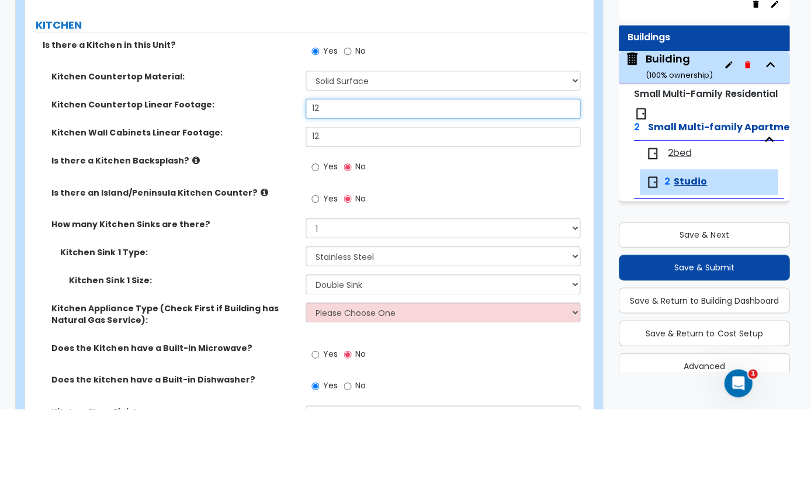
type input "1"
type input "7"
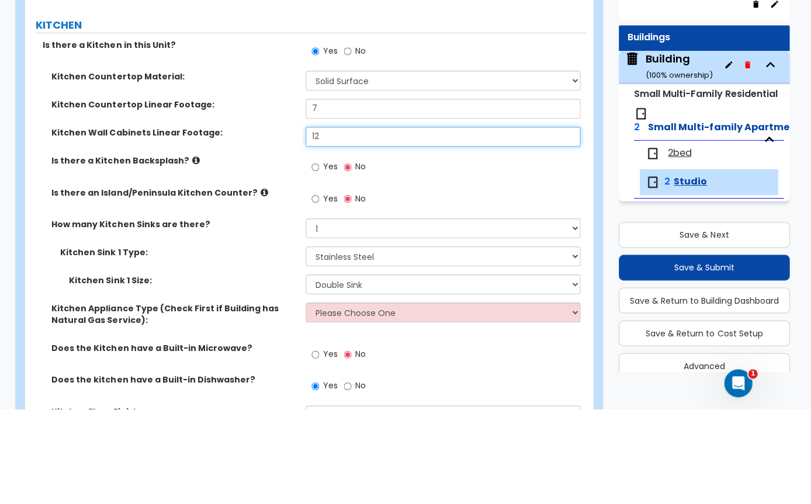
click at [533, 223] on input "12" at bounding box center [444, 233] width 274 height 20
type input "1"
type input "7"
click at [548, 251] on div "Yes No" at bounding box center [447, 267] width 280 height 32
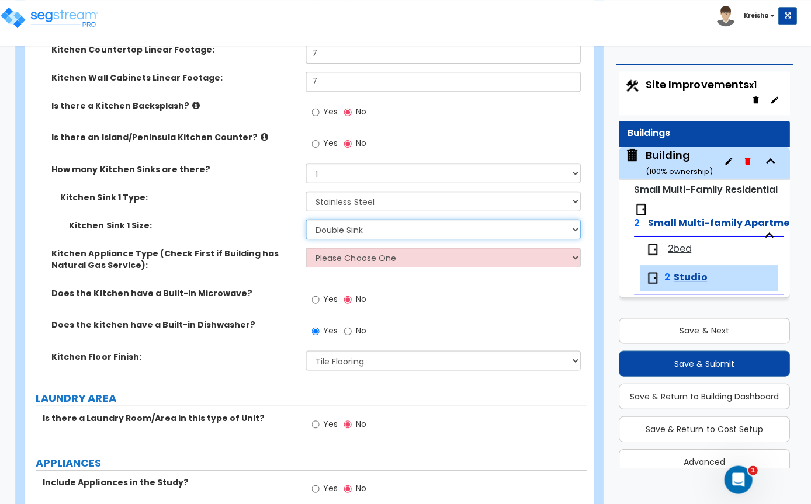
click at [528, 238] on select "Please Choose One Single Sink Double Sink" at bounding box center [444, 229] width 274 height 20
select select "1"
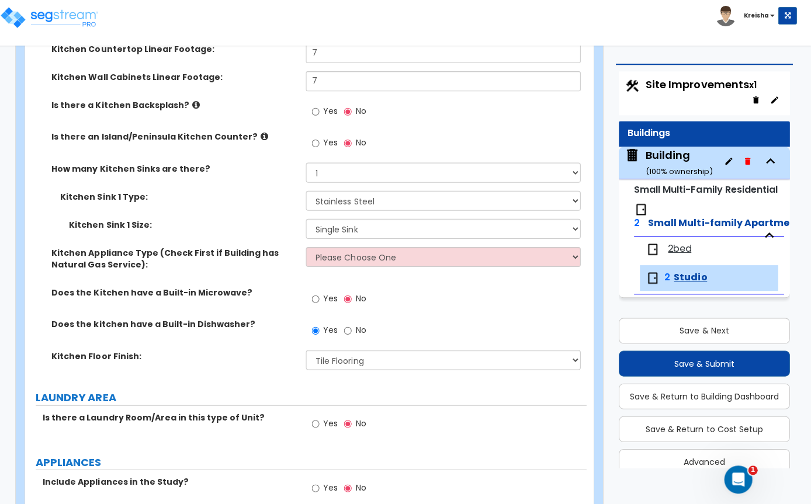
click at [503, 310] on div "Yes No" at bounding box center [447, 302] width 280 height 32
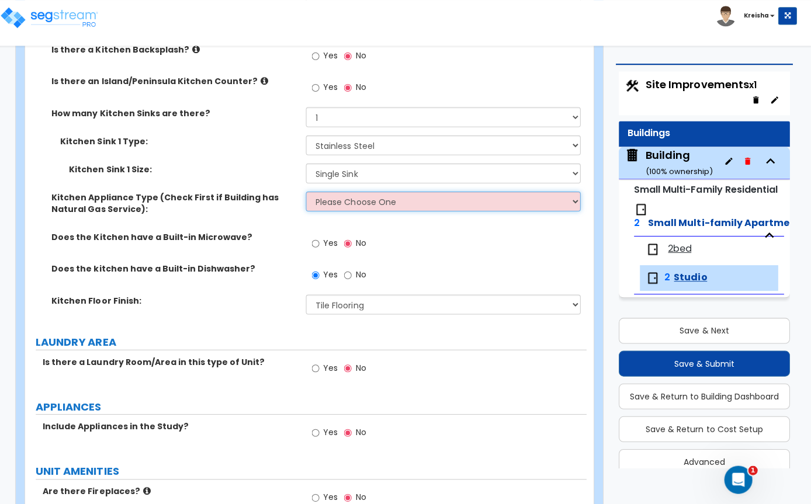
click at [546, 211] on select "Please Choose One Gas Electric" at bounding box center [444, 201] width 274 height 20
select select "2"
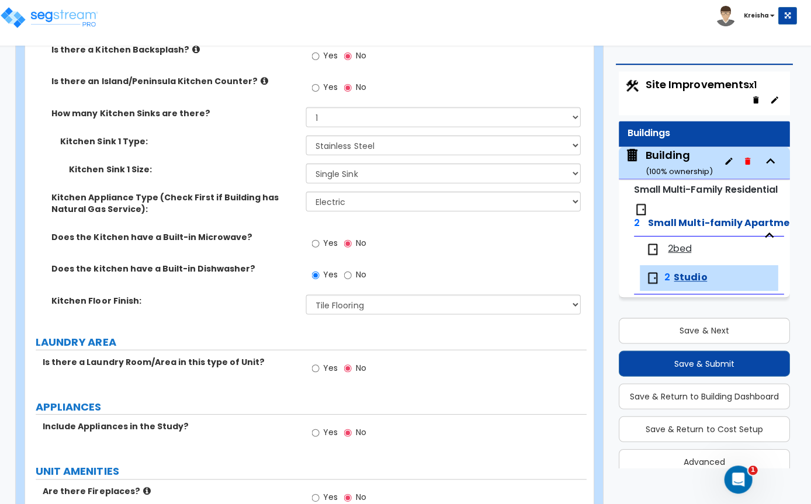
click at [514, 261] on div "Yes No" at bounding box center [447, 247] width 280 height 32
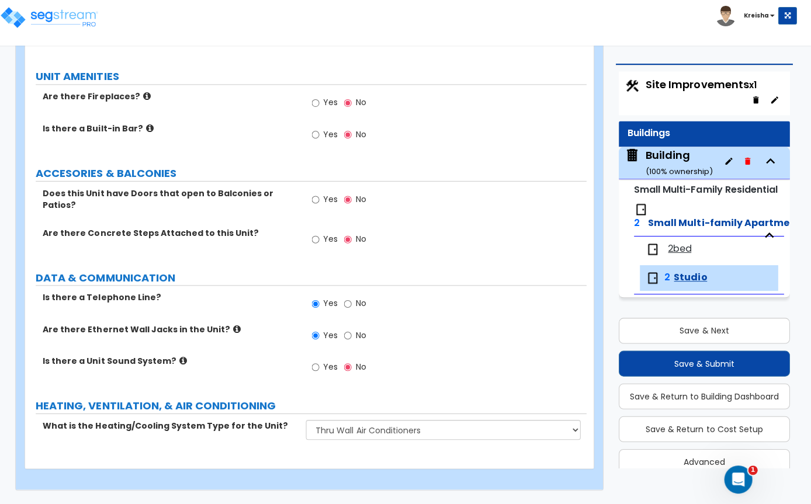
scroll to position [1816, 0]
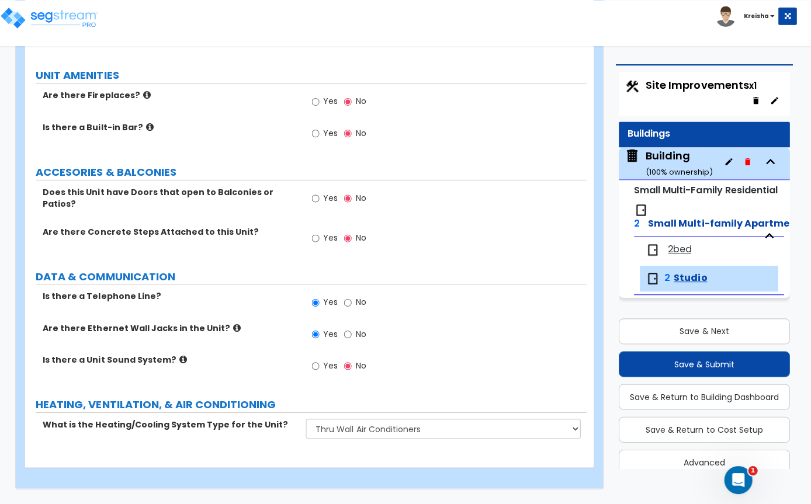
click at [751, 326] on button "Save & Next" at bounding box center [705, 330] width 171 height 26
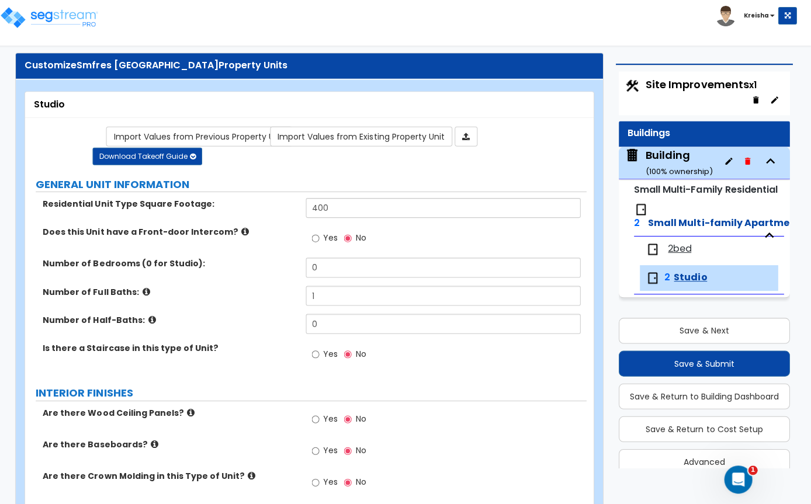
scroll to position [10, 0]
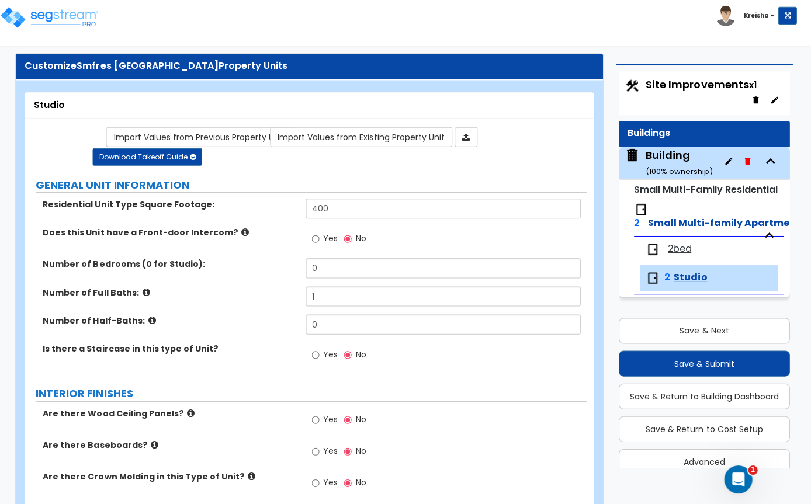
select select "2"
select select "1"
select select "2"
select select "1"
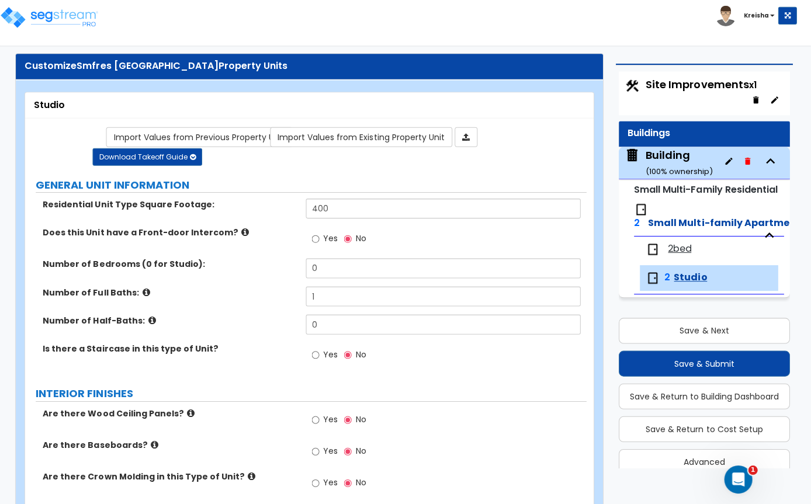
select select "2"
select select "1"
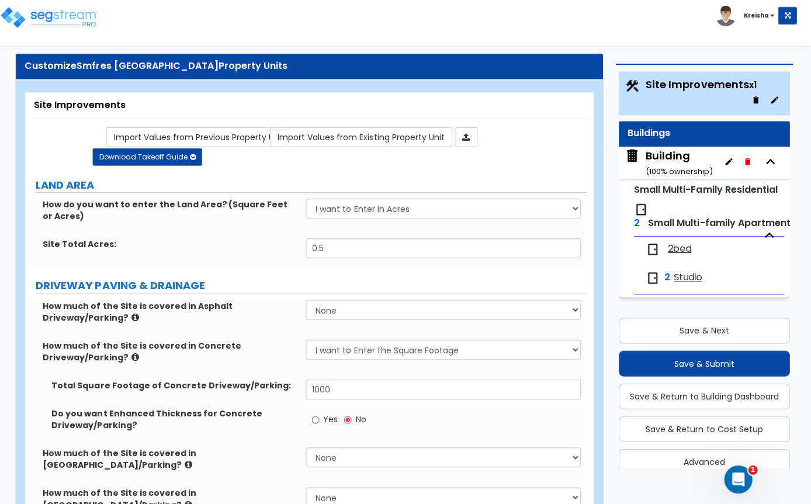
click at [735, 362] on button "Save & Submit" at bounding box center [705, 363] width 171 height 26
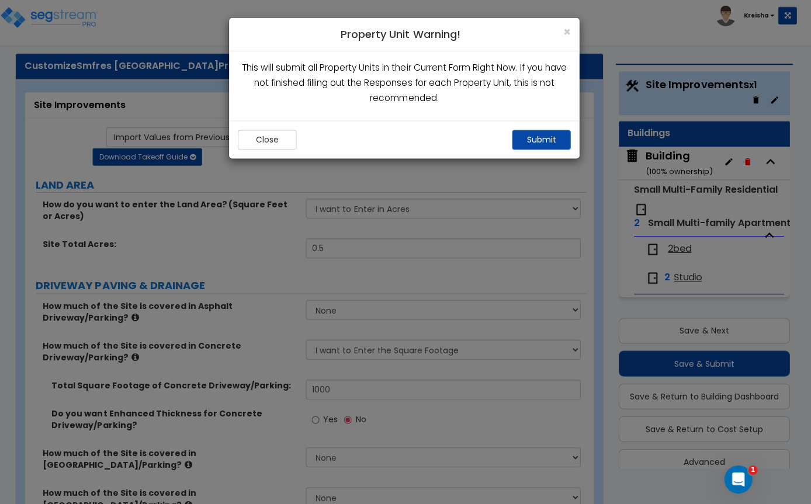
click at [549, 137] on button "Submit" at bounding box center [542, 140] width 58 height 20
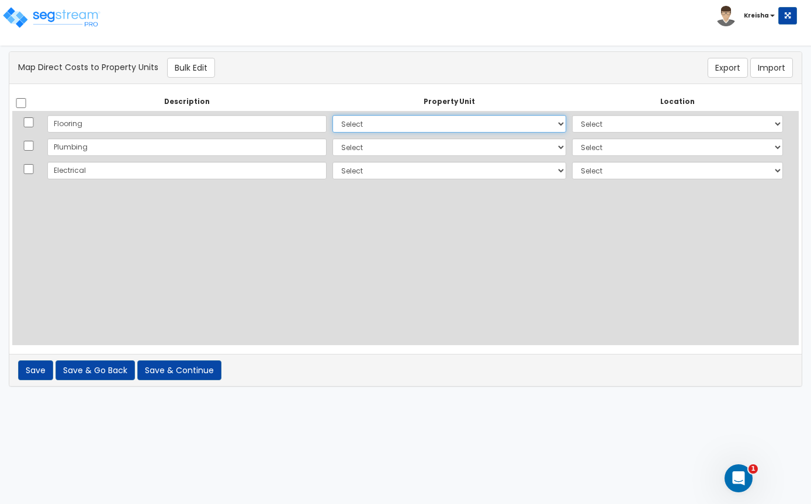
click at [531, 127] on select "Select Building Site Improvements Add Additional Property Unit" at bounding box center [450, 124] width 234 height 18
select select "173156"
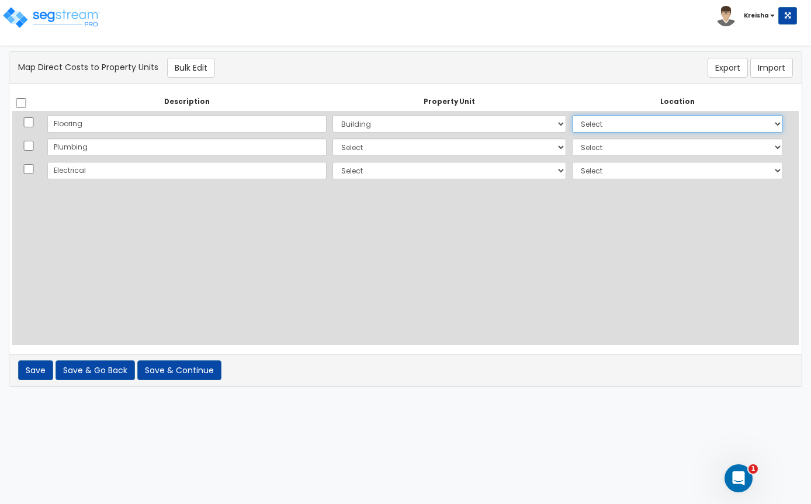
click at [662, 130] on select "Select Add Additional Location Building Building Interior Studio 2Bed" at bounding box center [677, 124] width 211 height 18
click at [677, 129] on select "Select Add Additional Location Building Building Interior Studio 2Bed" at bounding box center [677, 124] width 211 height 18
select select "461"
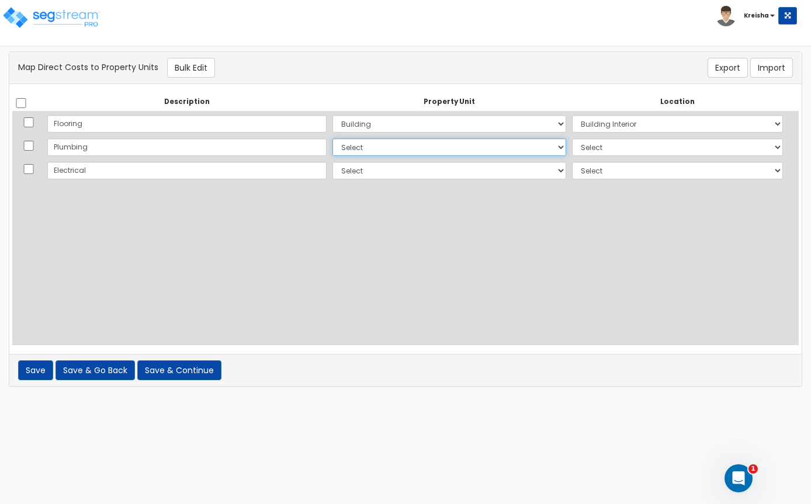
click at [534, 152] on select "Select Building Site Improvements Add Additional Property Unit" at bounding box center [450, 148] width 234 height 18
select select "173156"
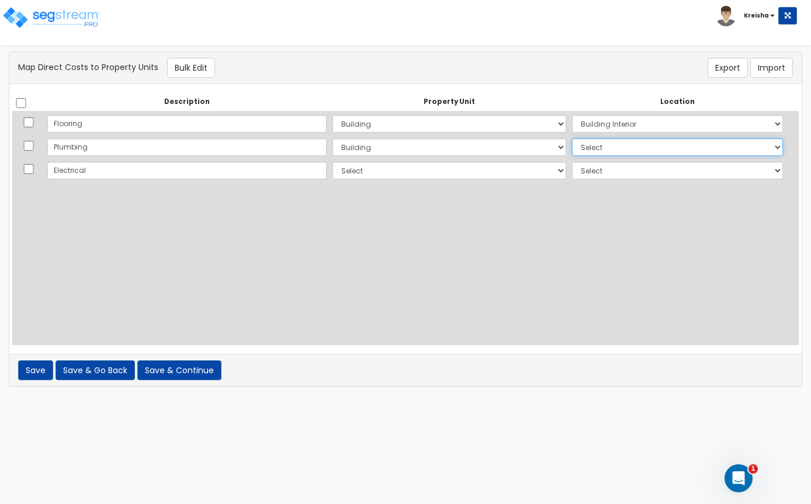
click at [631, 150] on select "Select Add Additional Location Building Building Interior Studio 2Bed" at bounding box center [677, 148] width 211 height 18
click at [663, 154] on select "Select Add Additional Location Building Building Interior Studio 2Bed" at bounding box center [677, 148] width 211 height 18
select select "461"
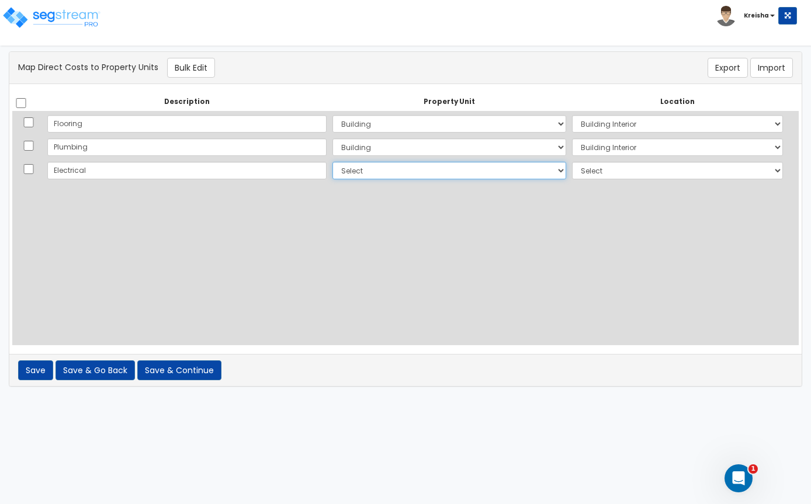
click at [508, 169] on select "Select Building Site Improvements Add Additional Property Unit" at bounding box center [450, 171] width 234 height 18
click at [484, 173] on select "Select Building Site Improvements Add Additional Property Unit" at bounding box center [450, 171] width 234 height 18
select select "173156"
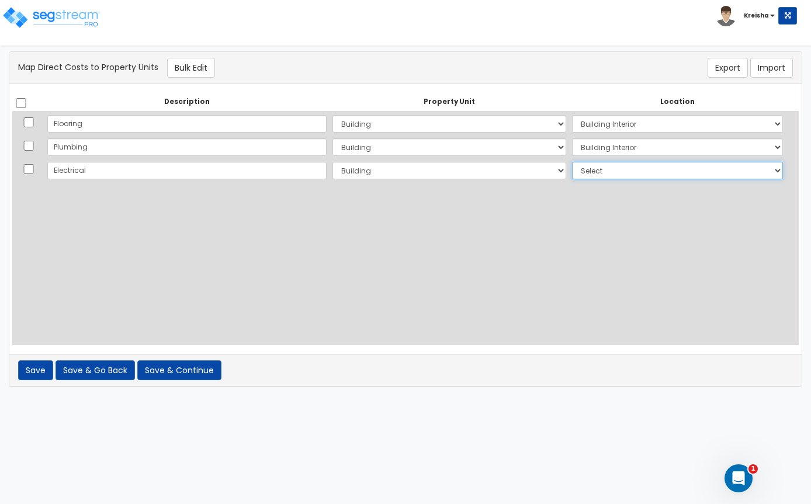
click at [639, 176] on select "Select Add Additional Location Building Building Interior Studio 2Bed" at bounding box center [677, 171] width 211 height 18
click at [663, 177] on select "Select Add Additional Location Building Building Interior Studio 2Bed" at bounding box center [677, 171] width 211 height 18
select select "461"
click at [739, 314] on div "Description Property Unit Location Do nothing Building Site Improvements Add Ad…" at bounding box center [405, 219] width 787 height 253
click at [198, 379] on button "Save & Continue" at bounding box center [179, 371] width 84 height 20
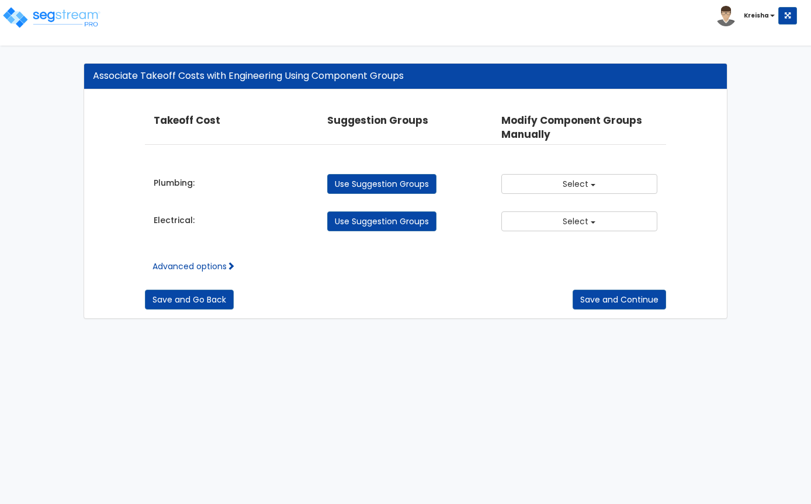
click at [422, 182] on link "Use Suggestion Groups" at bounding box center [381, 184] width 109 height 20
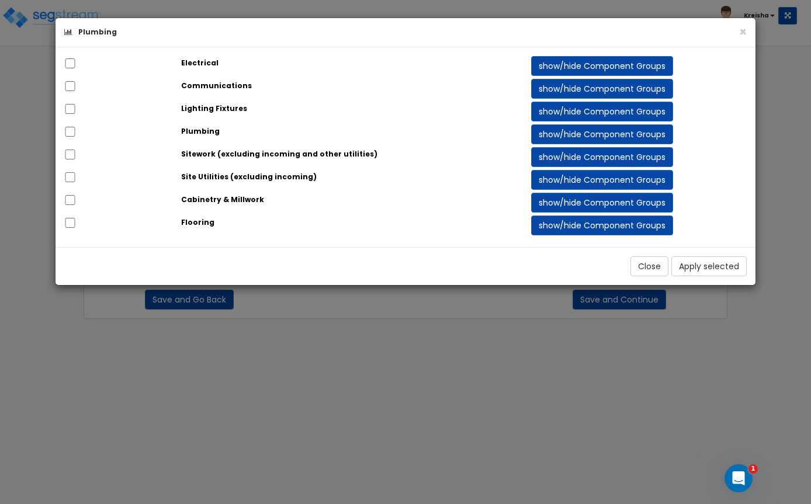
click at [72, 137] on input "checkbox" at bounding box center [70, 132] width 12 height 10
click at [731, 270] on button "Apply selected" at bounding box center [709, 267] width 75 height 20
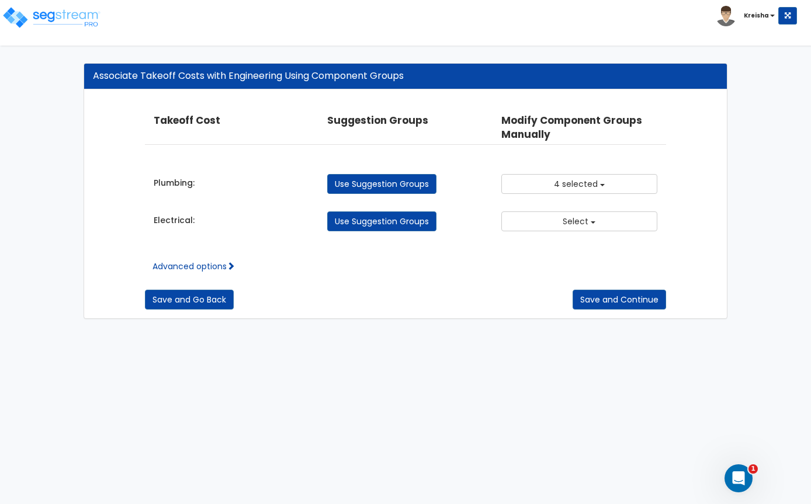
click at [416, 219] on link "Use Suggestion Groups" at bounding box center [381, 222] width 109 height 20
checkbox input "false"
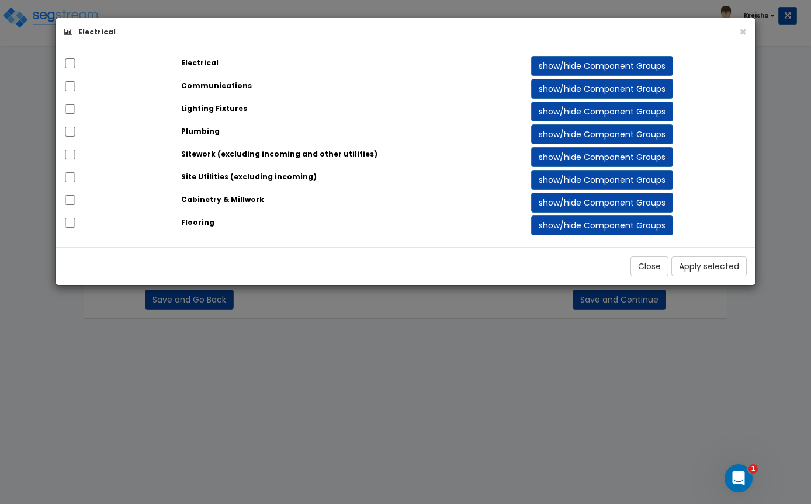
click at [70, 68] on input "checkbox" at bounding box center [70, 63] width 12 height 10
checkbox input "true"
click at [722, 275] on button "Apply selected" at bounding box center [709, 267] width 75 height 20
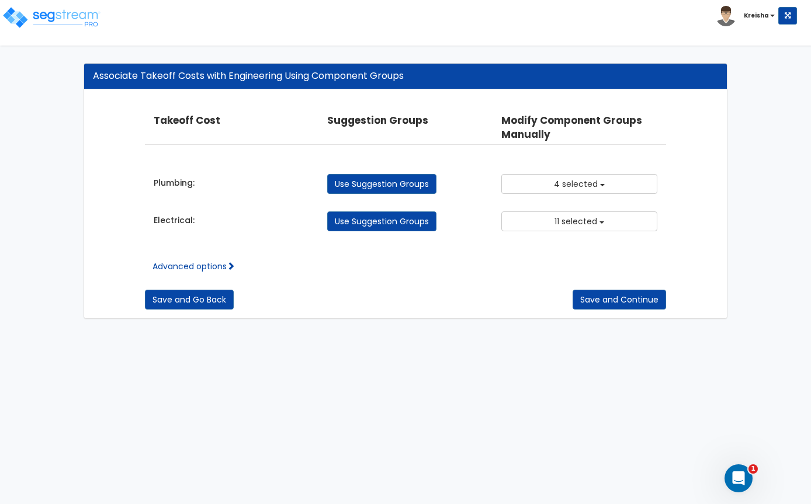
click at [227, 267] on link "Advanced options" at bounding box center [194, 267] width 82 height 12
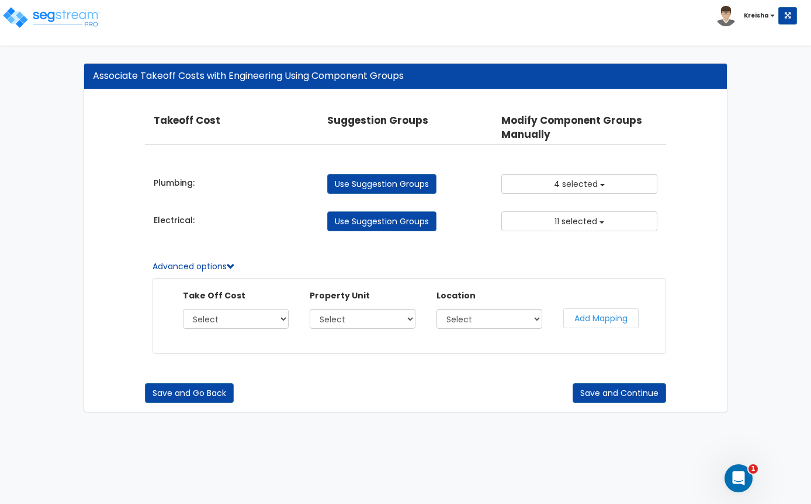
click at [272, 320] on select "Select Plumbing Electrical" at bounding box center [236, 319] width 106 height 20
click at [227, 270] on link "Advanced options" at bounding box center [194, 267] width 82 height 12
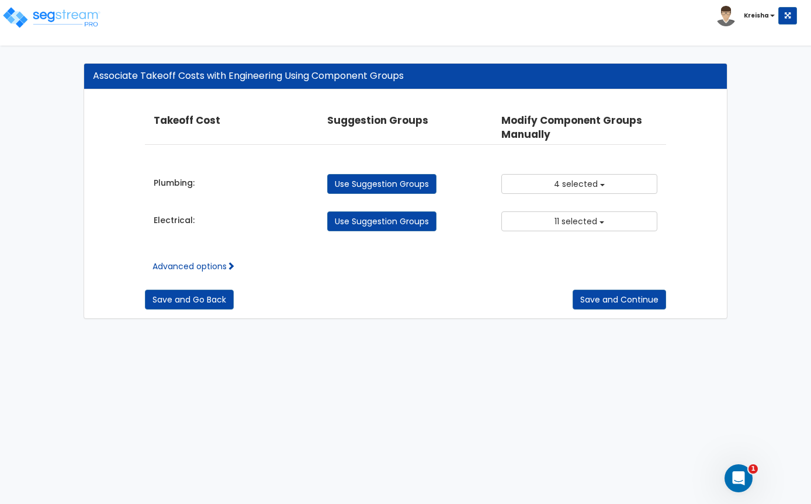
click at [620, 219] on button "11 selected" at bounding box center [580, 222] width 156 height 20
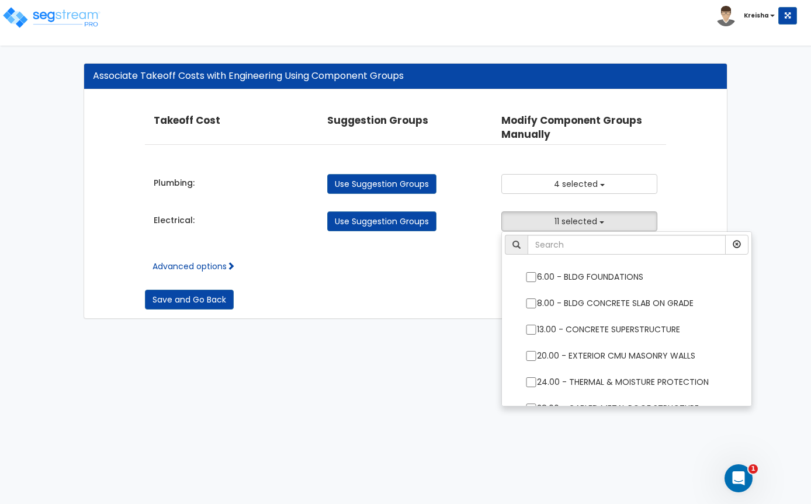
click at [628, 184] on div at bounding box center [405, 252] width 811 height 504
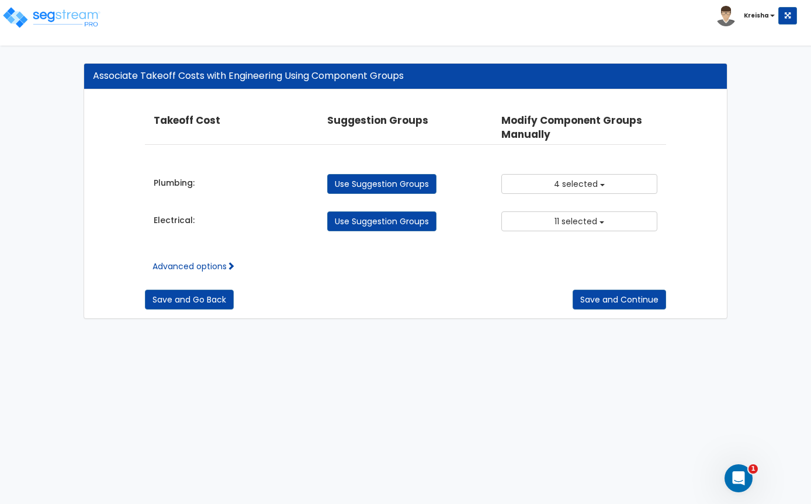
click at [603, 181] on button "4 selected" at bounding box center [580, 184] width 156 height 20
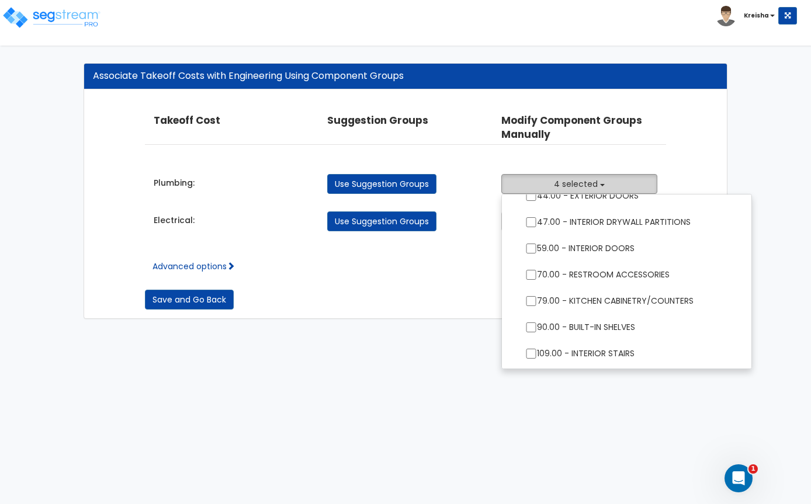
scroll to position [335, 0]
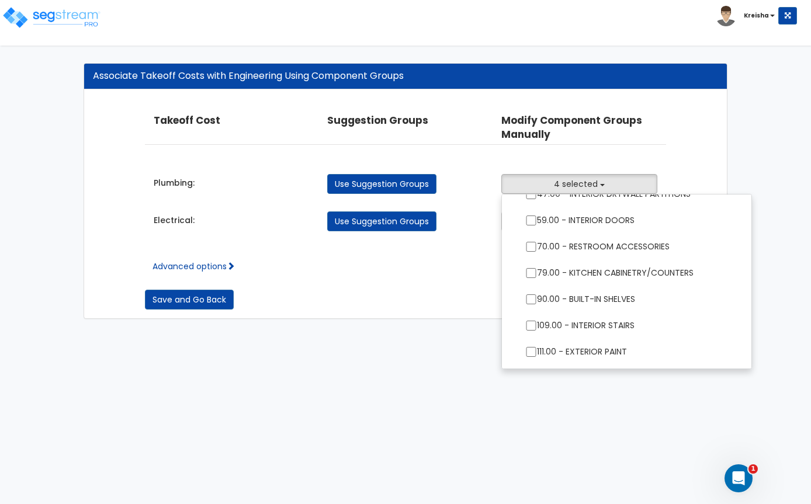
click at [728, 156] on div at bounding box center [405, 252] width 811 height 504
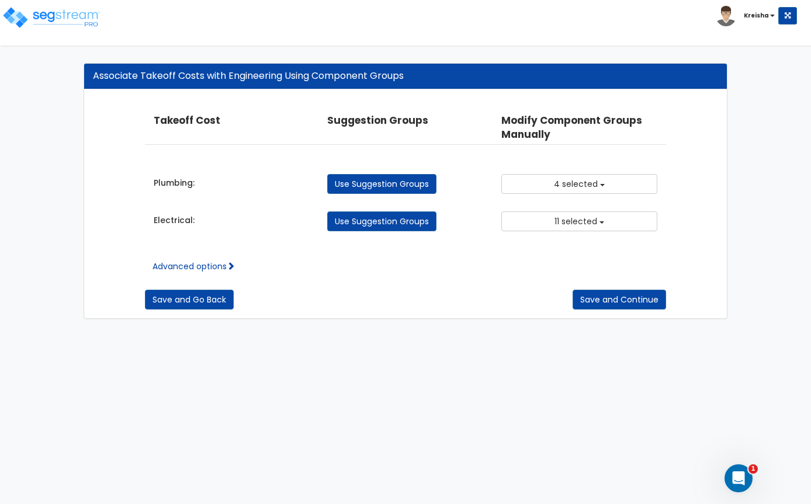
click at [626, 303] on button "Save and Continue" at bounding box center [620, 300] width 94 height 20
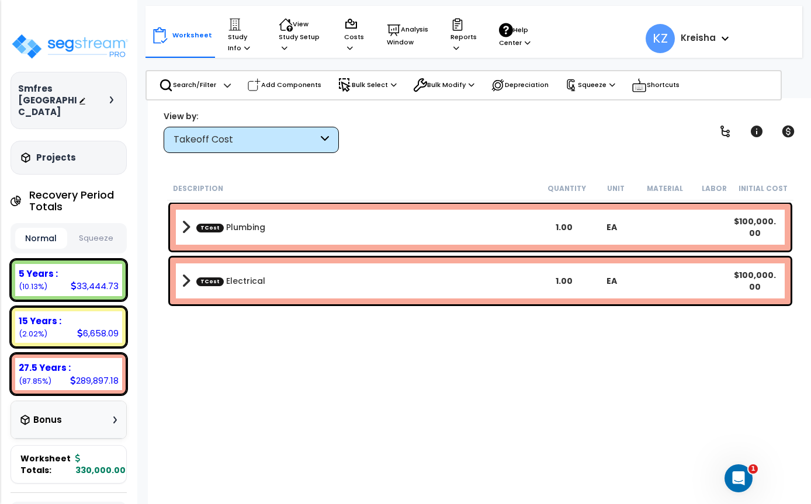
click at [315, 144] on div "Takeoff Cost" at bounding box center [246, 139] width 144 height 13
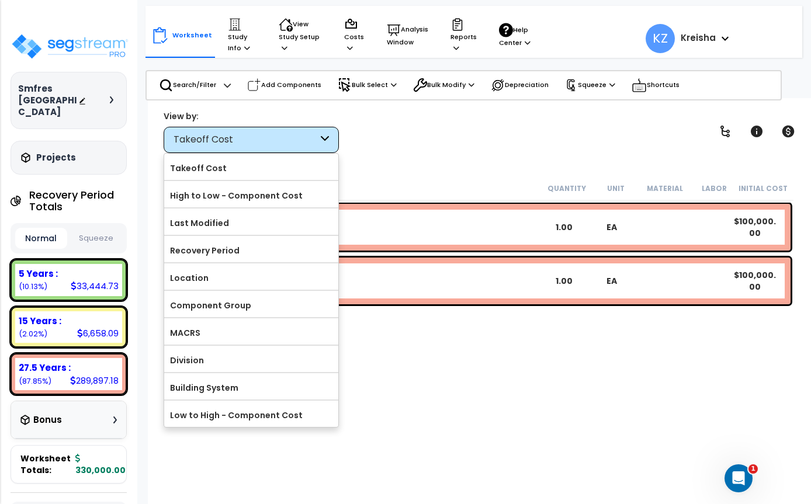
click at [253, 306] on label "Component Group" at bounding box center [251, 306] width 174 height 18
click at [0, 0] on input "Component Group" at bounding box center [0, 0] width 0 height 0
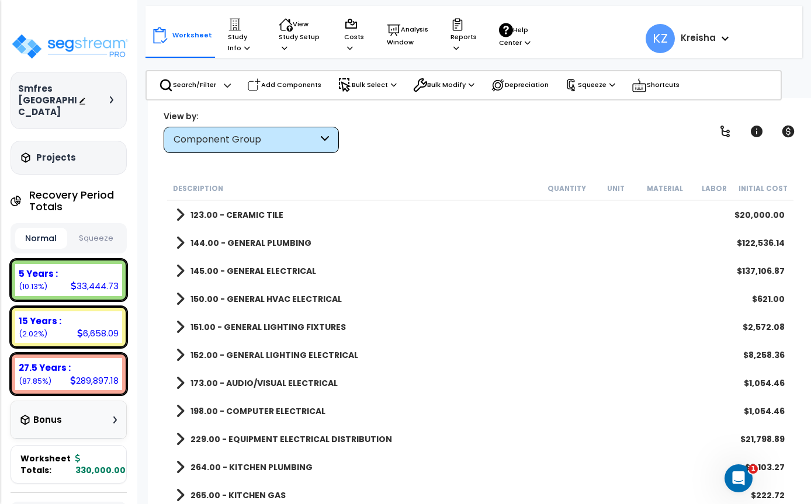
scroll to position [31, 0]
click at [718, 133] on div at bounding box center [405, 252] width 811 height 504
click at [718, 133] on icon at bounding box center [725, 132] width 14 height 14
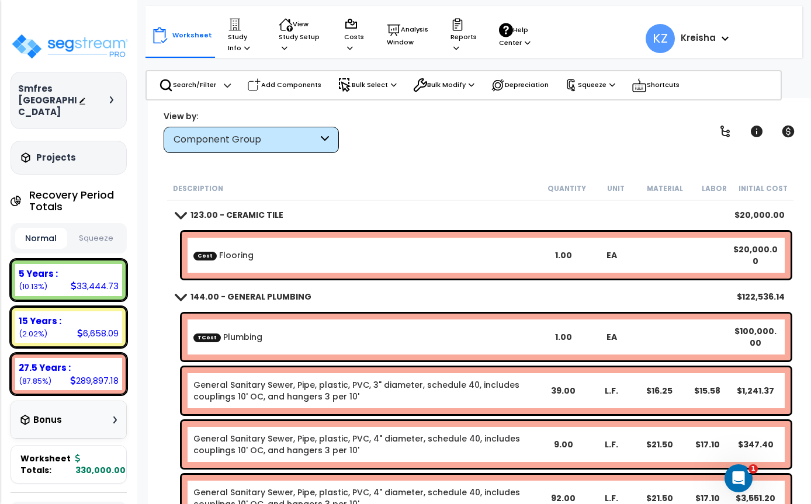
click at [718, 130] on icon at bounding box center [725, 132] width 14 height 14
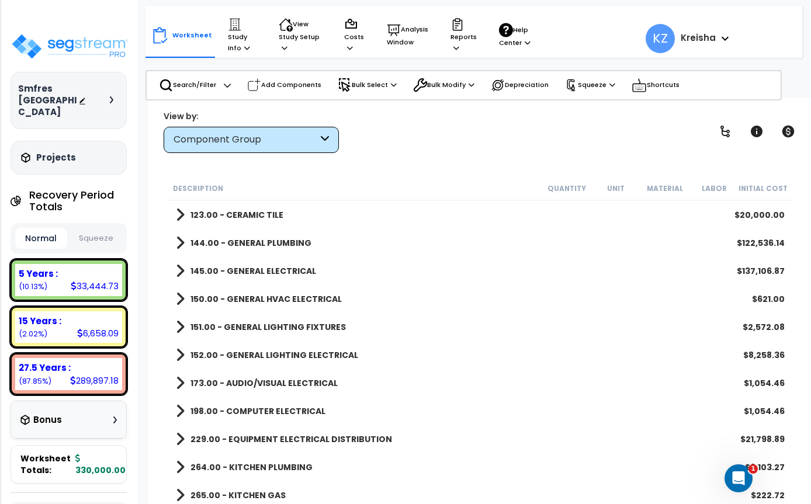
click at [720, 133] on icon at bounding box center [725, 132] width 14 height 14
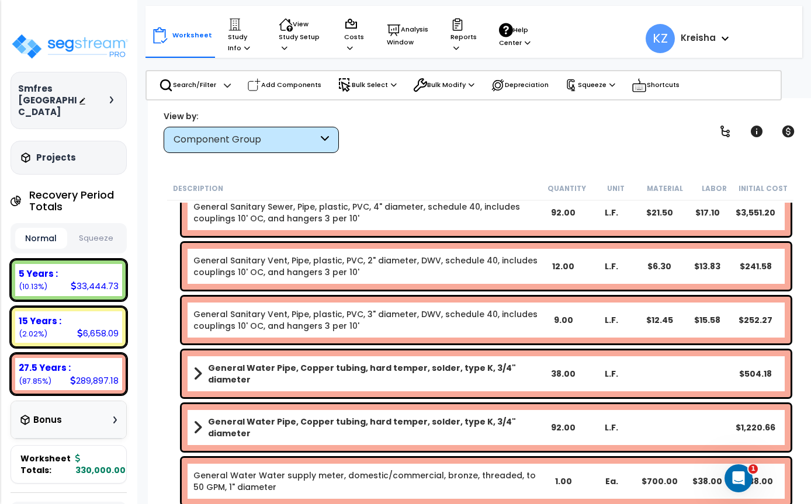
scroll to position [286, 0]
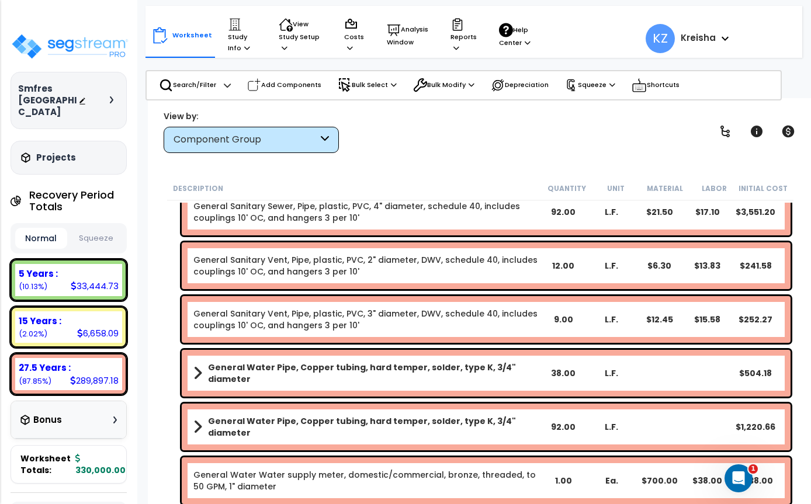
click at [291, 26] on icon at bounding box center [285, 25] width 13 height 12
click at [359, 29] on div at bounding box center [405, 252] width 811 height 504
click at [348, 37] on p "Costs" at bounding box center [354, 36] width 20 height 36
click at [401, 94] on link "Direct Costs" at bounding box center [396, 95] width 116 height 23
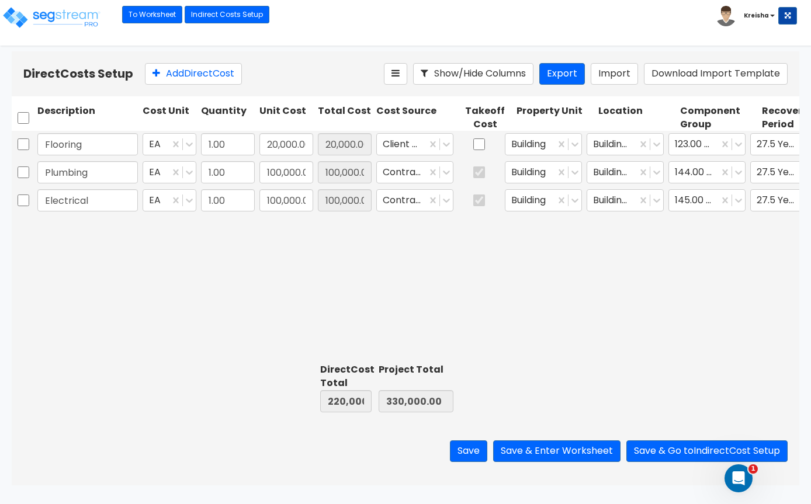
click at [478, 149] on input "checkbox" at bounding box center [479, 144] width 12 height 22
checkbox input "true"
click at [660, 462] on button "Save & Go to Indirect Cost Setup" at bounding box center [707, 452] width 161 height 22
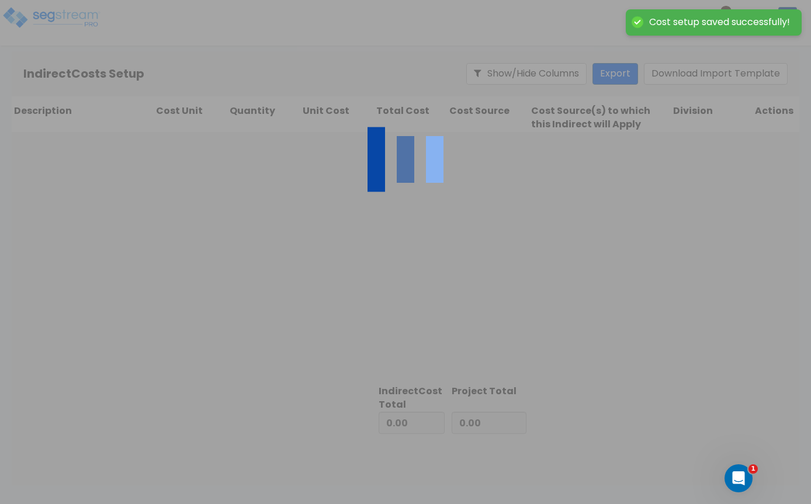
type input "220,000.00"
type input "110,000.00"
type input "330,000.00"
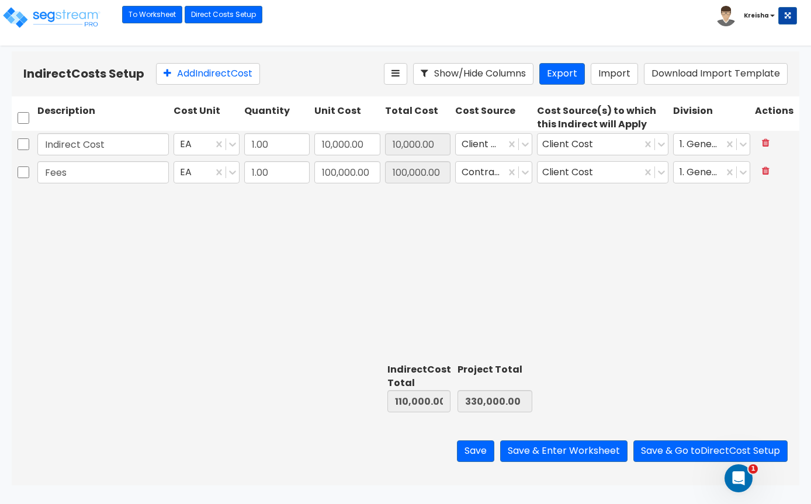
click at [672, 462] on button "Save & Go to Direct Cost Setup" at bounding box center [711, 452] width 154 height 22
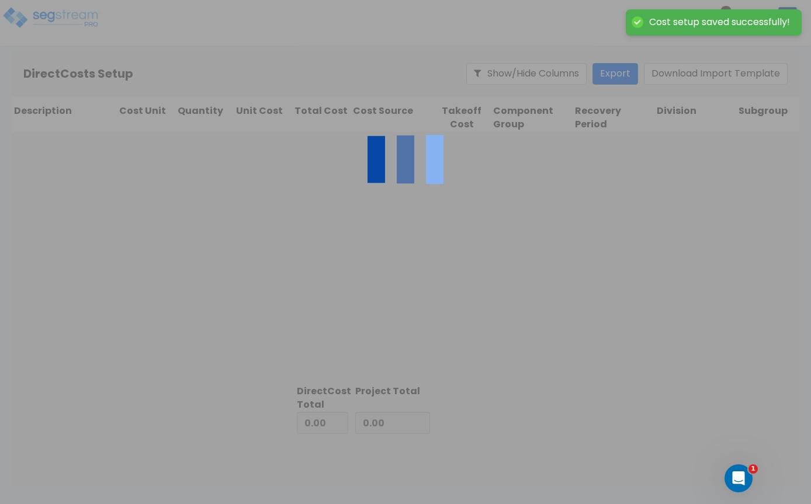
type input "110,000.00"
type input "220,000.00"
type input "330,000.00"
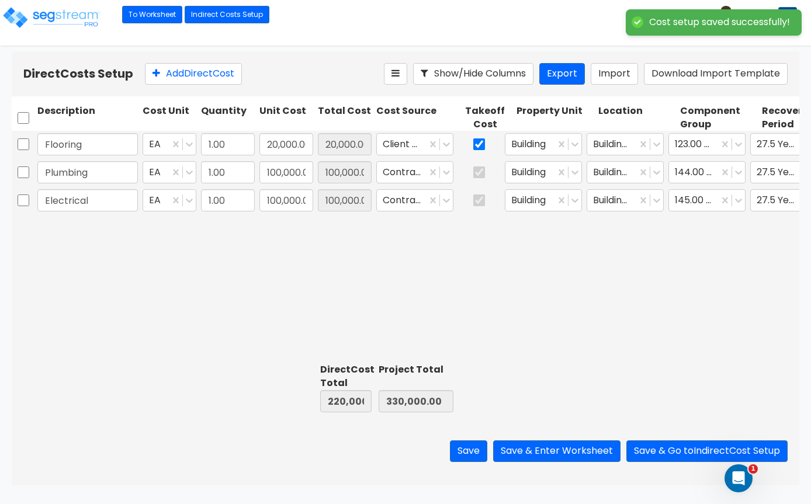
click at [566, 462] on button "Save & Enter Worksheet" at bounding box center [556, 452] width 127 height 22
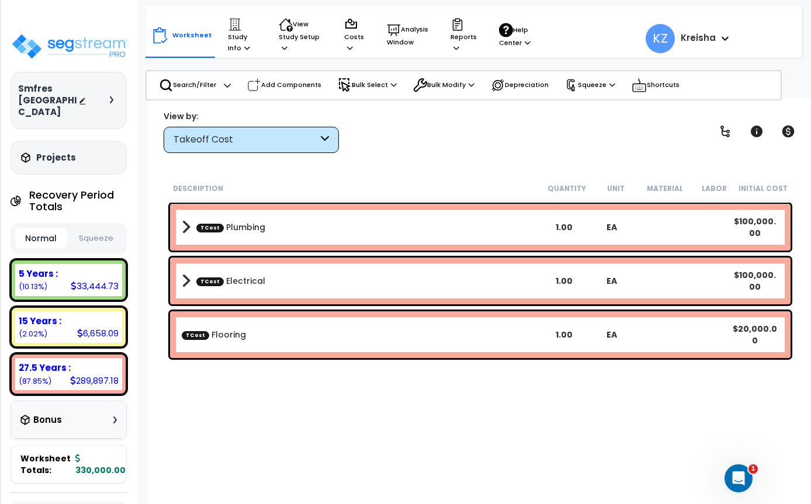
click at [241, 42] on p "Study Info" at bounding box center [242, 36] width 29 height 36
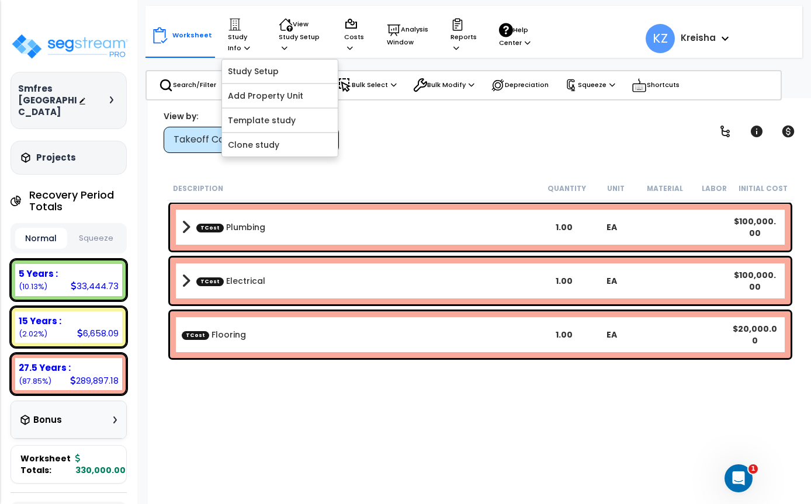
click at [299, 36] on div at bounding box center [405, 252] width 811 height 504
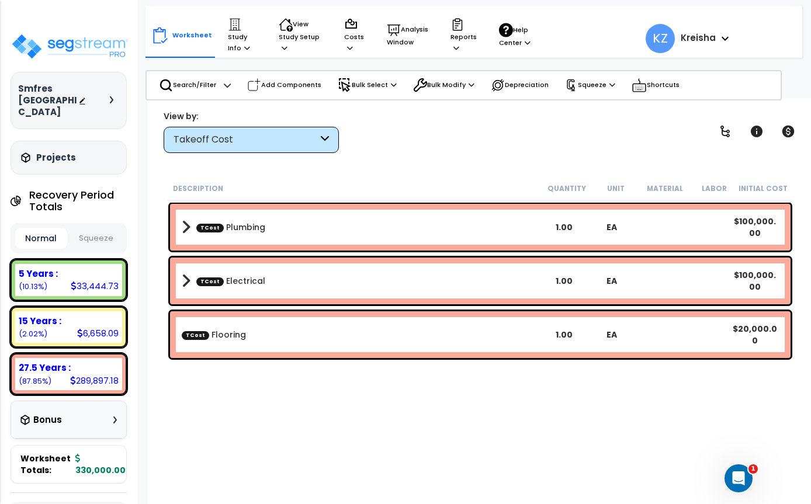
click at [289, 44] on p "View Study Setup" at bounding box center [300, 36] width 43 height 36
click at [410, 162] on div at bounding box center [405, 252] width 811 height 504
click at [350, 44] on icon at bounding box center [350, 47] width 6 height 6
click at [522, 134] on div at bounding box center [405, 252] width 811 height 504
click at [242, 338] on link "TCost Flooring" at bounding box center [214, 335] width 64 height 12
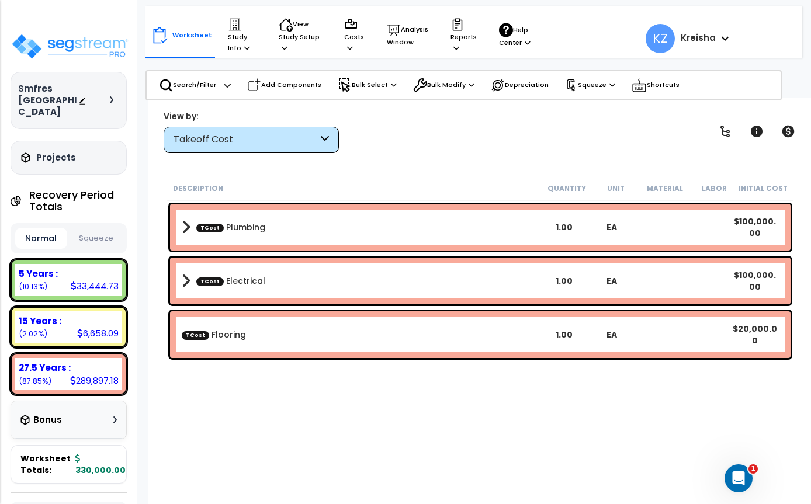
click at [231, 334] on link "TCost Flooring" at bounding box center [214, 335] width 64 height 12
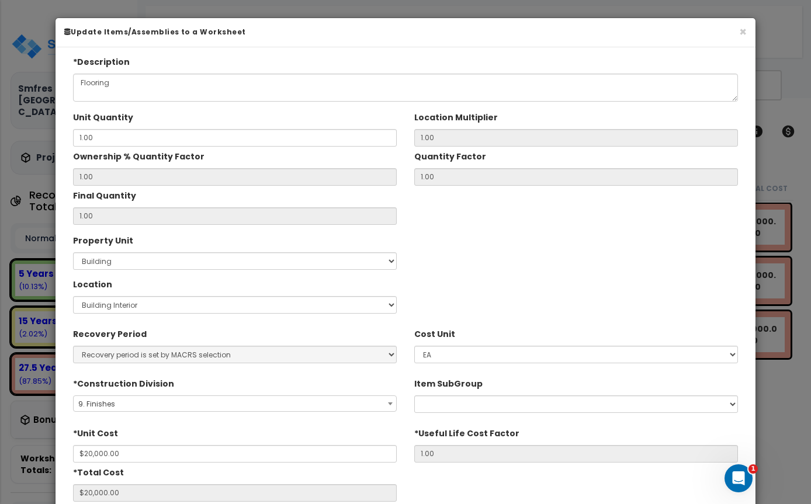
click at [744, 32] on button "×" at bounding box center [743, 32] width 8 height 12
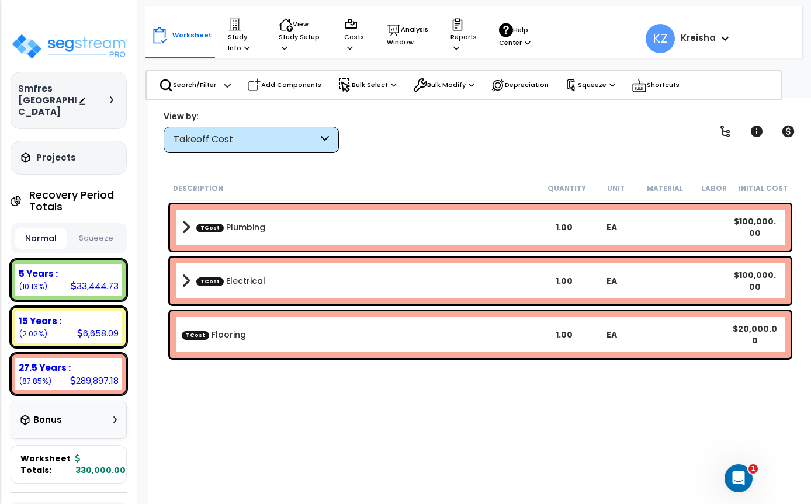
click at [223, 324] on div "TCost Flooring 1.00 EA $20,000.00" at bounding box center [480, 335] width 621 height 47
click at [278, 410] on div "Description Quantity Unit Material Labor Initial Cost TCost Plumbing 1.00 EA $1…" at bounding box center [480, 346] width 630 height 338
click at [223, 340] on link "TCost Flooring" at bounding box center [214, 335] width 64 height 12
click at [387, 81] on p "Bulk Select" at bounding box center [367, 85] width 59 height 14
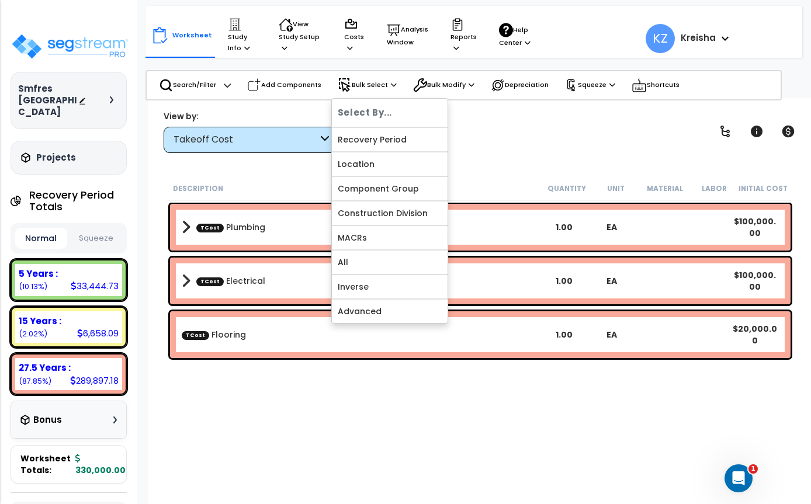
click at [206, 87] on div at bounding box center [405, 252] width 811 height 504
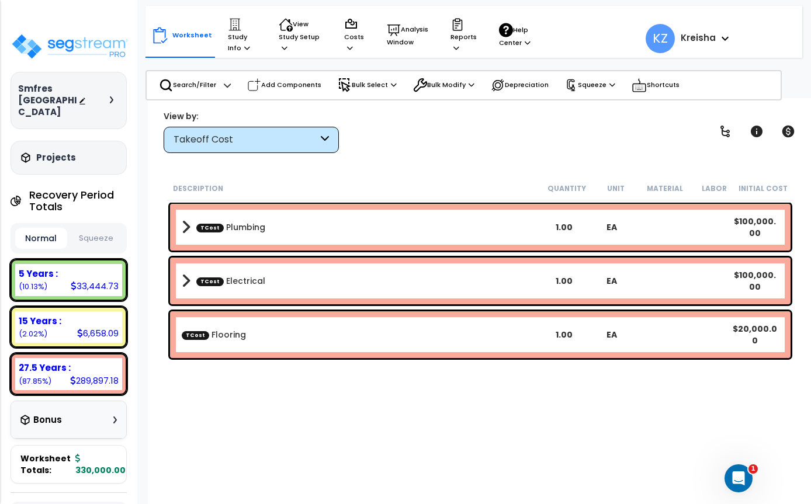
click at [216, 90] on p "Search/Filter" at bounding box center [187, 85] width 57 height 14
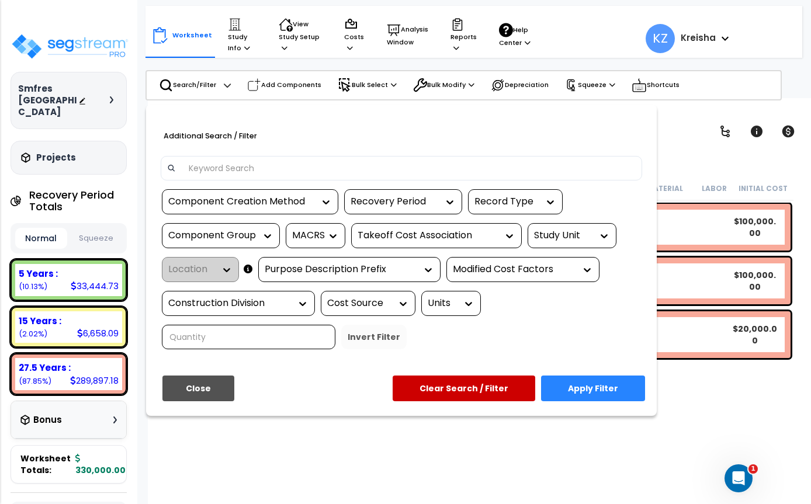
click at [402, 167] on input at bounding box center [409, 169] width 454 height 18
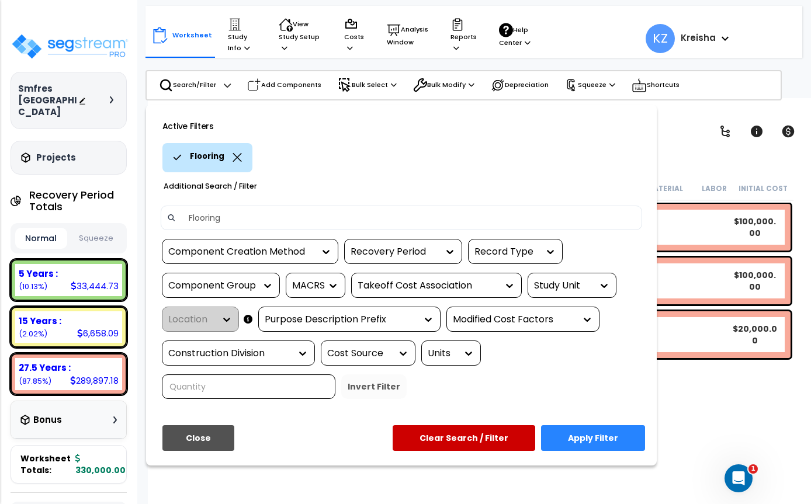
type input "Flooring"
click at [572, 147] on div "Flooring" at bounding box center [406, 157] width 489 height 29
click at [608, 441] on button "Apply Filter" at bounding box center [593, 439] width 104 height 26
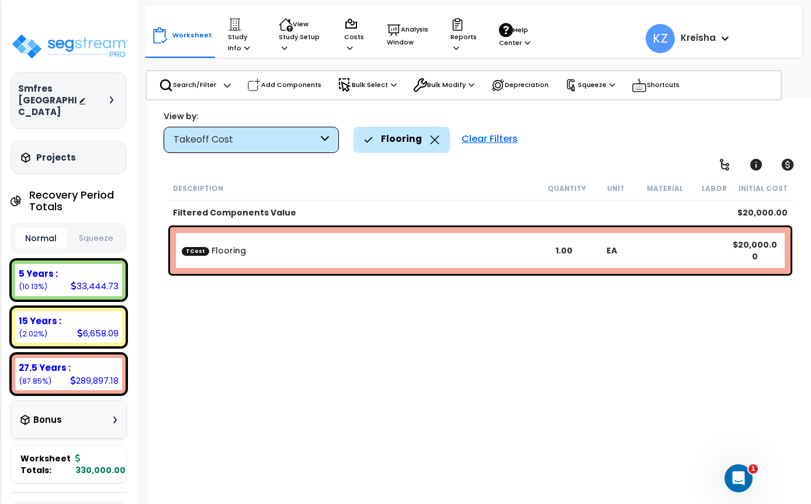
click at [392, 84] on p "Bulk Select" at bounding box center [367, 85] width 59 height 14
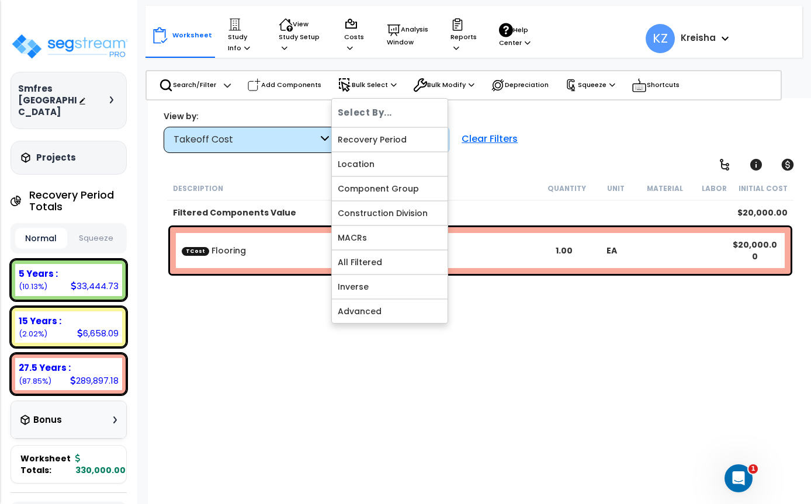
click at [413, 260] on link "All Filtered" at bounding box center [390, 262] width 116 height 23
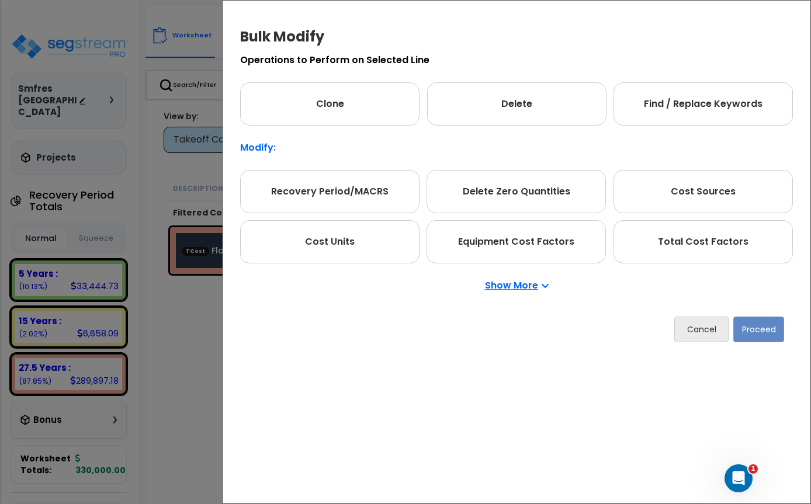
click at [528, 286] on p "Show More" at bounding box center [517, 285] width 64 height 9
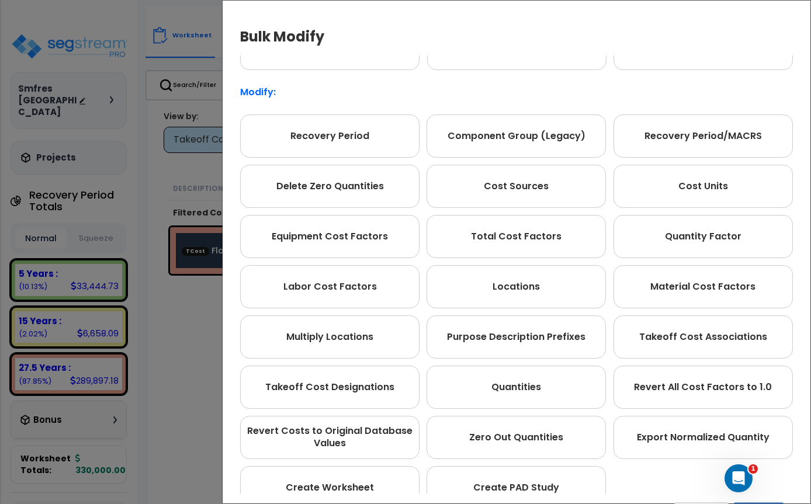
scroll to position [56, 0]
click at [725, 339] on div "Takeoff Cost Associations" at bounding box center [703, 336] width 179 height 43
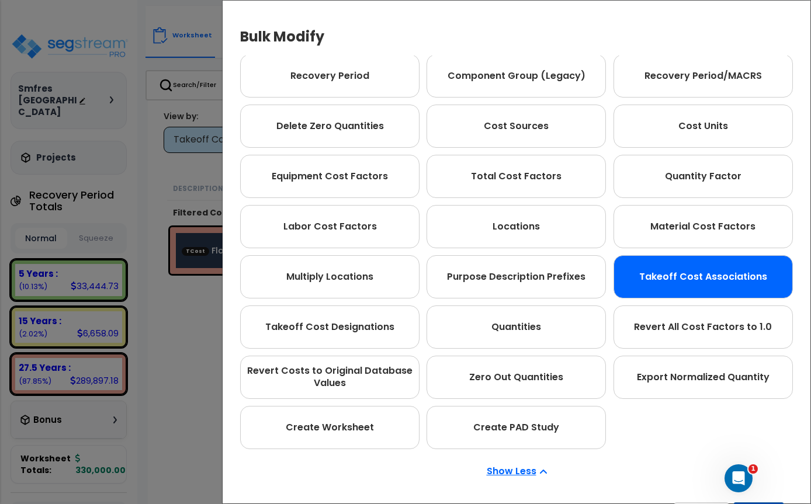
scroll to position [20, 0]
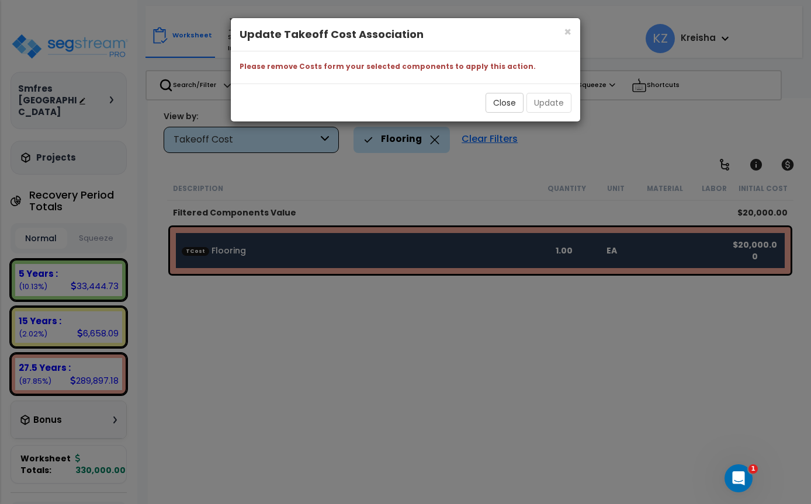
click at [568, 31] on span "×" at bounding box center [568, 31] width 8 height 17
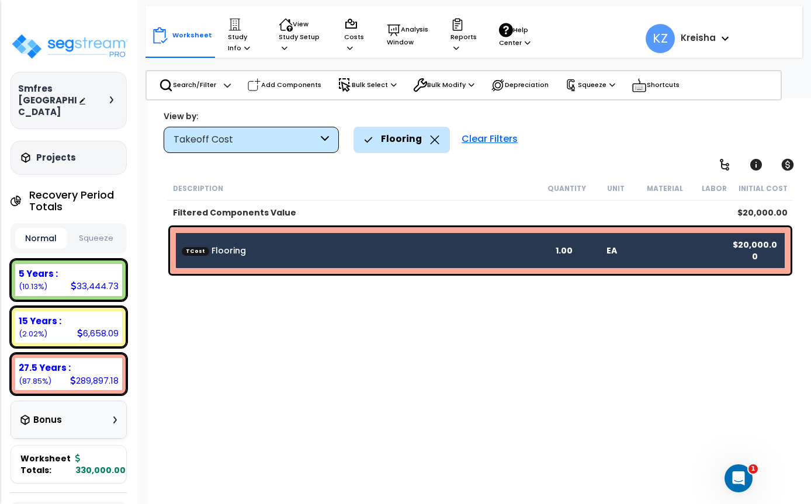
click at [494, 140] on div "Clear Filters" at bounding box center [490, 140] width 68 height 26
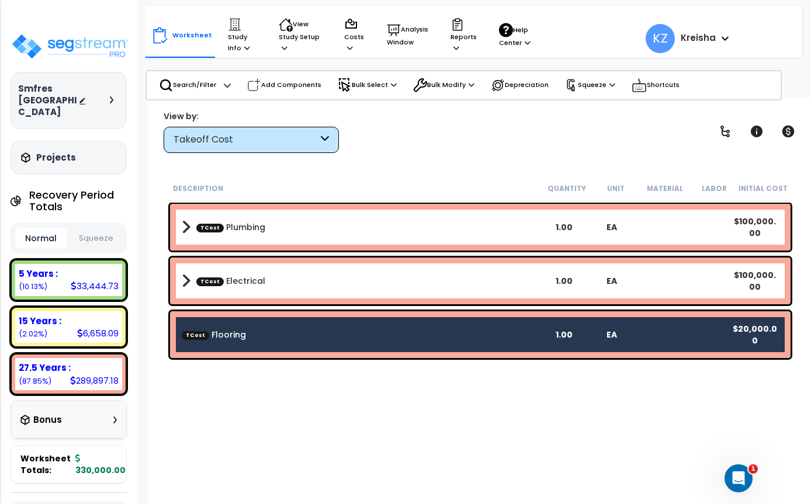
click at [305, 141] on div "Takeoff Cost" at bounding box center [246, 139] width 144 height 13
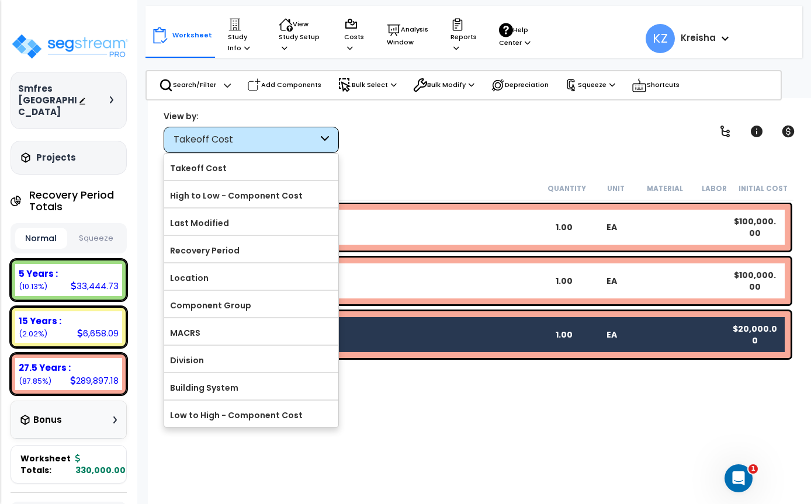
click at [241, 309] on label "Component Group" at bounding box center [251, 306] width 174 height 18
click at [0, 0] on input "Component Group" at bounding box center [0, 0] width 0 height 0
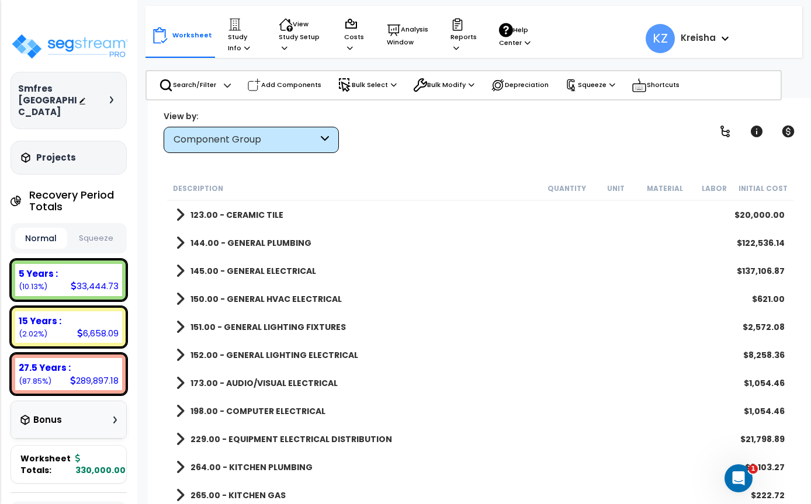
click at [216, 84] on p "Search/Filter" at bounding box center [187, 85] width 57 height 14
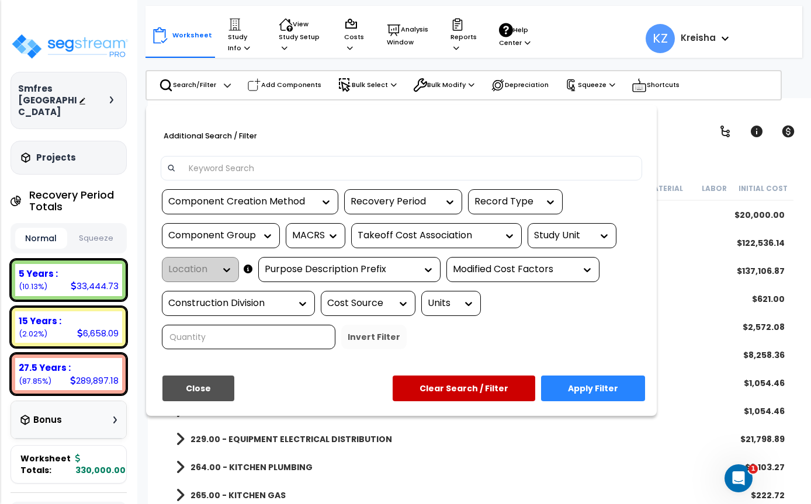
click at [305, 173] on input at bounding box center [409, 169] width 454 height 18
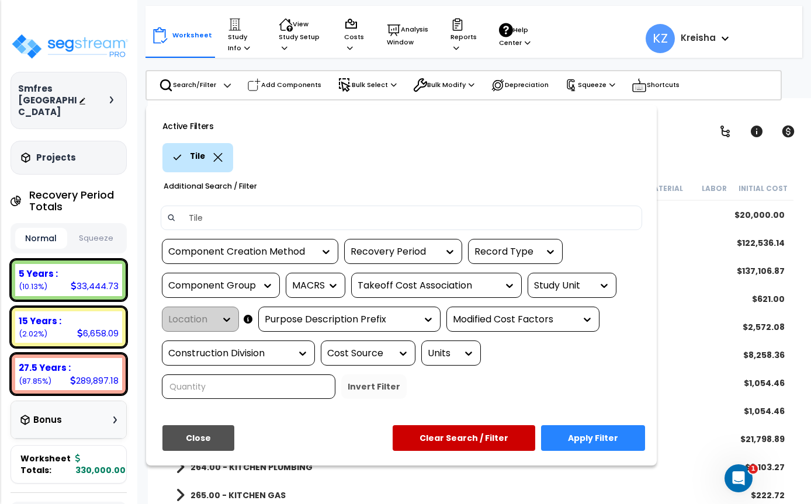
type input "Tile"
click at [587, 151] on div "Tile" at bounding box center [406, 157] width 489 height 29
click at [599, 438] on button "Apply Filter" at bounding box center [593, 439] width 104 height 26
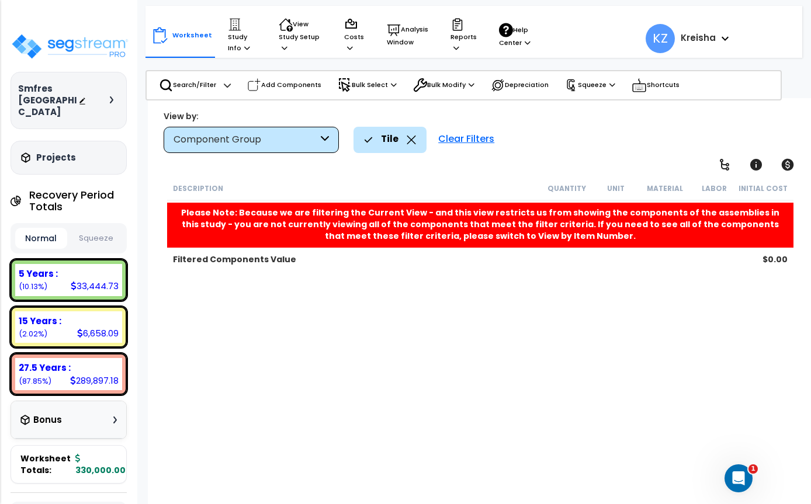
click at [402, 141] on div "Tile" at bounding box center [390, 140] width 52 height 26
click at [454, 136] on div "Clear Filters" at bounding box center [467, 140] width 68 height 26
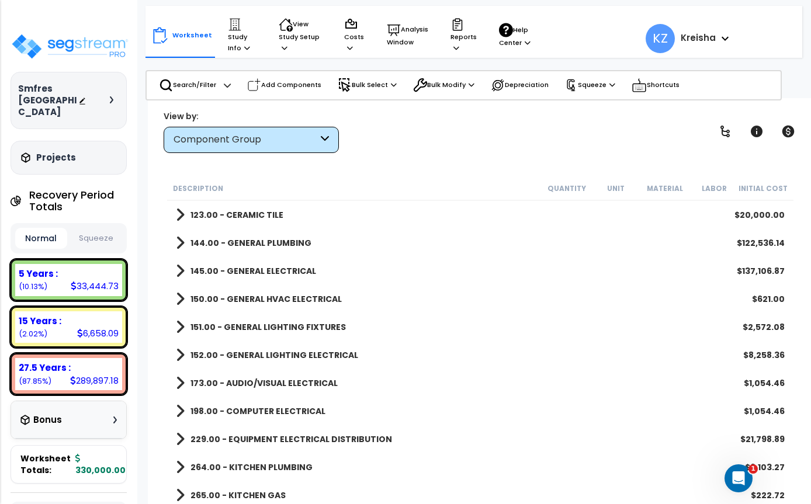
click at [314, 136] on div "Component Group" at bounding box center [246, 139] width 144 height 13
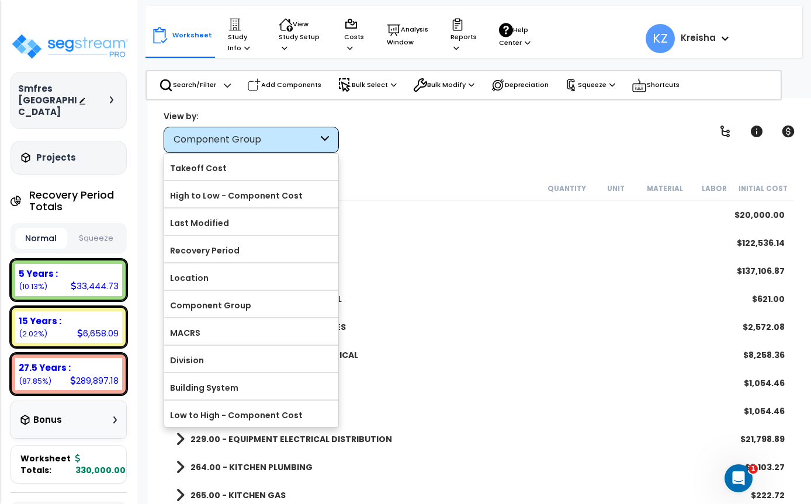
click at [397, 131] on div at bounding box center [405, 252] width 811 height 504
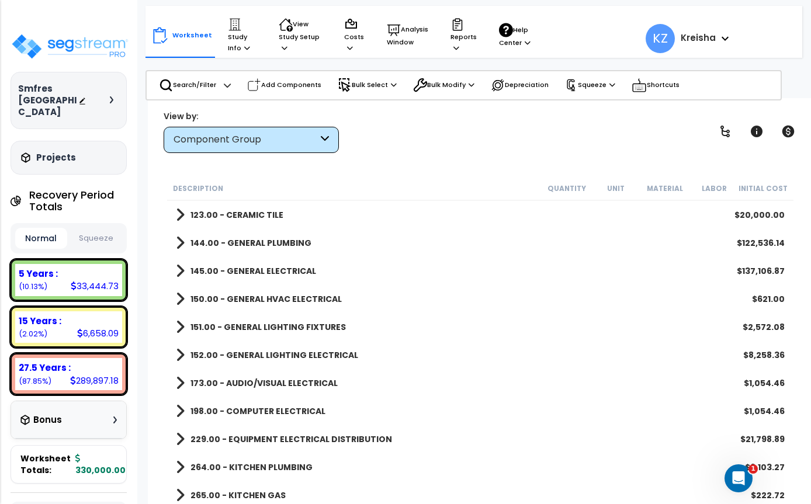
click at [264, 213] on b "123.00 - CERAMIC TILE" at bounding box center [237, 215] width 93 height 12
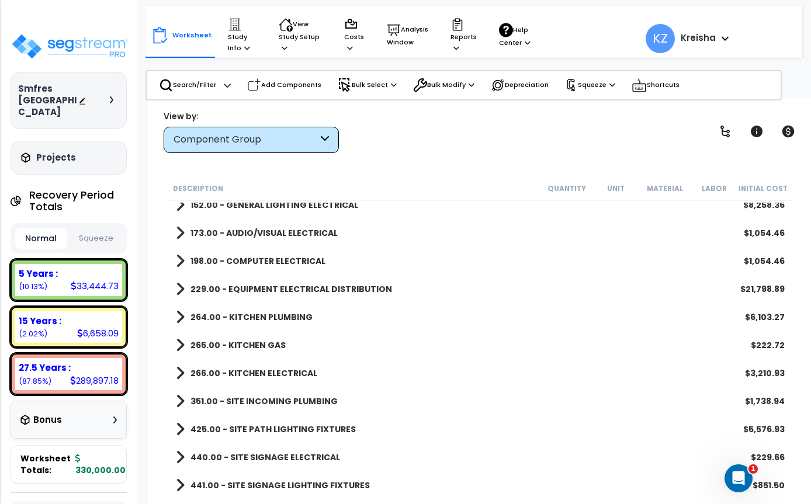
scroll to position [1, 0]
click at [211, 504] on b "None" at bounding box center [203, 514] width 24 height 12
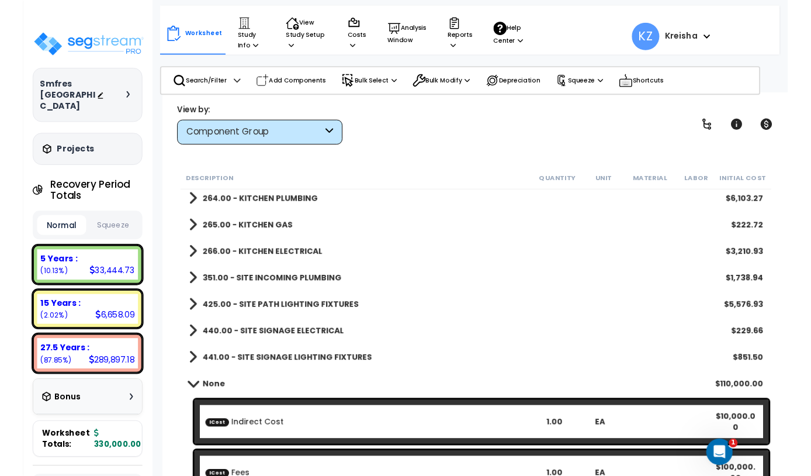
scroll to position [0, 0]
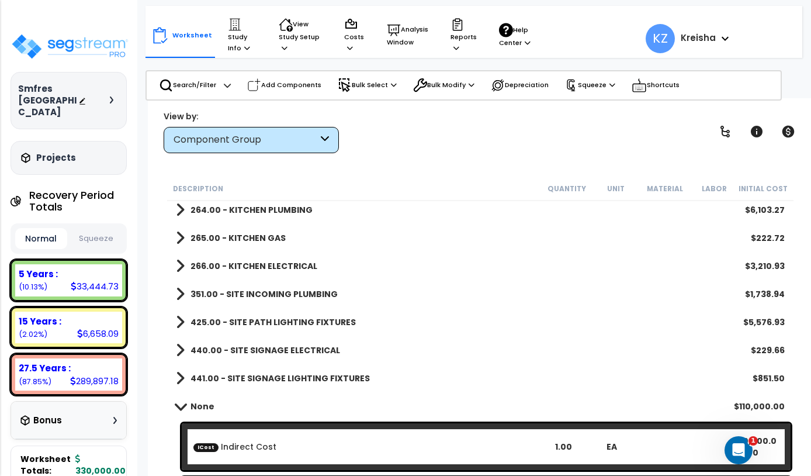
click at [613, 80] on p "Squeeze" at bounding box center [590, 85] width 50 height 13
click at [634, 109] on link "Squeeze" at bounding box center [617, 109] width 116 height 23
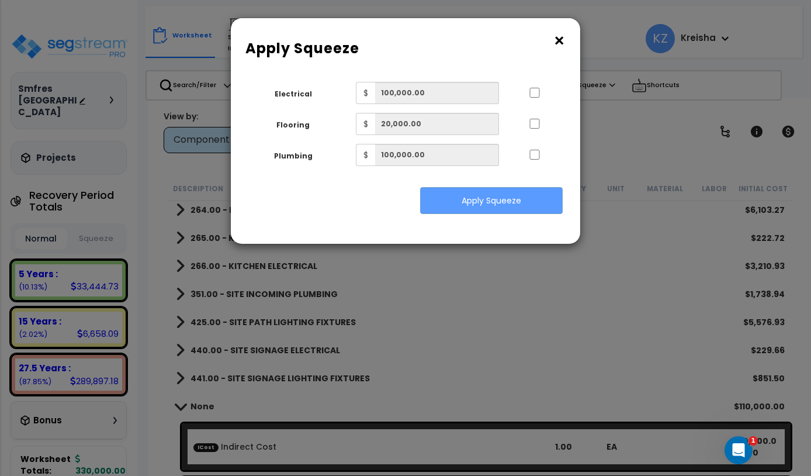
click at [530, 98] on div at bounding box center [535, 91] width 54 height 19
click at [531, 125] on input "..." at bounding box center [535, 124] width 12 height 10
checkbox input "true"
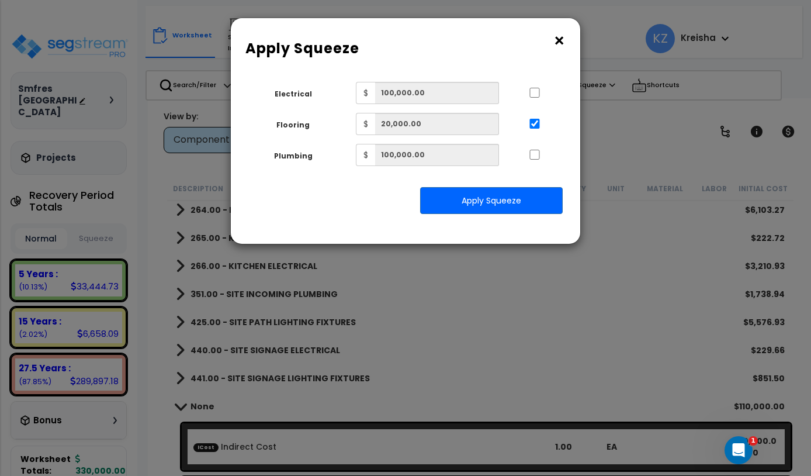
click at [534, 92] on input "..." at bounding box center [535, 93] width 12 height 10
checkbox input "true"
click at [535, 154] on input "..." at bounding box center [535, 155] width 12 height 10
checkbox input "true"
click at [521, 204] on button "Apply Squeeze" at bounding box center [491, 200] width 143 height 27
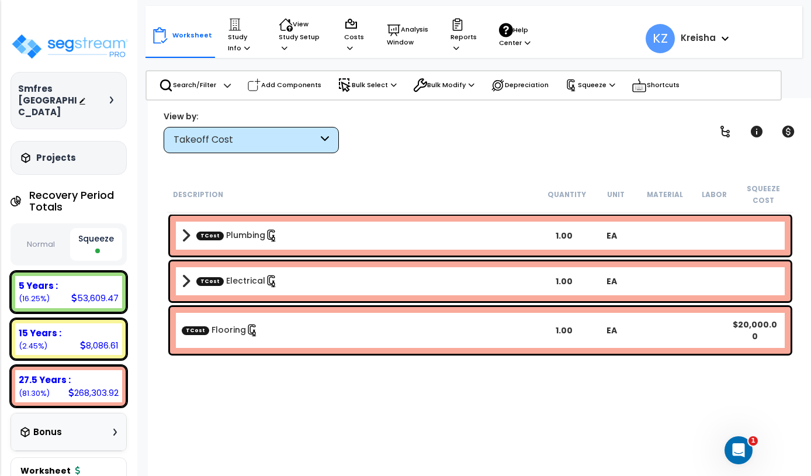
click at [307, 133] on div "Takeoff Cost" at bounding box center [246, 139] width 144 height 13
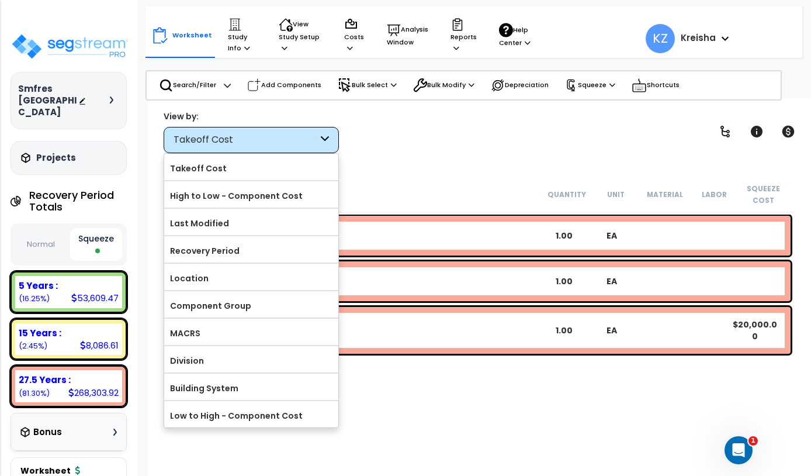
click at [261, 307] on label "Component Group" at bounding box center [251, 306] width 174 height 18
click at [0, 0] on input "Component Group" at bounding box center [0, 0] width 0 height 0
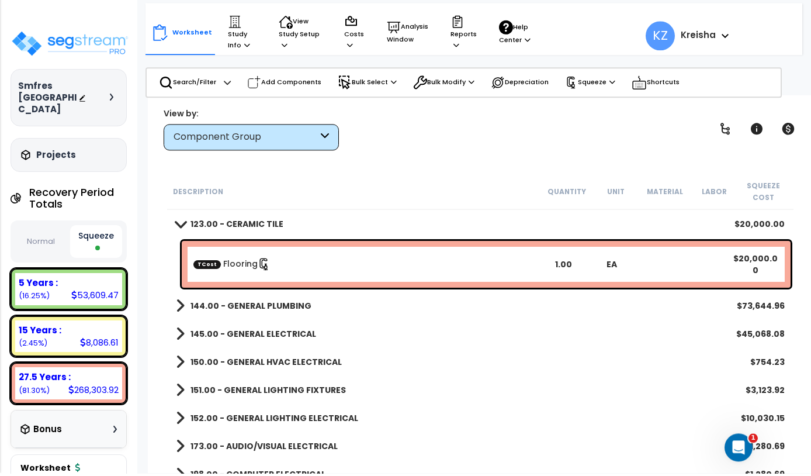
scroll to position [2, 0]
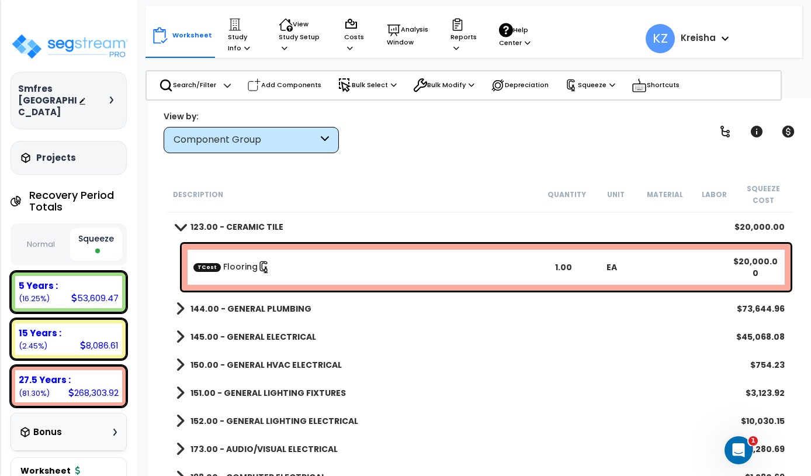
click at [291, 306] on div at bounding box center [405, 238] width 811 height 476
click at [254, 307] on b "144.00 - GENERAL PLUMBING" at bounding box center [251, 309] width 121 height 12
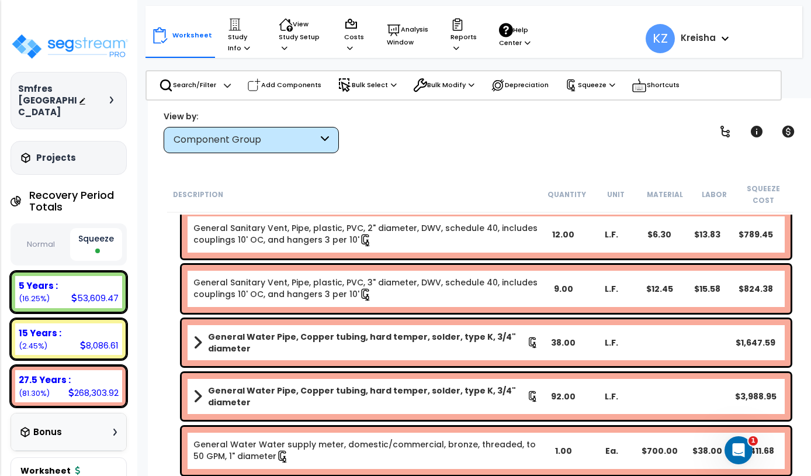
scroll to position [348, 0]
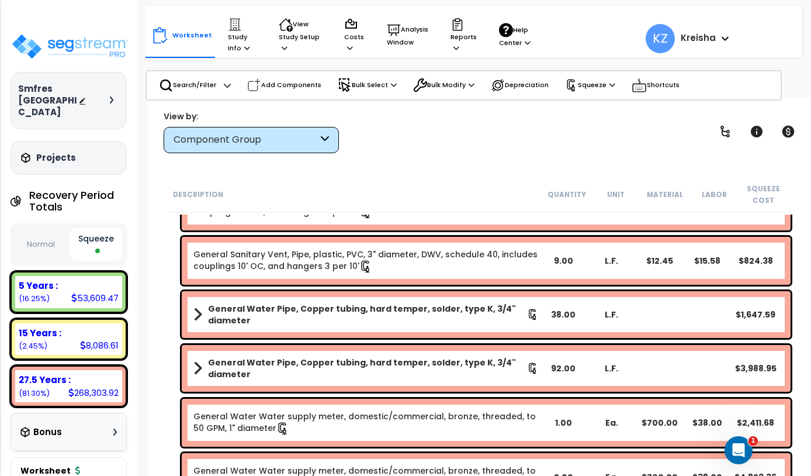
click at [39, 234] on button "Normal" at bounding box center [41, 244] width 52 height 20
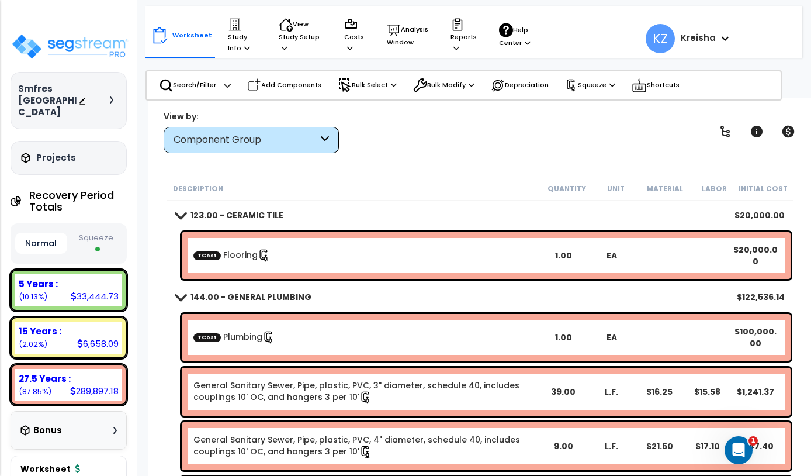
scroll to position [0, 0]
click at [97, 228] on button "Squeeze" at bounding box center [96, 243] width 52 height 31
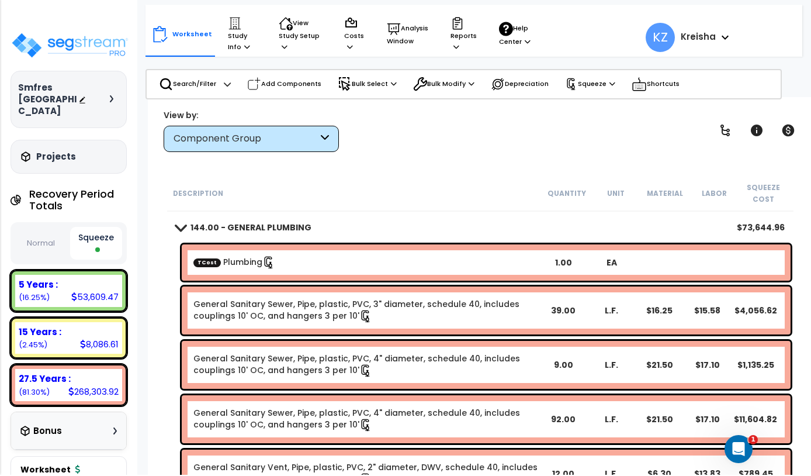
scroll to position [51, 0]
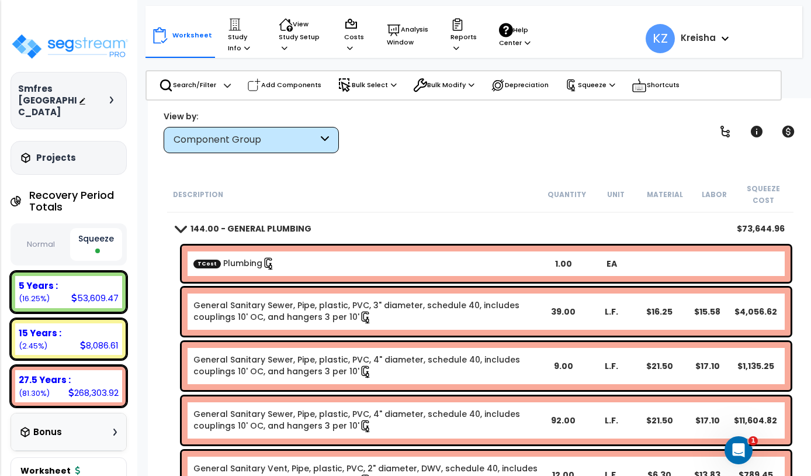
click at [286, 136] on div "Component Group" at bounding box center [246, 139] width 144 height 13
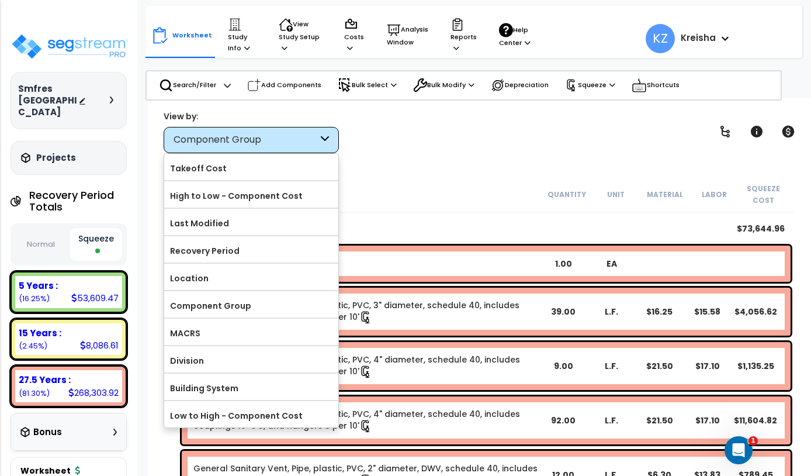
click at [278, 168] on label "Takeoff Cost" at bounding box center [251, 169] width 174 height 18
click at [0, 0] on input "Takeoff Cost" at bounding box center [0, 0] width 0 height 0
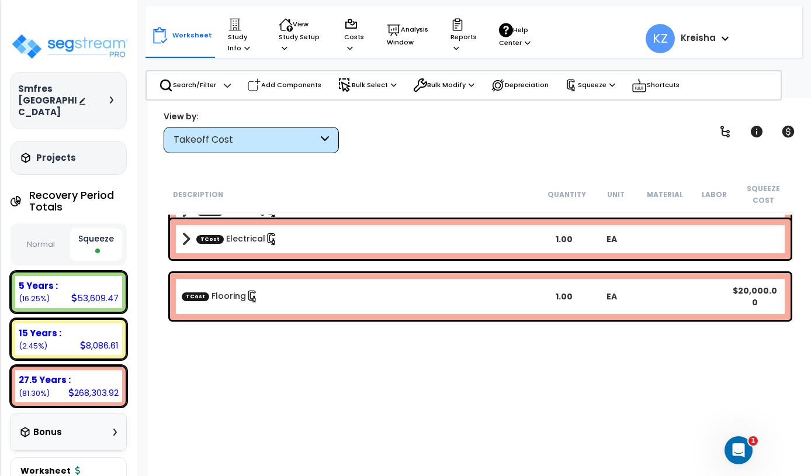
scroll to position [0, 0]
click at [271, 240] on div at bounding box center [405, 238] width 811 height 476
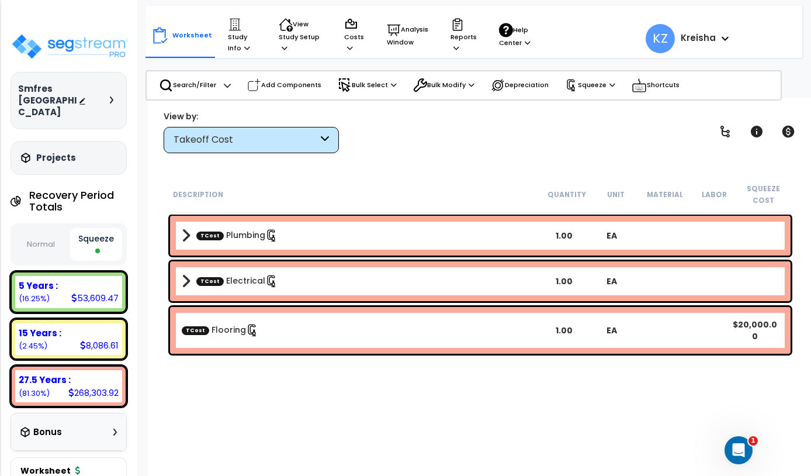
click at [184, 243] on span at bounding box center [186, 235] width 9 height 16
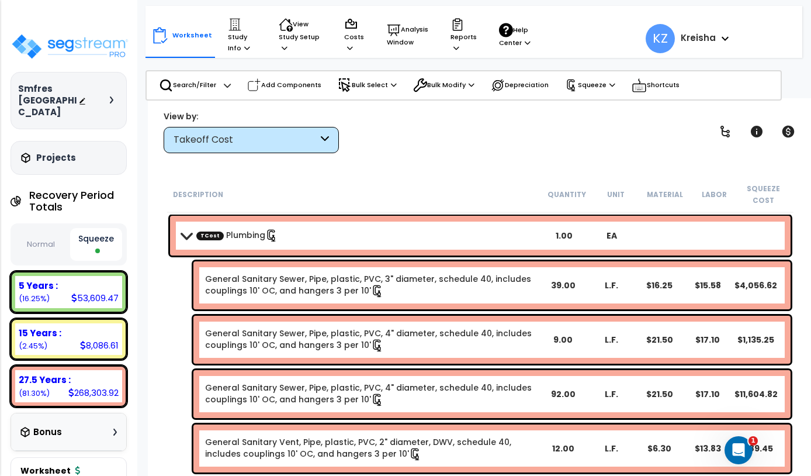
click at [209, 82] on p "Search/Filter" at bounding box center [187, 85] width 57 height 14
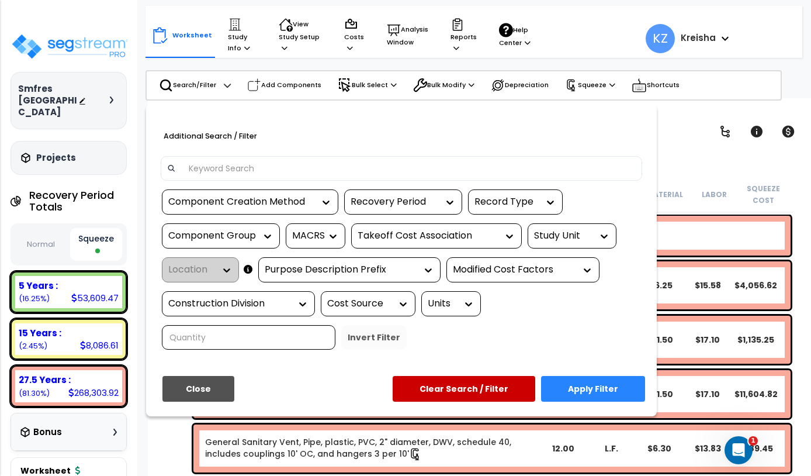
click at [473, 170] on input at bounding box center [409, 169] width 454 height 18
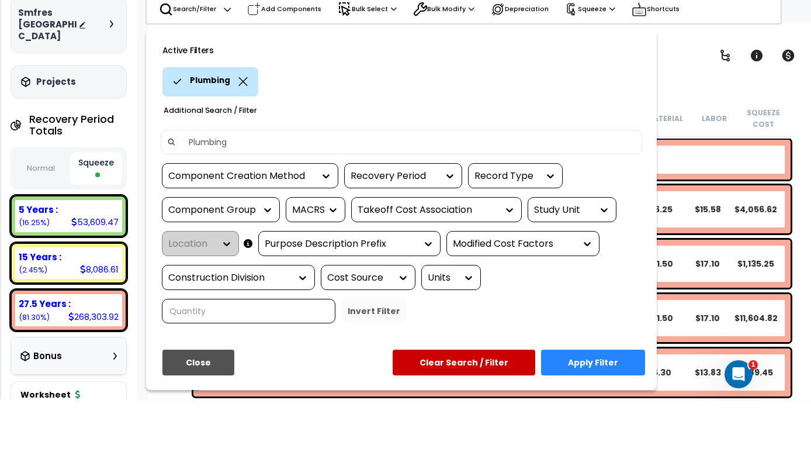
type input "Plumbing"
click at [609, 143] on div "Plumbing" at bounding box center [406, 157] width 489 height 29
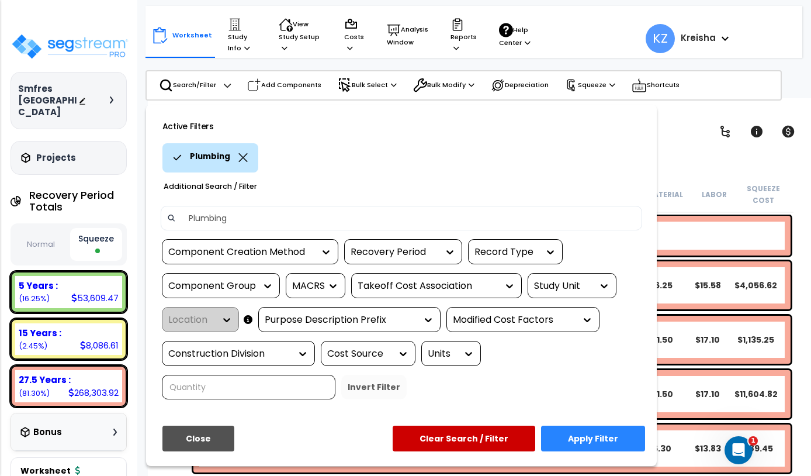
click at [593, 435] on button "Apply Filter" at bounding box center [593, 439] width 104 height 26
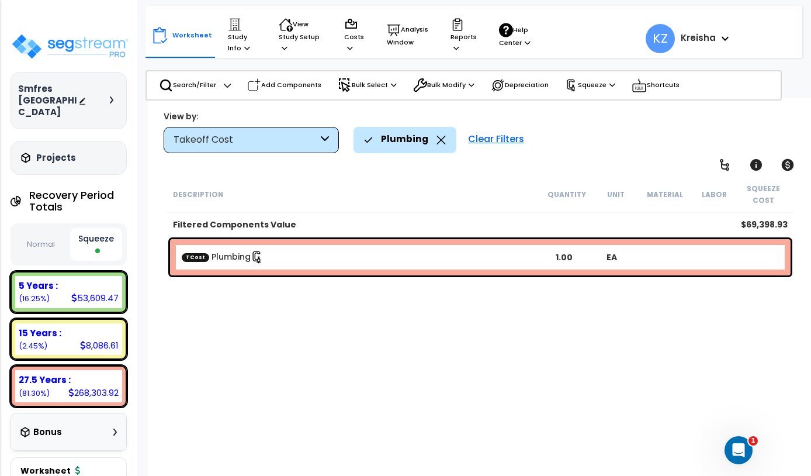
click at [223, 260] on link "TCost Plumbing" at bounding box center [223, 257] width 82 height 13
click at [227, 257] on link "TCost Plumbing" at bounding box center [223, 257] width 82 height 13
click at [247, 251] on link "TCost Plumbing" at bounding box center [223, 257] width 82 height 13
click at [239, 255] on link "TCost Plumbing" at bounding box center [223, 257] width 82 height 13
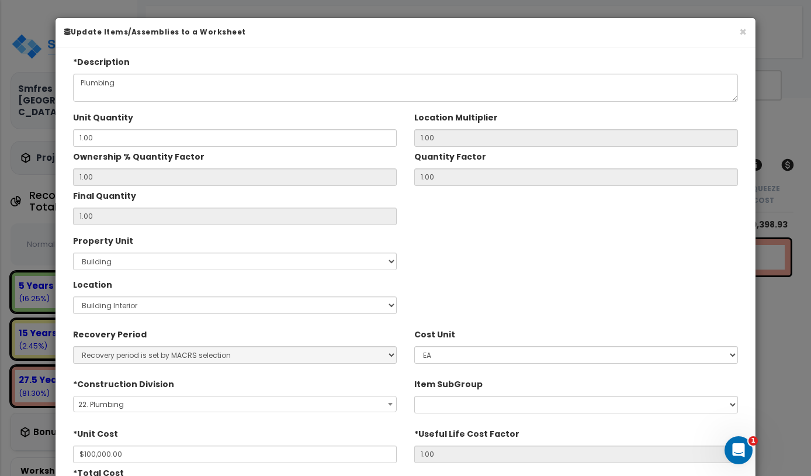
click at [744, 32] on button "×" at bounding box center [743, 32] width 8 height 12
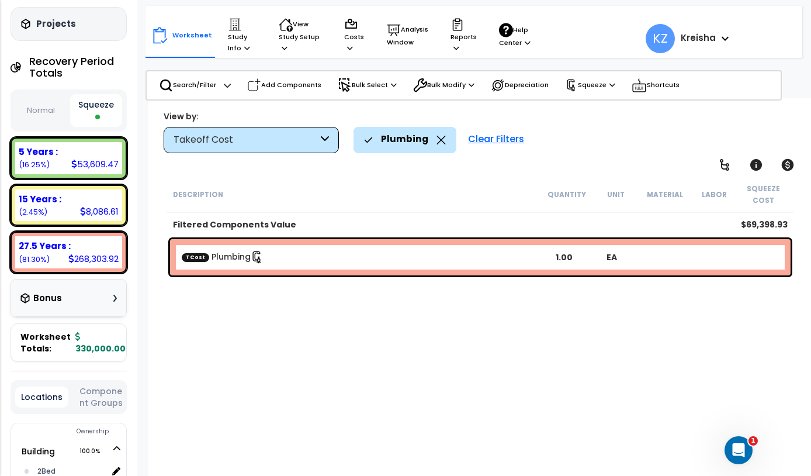
scroll to position [134, 0]
click at [40, 100] on button "Normal" at bounding box center [41, 110] width 52 height 20
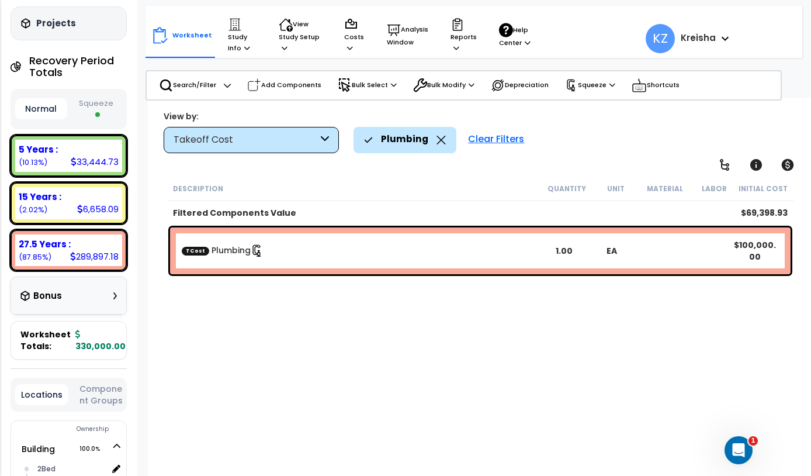
click at [98, 94] on button "Squeeze" at bounding box center [96, 109] width 52 height 31
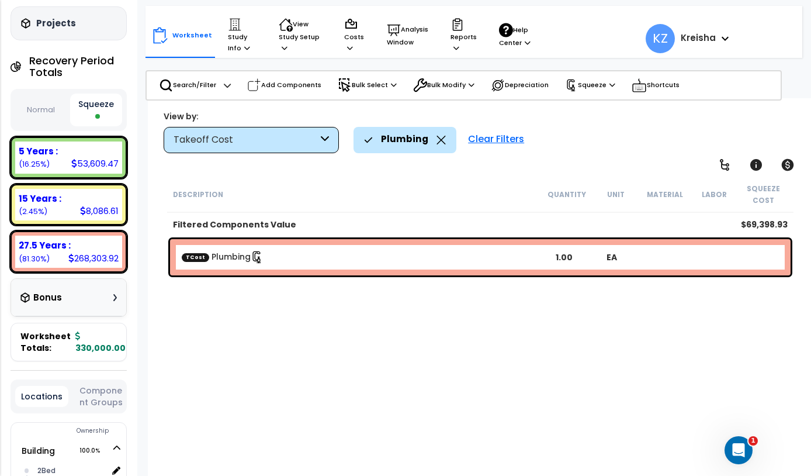
click at [503, 138] on div "Clear Filters" at bounding box center [496, 140] width 68 height 26
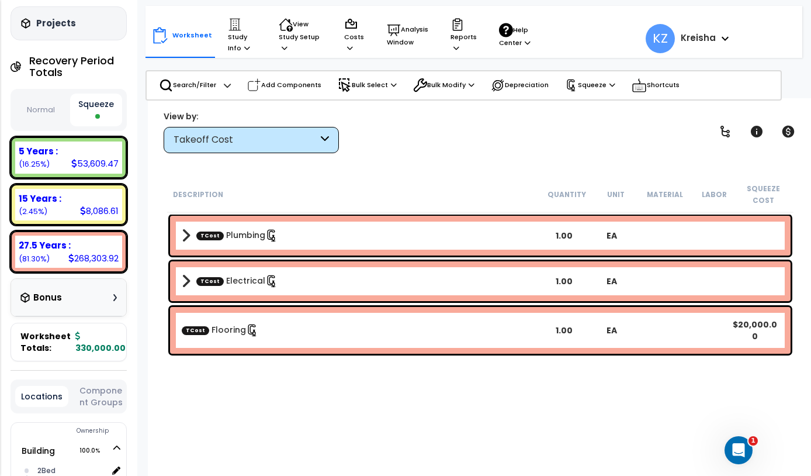
click at [323, 136] on icon at bounding box center [325, 139] width 8 height 13
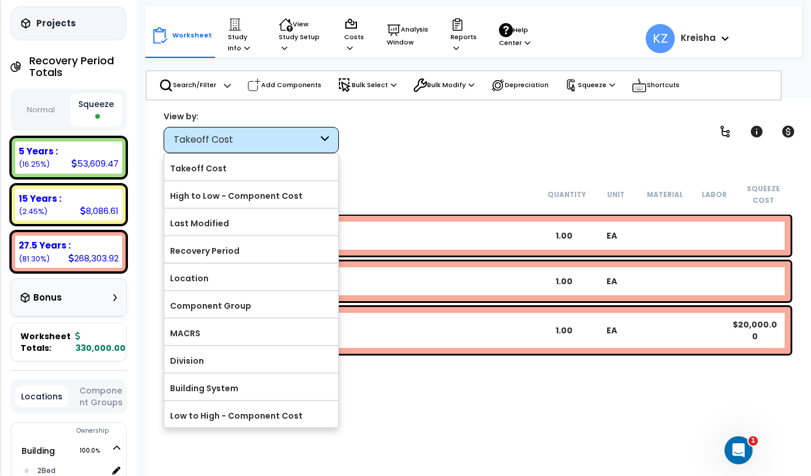
click at [275, 305] on label "Component Group" at bounding box center [251, 306] width 174 height 18
click at [0, 0] on input "Component Group" at bounding box center [0, 0] width 0 height 0
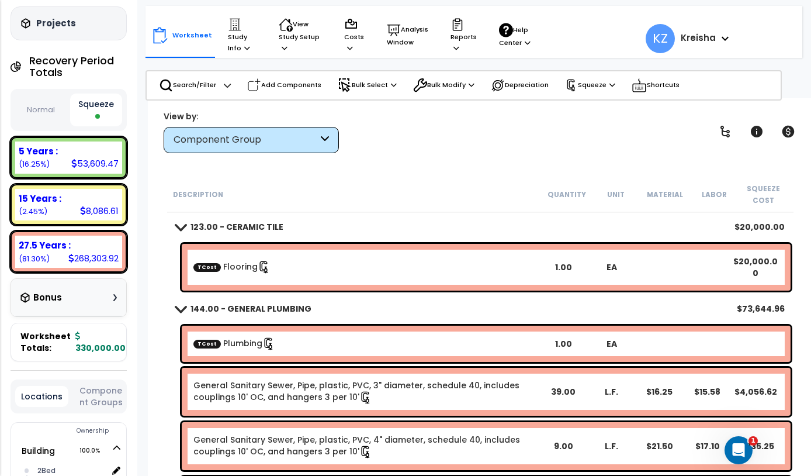
scroll to position [10, 0]
click at [305, 146] on div at bounding box center [405, 238] width 811 height 476
click at [329, 143] on icon at bounding box center [325, 139] width 8 height 13
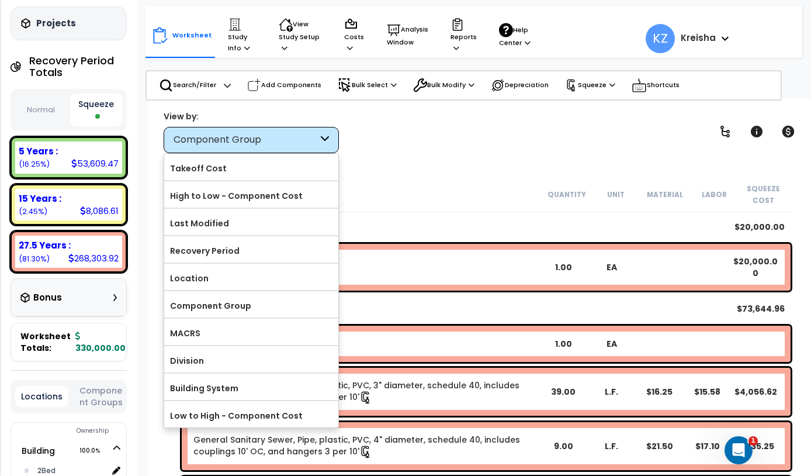
click at [320, 147] on div at bounding box center [405, 238] width 811 height 476
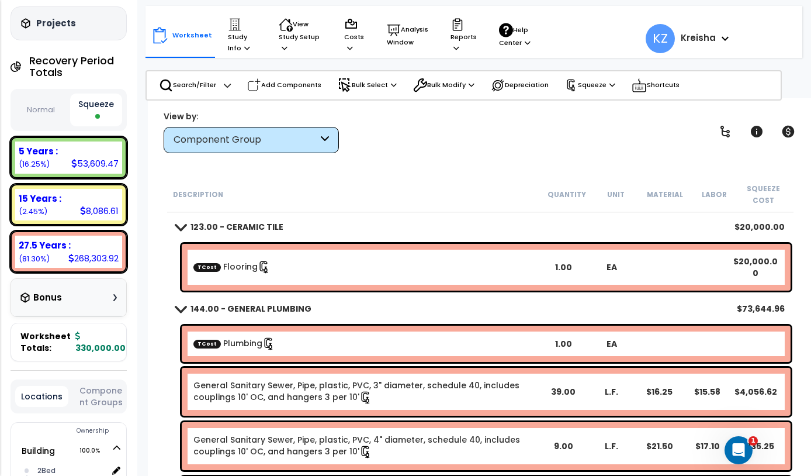
scroll to position [0, 0]
click at [182, 307] on span at bounding box center [180, 308] width 16 height 9
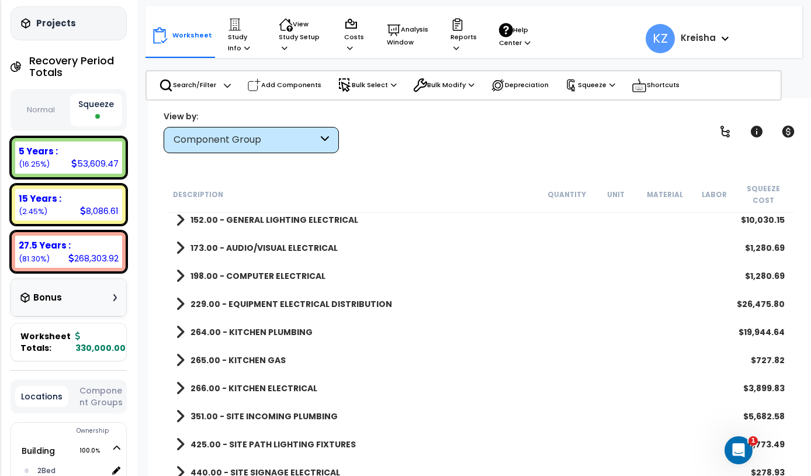
scroll to position [203, 0]
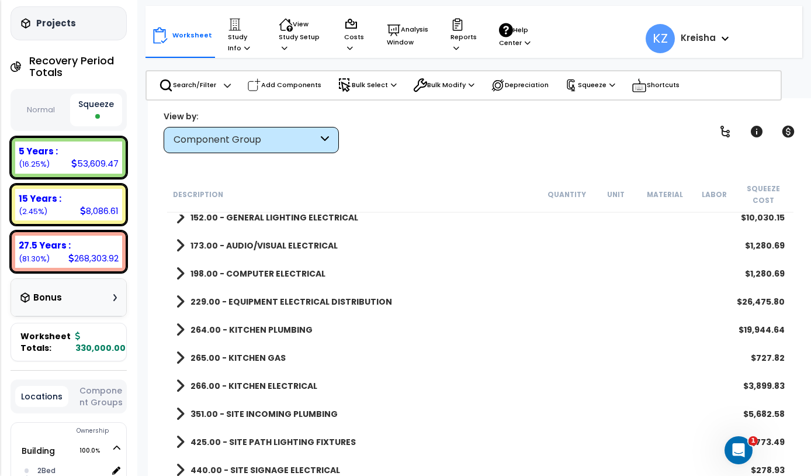
click at [179, 328] on span at bounding box center [180, 329] width 9 height 16
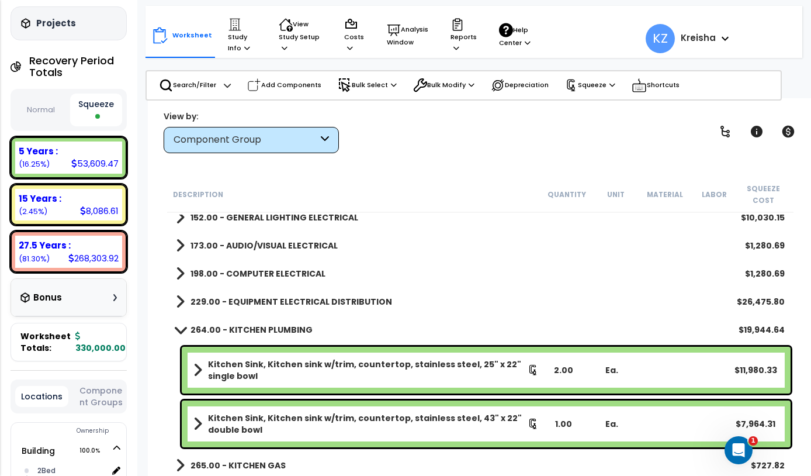
click at [186, 332] on span at bounding box center [180, 329] width 16 height 9
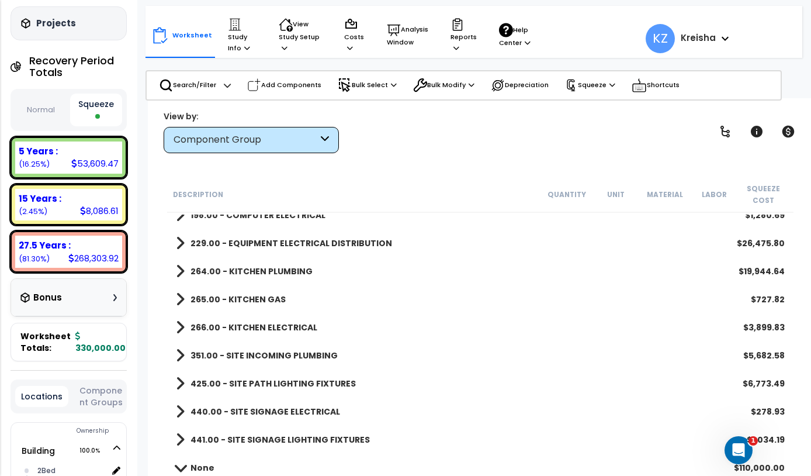
scroll to position [264, 0]
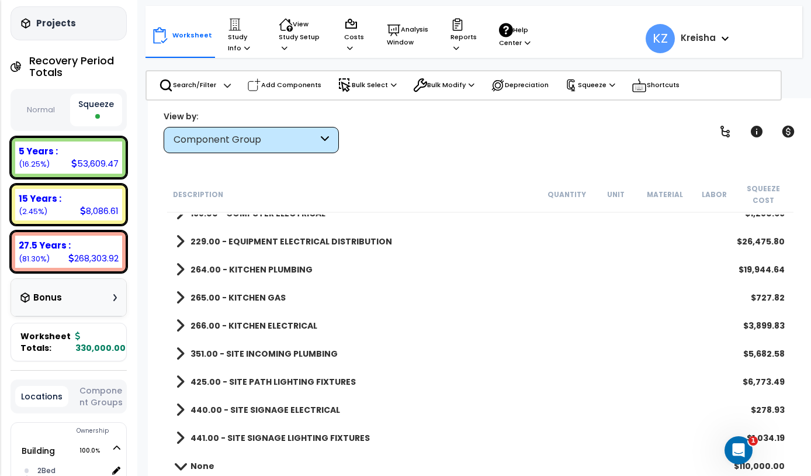
click at [270, 356] on b "351.00 - SITE INCOMING PLUMBING" at bounding box center [264, 354] width 147 height 12
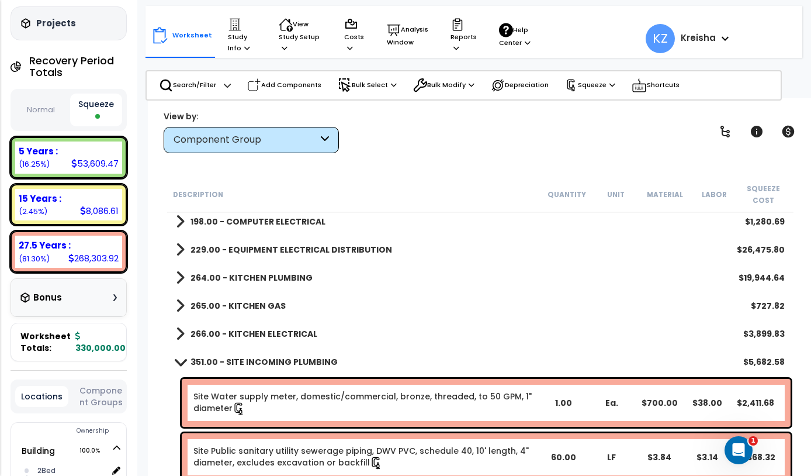
scroll to position [256, 0]
click at [213, 310] on b "265.00 - KITCHEN GAS" at bounding box center [238, 305] width 95 height 12
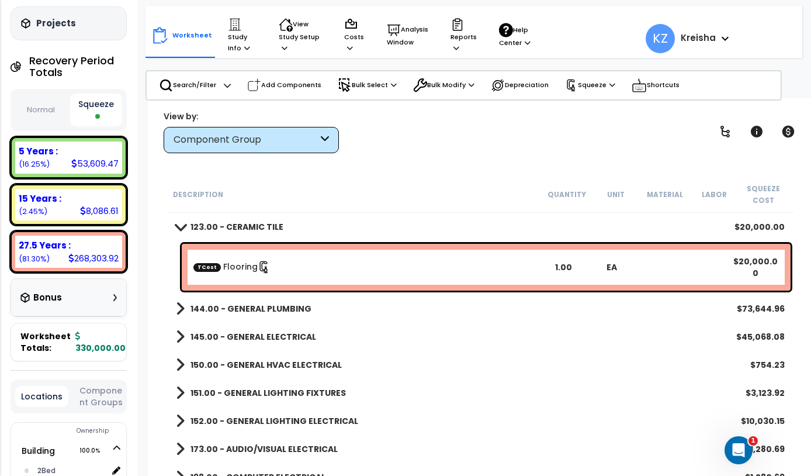
scroll to position [0, 0]
click at [210, 143] on div "Component Group" at bounding box center [246, 139] width 144 height 13
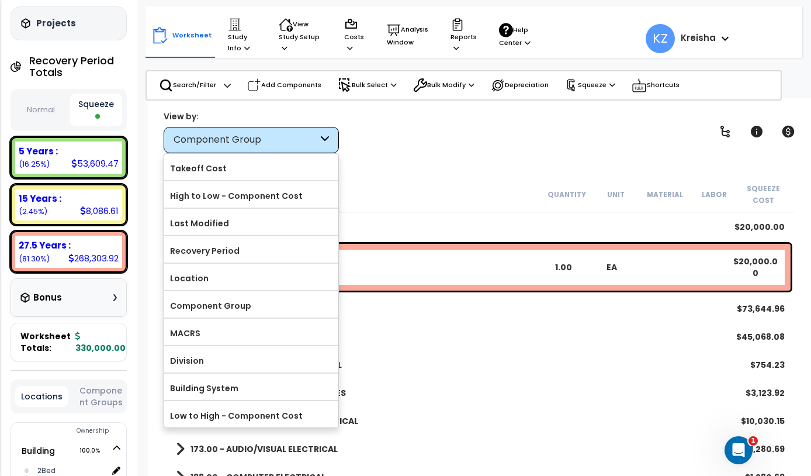
click at [316, 137] on div at bounding box center [405, 238] width 811 height 476
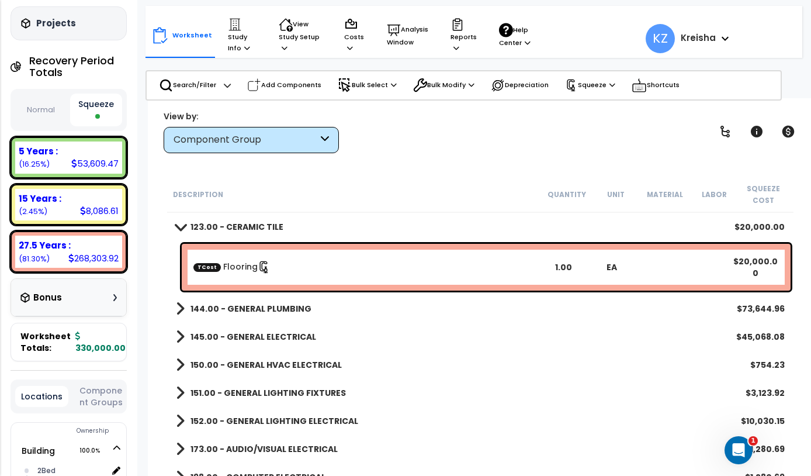
click at [314, 144] on div "Component Group" at bounding box center [246, 139] width 144 height 13
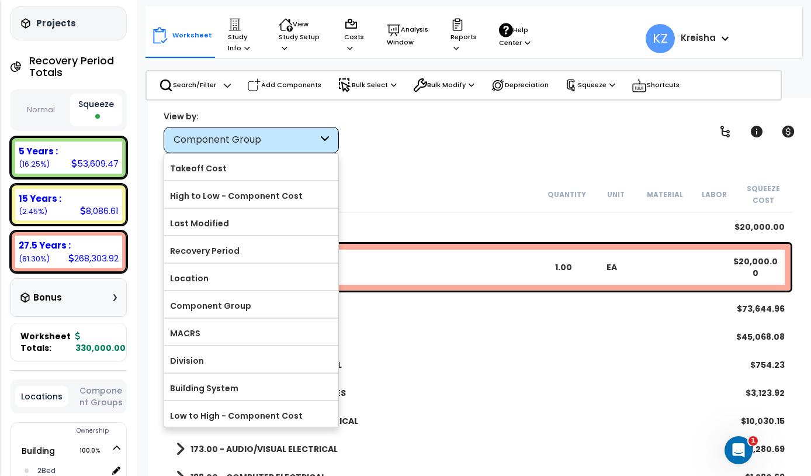
click at [288, 173] on label "Takeoff Cost" at bounding box center [251, 169] width 174 height 18
click at [0, 0] on input "Takeoff Cost" at bounding box center [0, 0] width 0 height 0
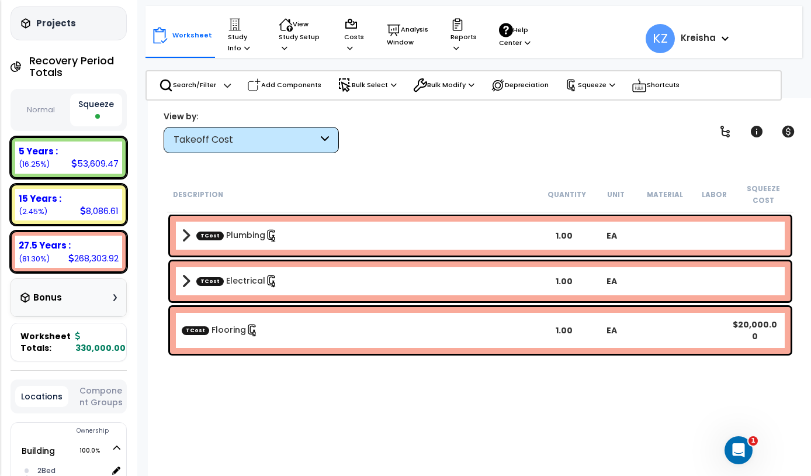
click at [195, 231] on div at bounding box center [405, 238] width 811 height 476
click at [188, 231] on span at bounding box center [186, 235] width 9 height 16
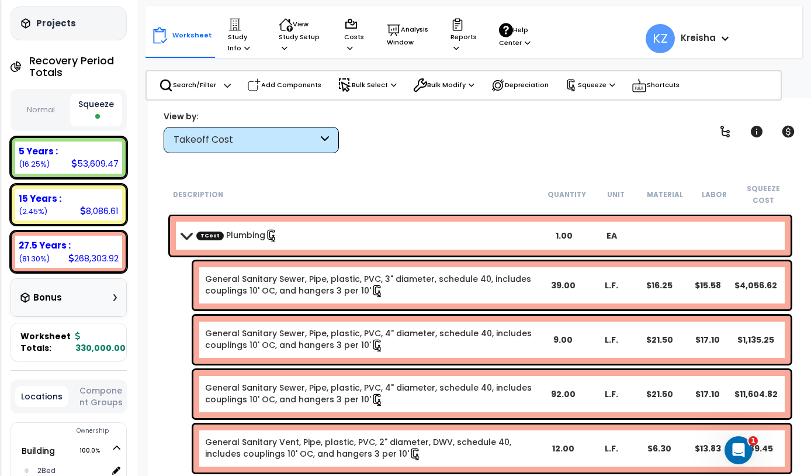
click at [190, 234] on span at bounding box center [186, 235] width 16 height 9
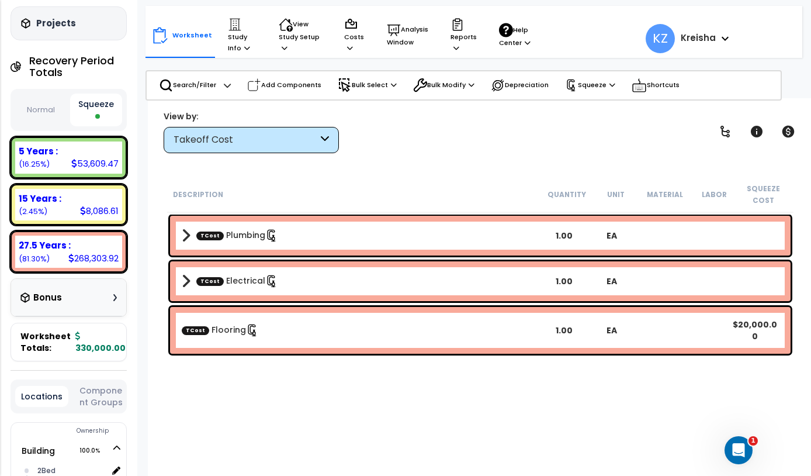
click at [300, 140] on div "Takeoff Cost" at bounding box center [246, 139] width 144 height 13
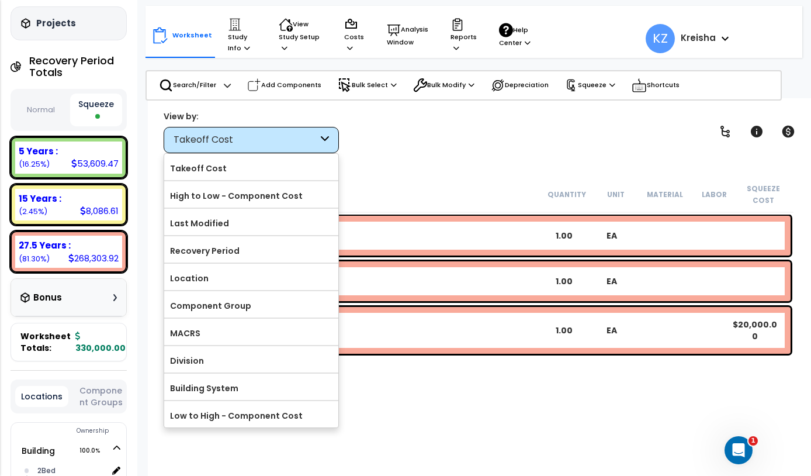
click at [255, 306] on label "Component Group" at bounding box center [251, 306] width 174 height 18
click at [0, 0] on input "Component Group" at bounding box center [0, 0] width 0 height 0
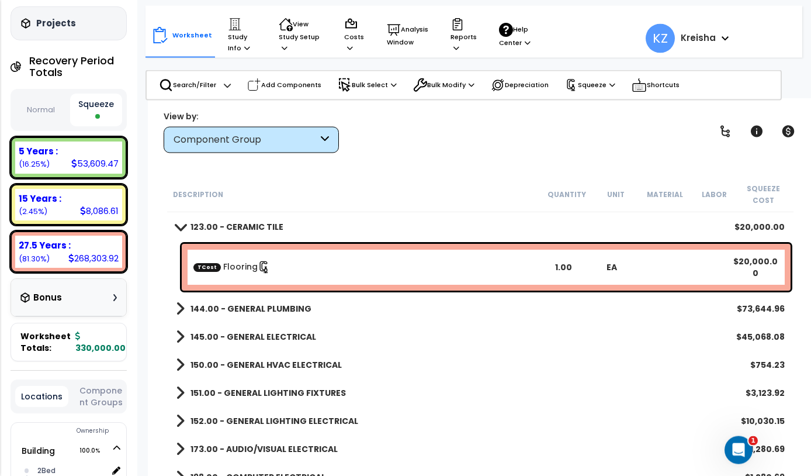
scroll to position [2, 0]
click at [578, 79] on icon at bounding box center [571, 85] width 13 height 13
click at [600, 164] on link "Show Advanced" at bounding box center [617, 158] width 116 height 23
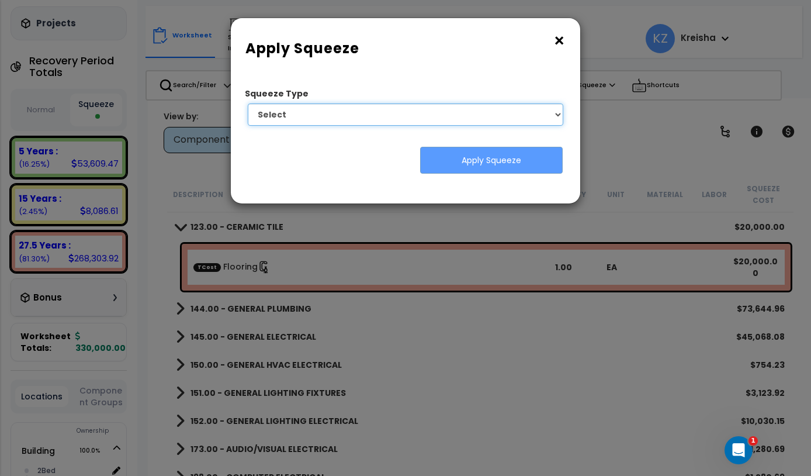
click at [288, 110] on select "Select 1. Squeeze by Takeoff Cost" at bounding box center [406, 114] width 316 height 22
click at [557, 45] on button "×" at bounding box center [559, 41] width 13 height 19
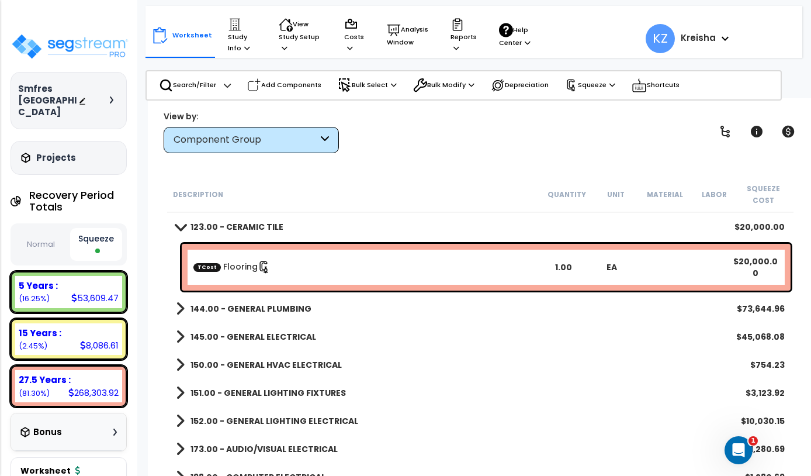
scroll to position [0, 0]
click at [454, 44] on icon at bounding box center [457, 47] width 6 height 6
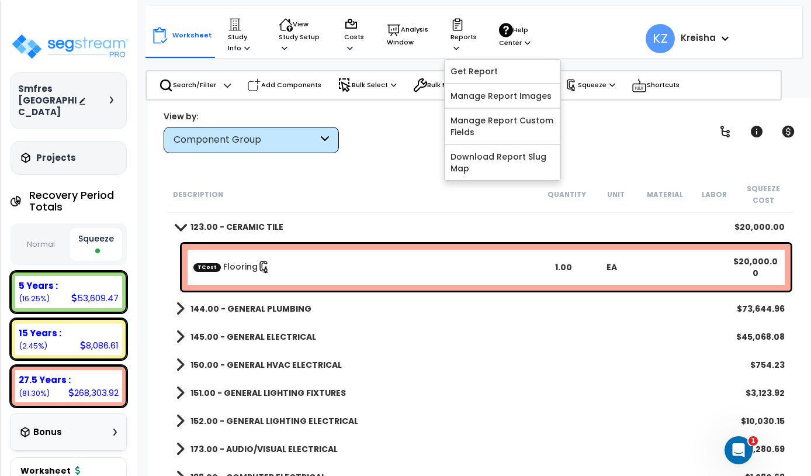
click at [466, 79] on link "Get Report" at bounding box center [503, 71] width 116 height 23
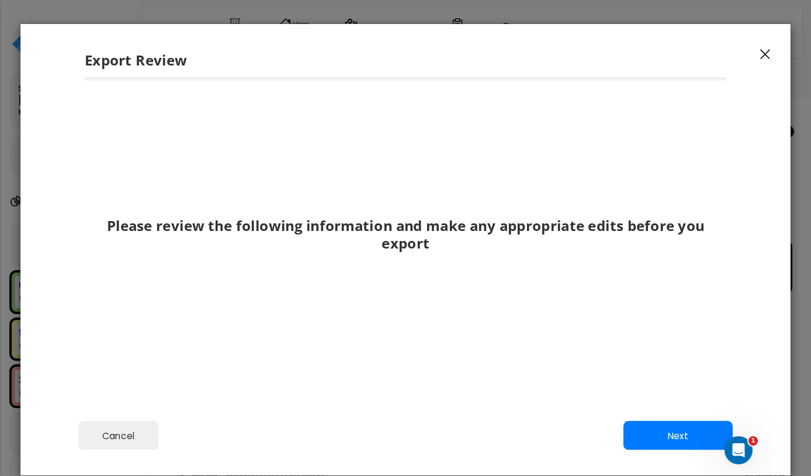
click at [651, 450] on button "Next" at bounding box center [678, 435] width 109 height 29
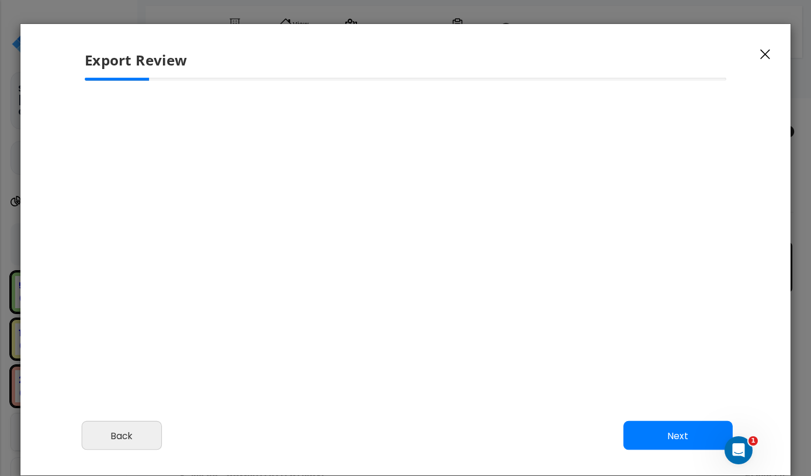
click at [649, 450] on button "Next" at bounding box center [678, 435] width 109 height 29
click at [647, 450] on button "Next" at bounding box center [678, 435] width 109 height 29
click at [773, 52] on button "button" at bounding box center [766, 54] width 18 height 14
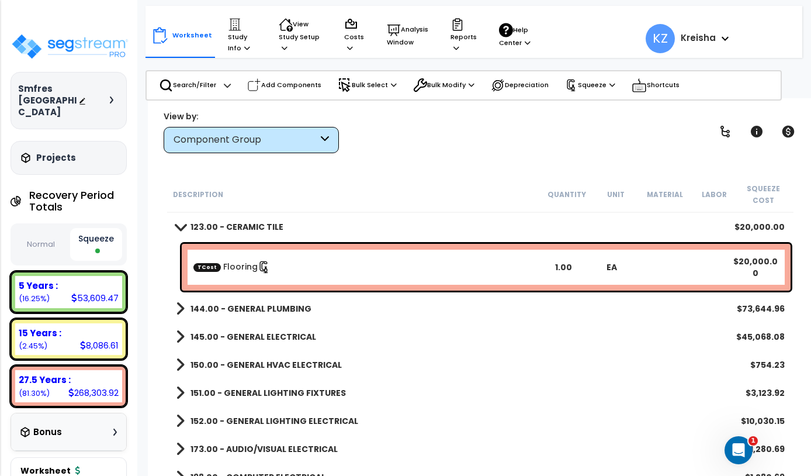
scroll to position [0, 0]
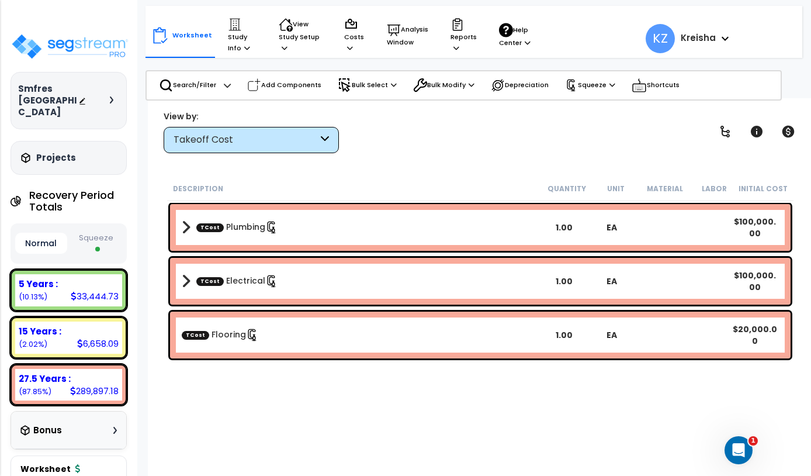
click at [446, 43] on div "Reports Get Report Manage Report Images Manage Report Custom Fields Download Re…" at bounding box center [463, 35] width 39 height 47
click at [458, 40] on p "Reports" at bounding box center [464, 36] width 26 height 36
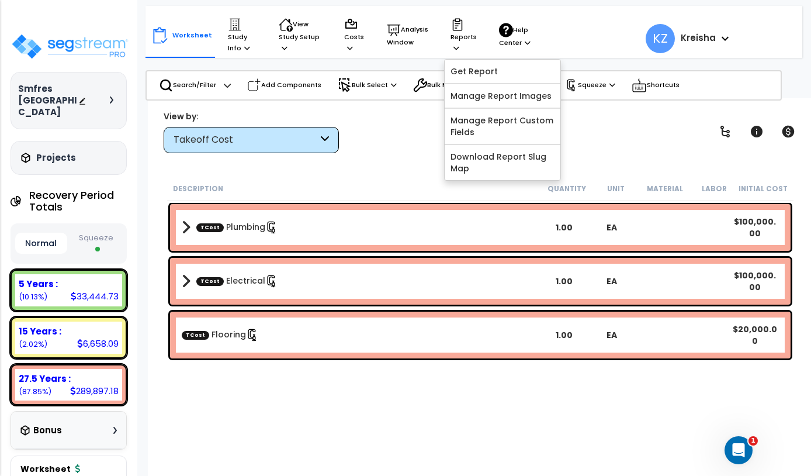
click at [491, 71] on link "Get Report" at bounding box center [503, 71] width 116 height 23
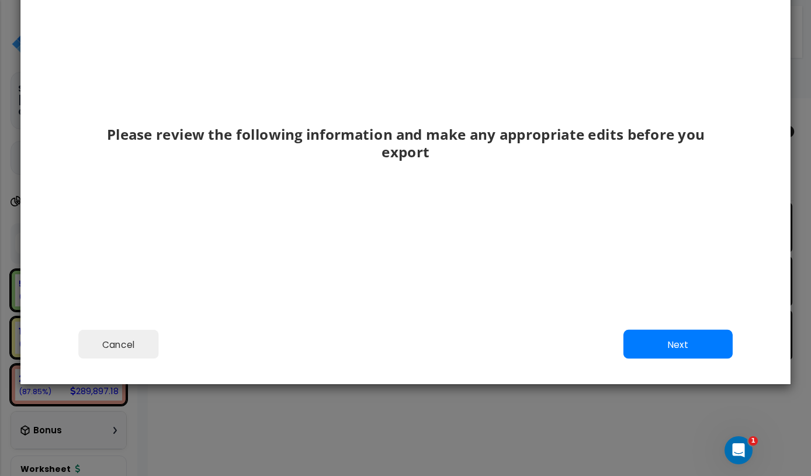
scroll to position [91, 0]
click at [680, 359] on button "Next" at bounding box center [678, 344] width 109 height 29
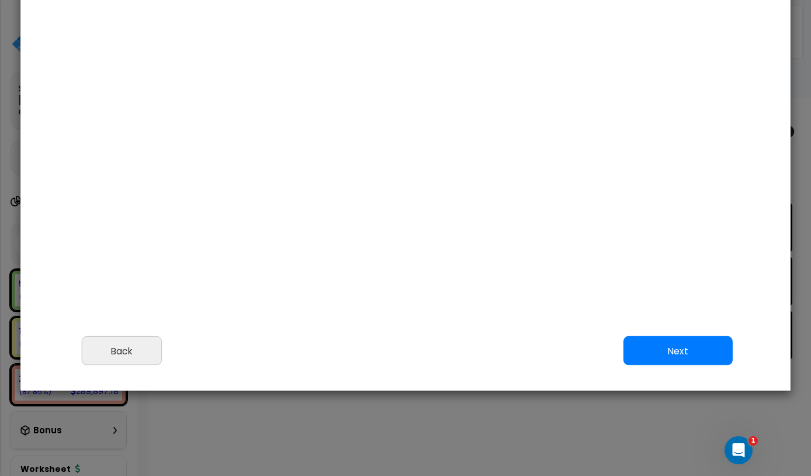
scroll to position [84, 0]
click at [683, 366] on button "Next" at bounding box center [678, 351] width 109 height 29
click at [687, 366] on button "Next" at bounding box center [678, 351] width 109 height 29
click at [684, 366] on button "Next" at bounding box center [678, 351] width 109 height 29
click at [691, 366] on button "Next" at bounding box center [678, 351] width 109 height 29
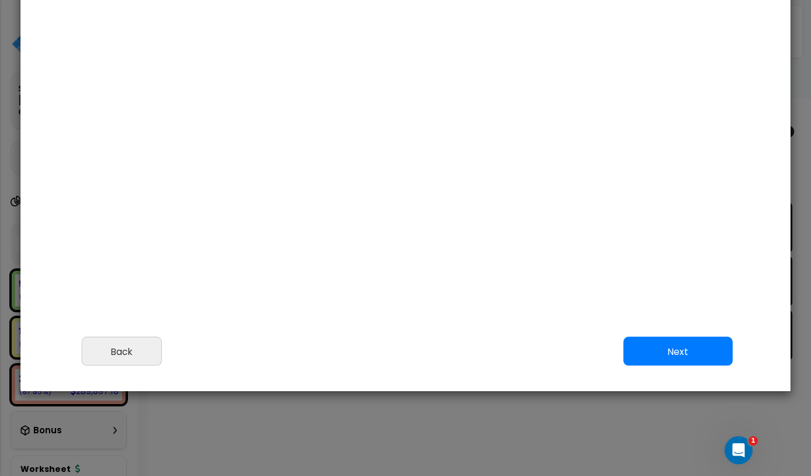
click at [699, 366] on button "Next" at bounding box center [678, 351] width 109 height 29
click at [703, 366] on button "Next" at bounding box center [678, 351] width 109 height 29
click at [696, 366] on button "Next" at bounding box center [678, 351] width 109 height 29
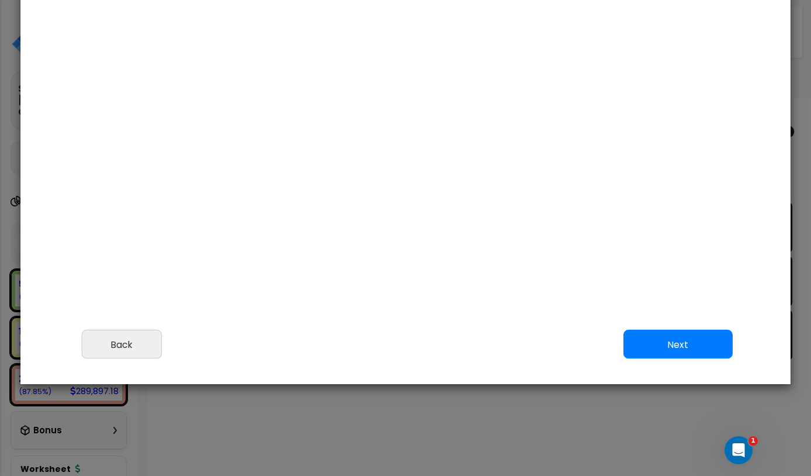
scroll to position [91, 0]
click at [686, 359] on button "Next" at bounding box center [678, 344] width 109 height 29
click at [682, 359] on button "Next" at bounding box center [678, 344] width 109 height 29
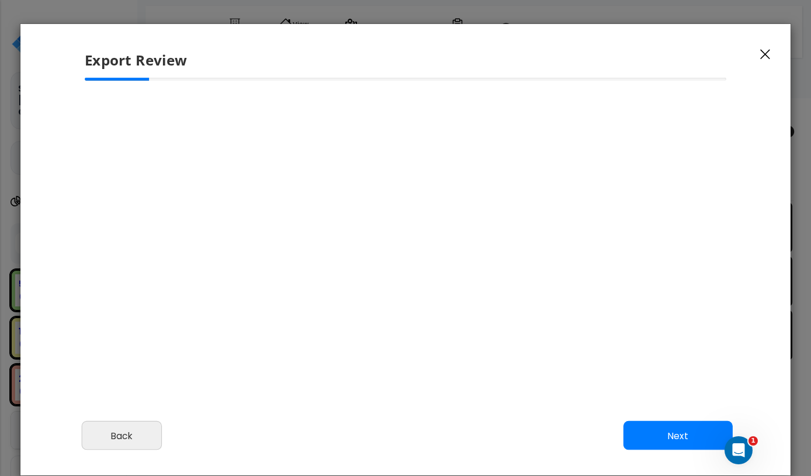
scroll to position [0, 0]
click at [769, 53] on icon "button" at bounding box center [765, 54] width 10 height 11
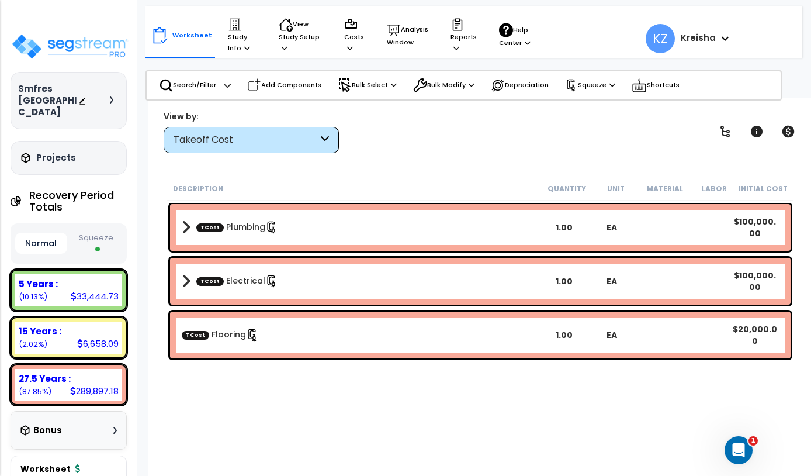
scroll to position [17, 0]
click at [630, 139] on div "View by: Takeoff Cost Takeoff Cost" at bounding box center [481, 131] width 642 height 43
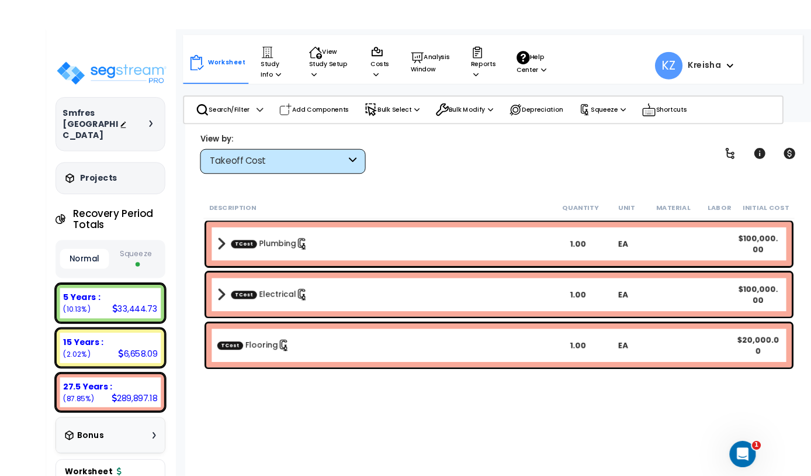
scroll to position [9, 0]
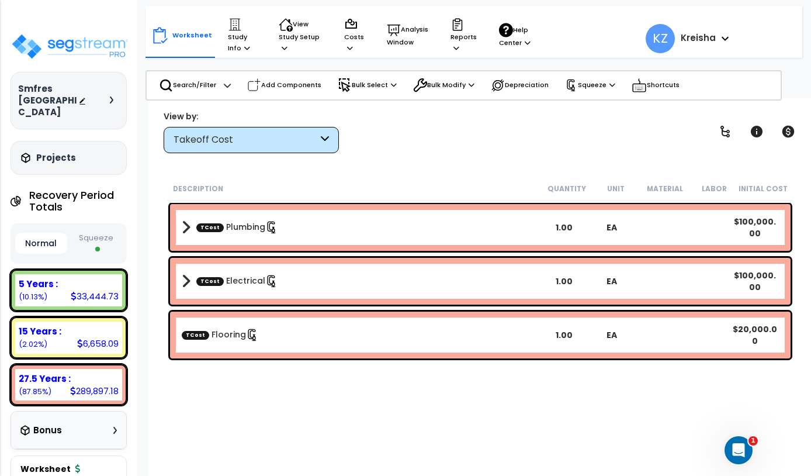
click at [451, 30] on icon at bounding box center [458, 25] width 14 height 14
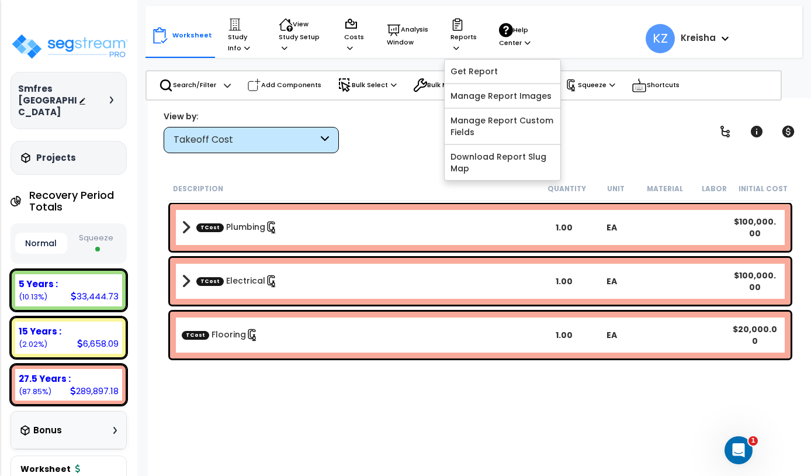
click at [525, 74] on link "Get Report" at bounding box center [503, 71] width 116 height 23
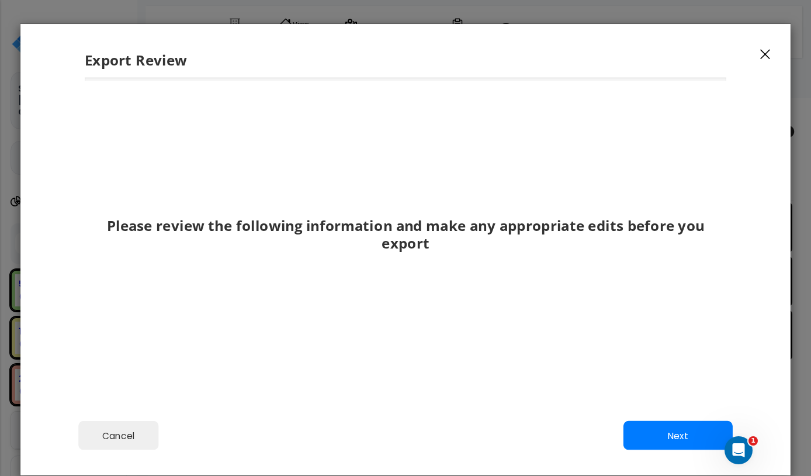
scroll to position [54, 0]
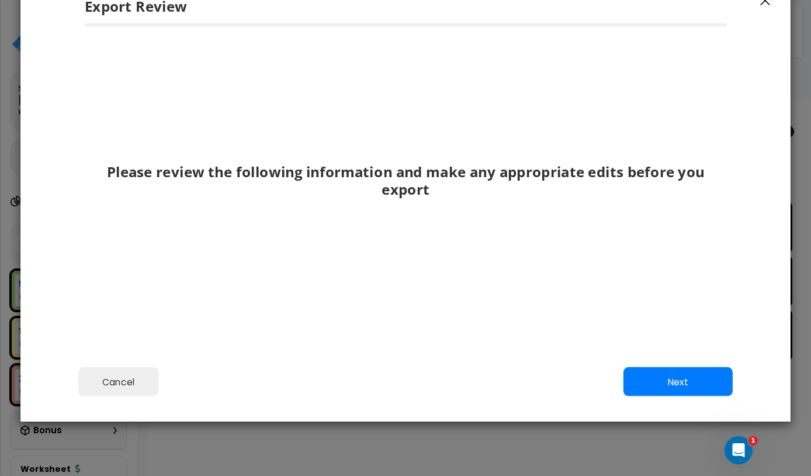
click at [685, 396] on button "Next" at bounding box center [678, 381] width 109 height 29
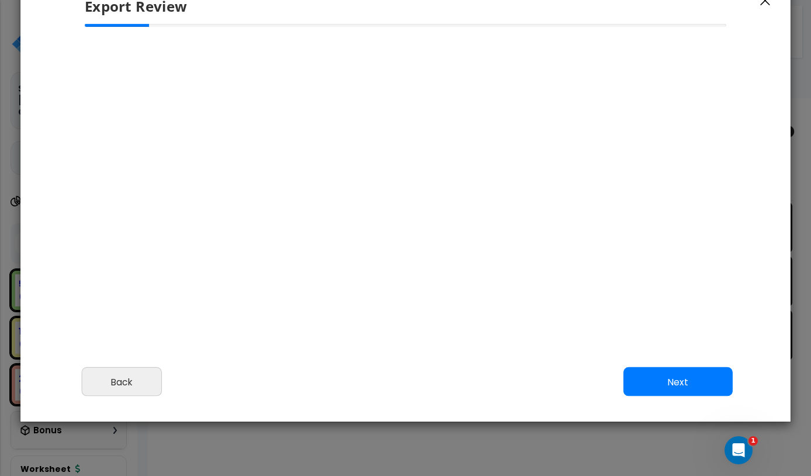
scroll to position [20, 0]
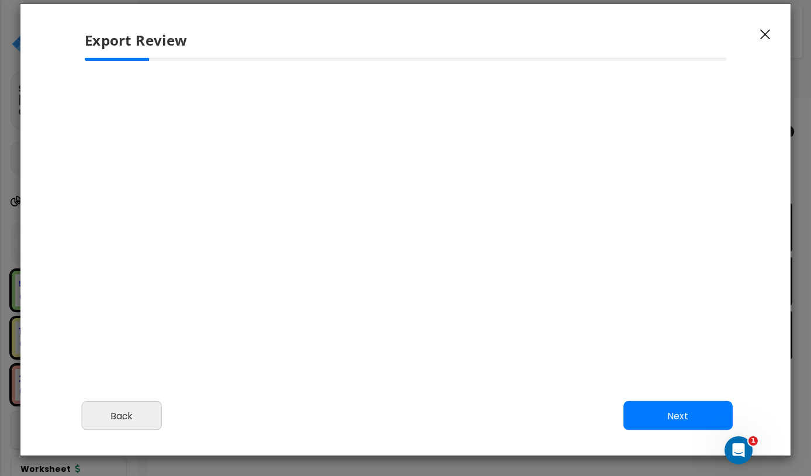
click at [769, 36] on icon "button" at bounding box center [765, 34] width 10 height 11
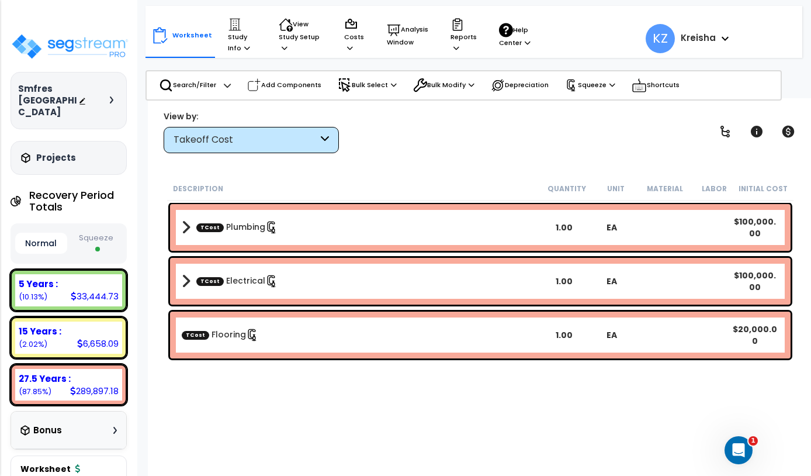
scroll to position [15, 0]
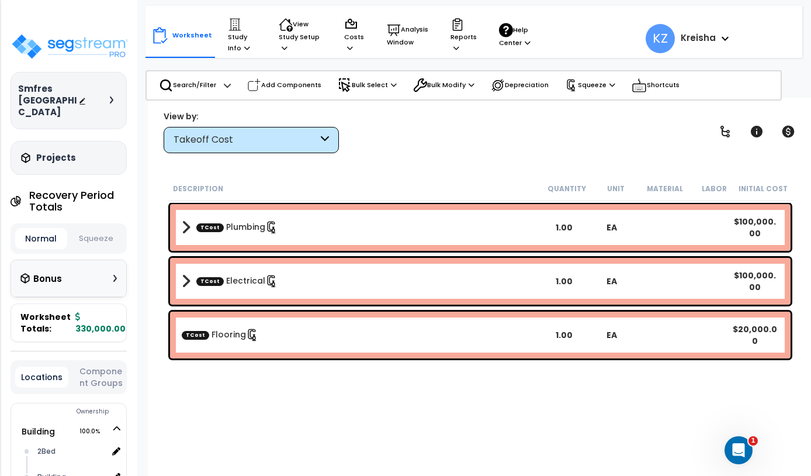
click at [454, 30] on icon at bounding box center [458, 25] width 10 height 12
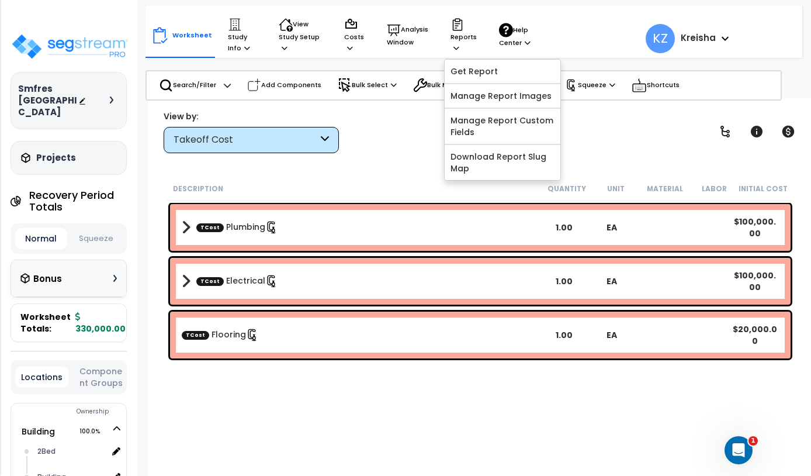
click at [498, 75] on link "Get Report" at bounding box center [503, 71] width 116 height 23
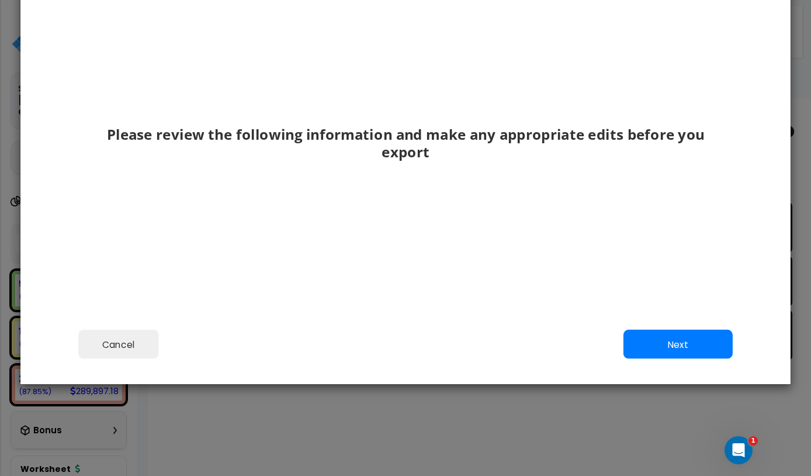
scroll to position [91, 0]
click at [679, 359] on button "Next" at bounding box center [678, 344] width 109 height 29
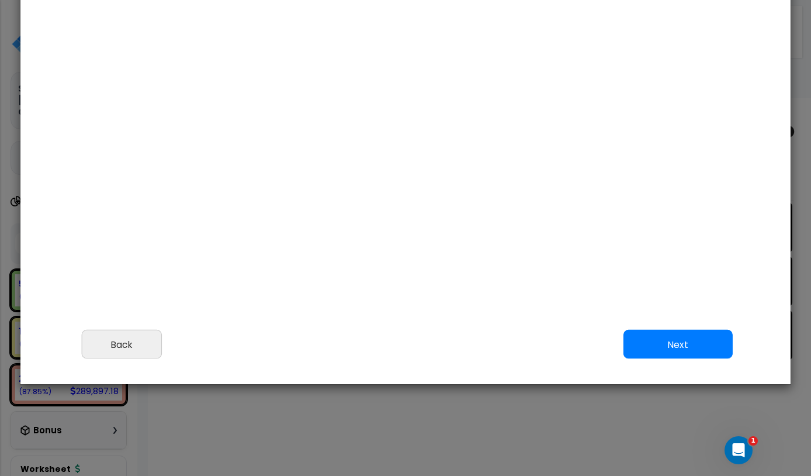
click at [690, 359] on button "Next" at bounding box center [678, 344] width 109 height 29
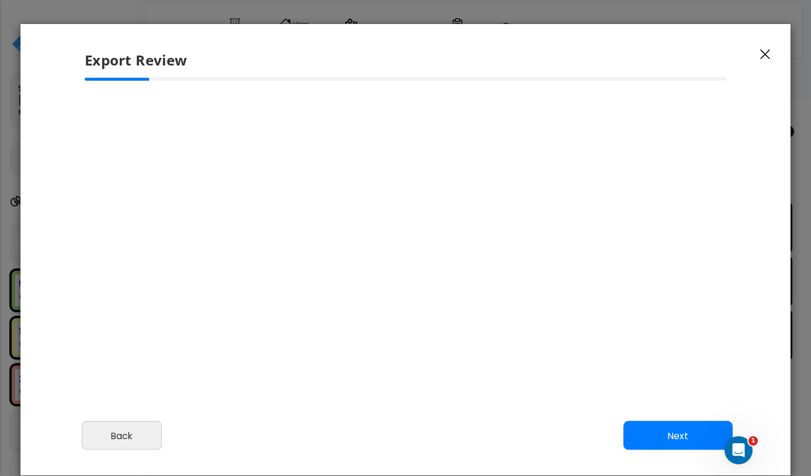
scroll to position [0, 0]
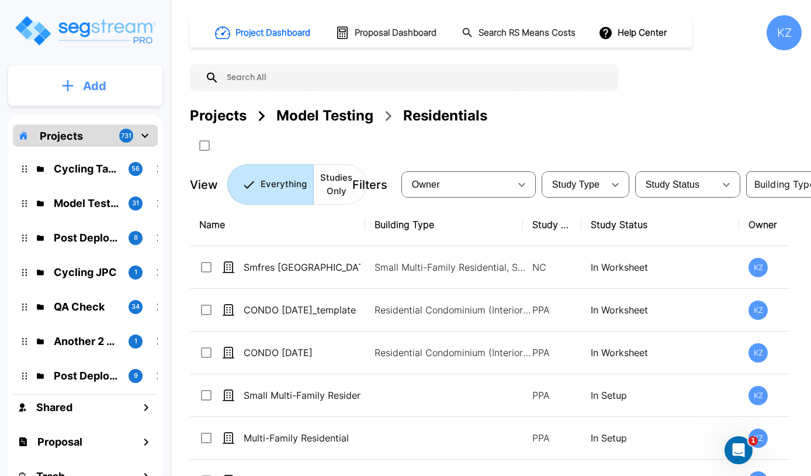
click at [110, 88] on button "Add" at bounding box center [85, 86] width 154 height 34
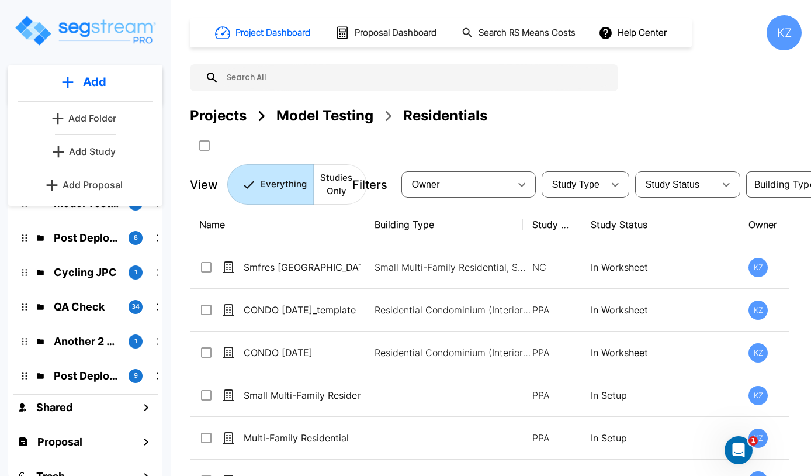
click at [103, 148] on p "Add Study" at bounding box center [92, 151] width 47 height 14
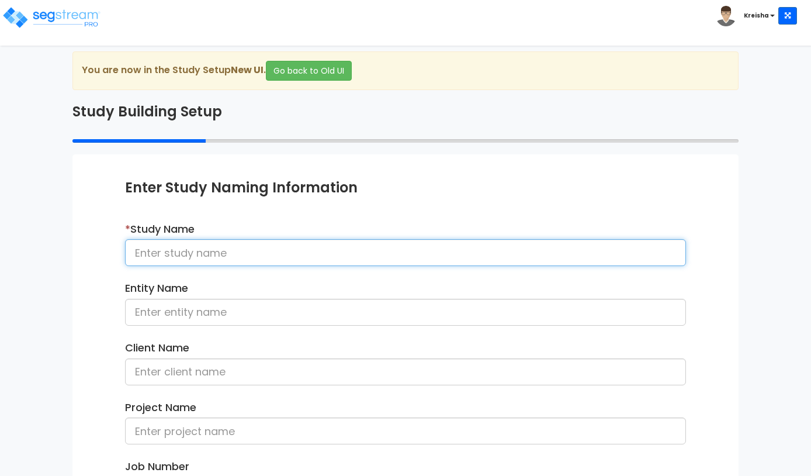
click at [586, 259] on input at bounding box center [405, 252] width 561 height 27
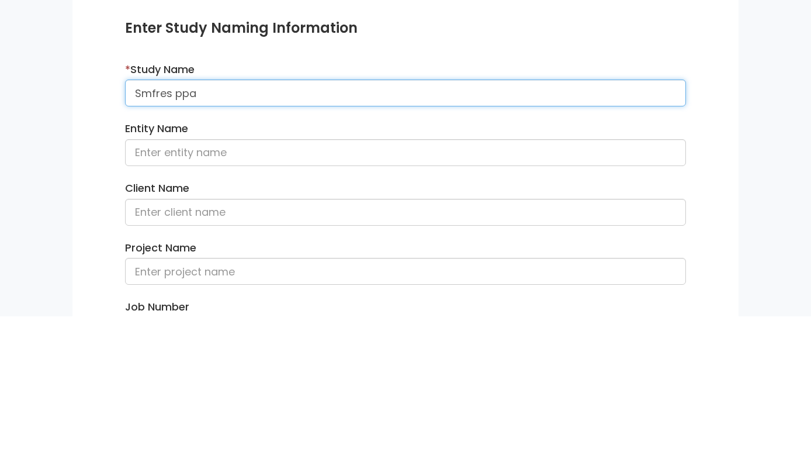
type input "Smfres ppa"
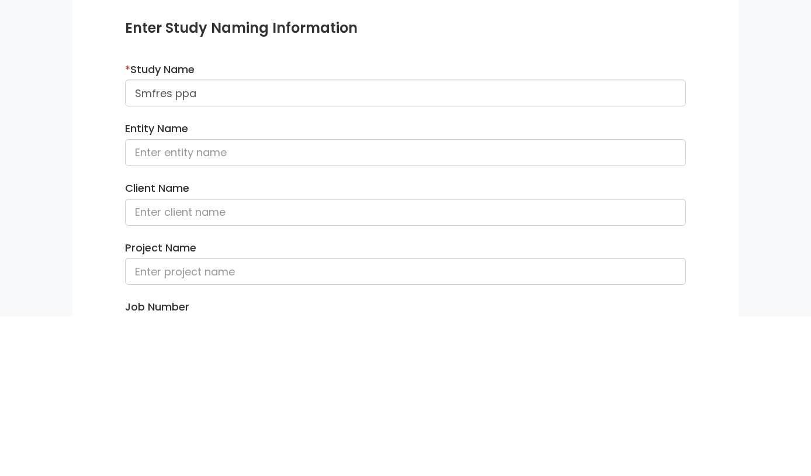
click at [782, 137] on div "We are Building your Study. So please grab a coffee and let us do the heavy lif…" at bounding box center [405, 375] width 811 height 648
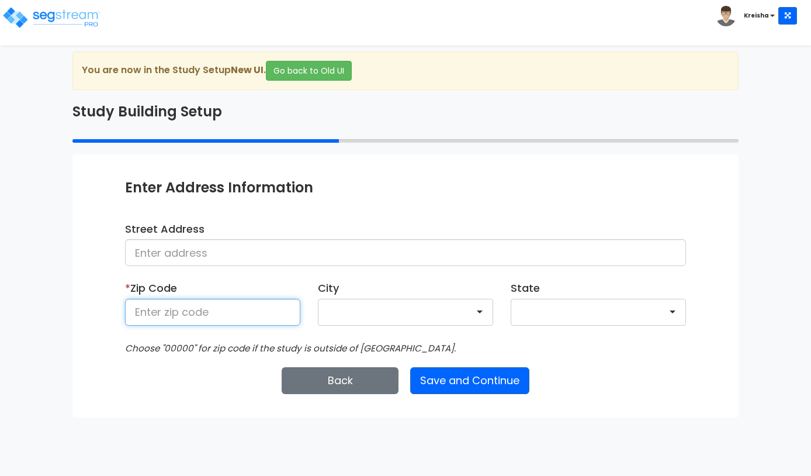
click at [196, 307] on input at bounding box center [212, 312] width 175 height 27
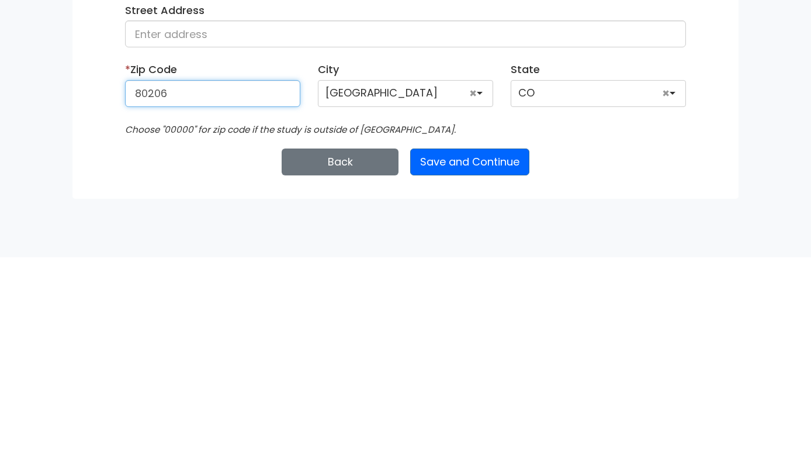
type input "80206"
click at [731, 161] on div "Enter Study Naming Information * Study Name Smfres ppa Entity Name Client Name …" at bounding box center [405, 285] width 666 height 262
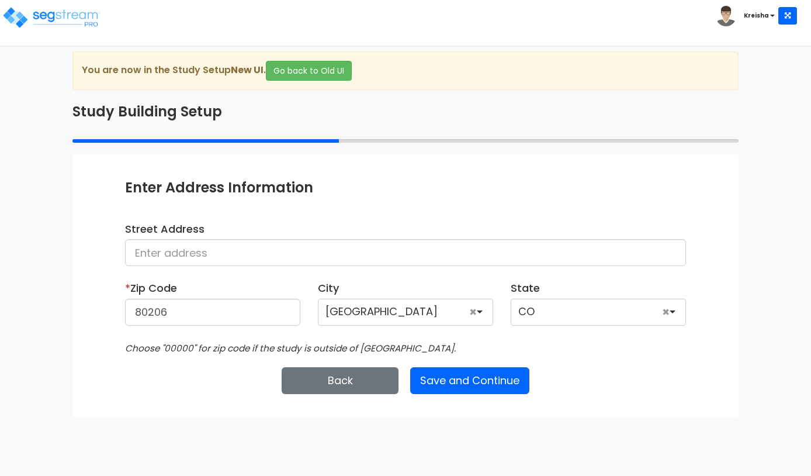
click at [478, 372] on button "Save and Continue" at bounding box center [469, 380] width 119 height 27
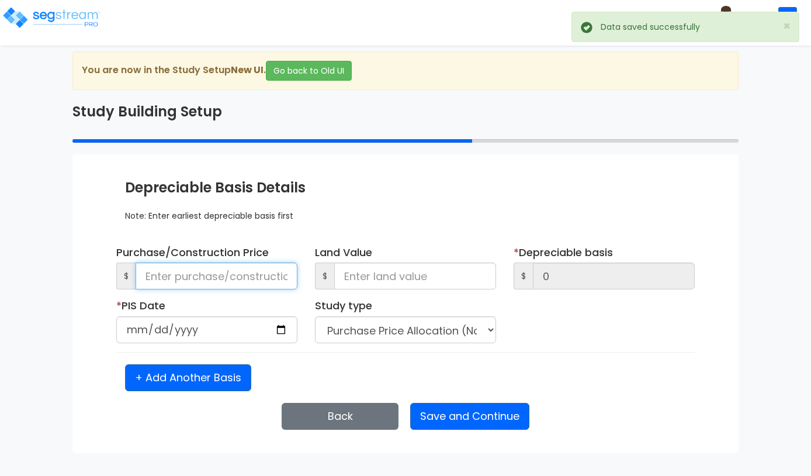
click at [210, 278] on input at bounding box center [217, 275] width 162 height 27
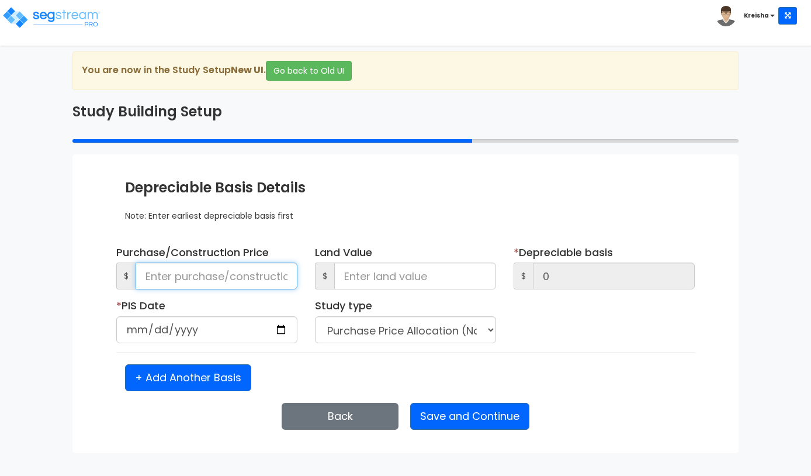
type input "1"
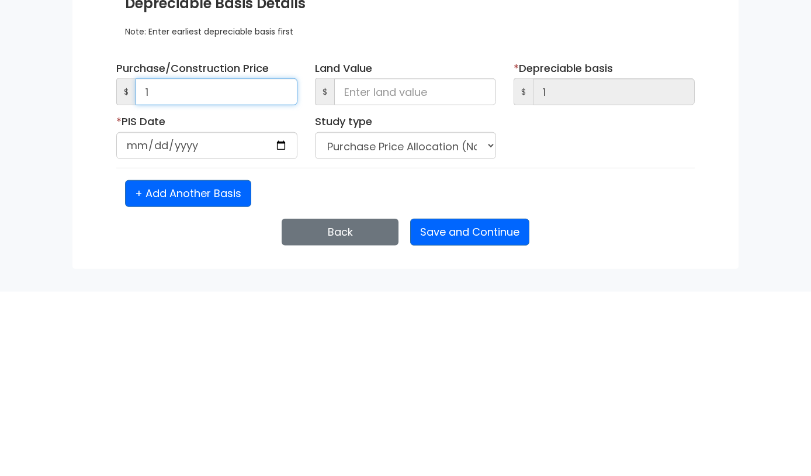
type input "17"
type input "175"
type input "1,754"
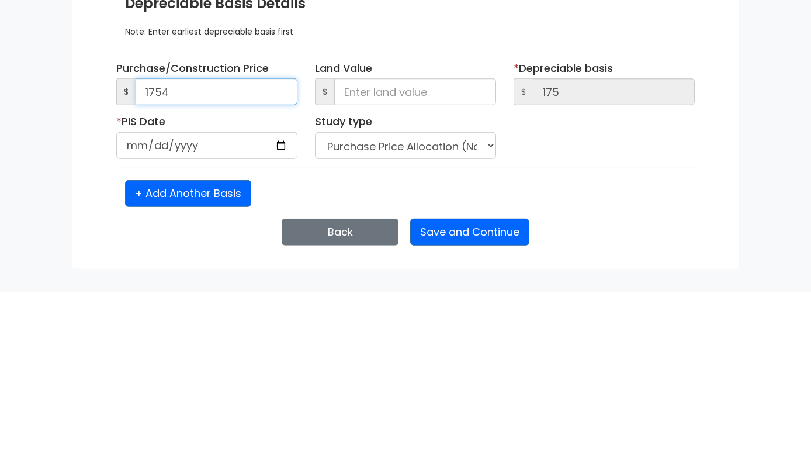
type input "1,754"
type input "17,545"
type input "175,456"
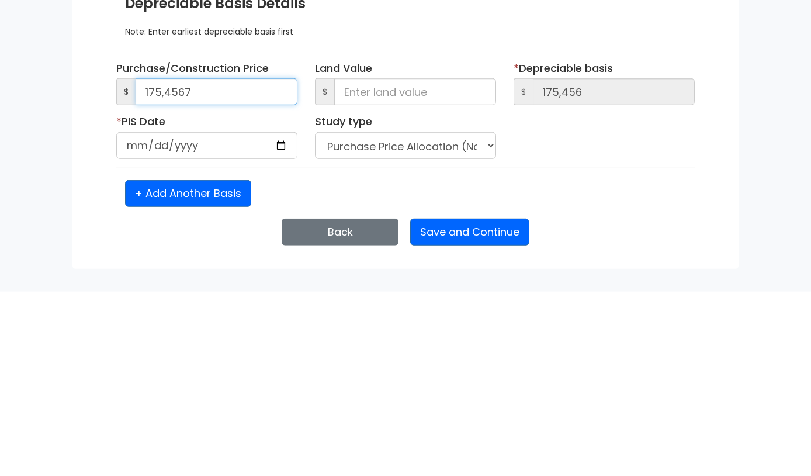
type input "1,754,567"
type input "17,545,678"
type input "1,754,567"
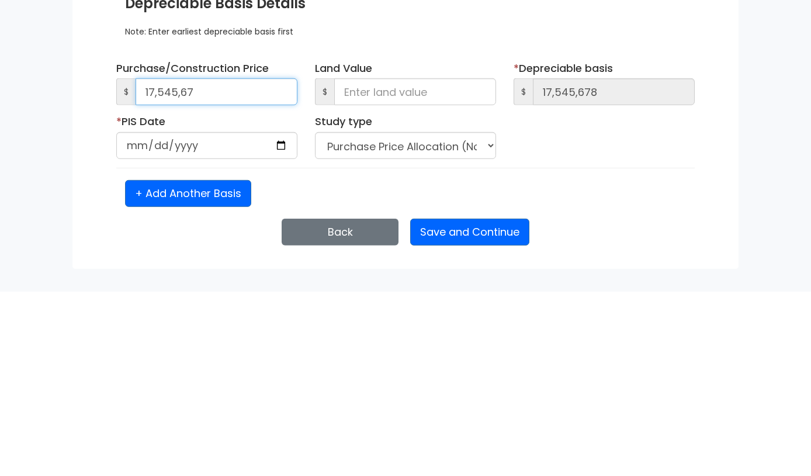
type input "1,754,567"
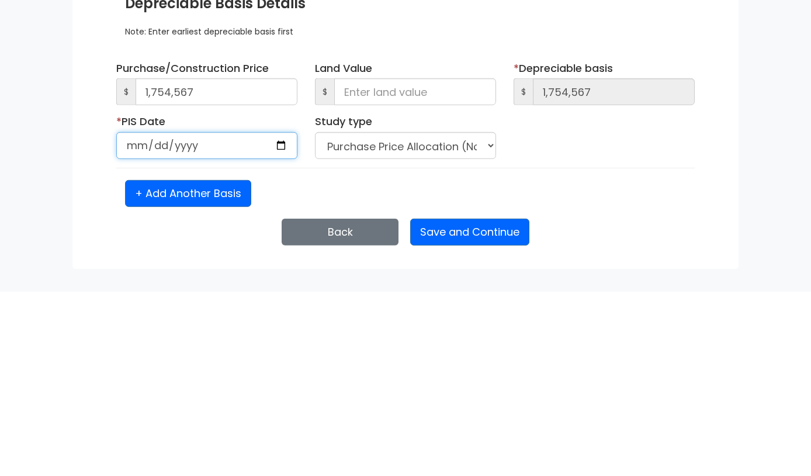
click at [249, 316] on input "date" at bounding box center [206, 329] width 181 height 27
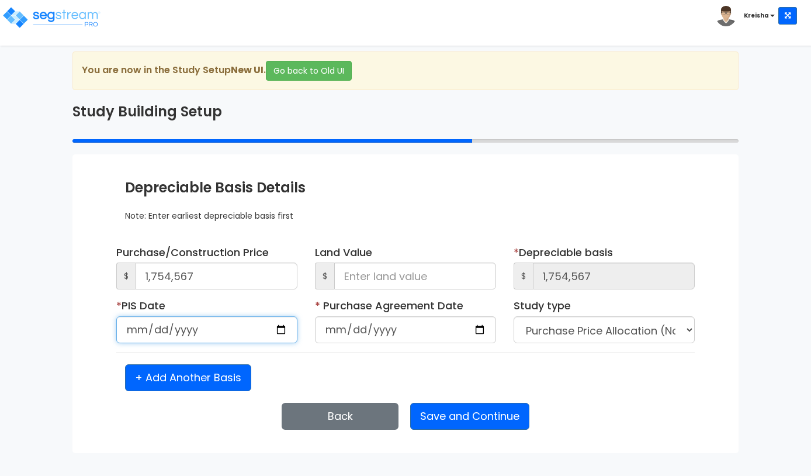
type input "[DATE]"
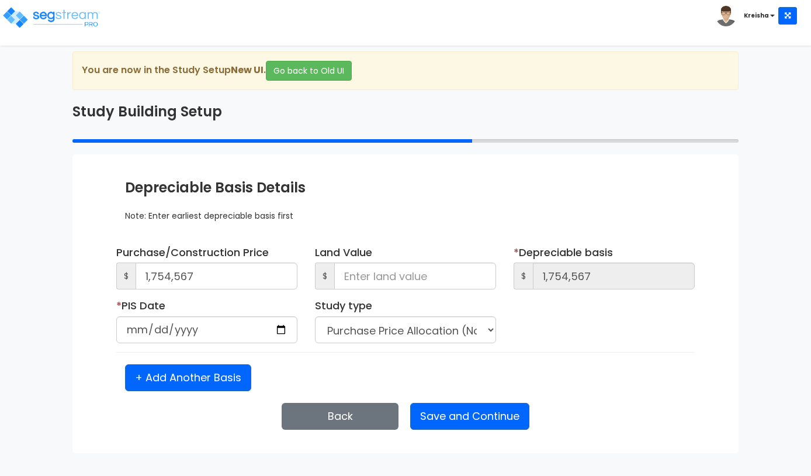
click at [527, 427] on button "Save and Continue" at bounding box center [469, 416] width 119 height 27
select select "2024"
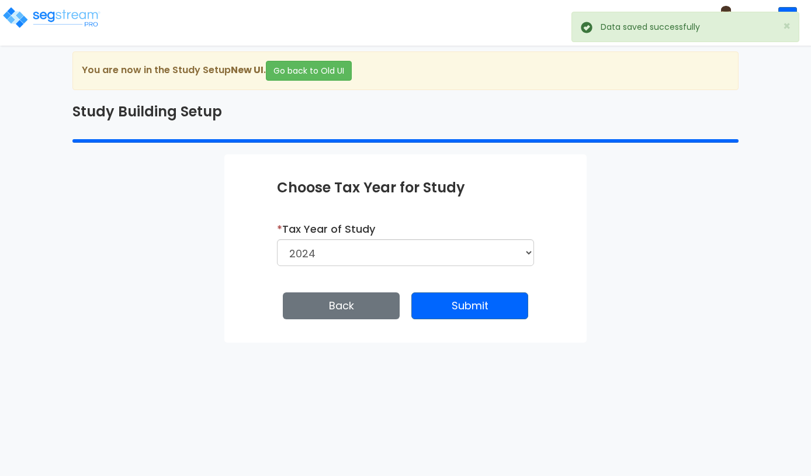
click at [512, 316] on button "Submit" at bounding box center [470, 305] width 117 height 27
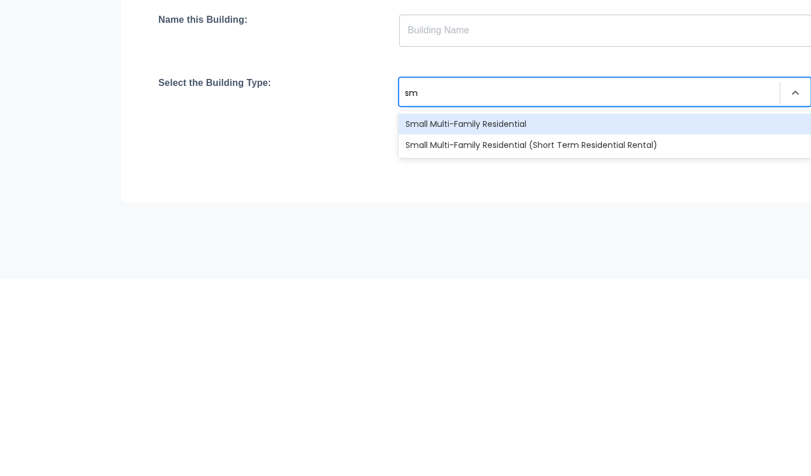
scroll to position [0, 19]
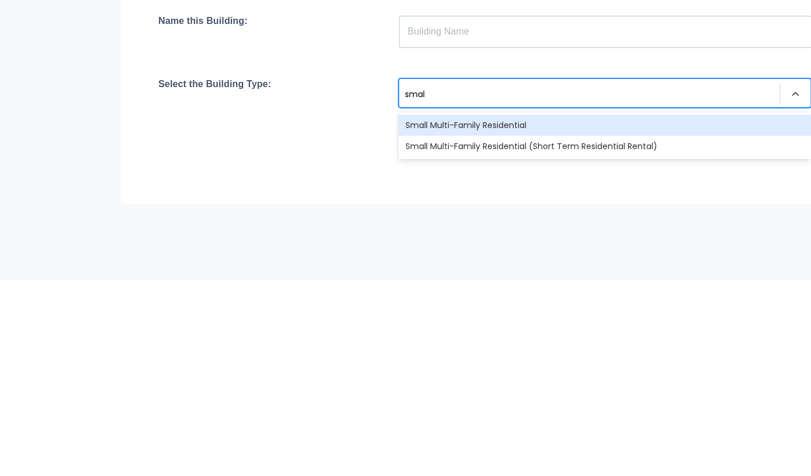
type input "small"
click at [704, 311] on div "Small Multi-Family Residential" at bounding box center [605, 321] width 413 height 21
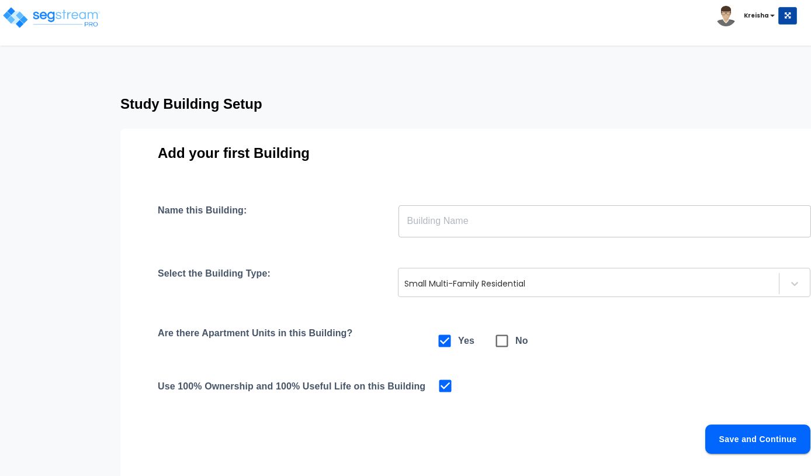
click at [570, 219] on input "text" at bounding box center [605, 221] width 413 height 33
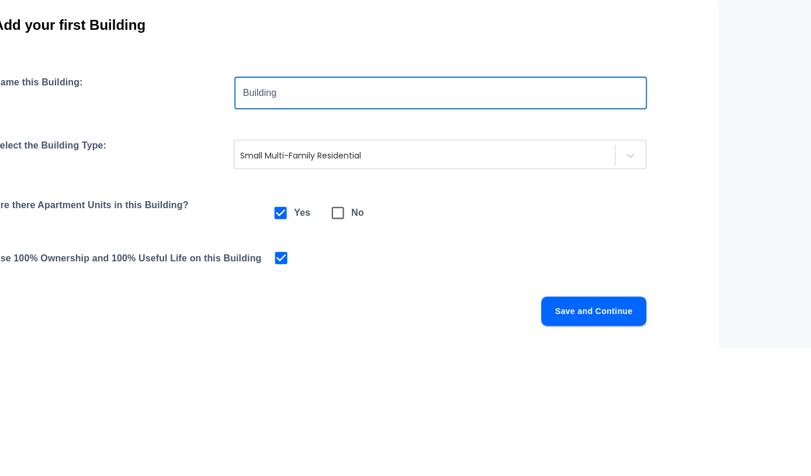
type input "Building"
click at [772, 154] on div "Study Building Setup Add your first Building Name this Building: Building ​ Sel…" at bounding box center [360, 291] width 903 height 409
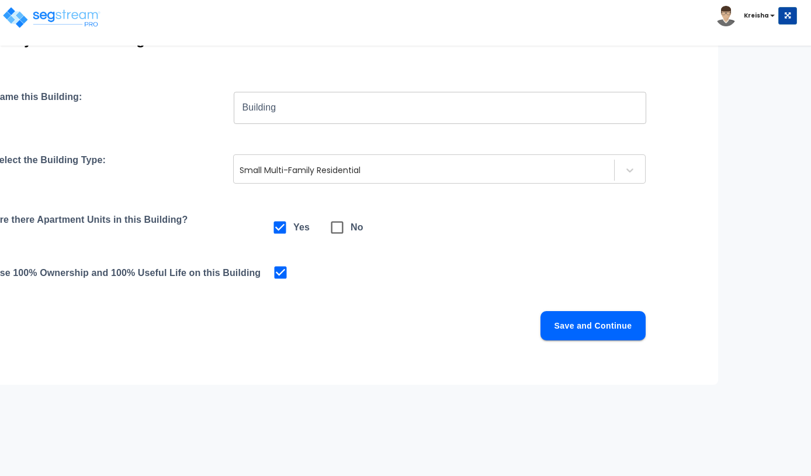
click at [581, 327] on button "Save and Continue" at bounding box center [593, 325] width 105 height 29
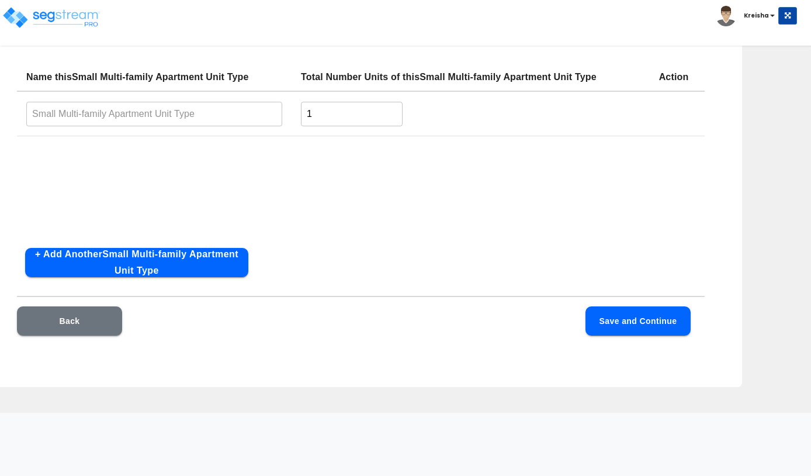
scroll to position [112, 133]
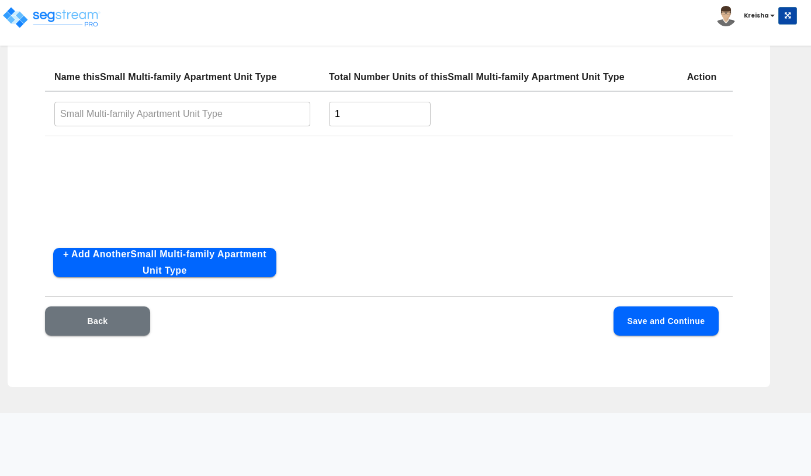
click at [212, 270] on button "+ Add Another Small Multi-family Apartment Unit Type" at bounding box center [164, 262] width 223 height 29
click at [382, 117] on input "1" at bounding box center [380, 113] width 102 height 25
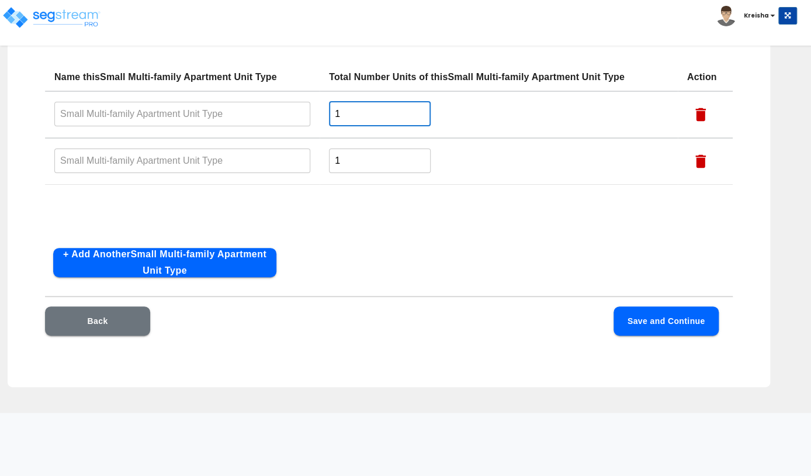
click at [367, 162] on input "1" at bounding box center [380, 160] width 102 height 25
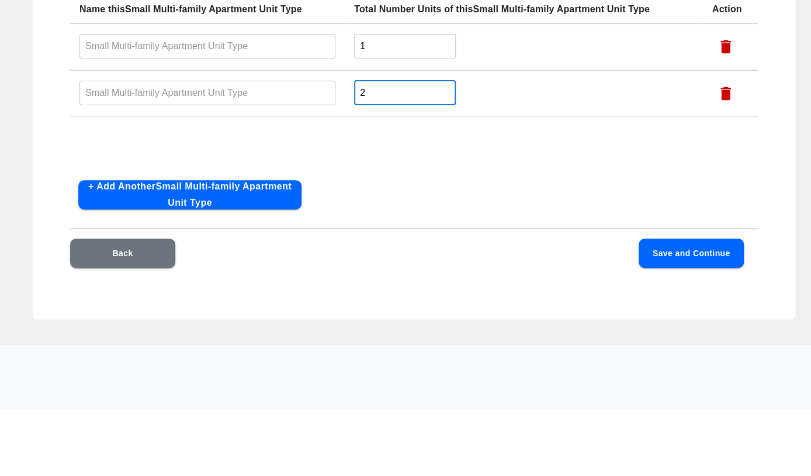
type input "2"
click at [261, 101] on input "text" at bounding box center [207, 113] width 256 height 25
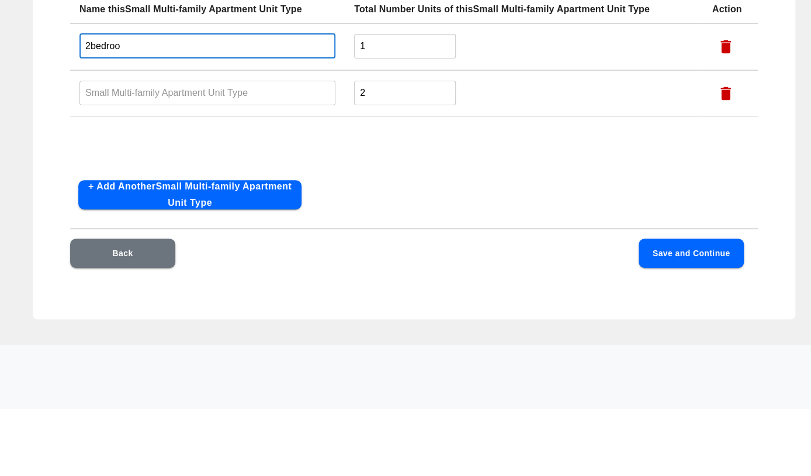
click at [119, 148] on input "text" at bounding box center [207, 160] width 256 height 25
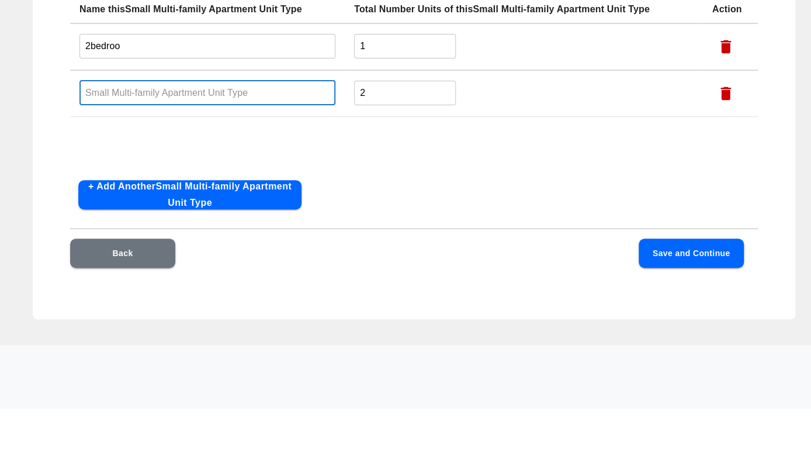
click at [247, 101] on input "2bedroo" at bounding box center [207, 113] width 256 height 25
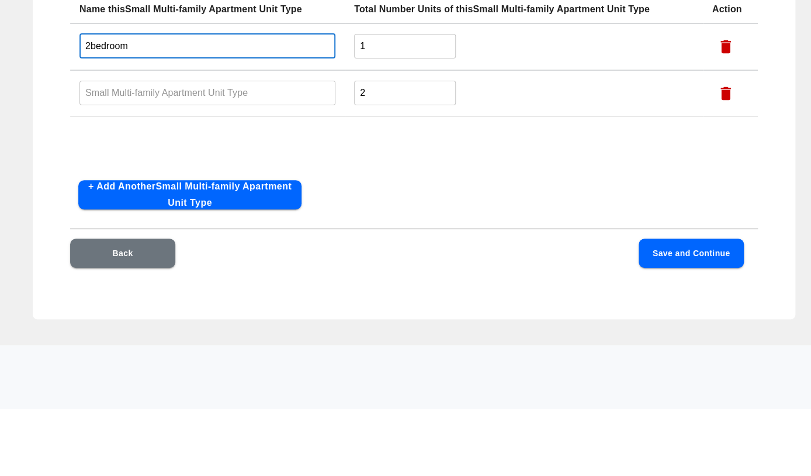
type input "2bedroom"
click at [109, 148] on input "text" at bounding box center [207, 160] width 256 height 25
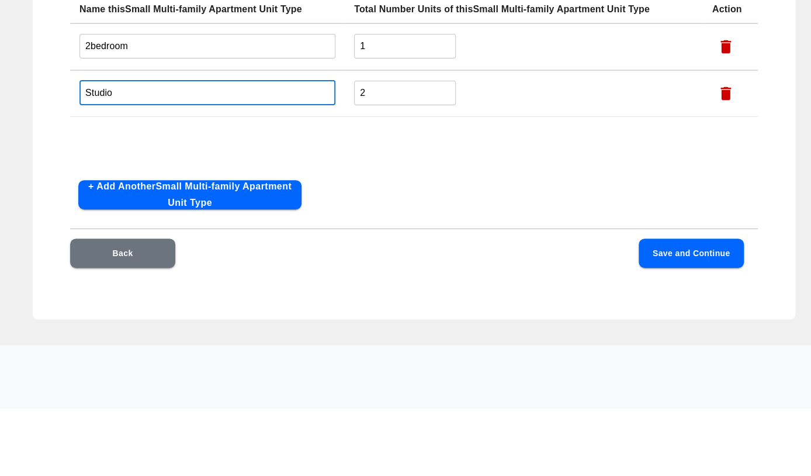
type input "Studio"
click at [616, 144] on div "Name this Small Multi-family Apartment Unit Type Total Number Units of this Sma…" at bounding box center [414, 150] width 688 height 175
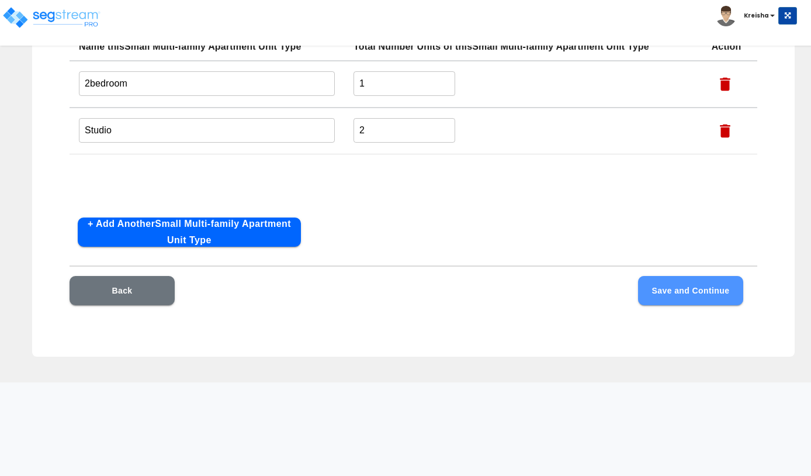
click at [692, 288] on button "Save and Continue" at bounding box center [690, 290] width 105 height 29
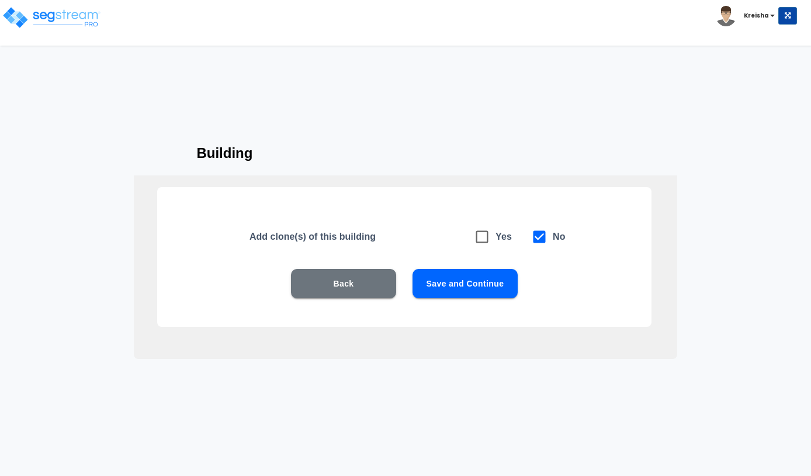
click at [486, 283] on button "Save and Continue" at bounding box center [465, 283] width 105 height 29
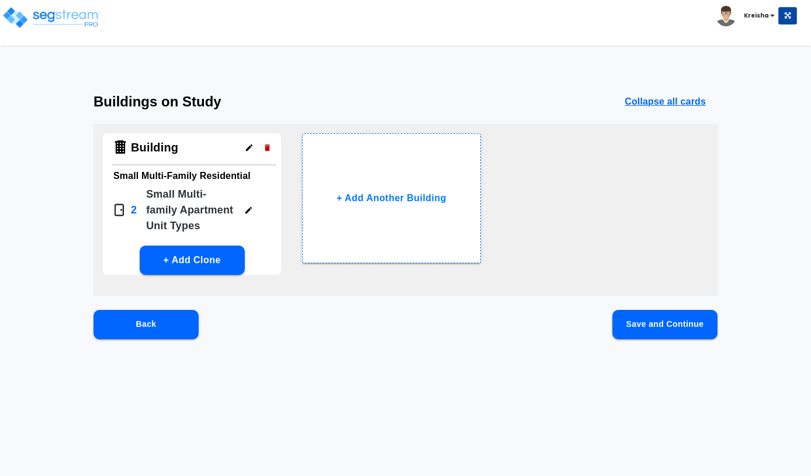
click at [657, 331] on button "Save and Continue" at bounding box center [665, 324] width 105 height 29
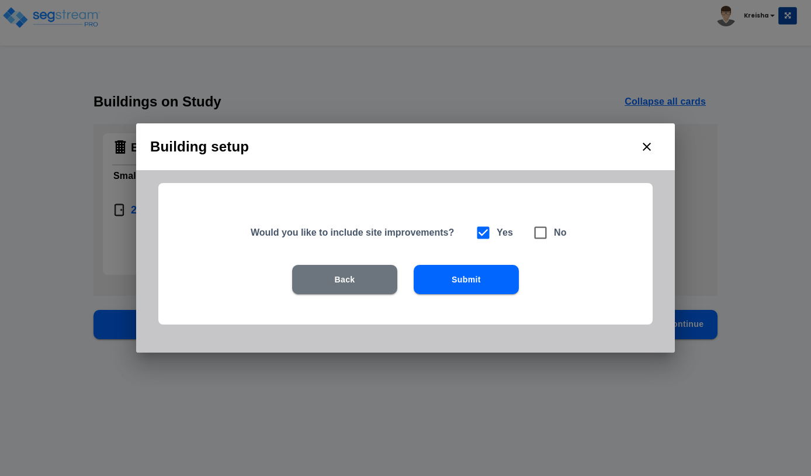
click at [471, 279] on button "Submit" at bounding box center [466, 279] width 105 height 29
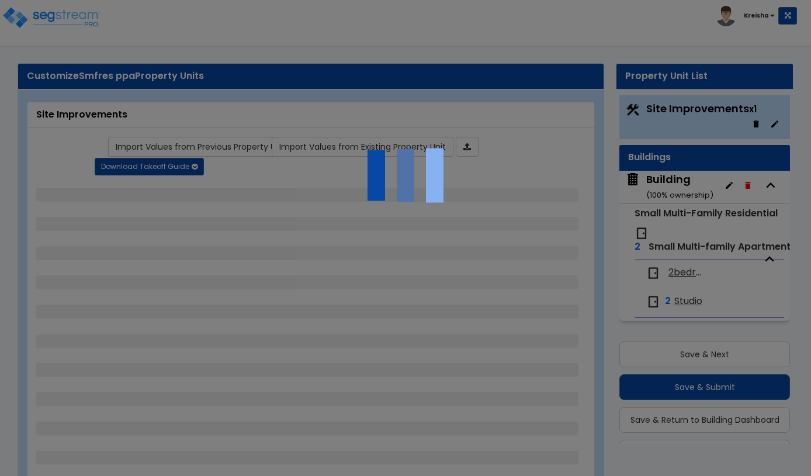
scroll to position [29, 0]
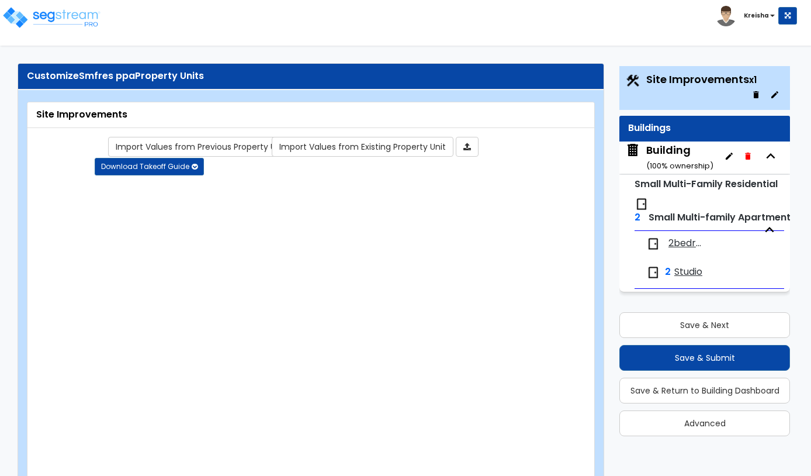
click at [372, 146] on link "Import Values from Existing Property Unit" at bounding box center [363, 147] width 182 height 20
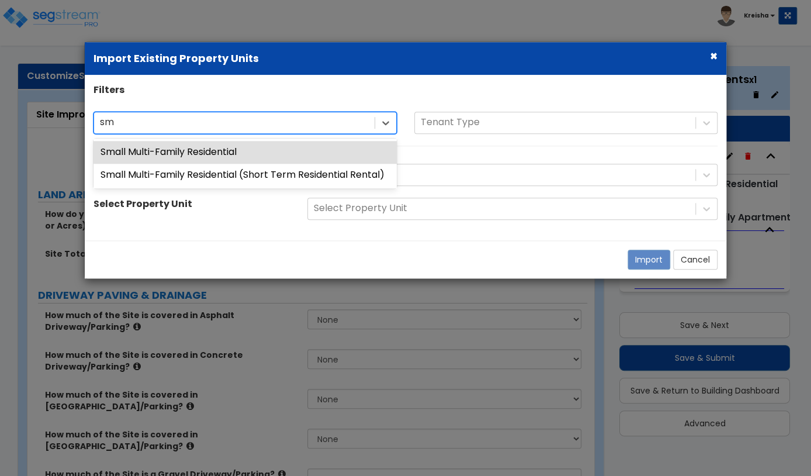
click at [340, 152] on div "Small Multi-Family Residential" at bounding box center [245, 152] width 303 height 23
type input "sm"
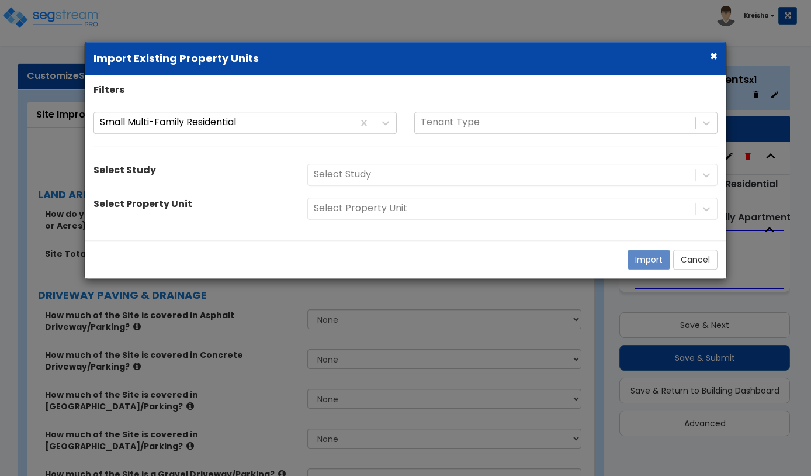
click at [389, 177] on div "Select Study" at bounding box center [513, 175] width 428 height 22
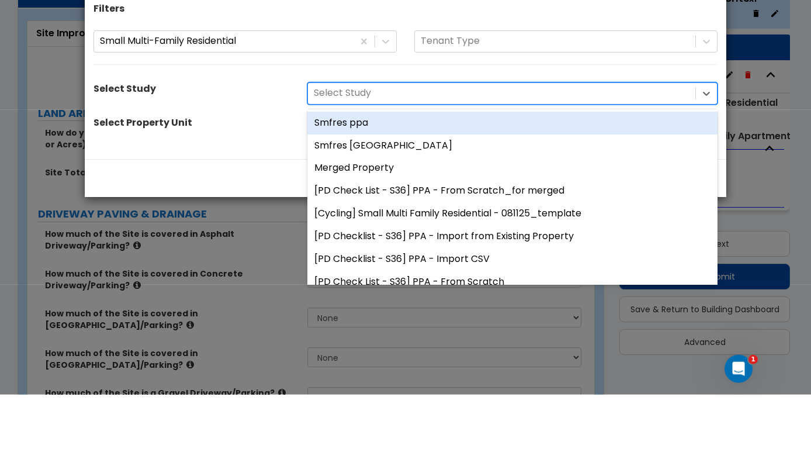
scroll to position [0, 0]
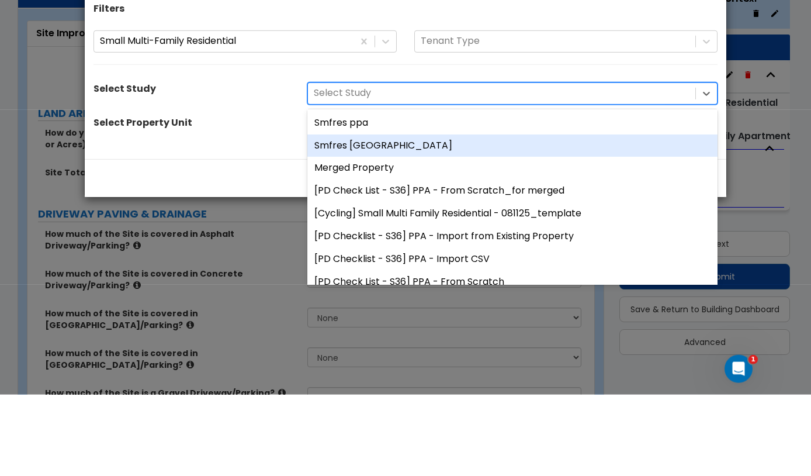
click at [397, 216] on div "Smfres [GEOGRAPHIC_DATA]" at bounding box center [512, 227] width 410 height 23
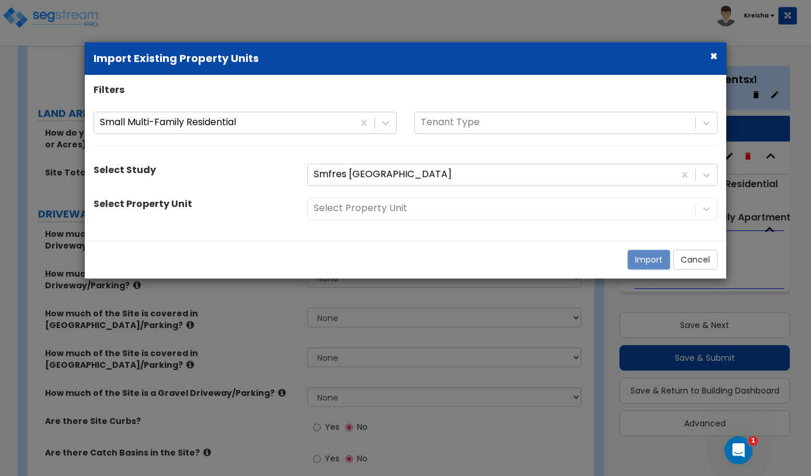
click at [384, 209] on div "Select Property Unit" at bounding box center [513, 209] width 428 height 22
click at [436, 209] on div "Select Property Unit" at bounding box center [513, 209] width 428 height 22
click at [434, 209] on div "Select Property Unit" at bounding box center [513, 209] width 428 height 22
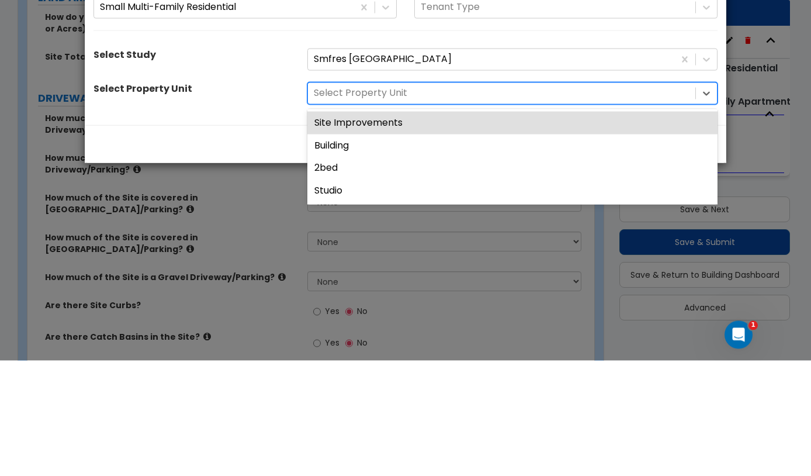
click at [683, 227] on div "Site Improvements" at bounding box center [512, 238] width 410 height 23
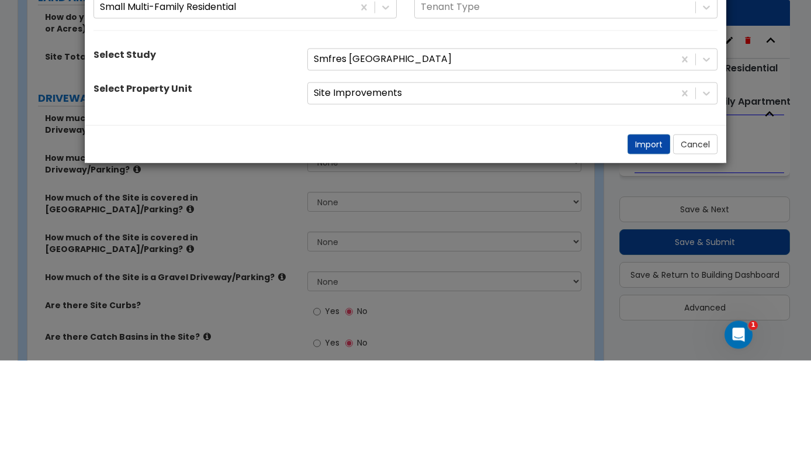
scroll to position [197, 0]
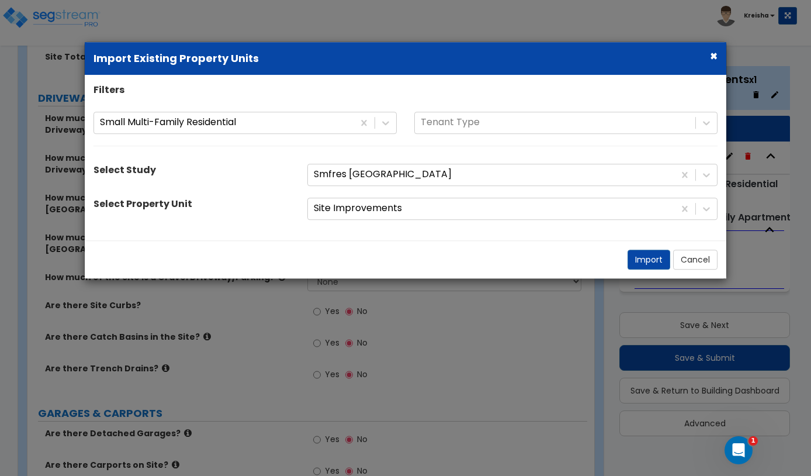
click at [641, 262] on button "Import" at bounding box center [649, 260] width 43 height 20
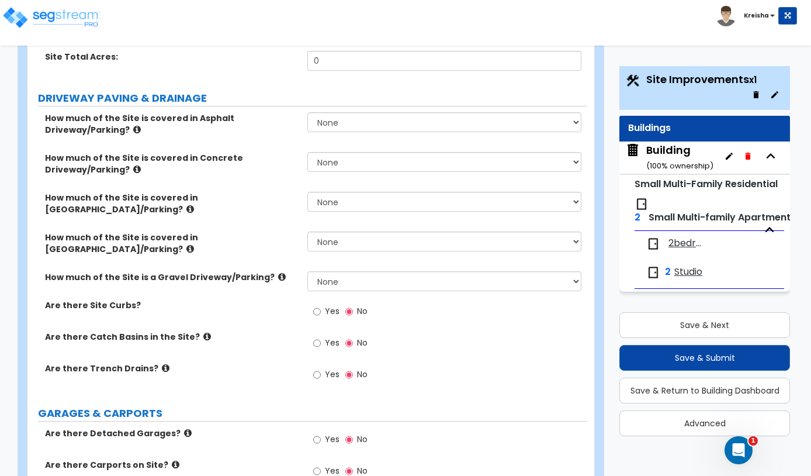
type input "0.5"
select select "2"
radio input "true"
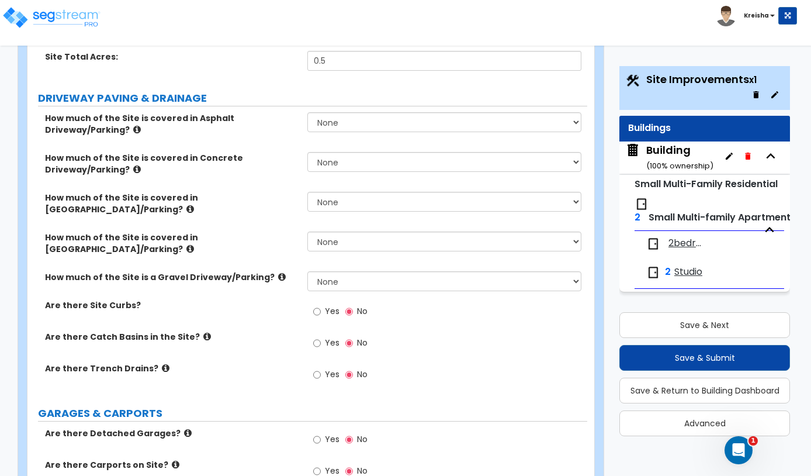
radio input "true"
select select "1"
select select "2"
select select "1"
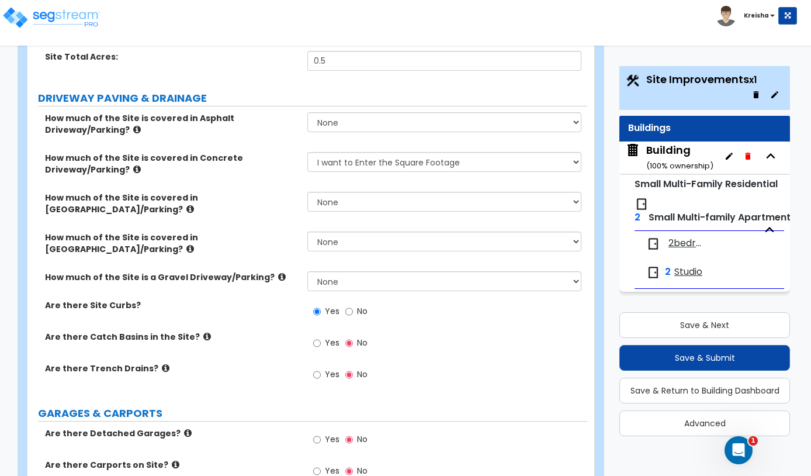
select select "1"
select select "2"
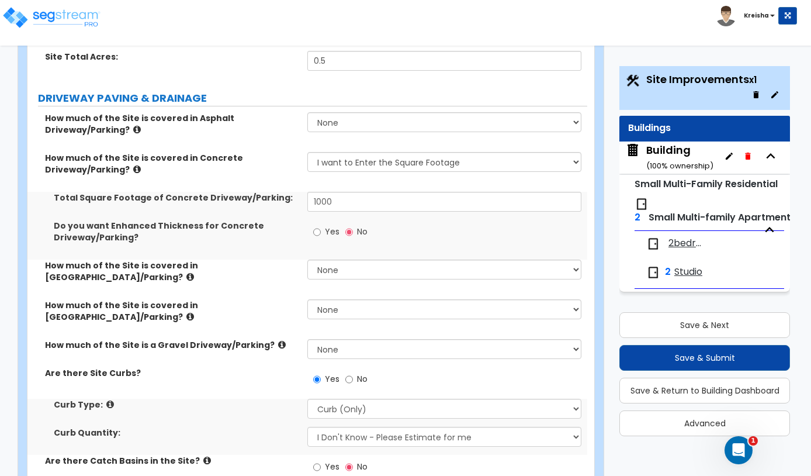
click at [669, 320] on button "Save & Next" at bounding box center [705, 325] width 171 height 26
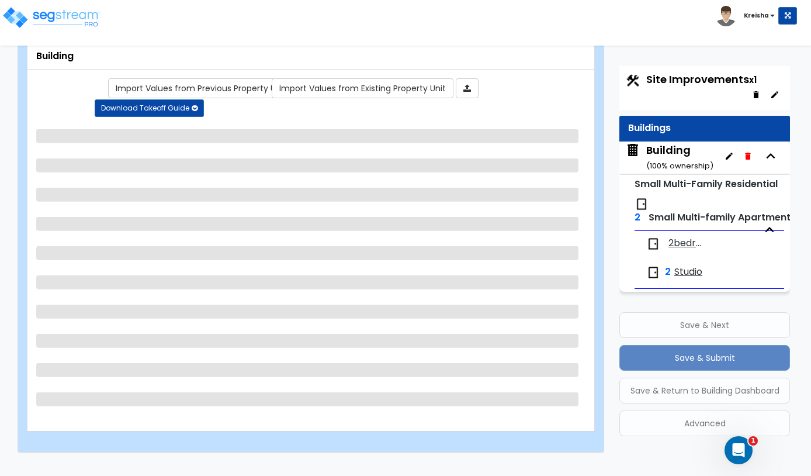
scroll to position [58, 0]
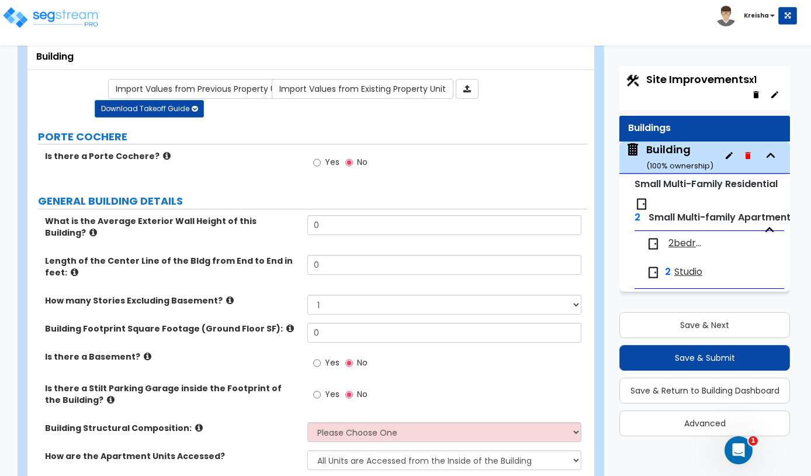
click at [395, 89] on link "Import Values from Existing Property Unit" at bounding box center [363, 89] width 182 height 20
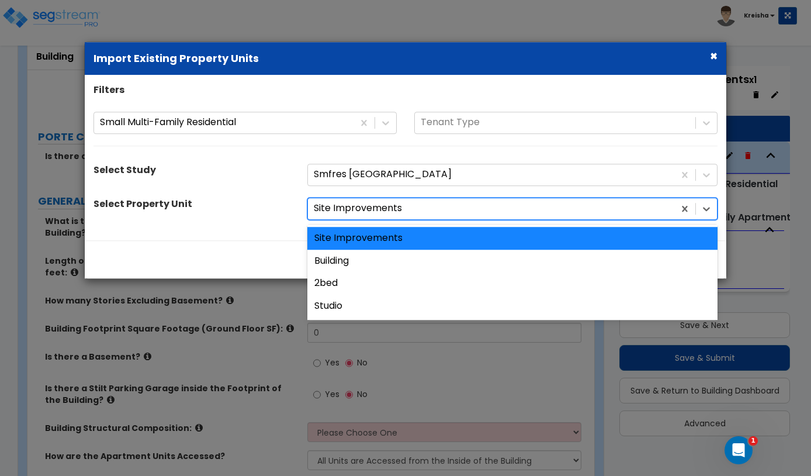
scroll to position [57, 0]
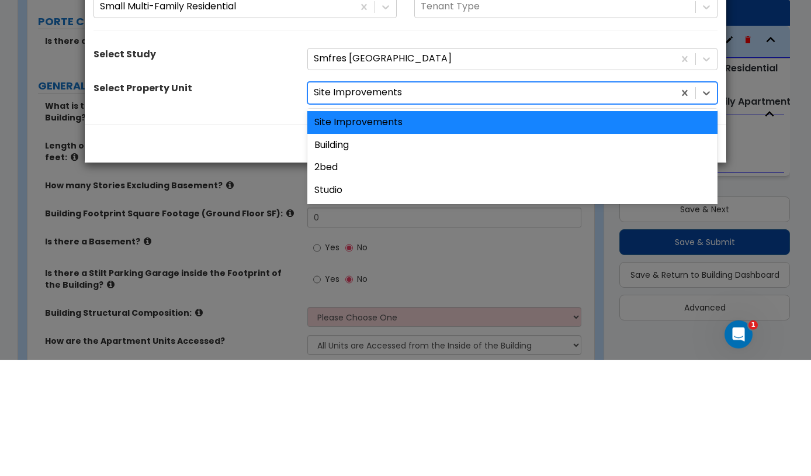
click at [597, 250] on div "Building" at bounding box center [512, 261] width 410 height 23
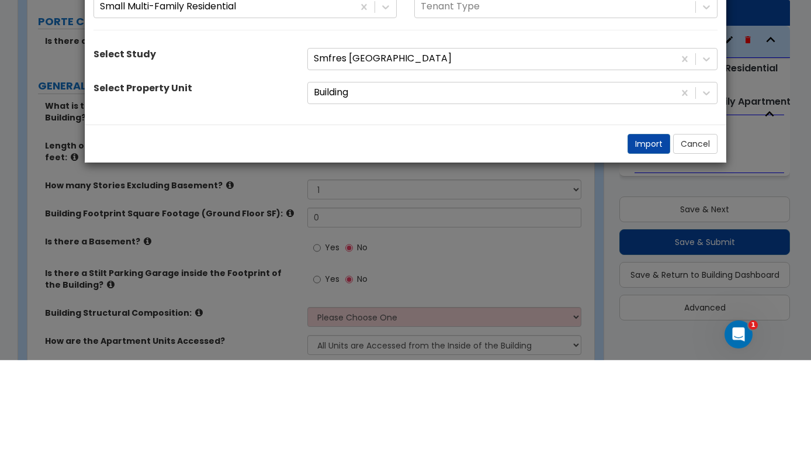
scroll to position [174, 0]
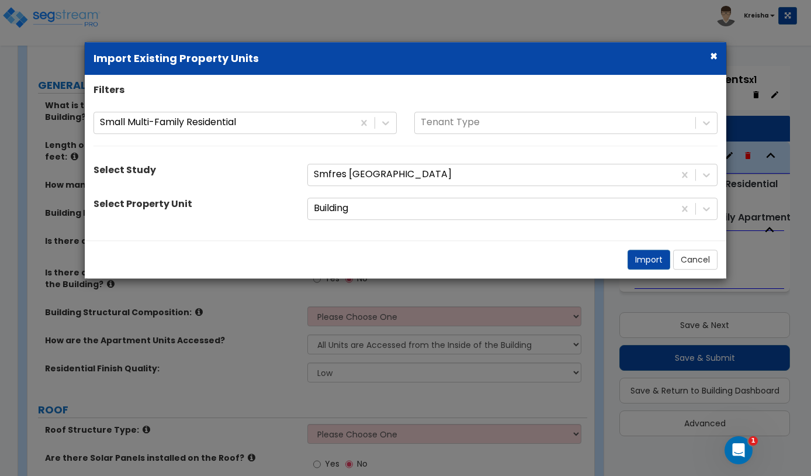
click at [642, 260] on button "Import" at bounding box center [649, 260] width 43 height 20
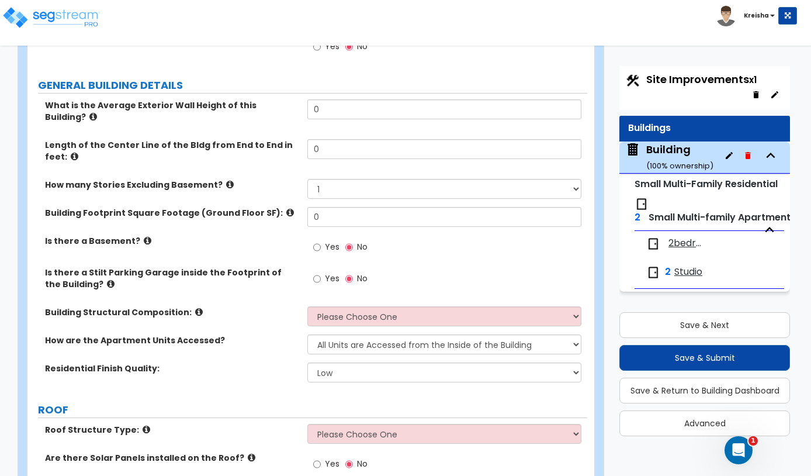
type input "18"
type input "80"
select select "2"
type input "3000"
select select "3"
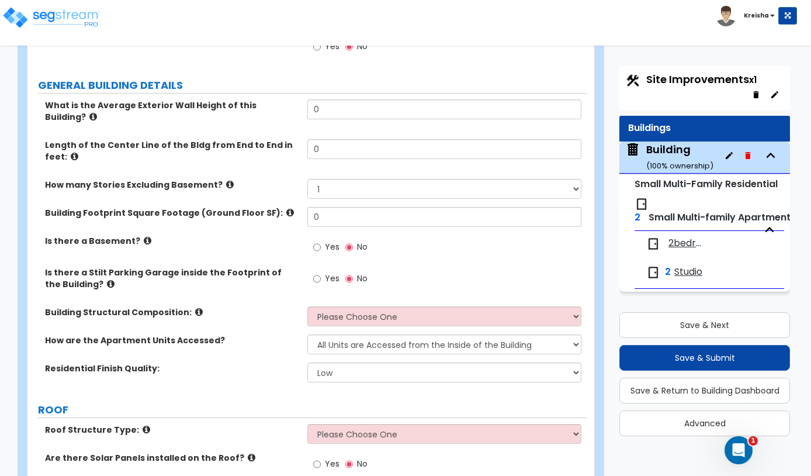
select select "1"
radio input "true"
select select "2"
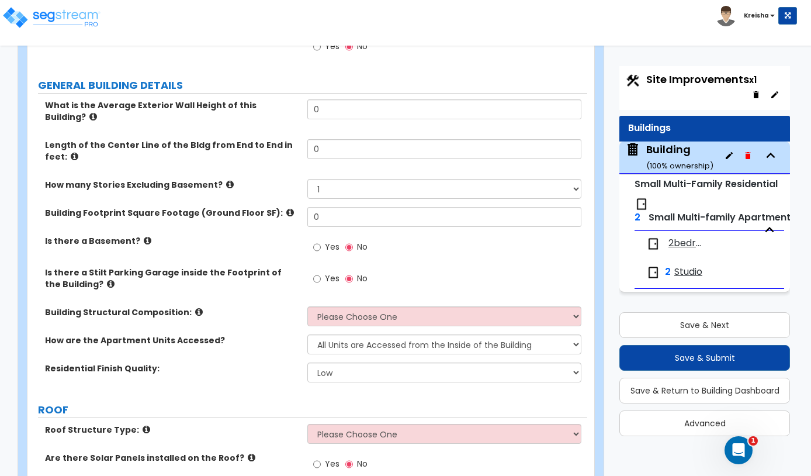
radio input "true"
select select "2"
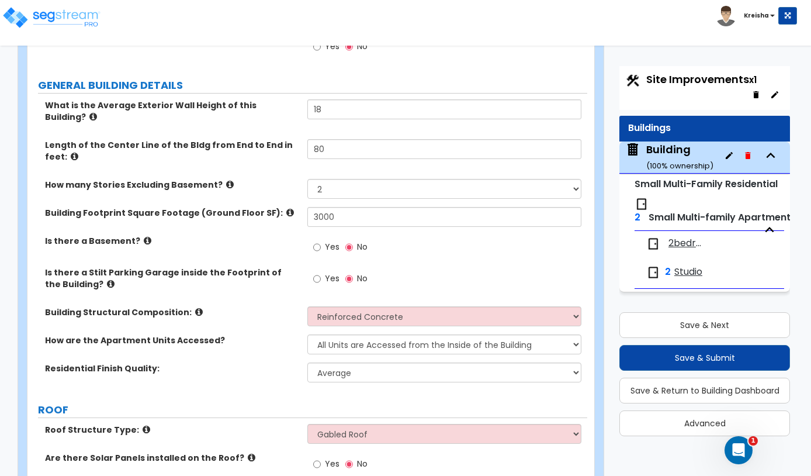
select select "1"
select select "5"
select select "10"
select select "1"
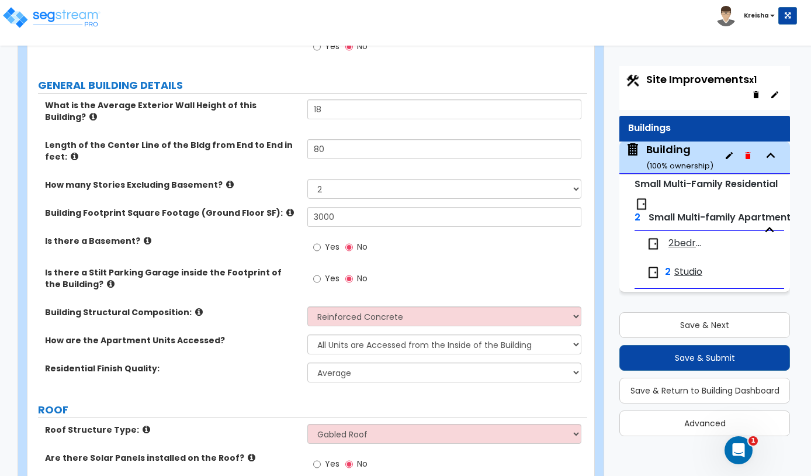
select select "1"
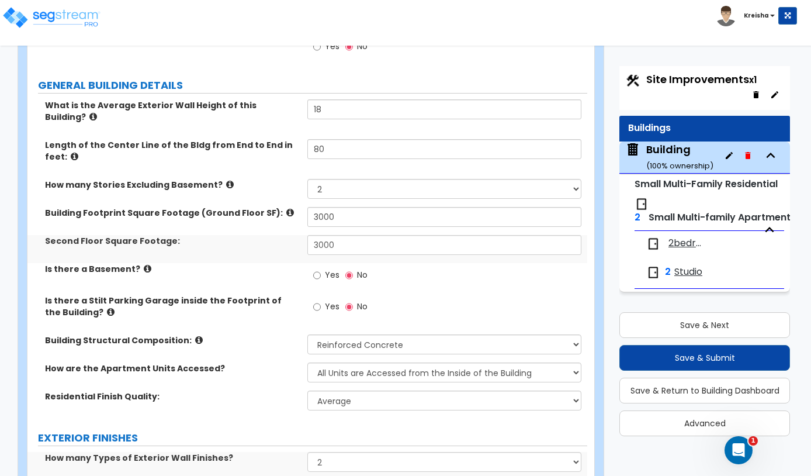
click at [675, 323] on button "Save & Next" at bounding box center [705, 325] width 171 height 26
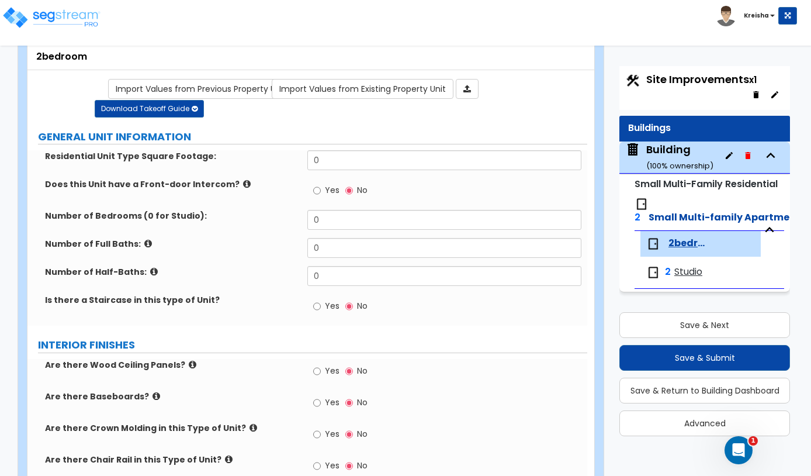
click at [404, 84] on link "Import Values from Existing Property Unit" at bounding box center [363, 89] width 182 height 20
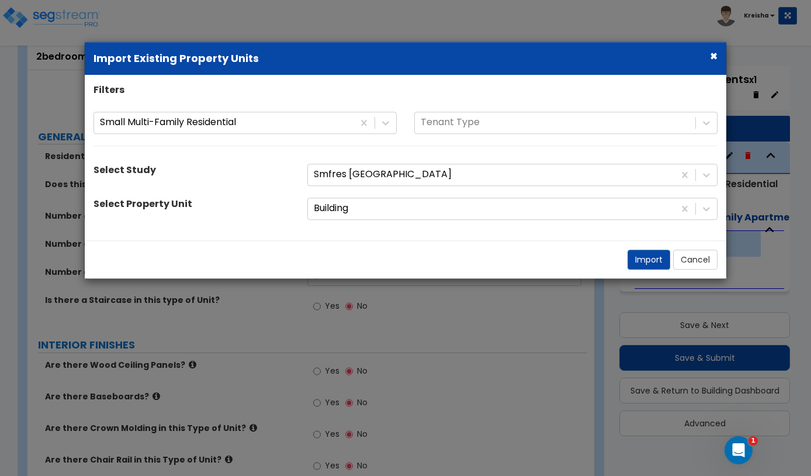
click at [586, 222] on div "Filters Small Multi-Family Residential Small Multi-Family Residential Tenant Ty…" at bounding box center [406, 158] width 642 height 148
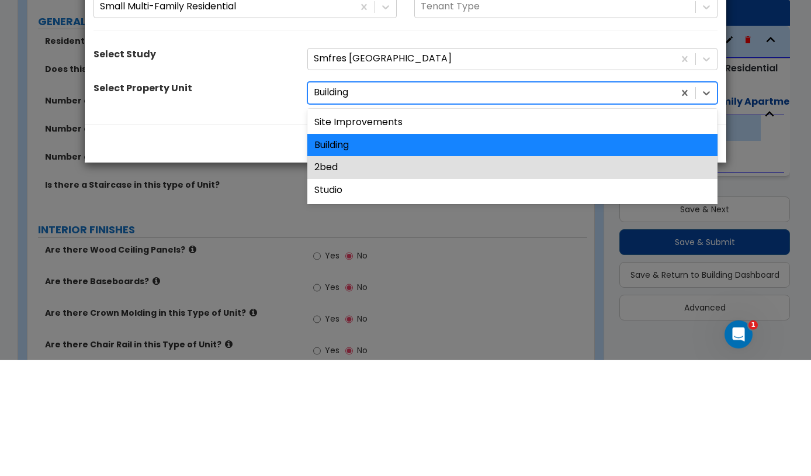
click at [560, 272] on div "2bed" at bounding box center [512, 283] width 410 height 23
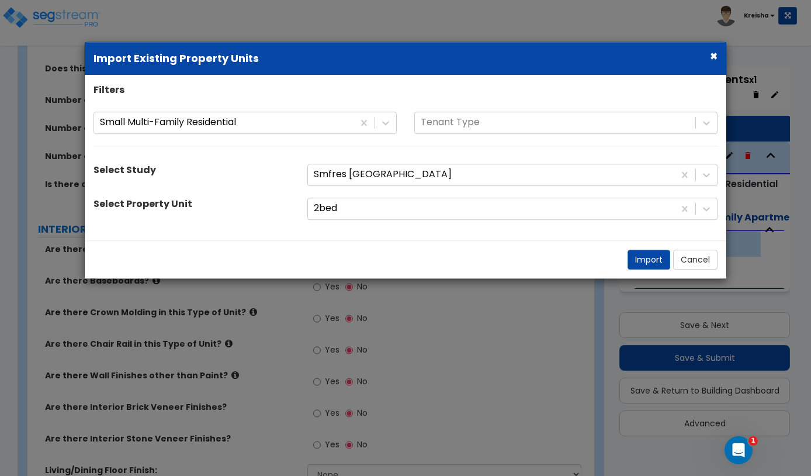
click at [649, 258] on button "Import" at bounding box center [649, 260] width 43 height 20
type input "800"
type input "2"
type input "1"
select select "1"
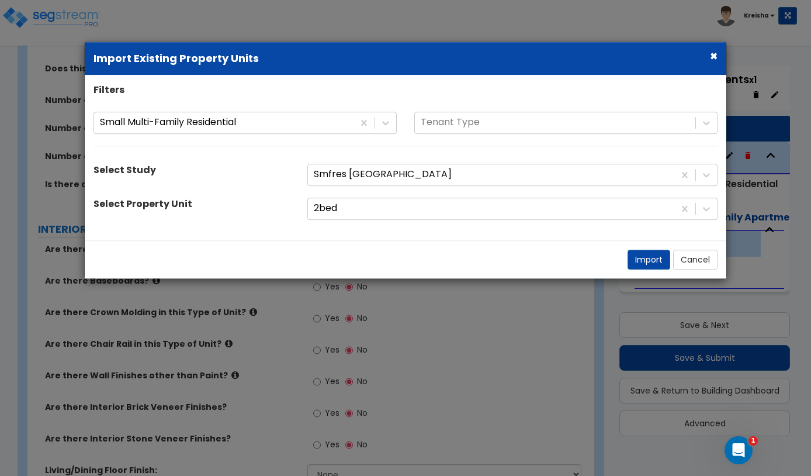
select select "1"
type input "2"
radio input "true"
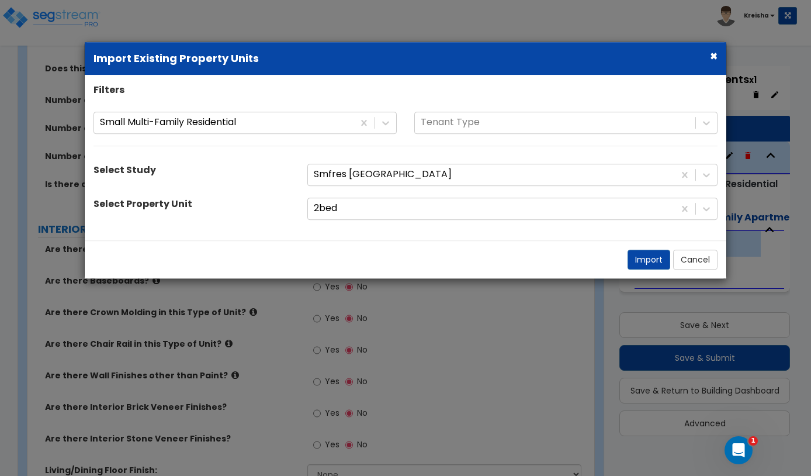
radio input "true"
select select "3"
select select "1"
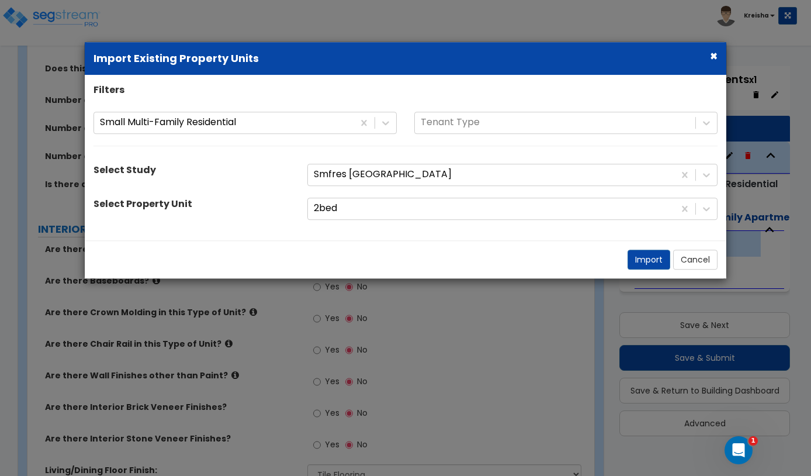
select select "1"
select select "2"
select select "1"
select select "5"
select select "3"
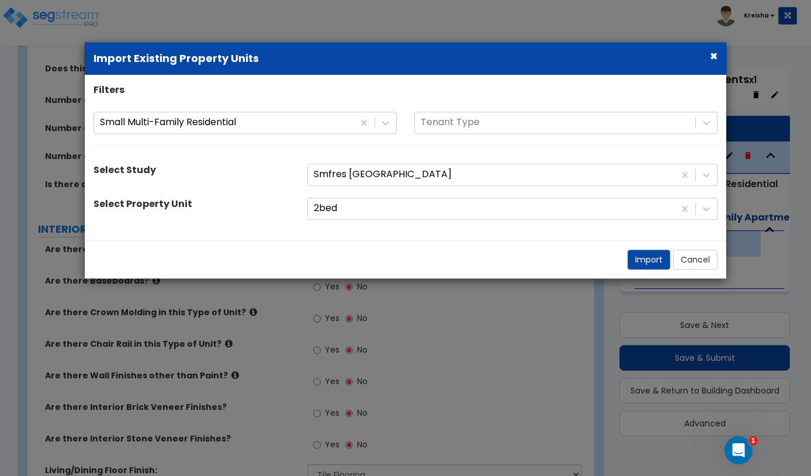
select select "2"
select select "1"
select select "2"
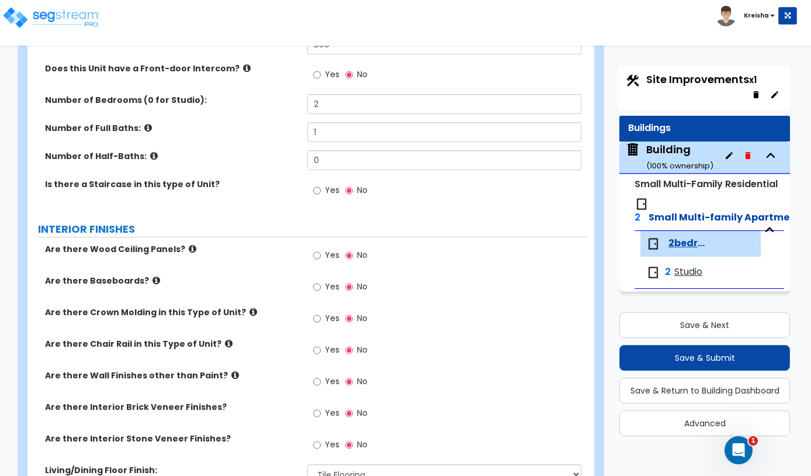
click at [703, 322] on button "Save & Next" at bounding box center [705, 325] width 171 height 26
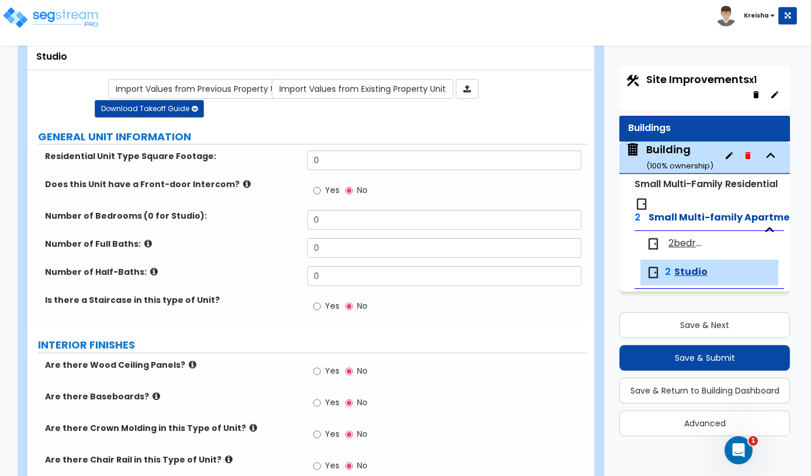
click at [414, 97] on link "Import Values from Existing Property Unit" at bounding box center [363, 89] width 182 height 20
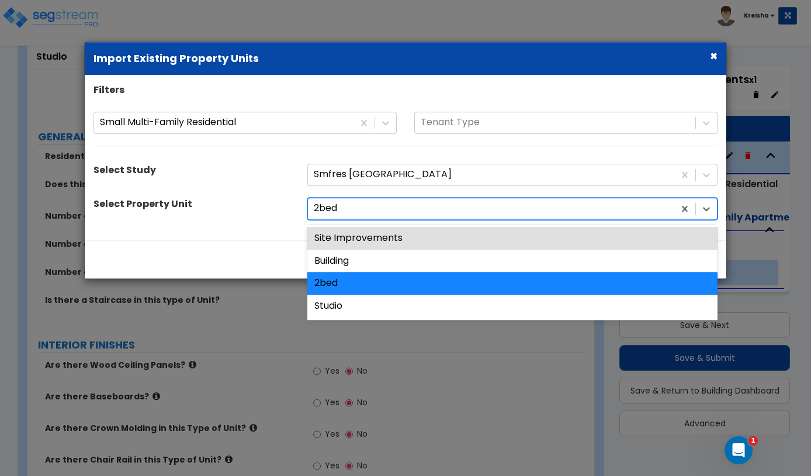
scroll to position [57, 0]
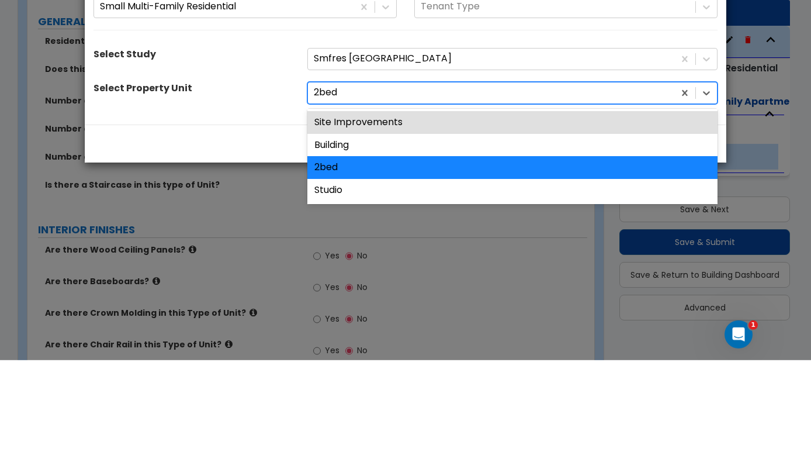
click at [465, 295] on div "Studio" at bounding box center [512, 306] width 410 height 23
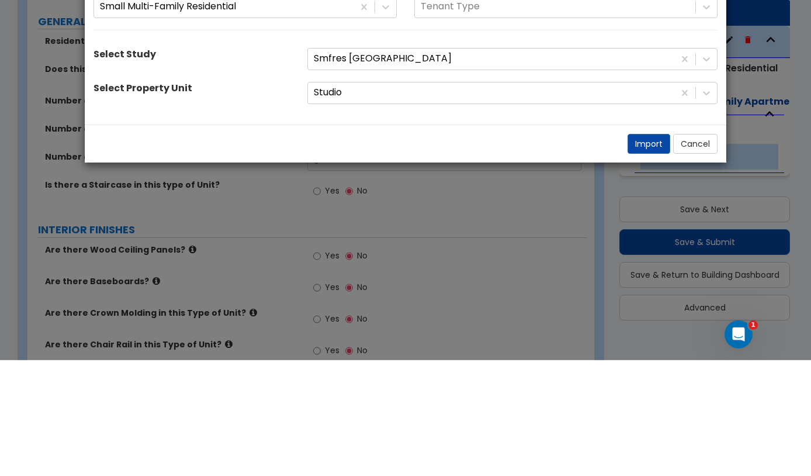
scroll to position [174, 0]
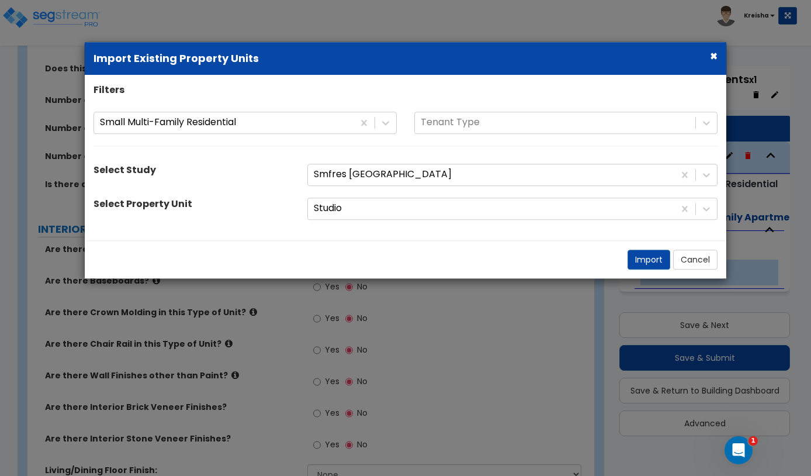
click at [646, 260] on button "Import" at bounding box center [649, 260] width 43 height 20
type input "400"
type input "1"
select select "1"
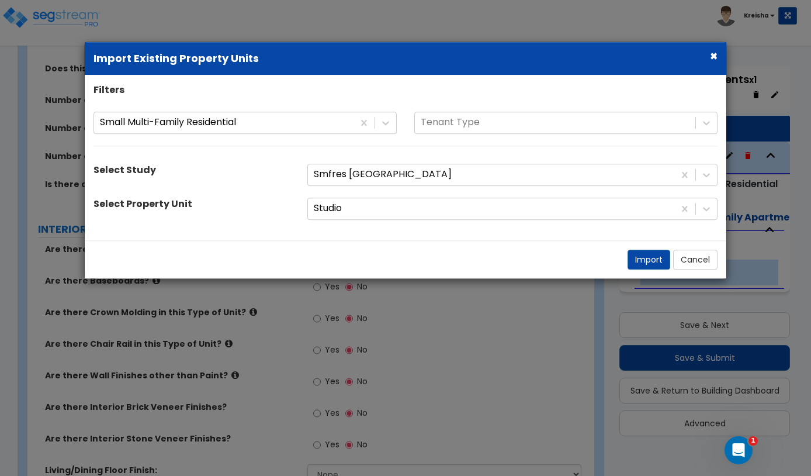
select select "1"
type input "1"
radio input "true"
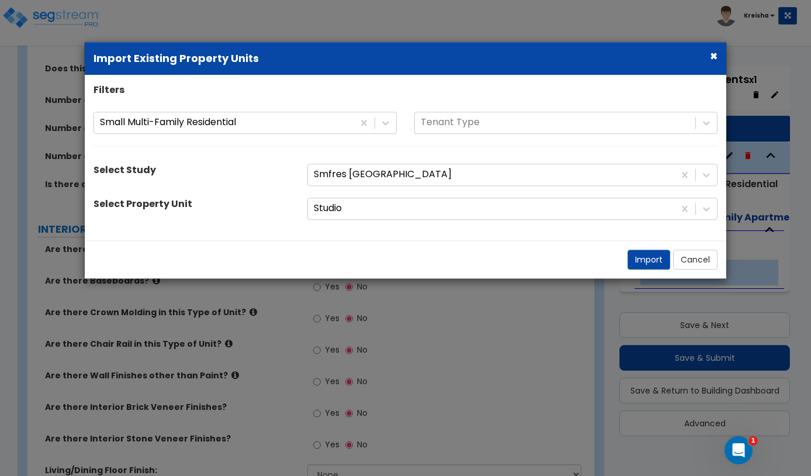
select select "3"
select select "1"
select select "2"
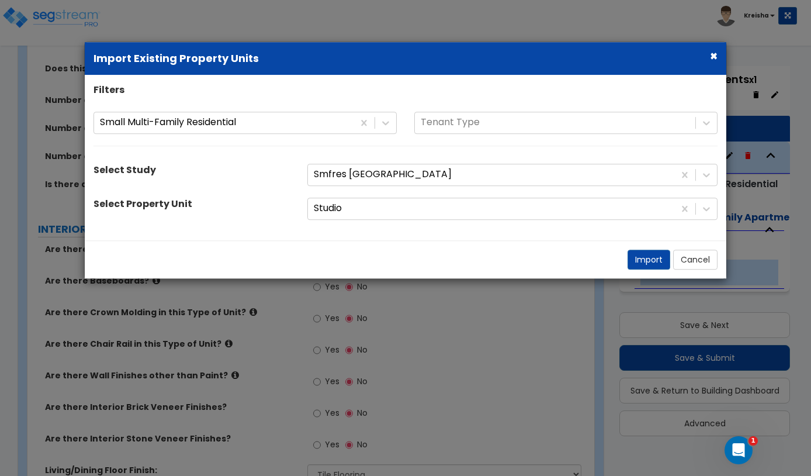
select select "1"
select select "5"
select select "2"
select select "1"
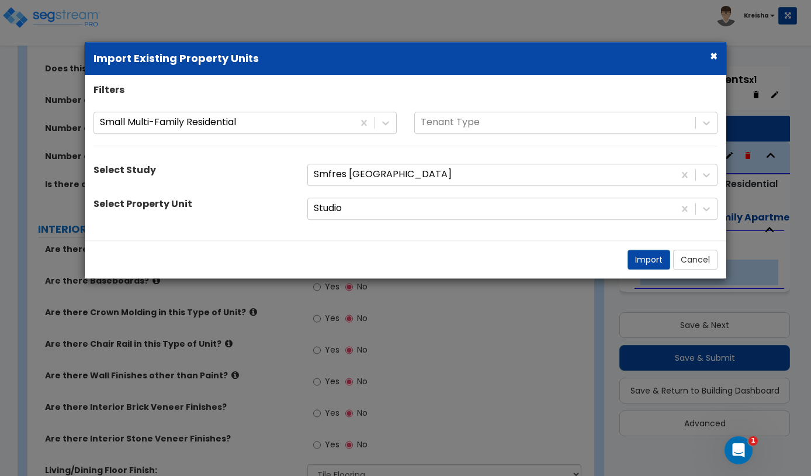
select select "2"
select select "1"
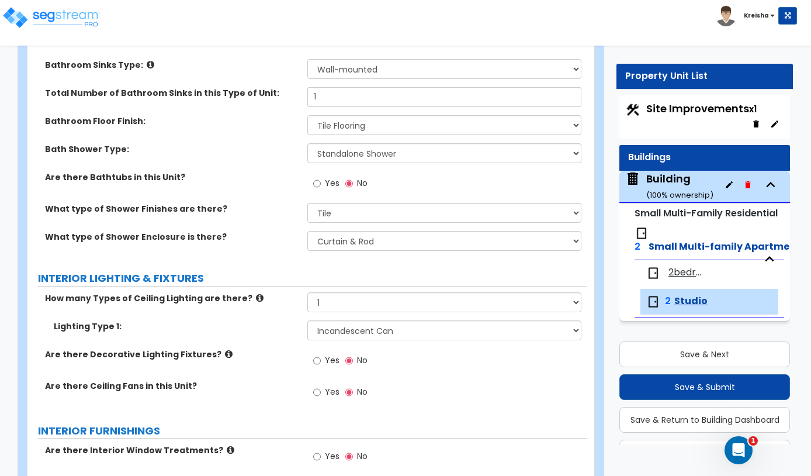
scroll to position [683, 0]
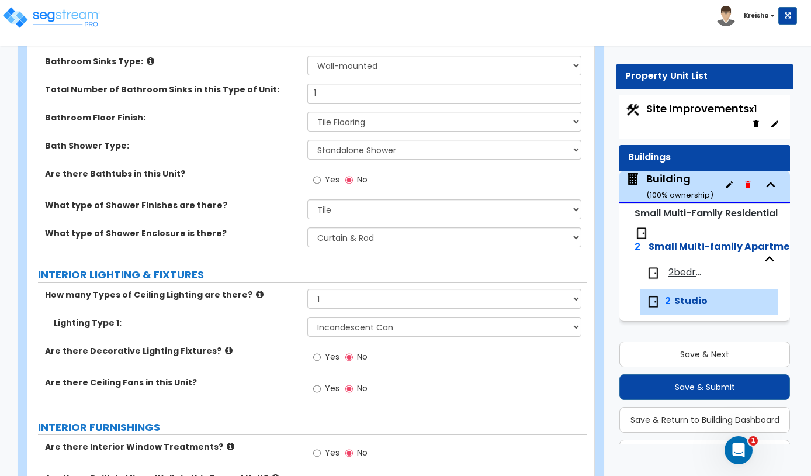
click at [694, 389] on button "Save & Submit" at bounding box center [705, 387] width 171 height 26
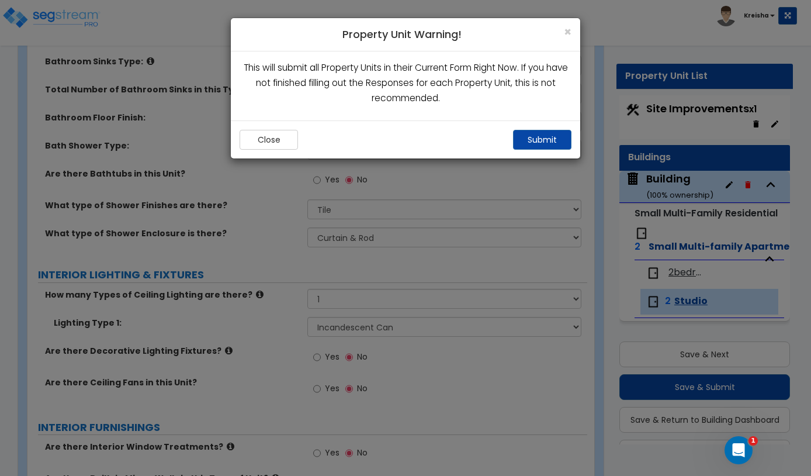
click at [540, 148] on button "Submit" at bounding box center [542, 140] width 58 height 20
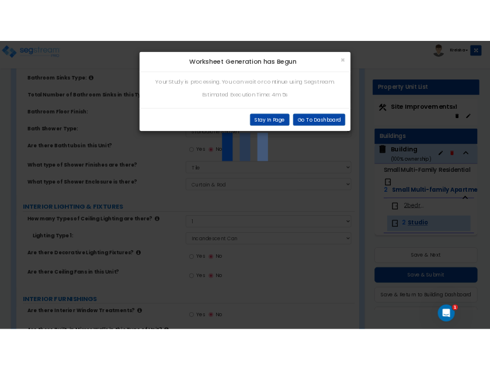
scroll to position [675, 0]
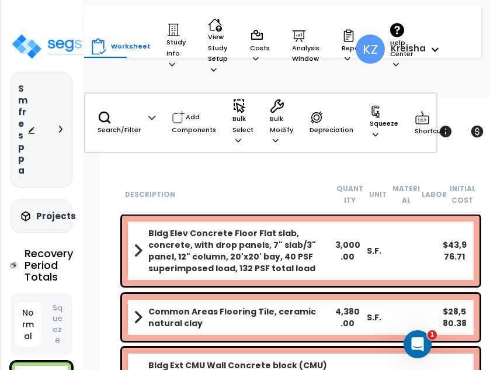
click at [354, 33] on icon at bounding box center [349, 35] width 10 height 12
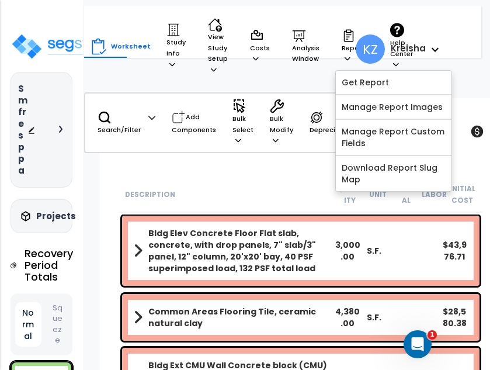
click at [406, 82] on link "Get Report" at bounding box center [394, 82] width 116 height 23
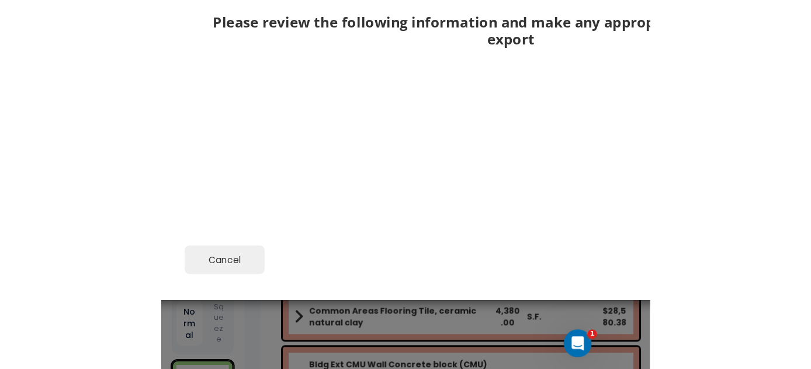
scroll to position [170, 0]
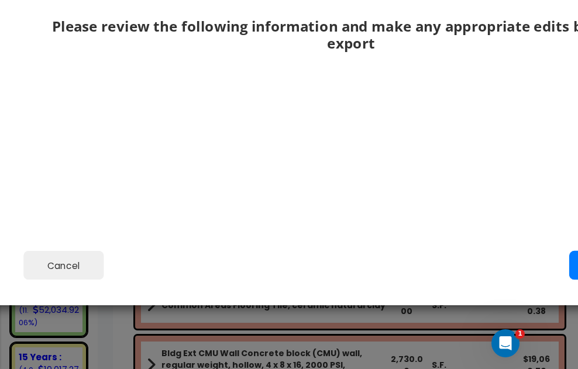
click at [137, 119] on div "Please review the following information and make any appropriate edits before y…" at bounding box center [351, 31] width 642 height 203
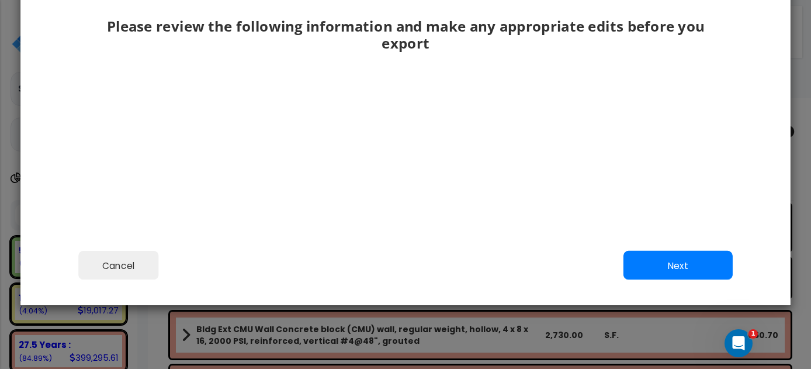
click at [490, 263] on button "Next" at bounding box center [678, 265] width 109 height 29
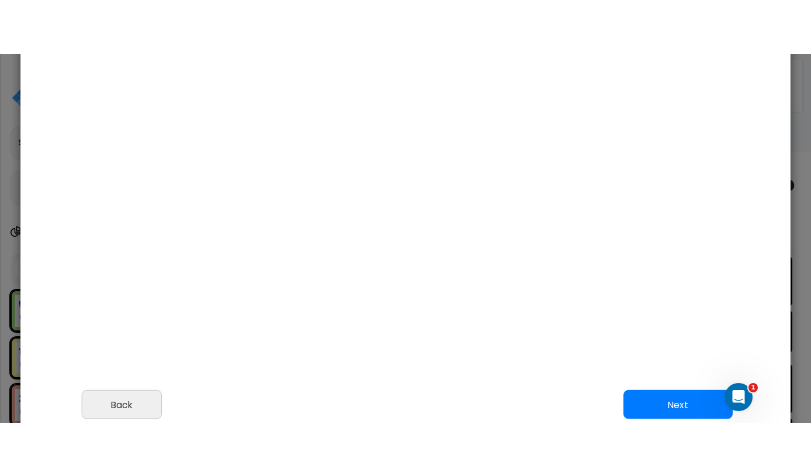
scroll to position [84, 0]
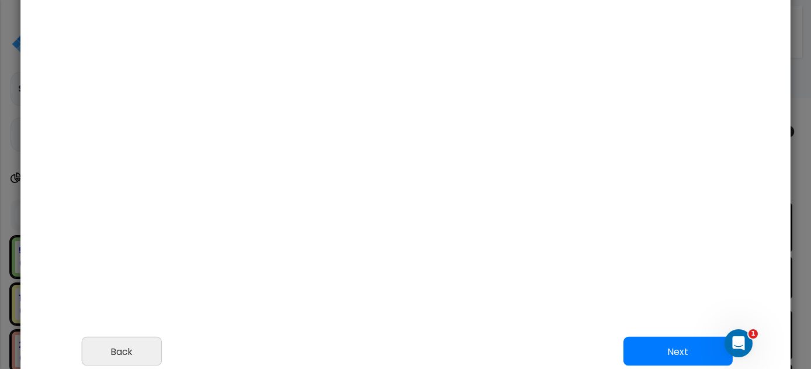
click at [490, 345] on button "Next" at bounding box center [678, 351] width 109 height 29
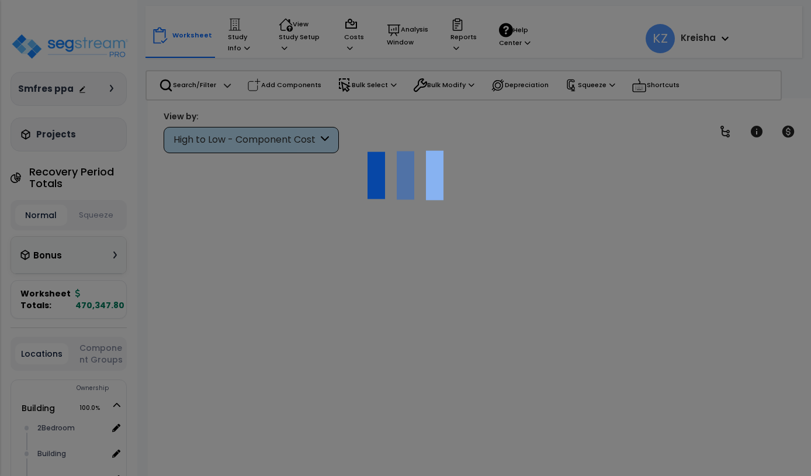
scroll to position [29, 61]
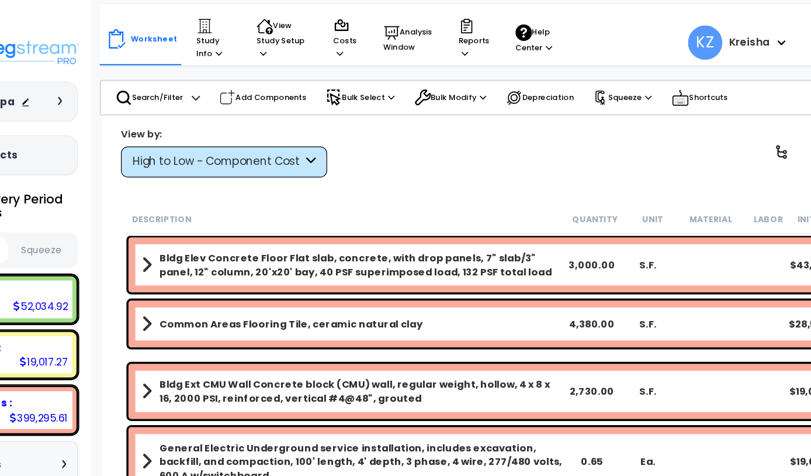
click at [453, 28] on icon at bounding box center [458, 25] width 10 height 12
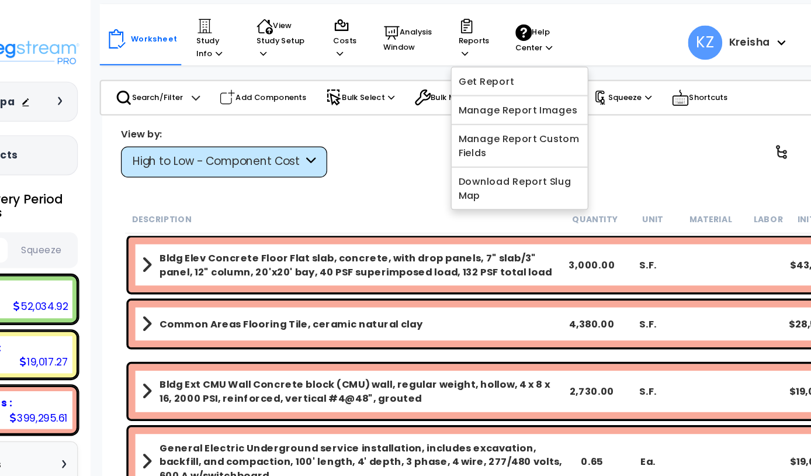
click at [445, 72] on link "Get Report" at bounding box center [503, 71] width 116 height 23
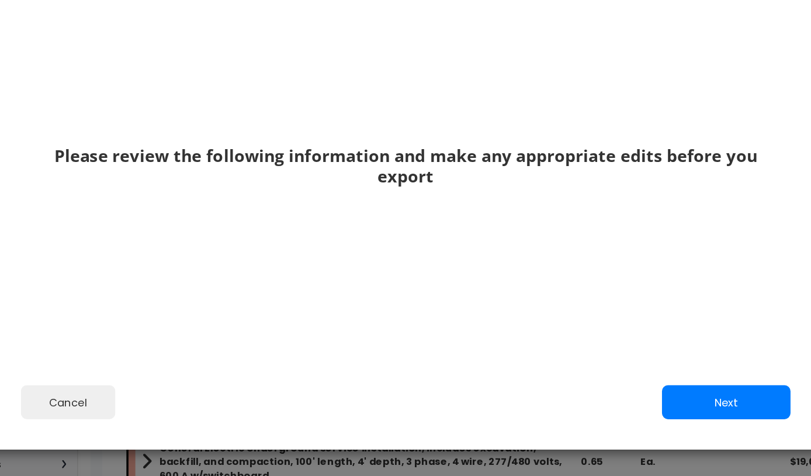
scroll to position [91, 0]
click at [624, 359] on button "Next" at bounding box center [678, 344] width 109 height 29
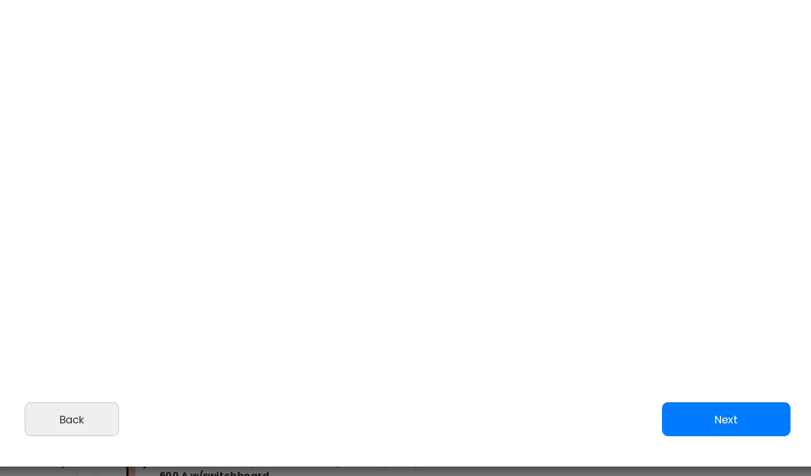
scroll to position [22, 0]
click at [624, 374] on button "Next" at bounding box center [678, 358] width 109 height 29
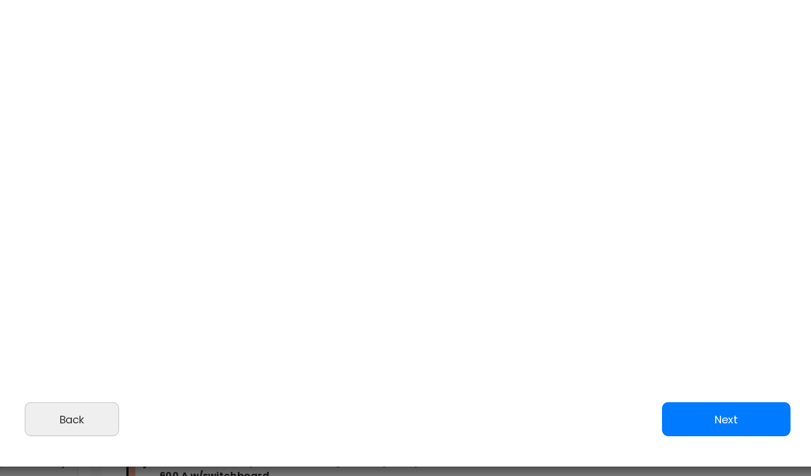
click at [627, 374] on button "Next" at bounding box center [678, 358] width 109 height 29
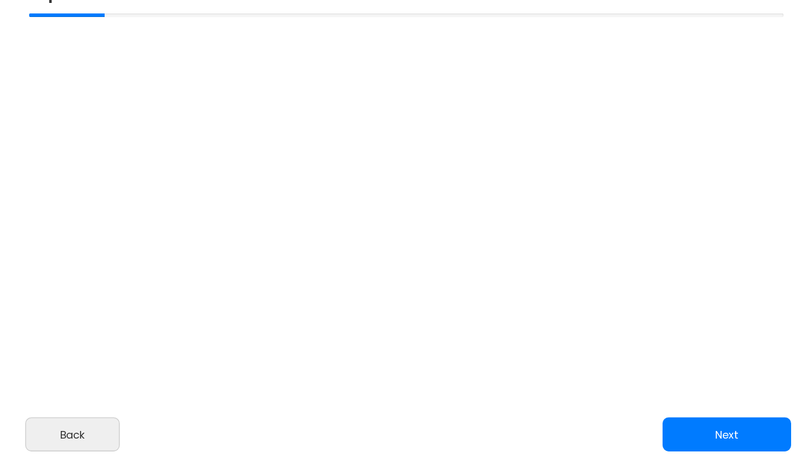
scroll to position [69, 0]
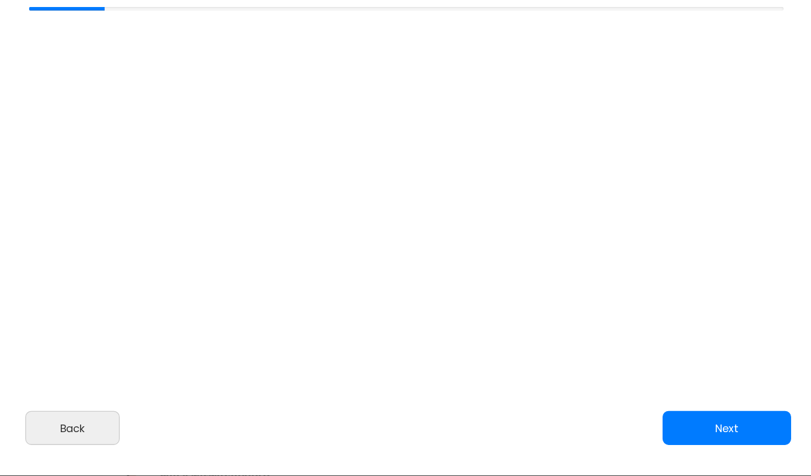
click at [82, 381] on button "Back" at bounding box center [122, 366] width 81 height 29
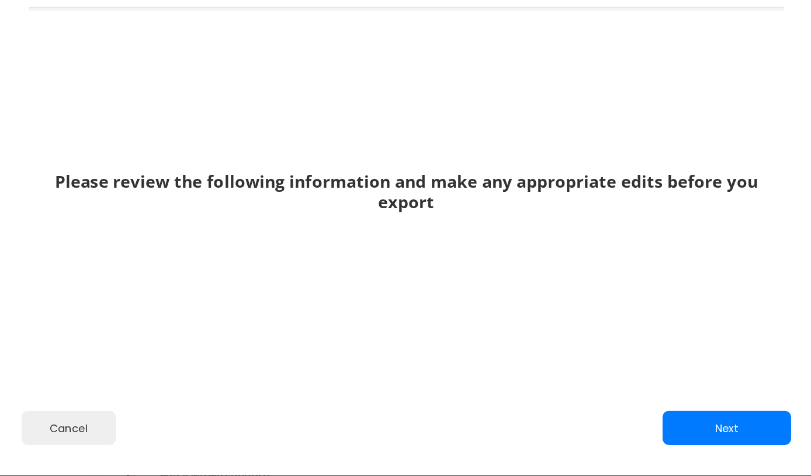
click at [78, 381] on button "Cancel" at bounding box center [118, 366] width 81 height 29
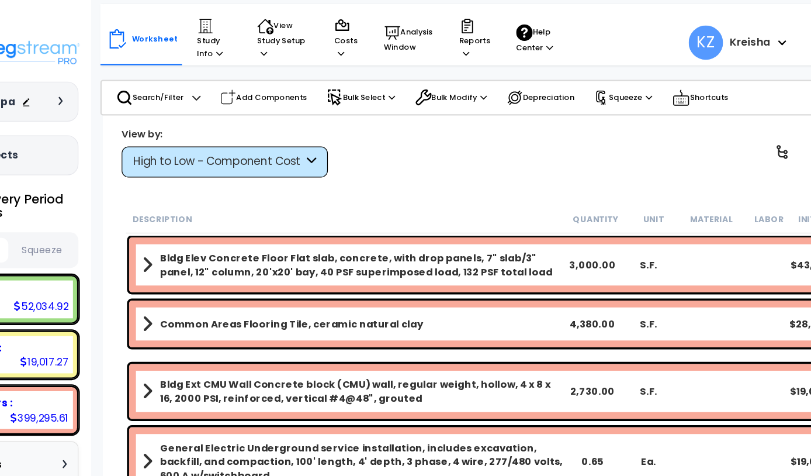
scroll to position [11, 0]
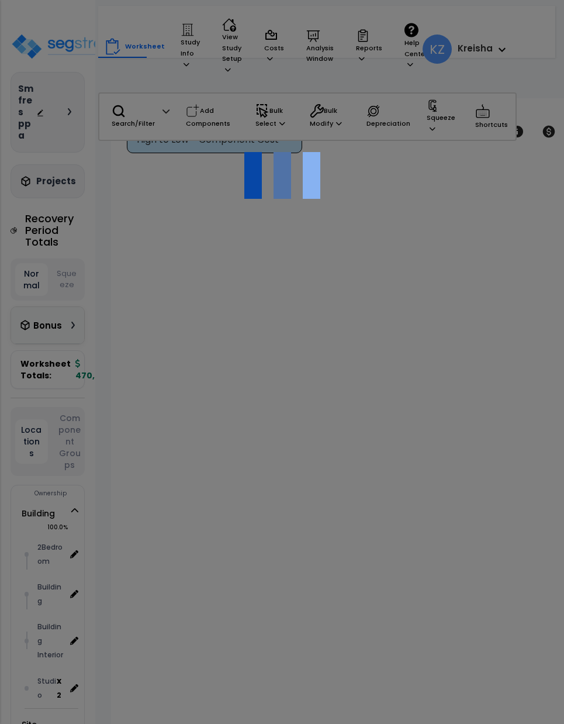
scroll to position [39, 78]
